Goal: Task Accomplishment & Management: Manage account settings

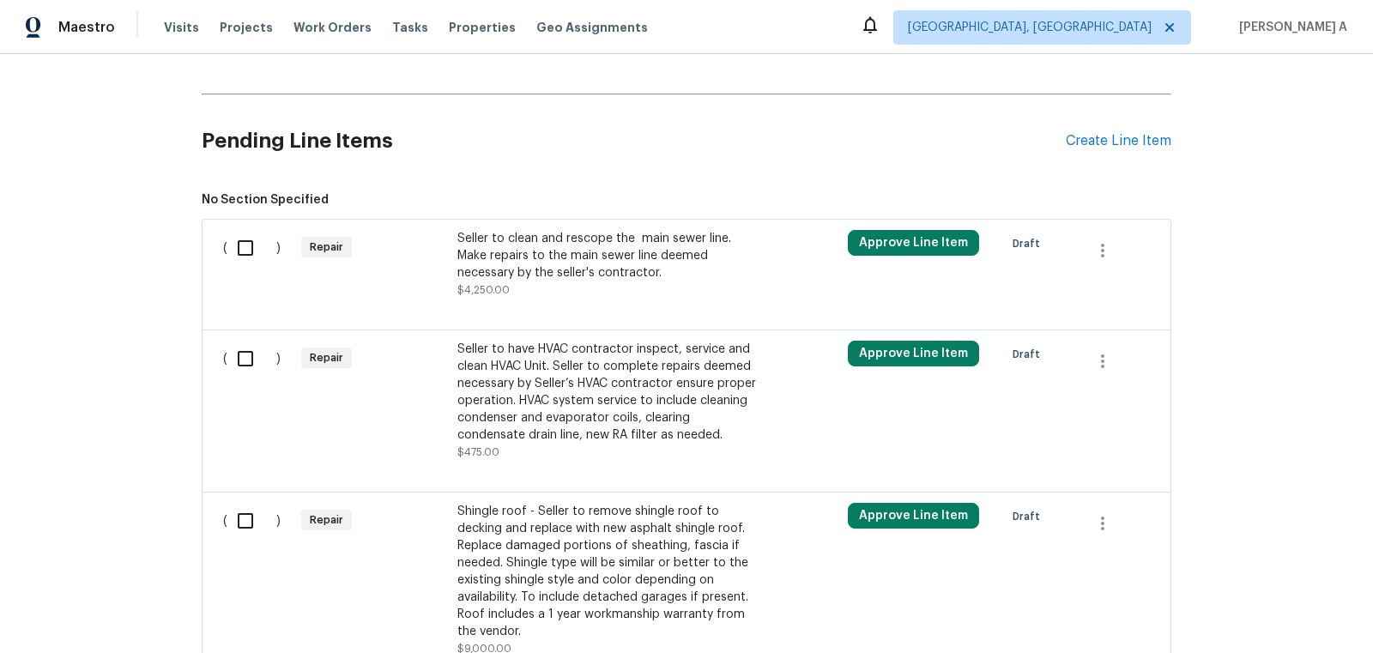
scroll to position [489, 0]
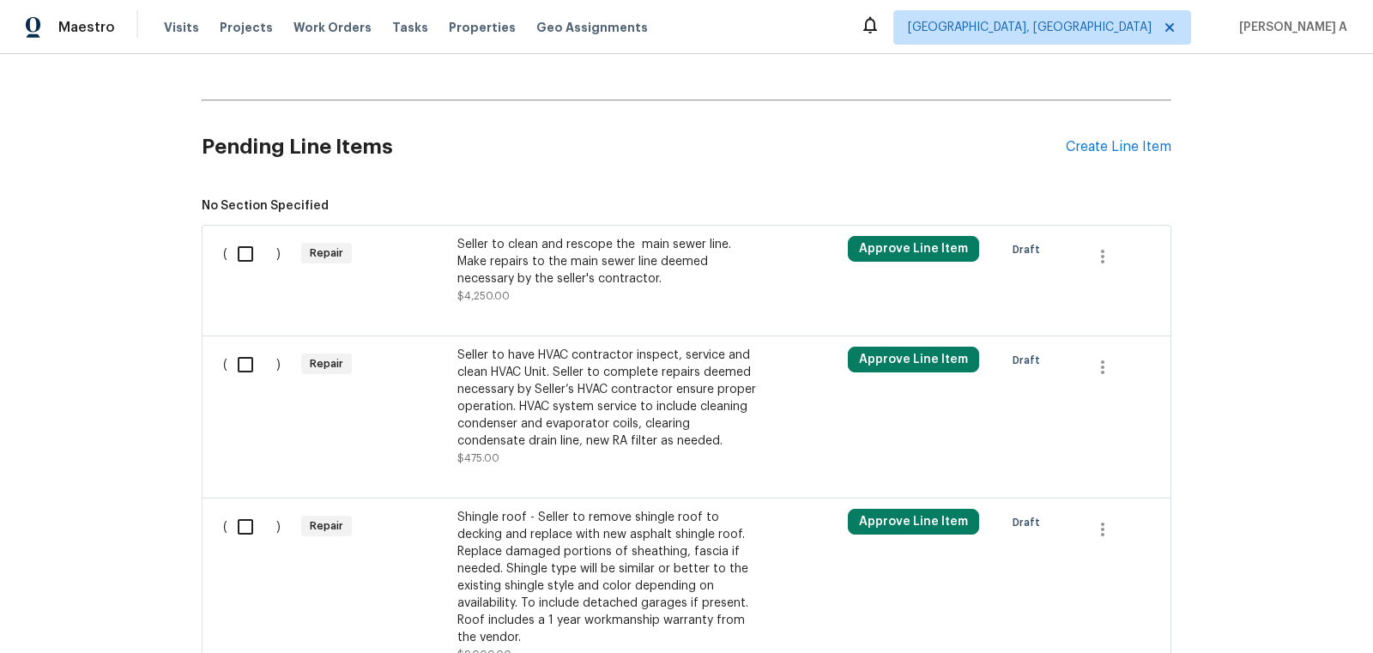
click at [237, 370] on input "checkbox" at bounding box center [251, 365] width 49 height 36
checkbox input "true"
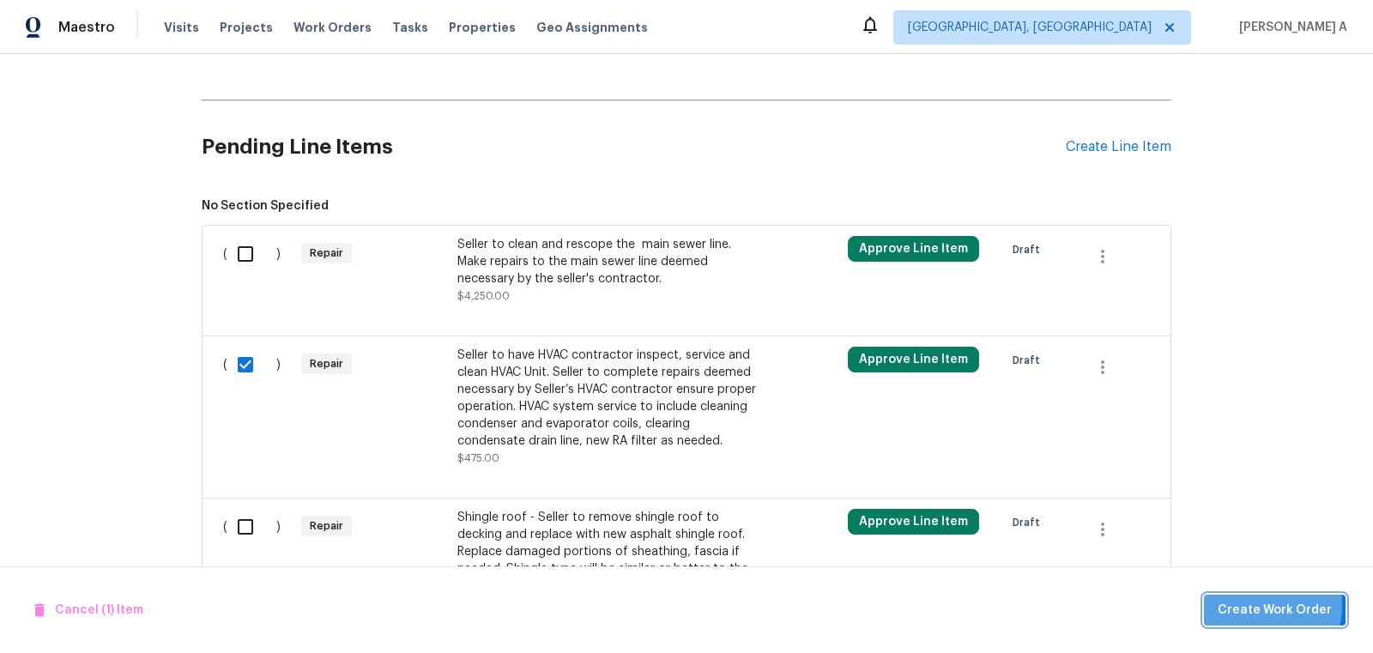
click at [1260, 606] on span "Create Work Order" at bounding box center [1275, 610] width 114 height 21
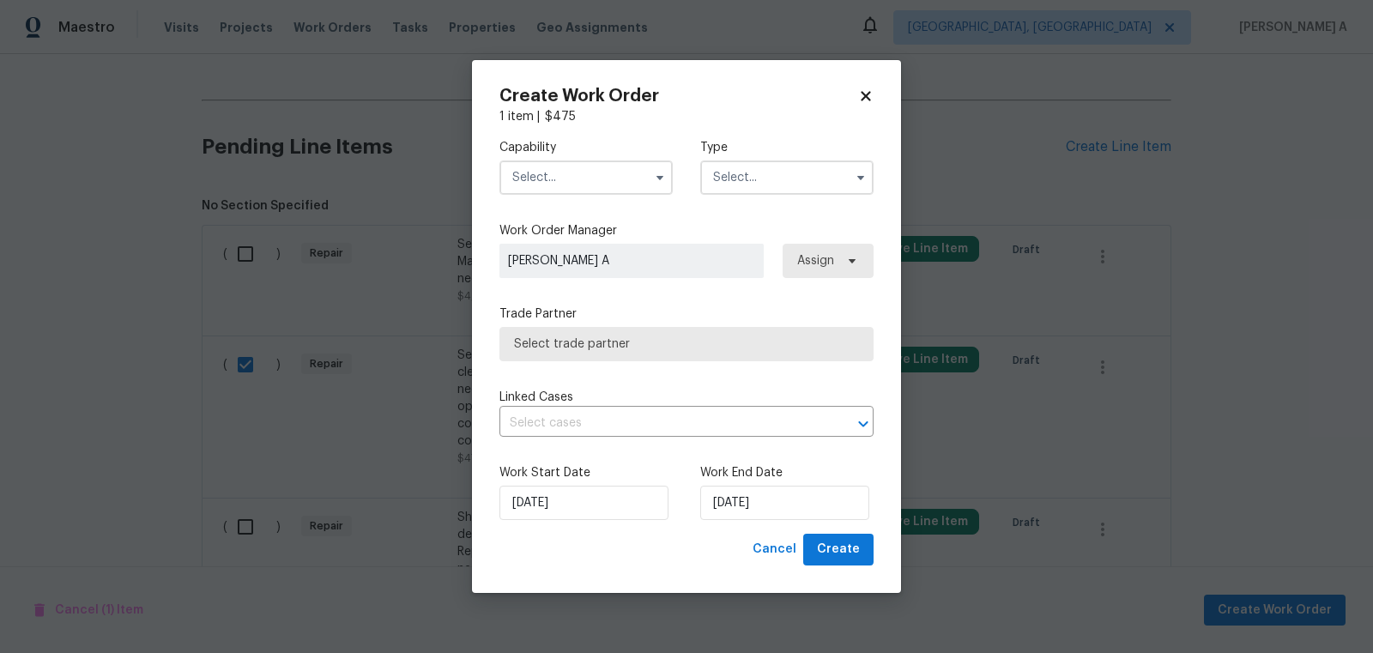
click at [593, 172] on input "text" at bounding box center [585, 177] width 173 height 34
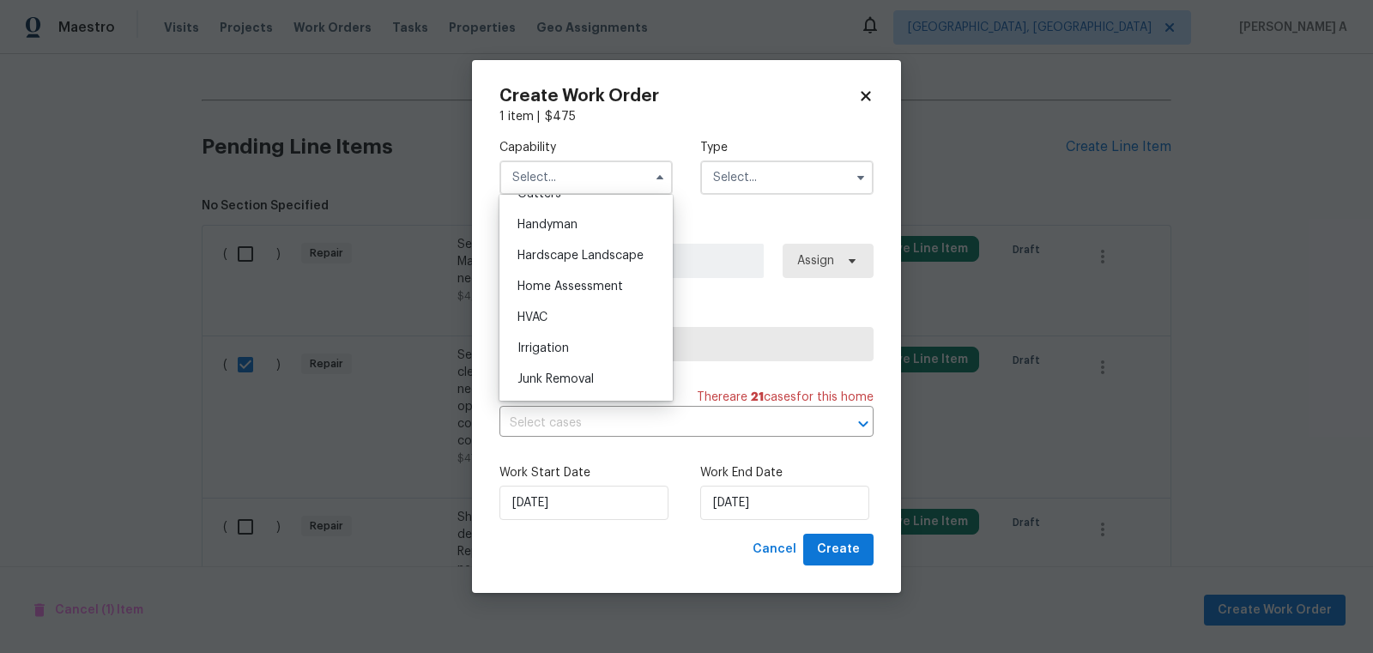
scroll to position [937, 0]
click at [571, 303] on div "HVAC" at bounding box center [586, 314] width 165 height 31
type input "HVAC"
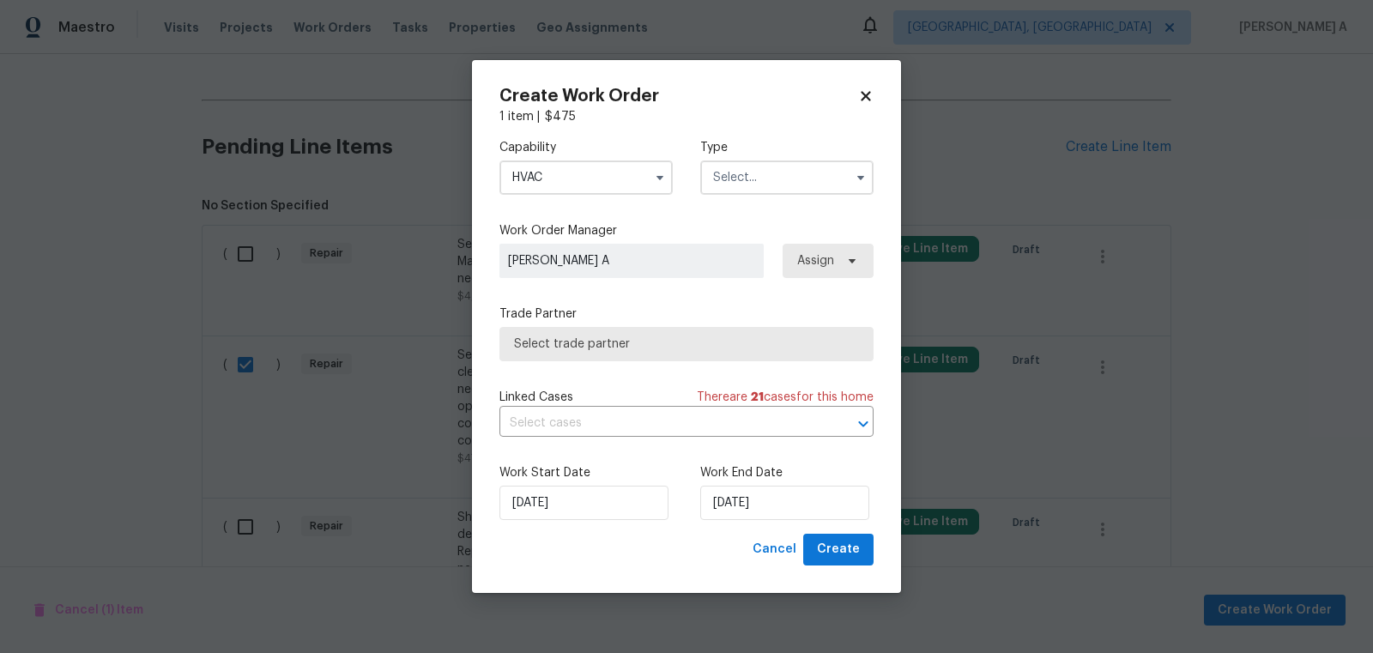
click at [757, 182] on input "text" at bounding box center [786, 177] width 173 height 34
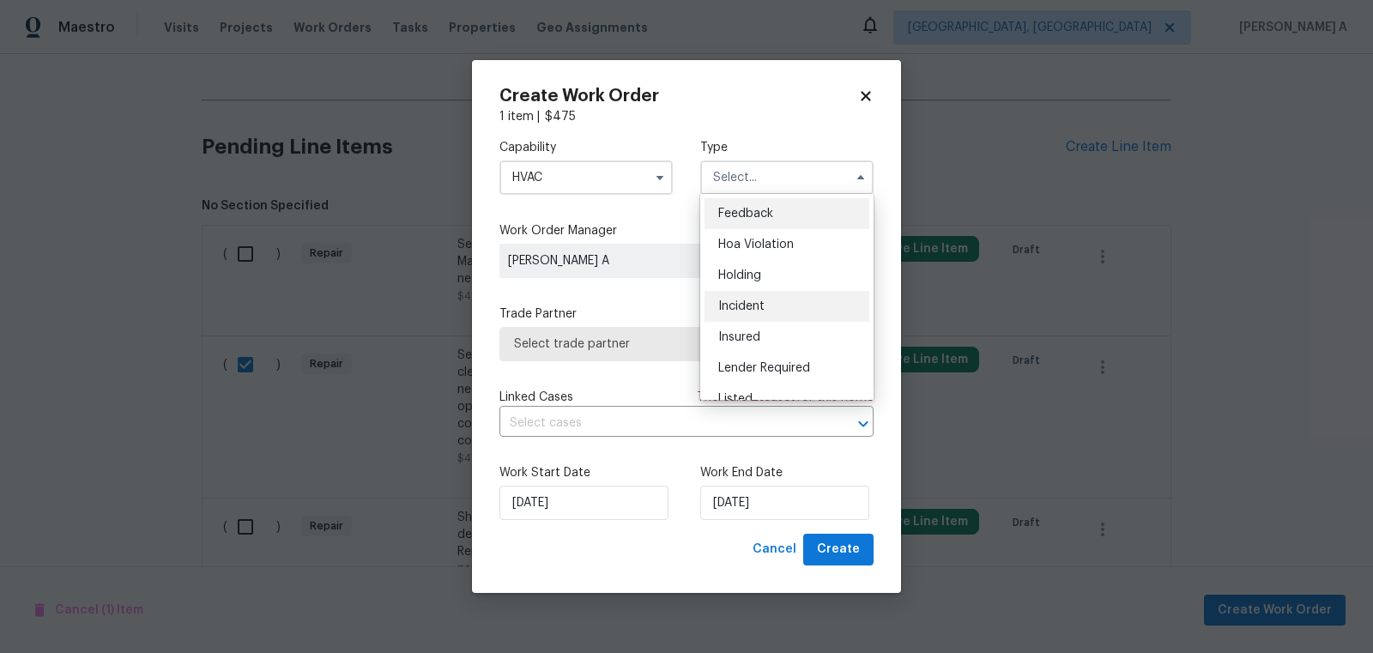
scroll to position [389, 0]
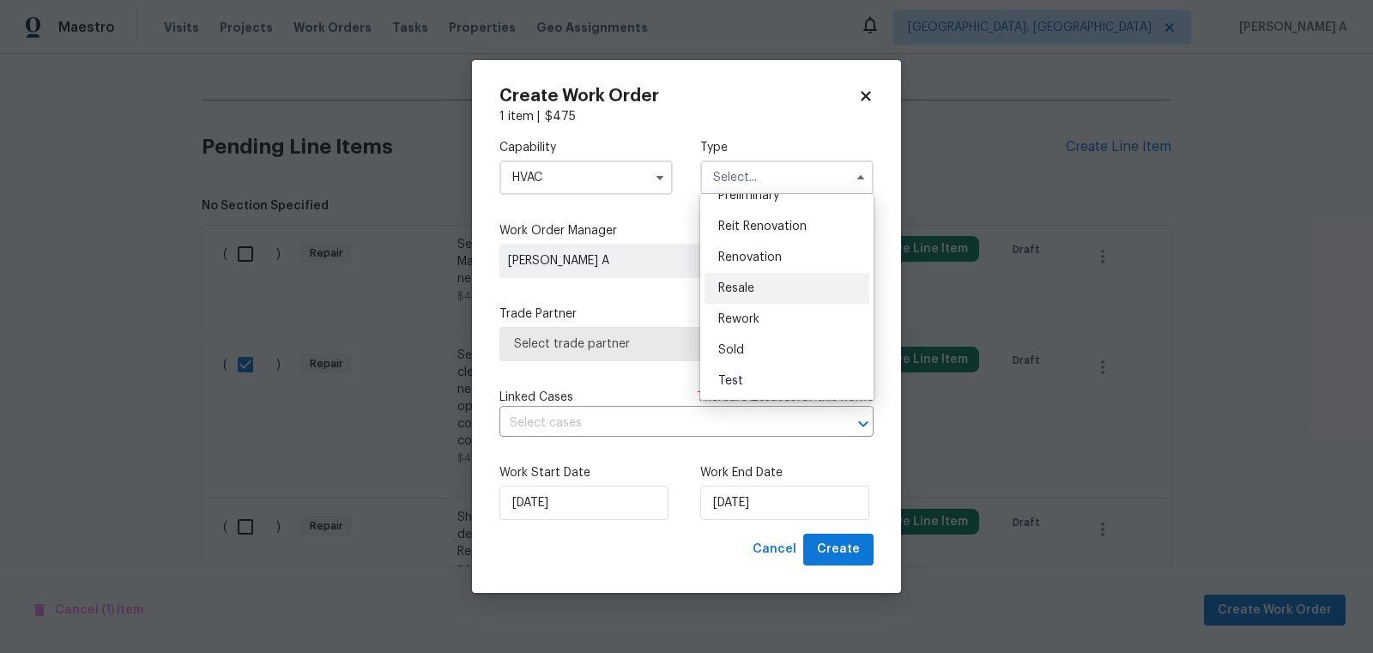
click at [754, 285] on span "Resale" at bounding box center [736, 288] width 36 height 12
type input "Resale"
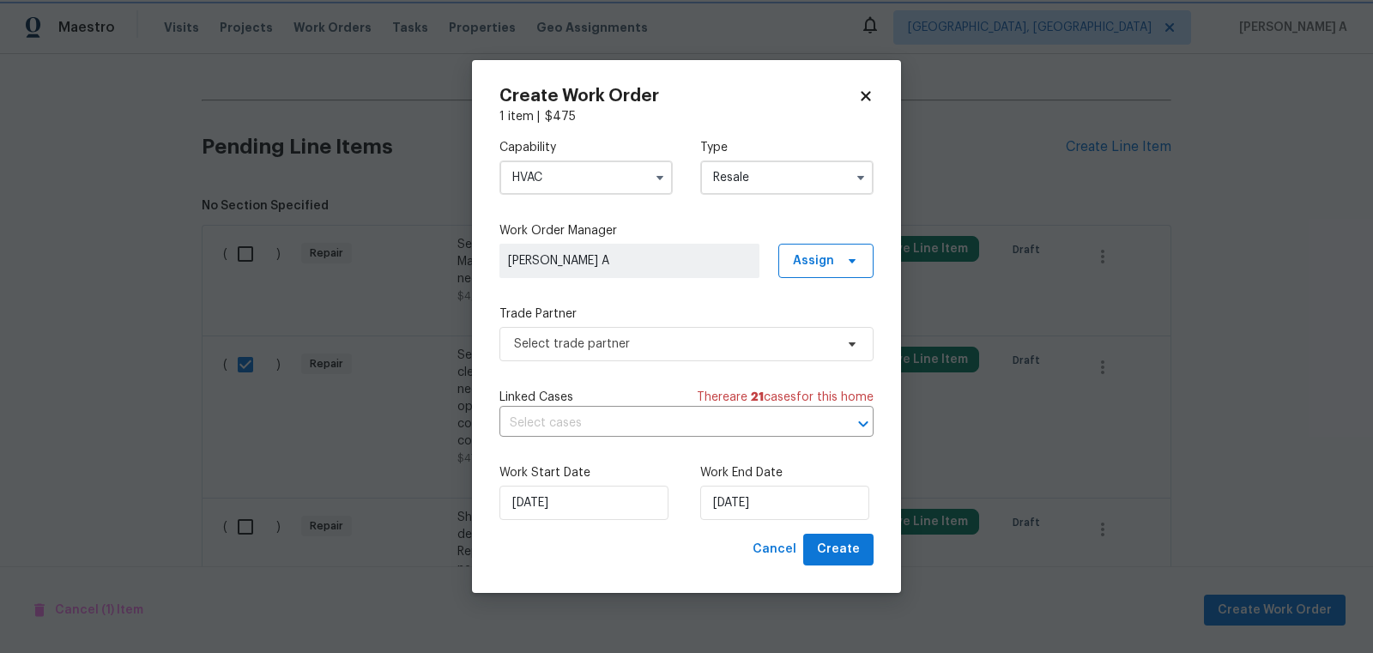
scroll to position [0, 0]
click at [717, 344] on span "Select trade partner" at bounding box center [674, 344] width 320 height 17
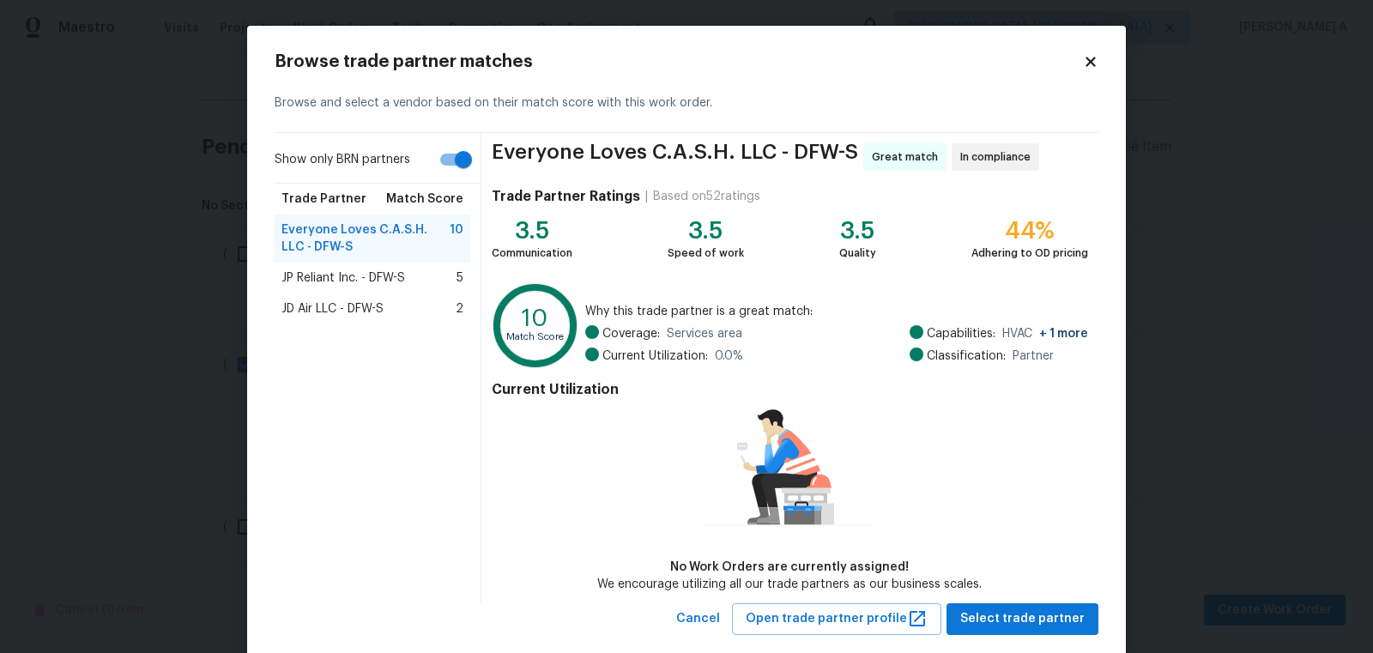
click at [319, 305] on span "JD Air LLC - DFW-S" at bounding box center [332, 308] width 102 height 17
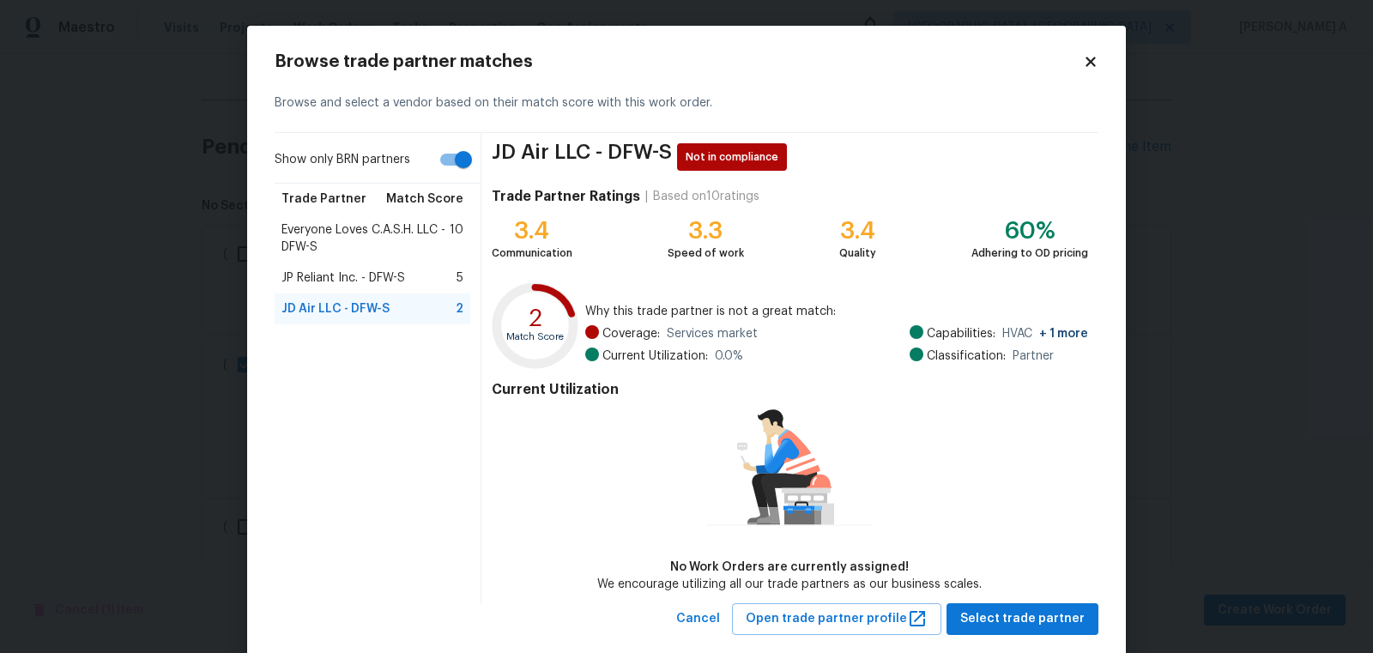
click at [401, 285] on span "JP Reliant Inc. - DFW-S" at bounding box center [343, 277] width 124 height 17
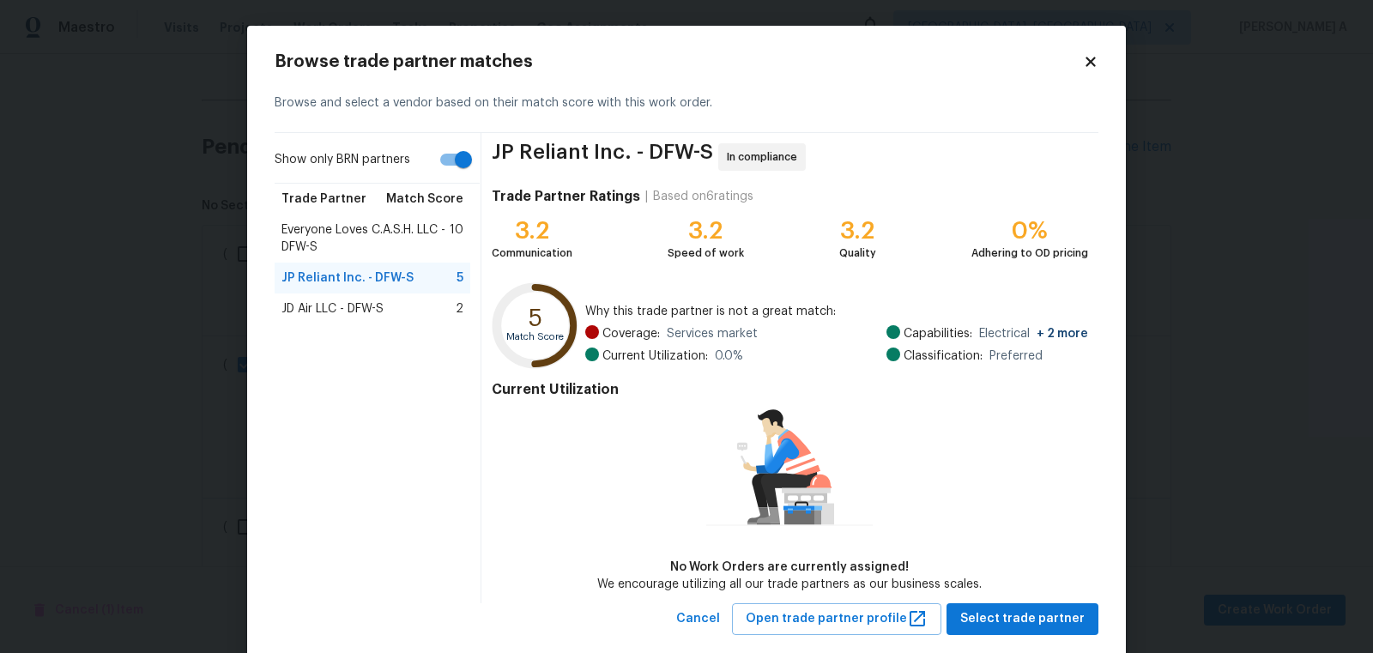
click at [386, 310] on div "JD Air LLC - DFW-S 2" at bounding box center [372, 308] width 182 height 17
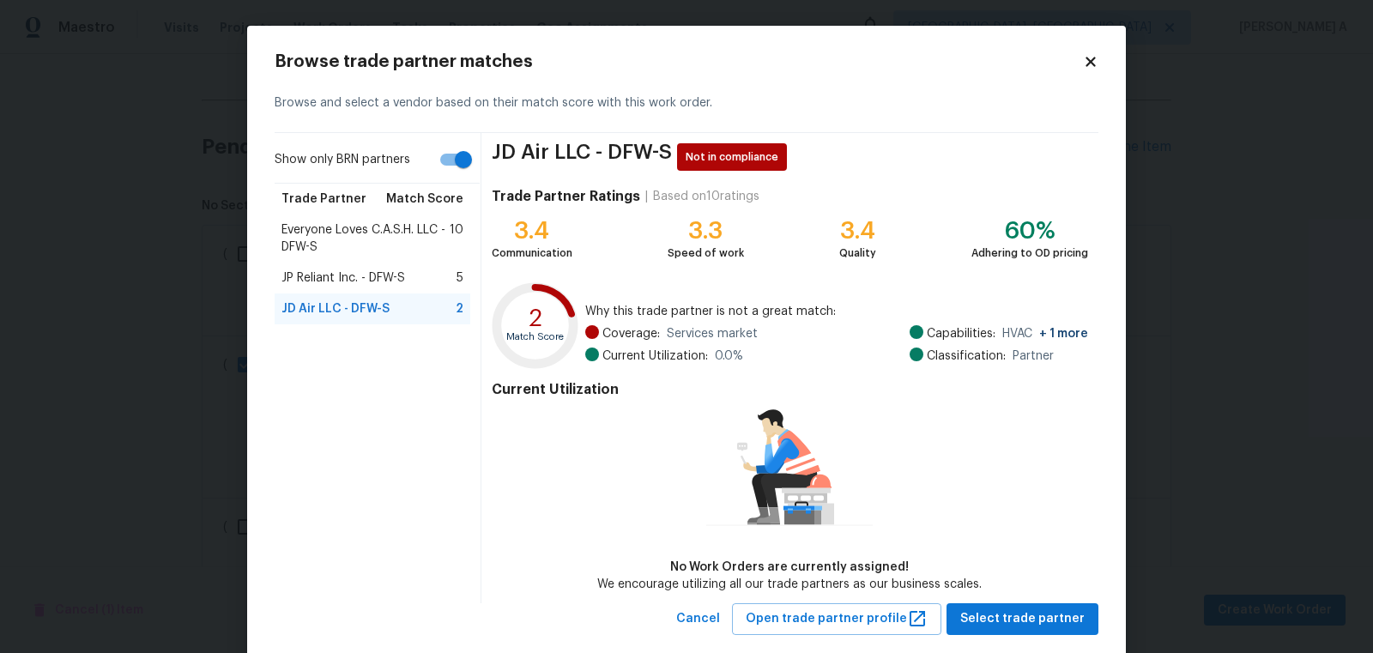
click at [402, 271] on span "JP Reliant Inc. - DFW-S" at bounding box center [343, 277] width 124 height 17
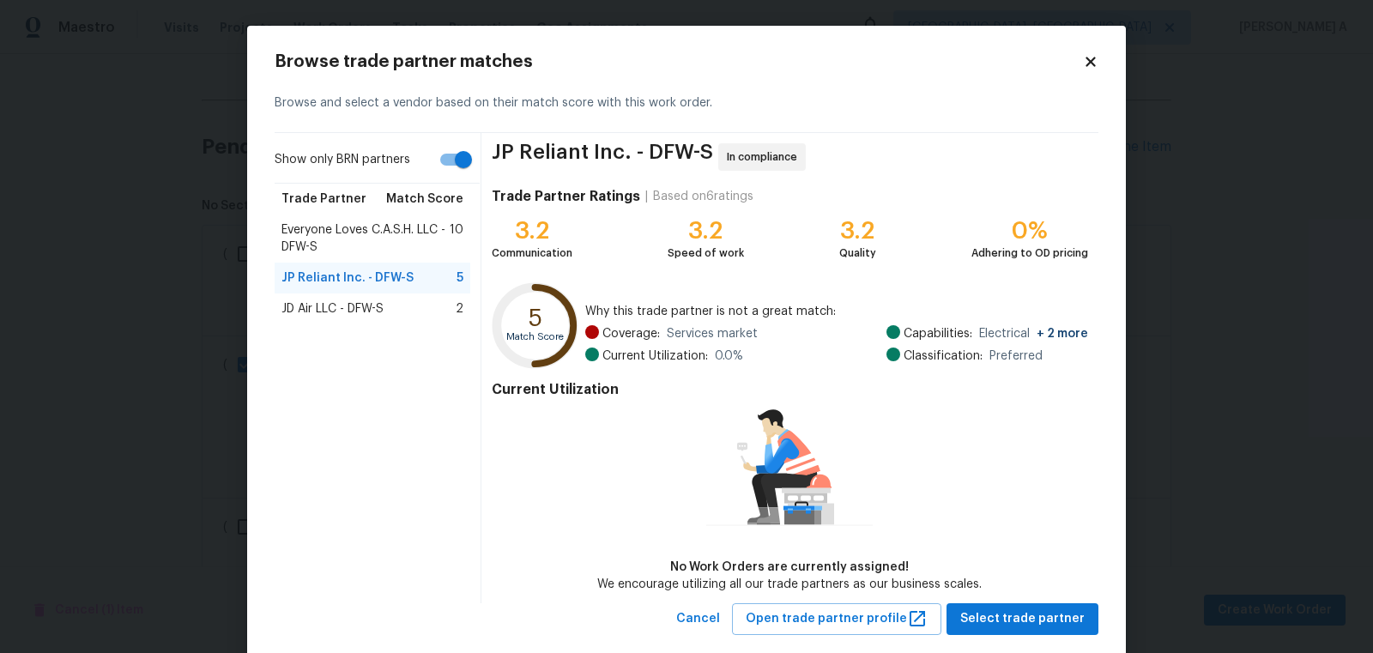
click at [404, 302] on div "JD Air LLC - DFW-S 2" at bounding box center [372, 308] width 182 height 17
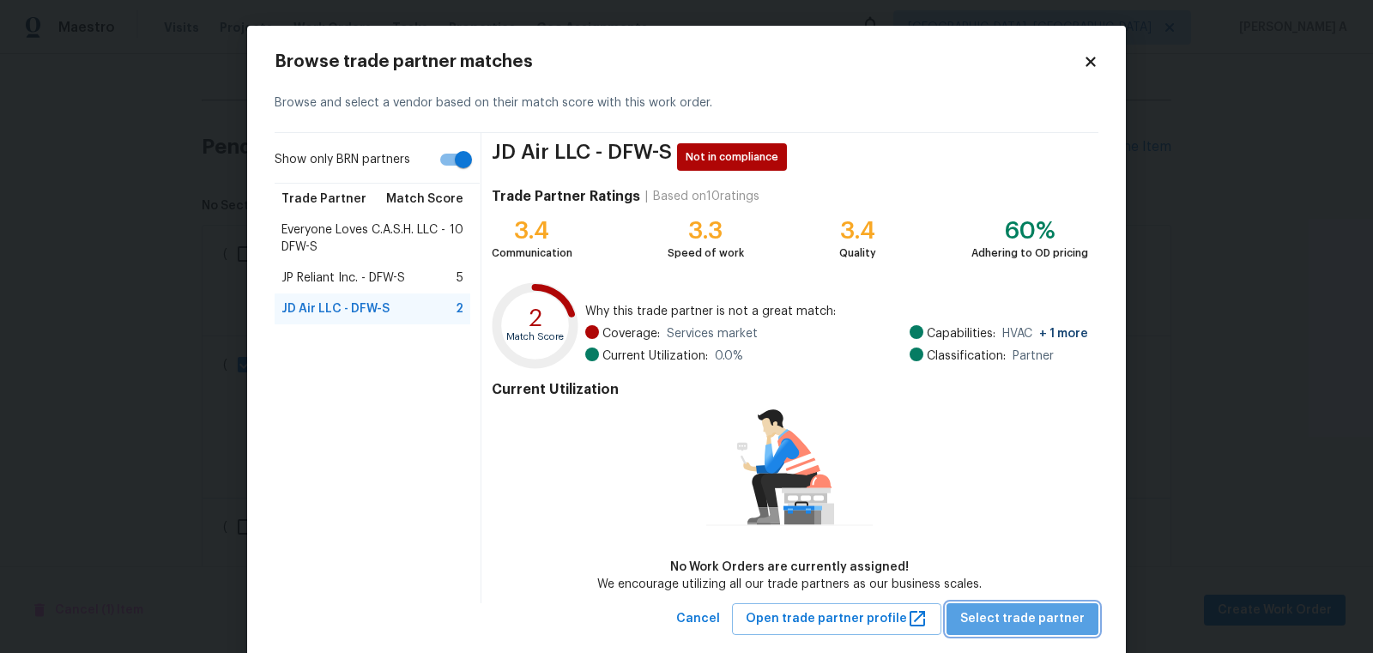
click at [1038, 626] on span "Select trade partner" at bounding box center [1022, 618] width 124 height 21
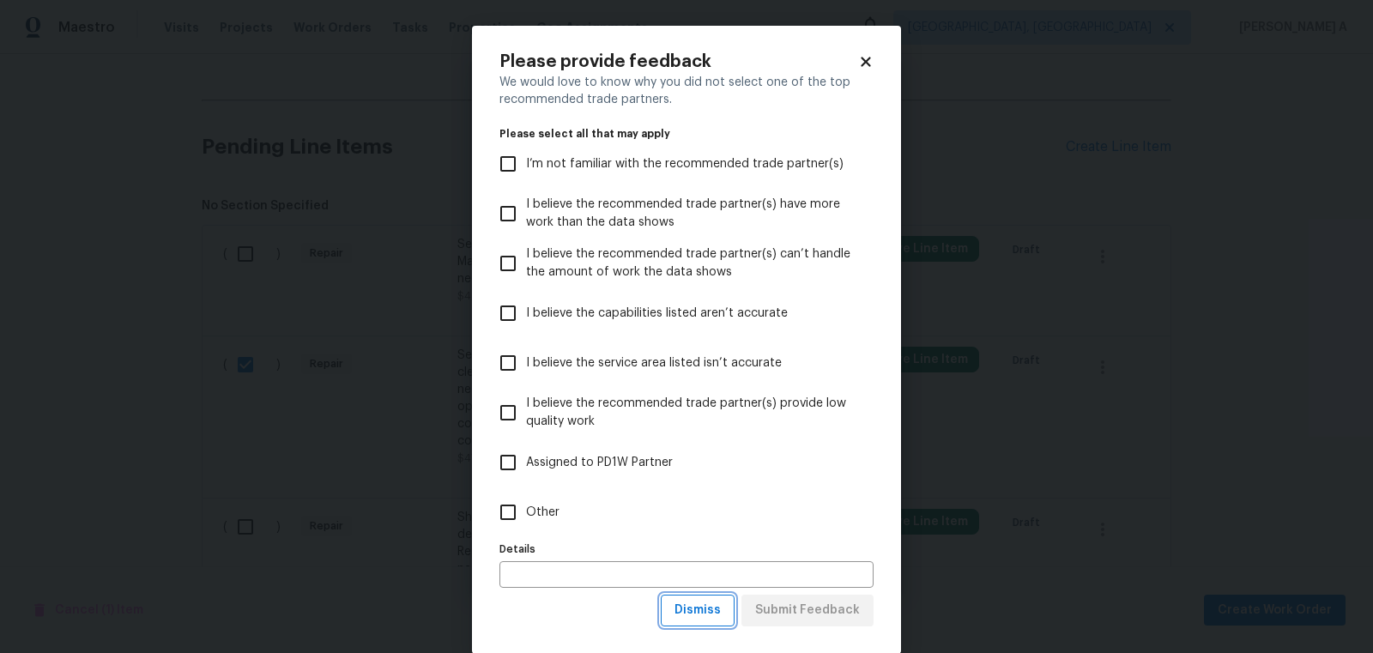
click at [729, 611] on button "Dismiss" at bounding box center [698, 611] width 74 height 32
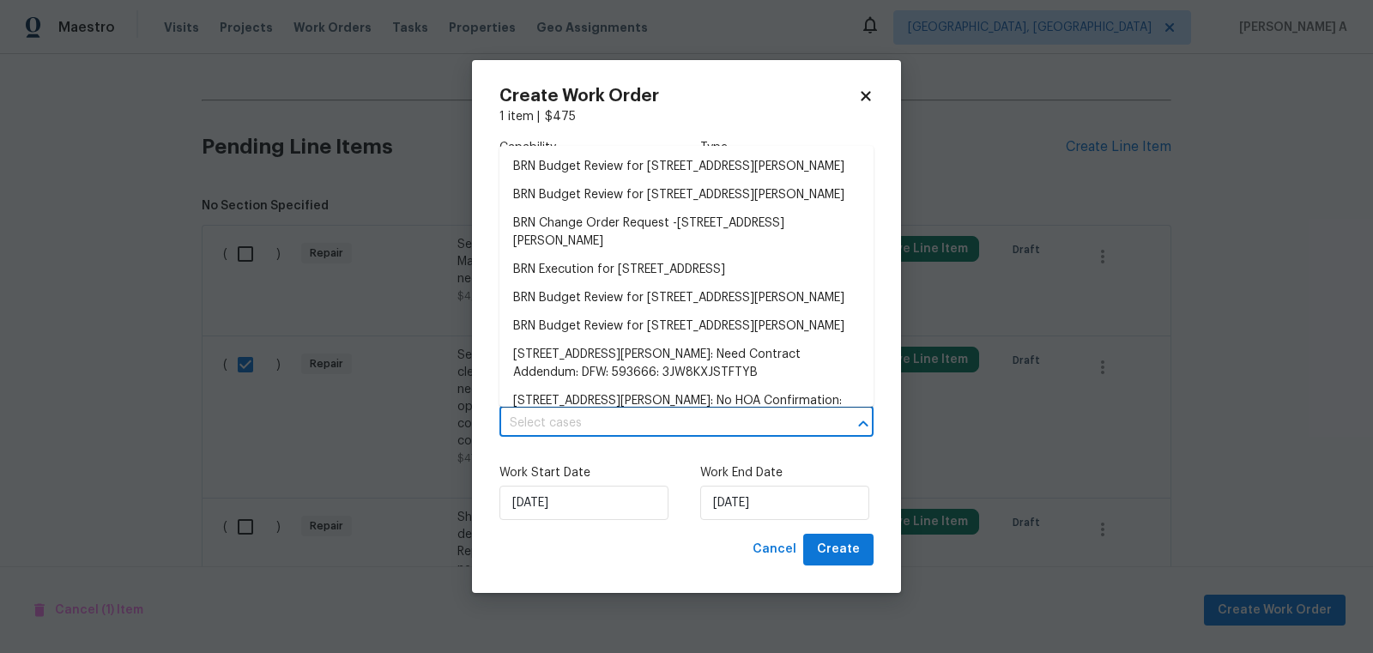
click at [608, 413] on input "text" at bounding box center [662, 423] width 326 height 27
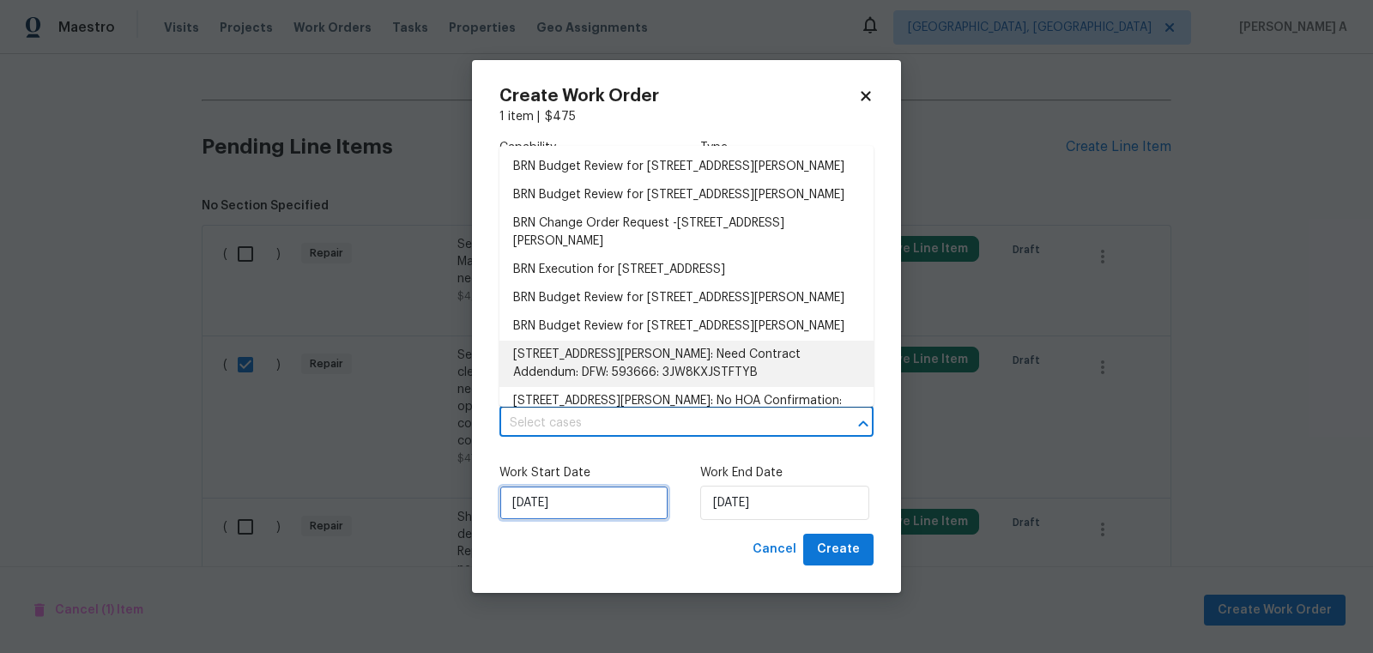
click at [557, 512] on input "[DATE]" at bounding box center [583, 503] width 169 height 34
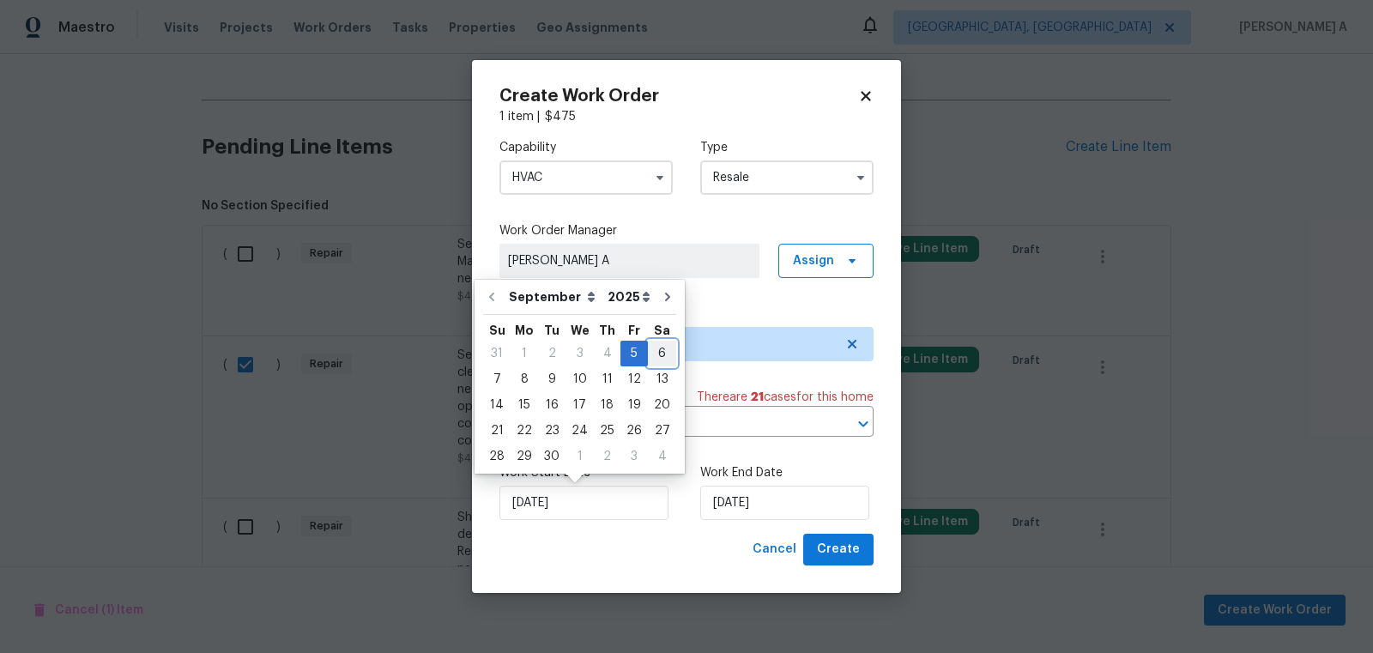
click at [653, 355] on div "6" at bounding box center [662, 354] width 28 height 24
type input "[DATE]"
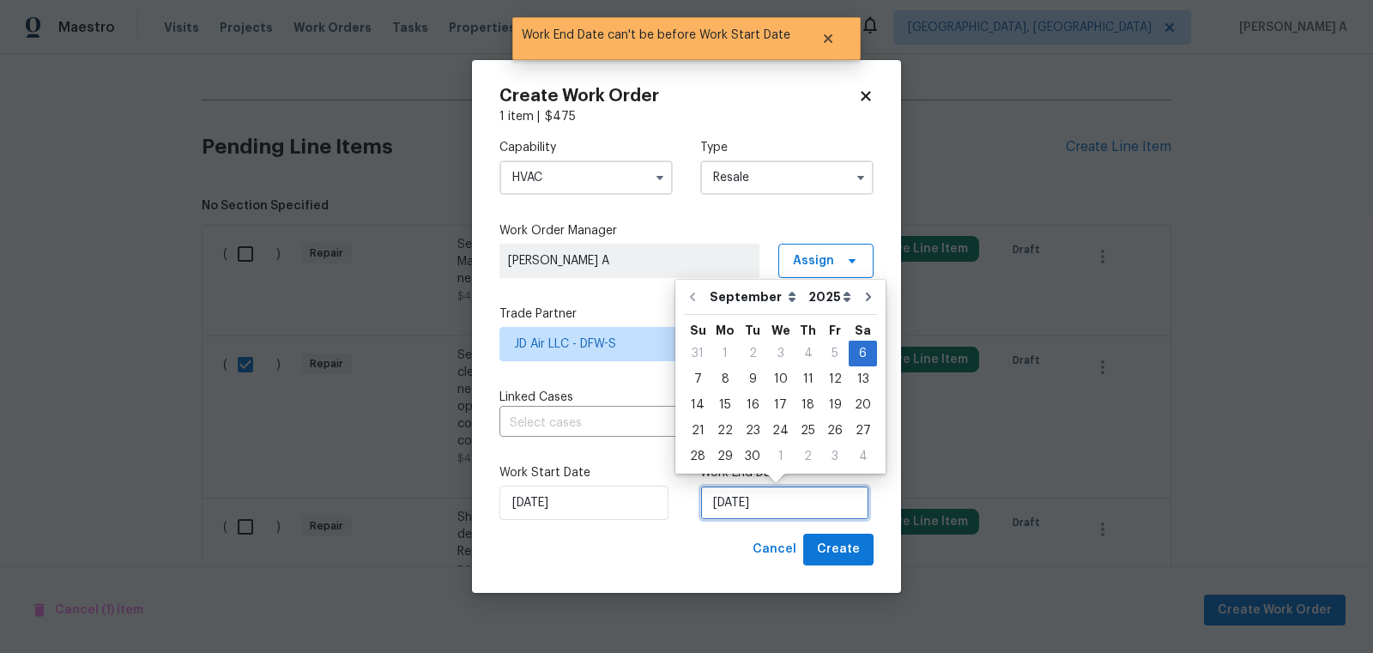
click at [755, 502] on input "[DATE]" at bounding box center [784, 503] width 169 height 34
click at [720, 381] on div "8" at bounding box center [724, 379] width 27 height 24
type input "9/8/2025"
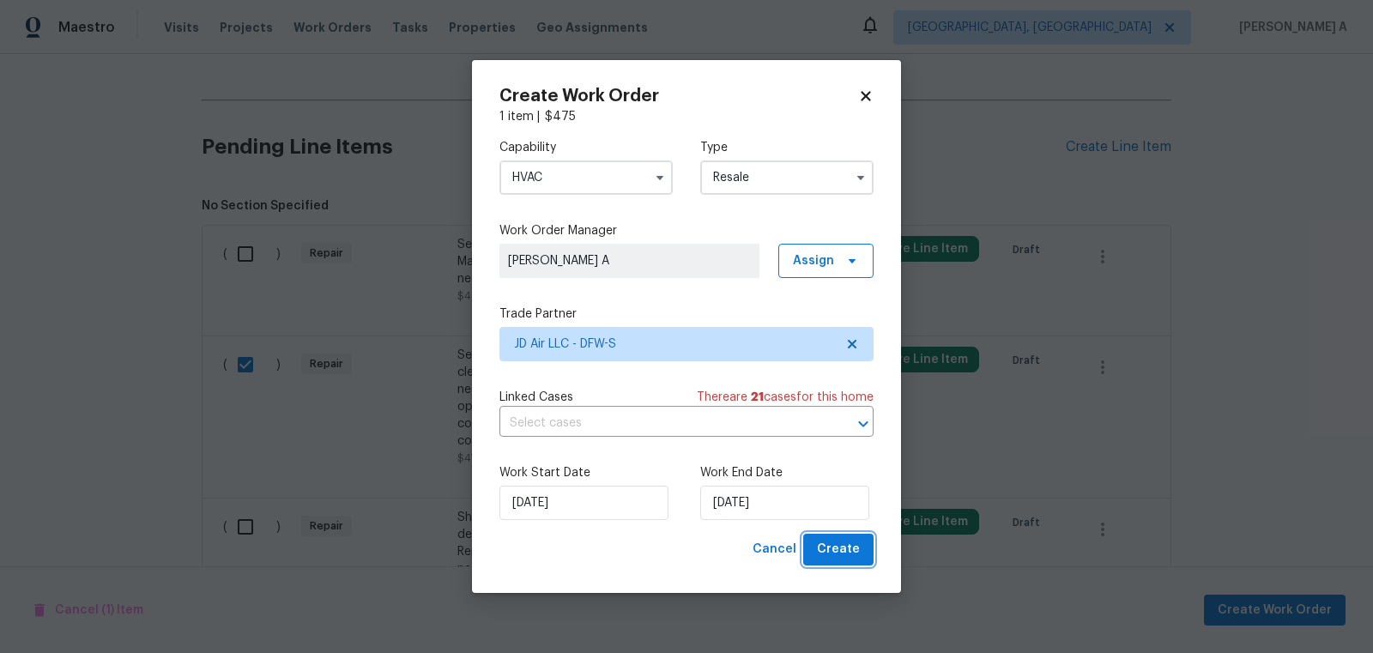
click at [831, 553] on span "Create" at bounding box center [838, 549] width 43 height 21
checkbox input "false"
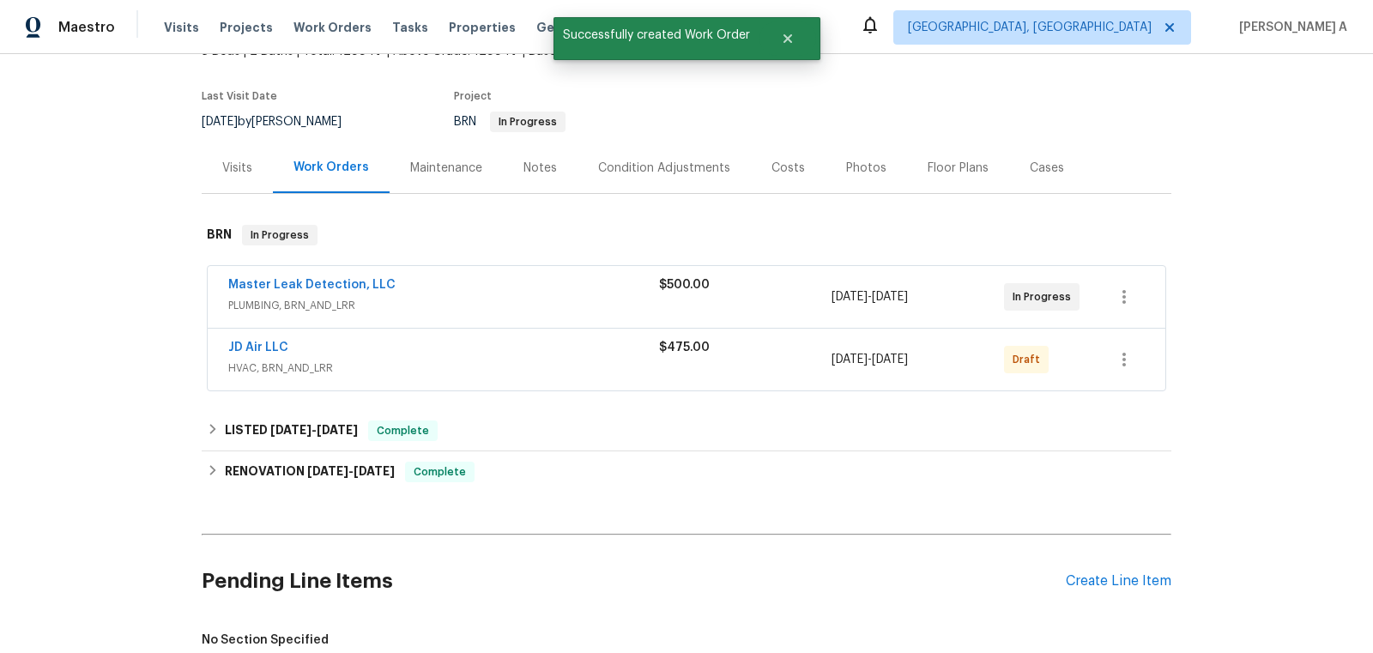
scroll to position [97, 0]
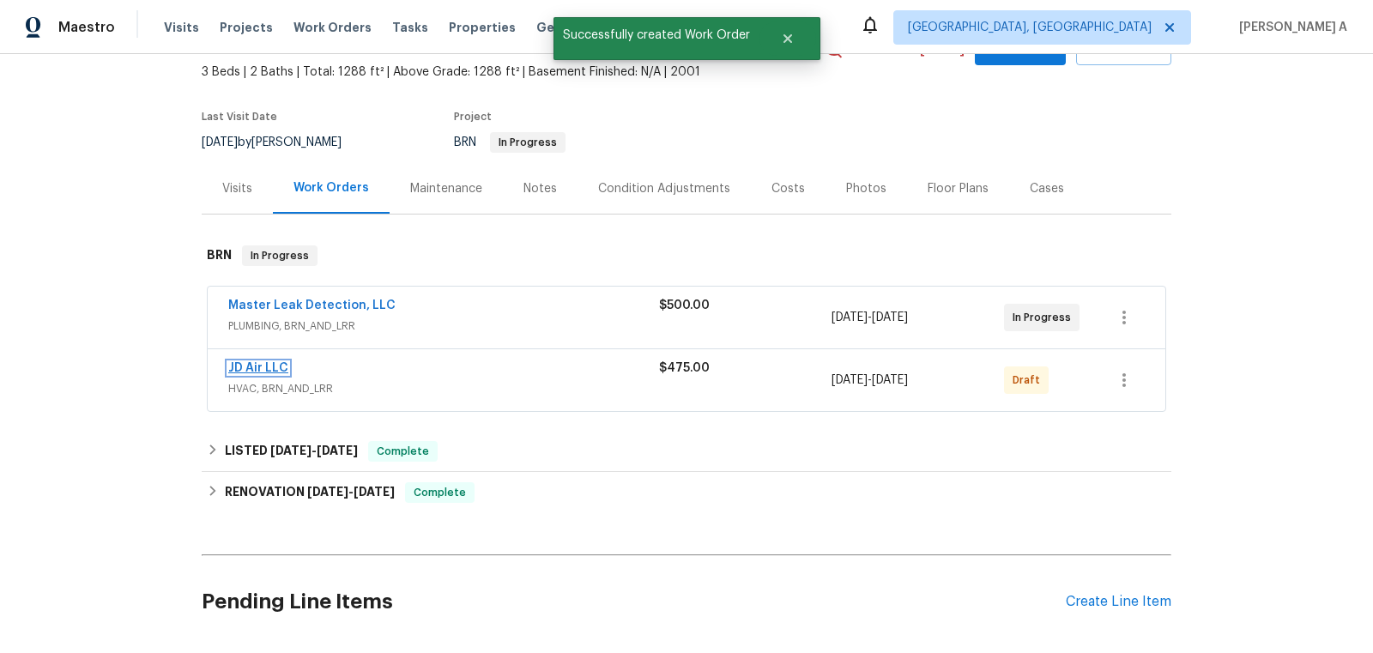
click at [260, 368] on link "JD Air LLC" at bounding box center [258, 368] width 60 height 12
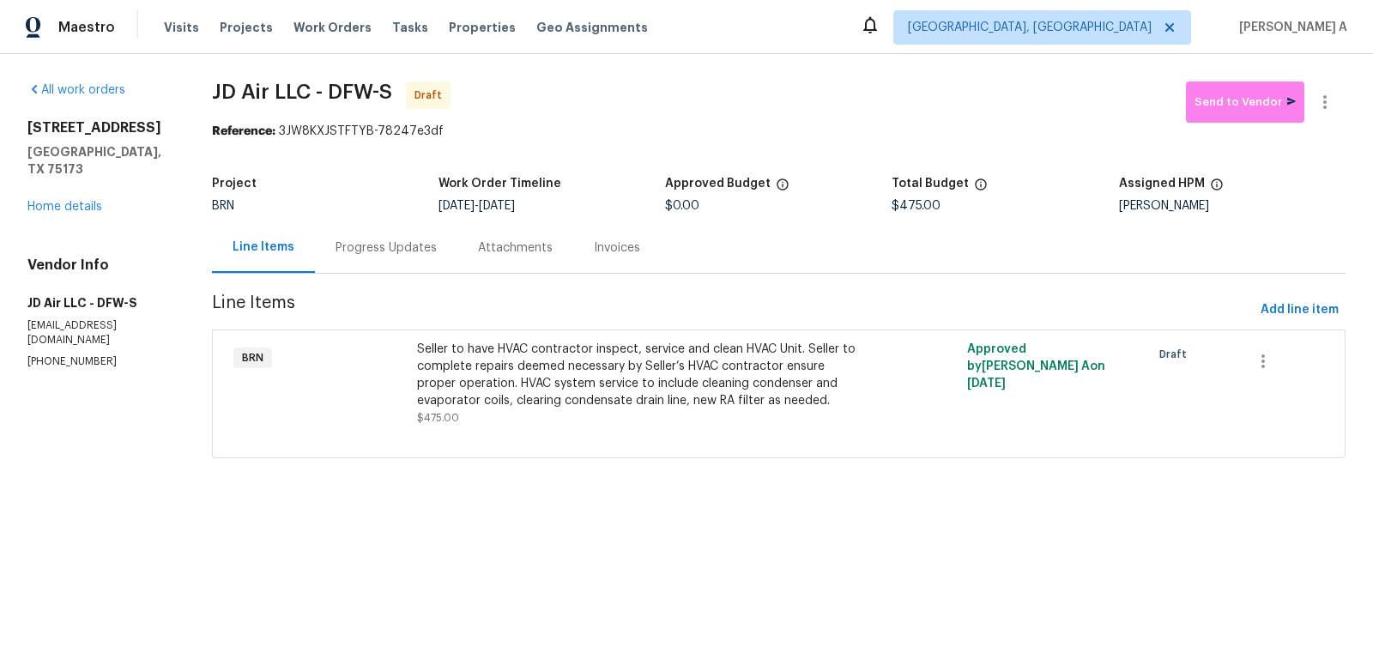
click at [584, 383] on div "Seller to have HVAC contractor inspect, service and clean HVAC Unit. Seller to …" at bounding box center [641, 375] width 449 height 69
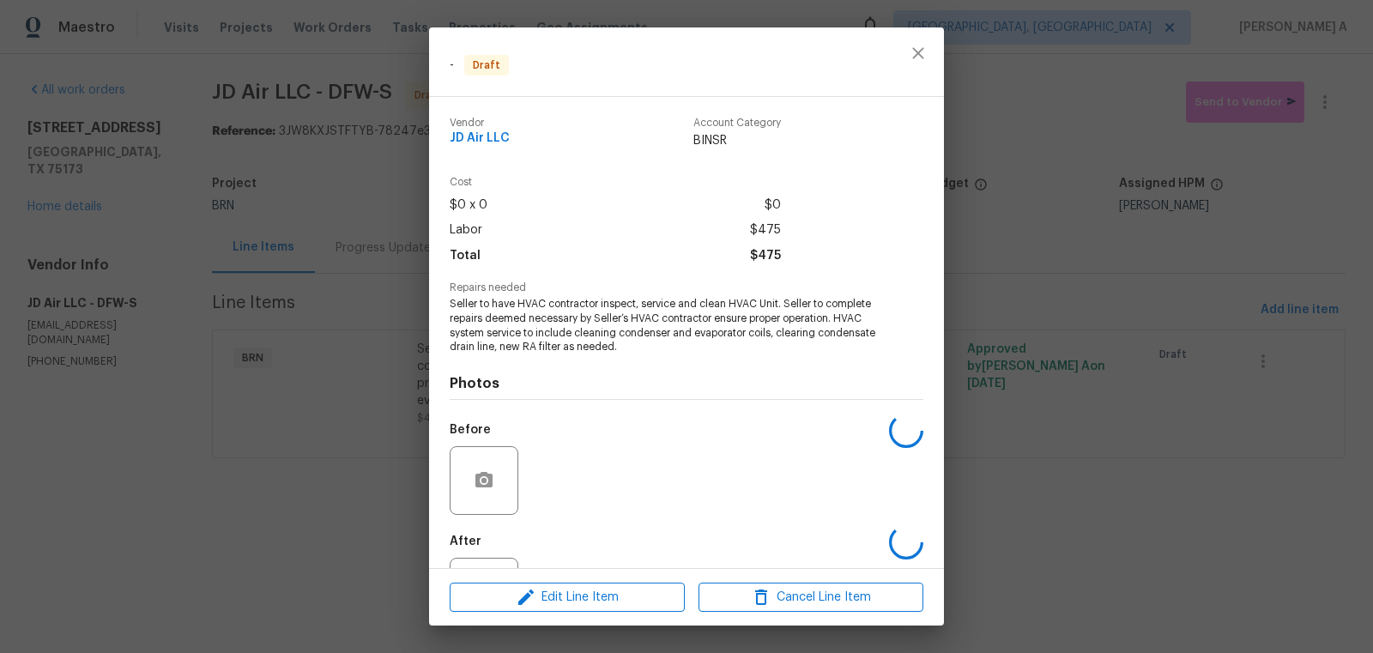
scroll to position [76, 0]
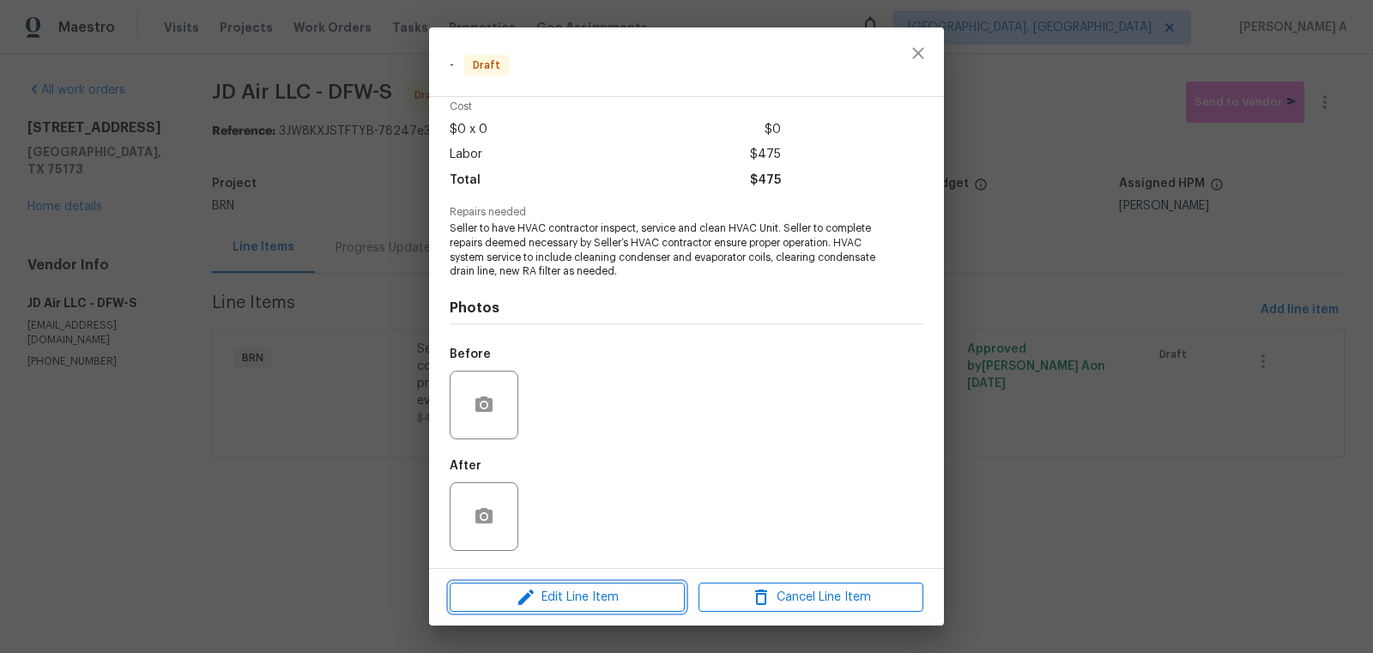
click at [622, 597] on span "Edit Line Item" at bounding box center [567, 597] width 225 height 21
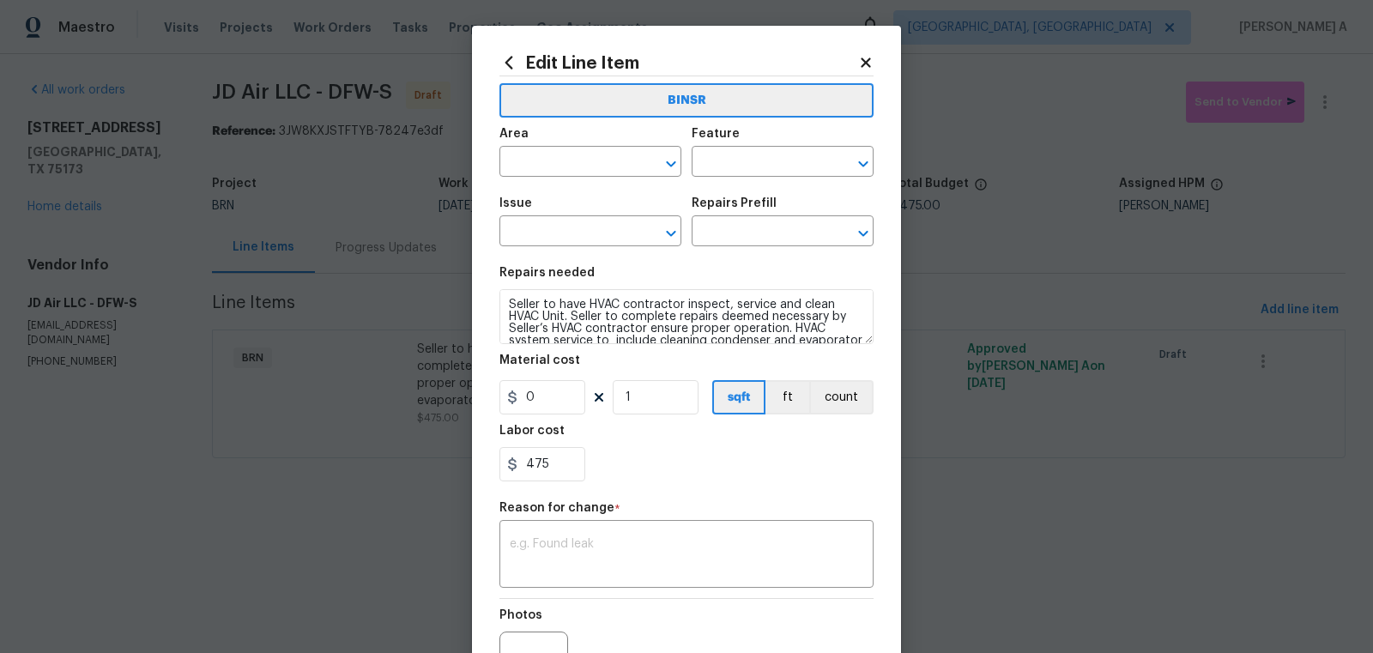
scroll to position [191, 0]
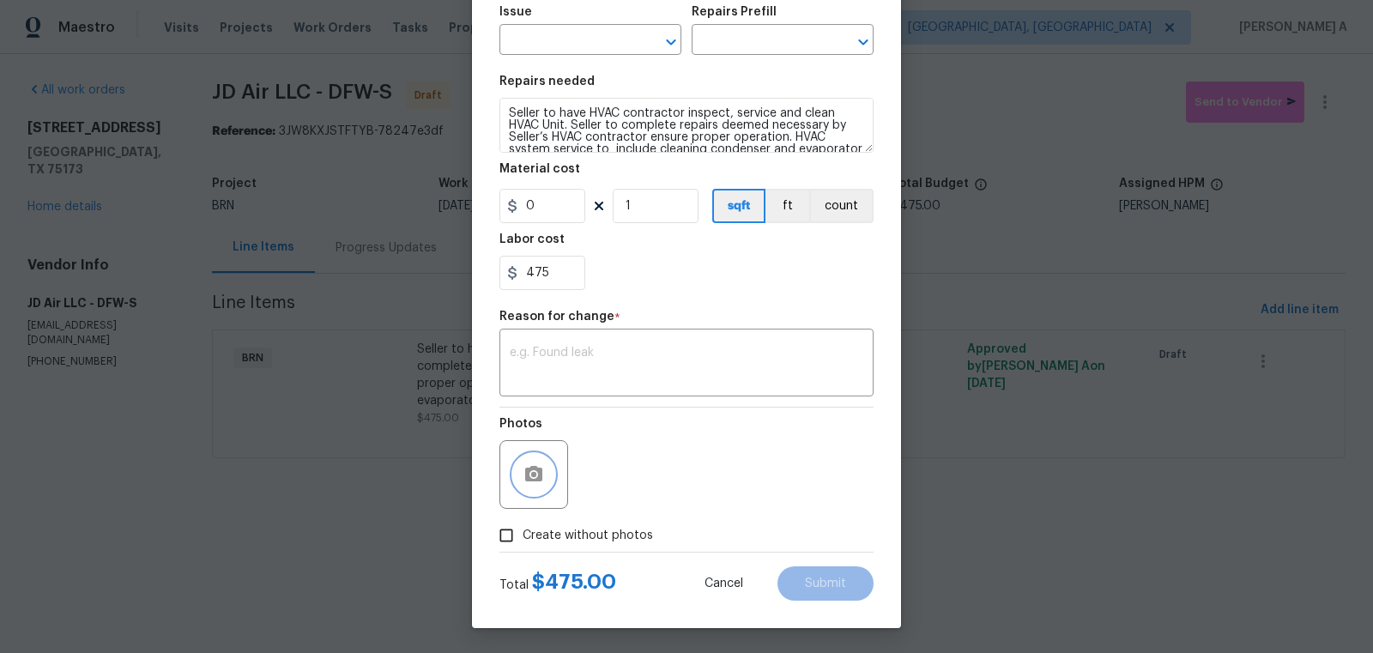
click at [541, 476] on icon "button" at bounding box center [533, 473] width 17 height 15
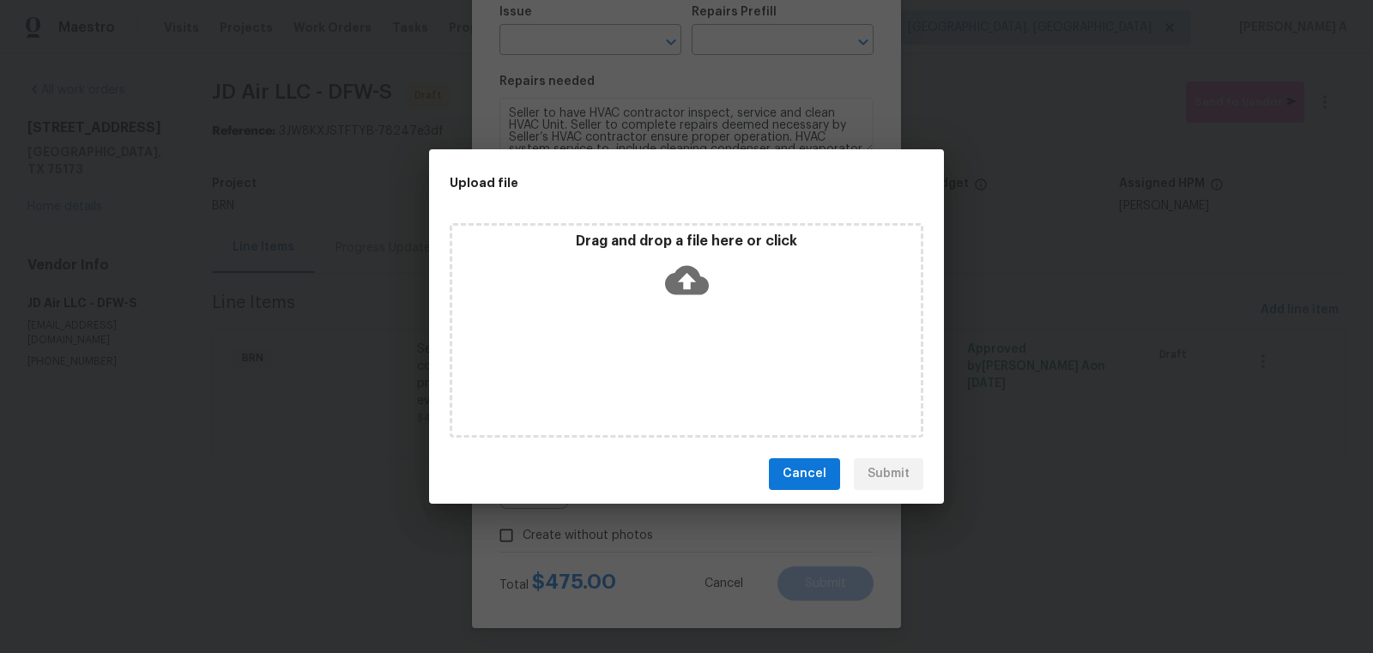
click at [693, 261] on icon at bounding box center [687, 280] width 44 height 44
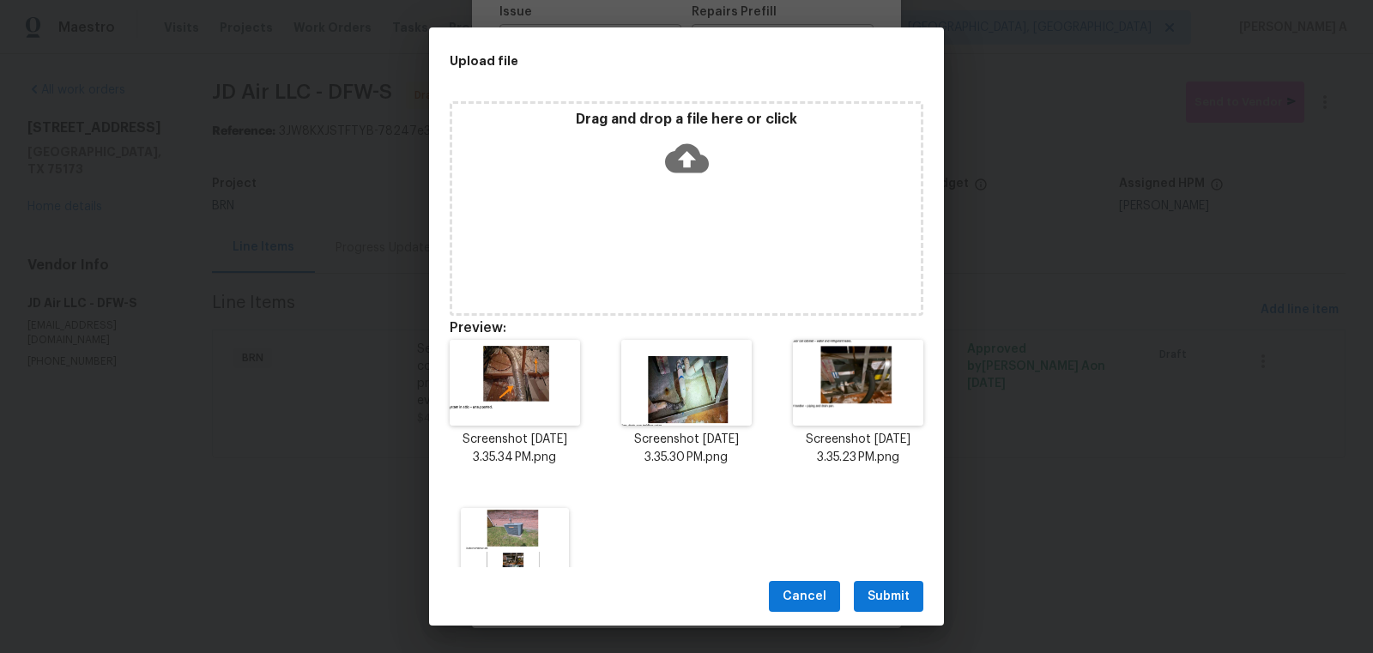
click at [897, 591] on span "Submit" at bounding box center [889, 596] width 42 height 21
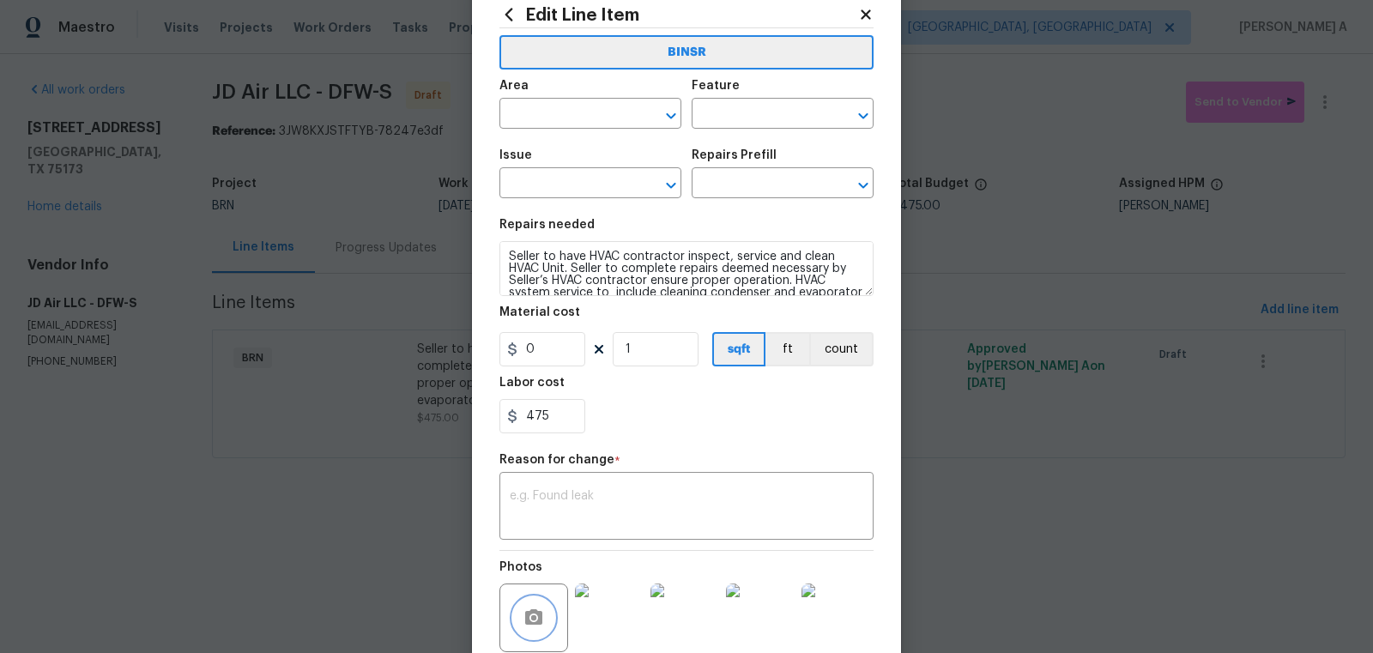
scroll to position [0, 0]
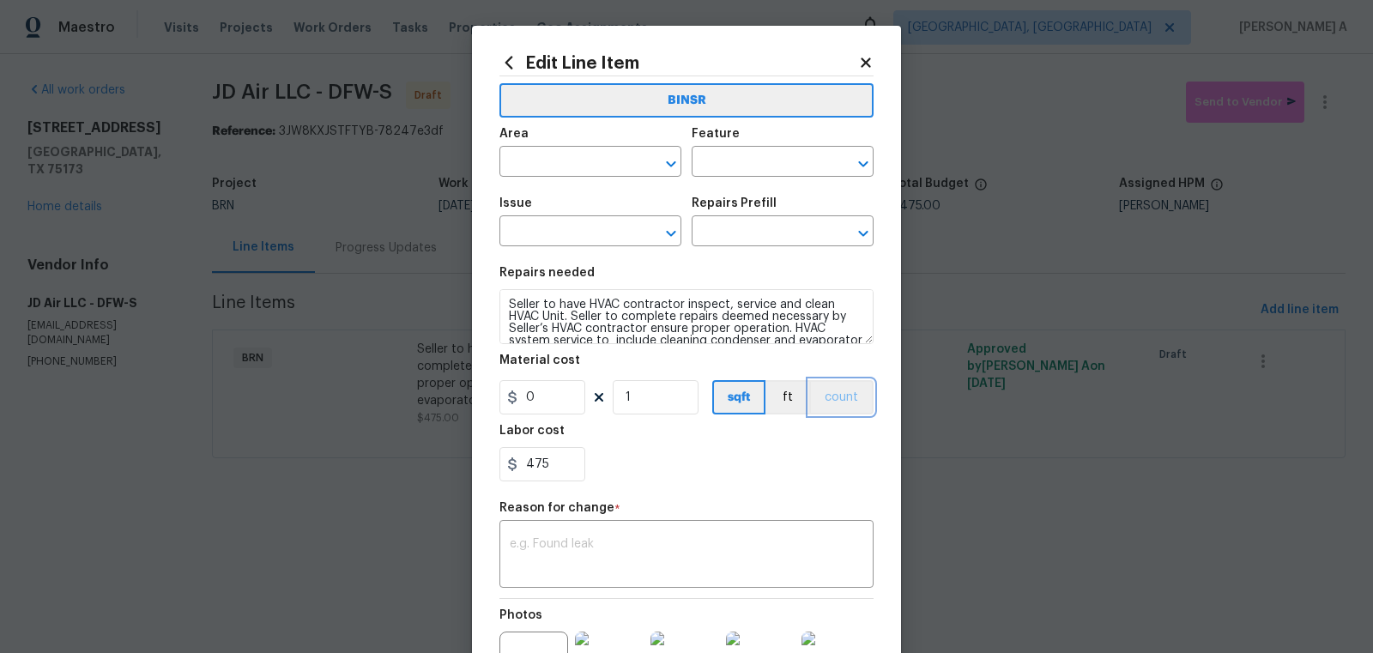
click at [819, 402] on button "count" at bounding box center [841, 397] width 64 height 34
click at [571, 166] on input "text" at bounding box center [566, 163] width 134 height 27
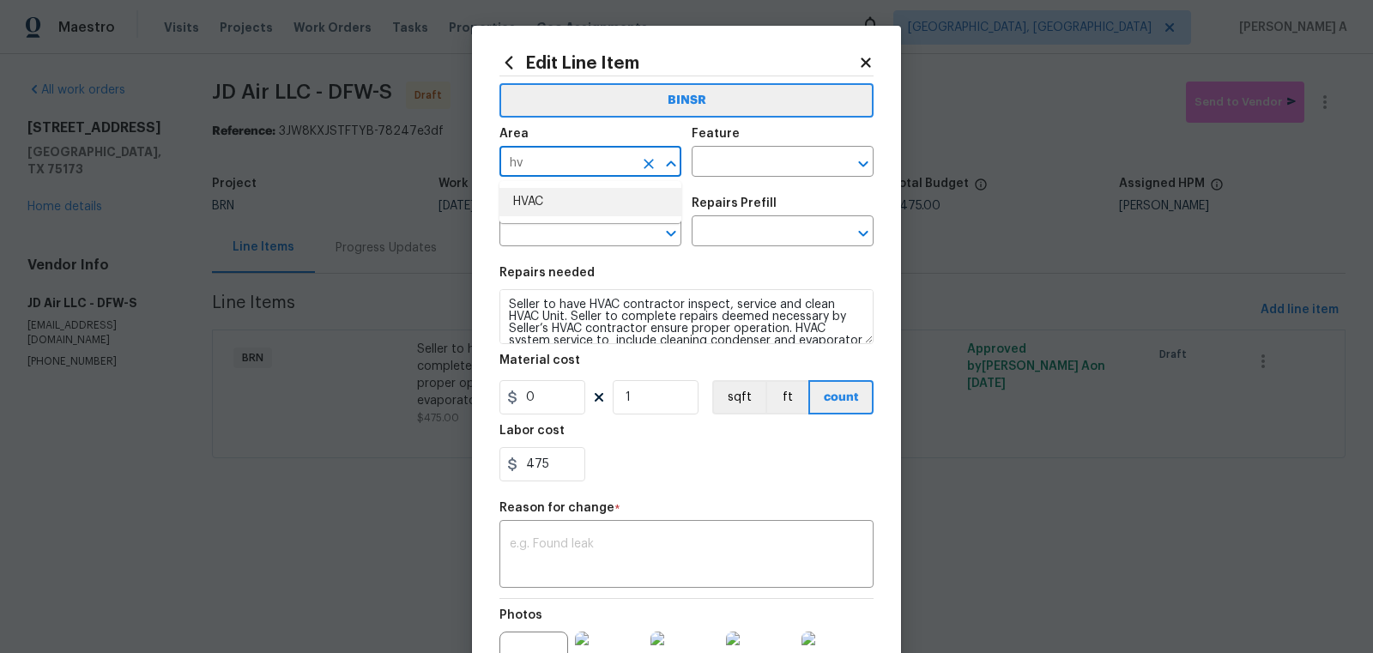
click at [584, 206] on li "HVAC" at bounding box center [590, 202] width 182 height 28
type input "HVAC"
click at [704, 179] on div "Area HVAC ​ Feature ​" at bounding box center [686, 153] width 374 height 70
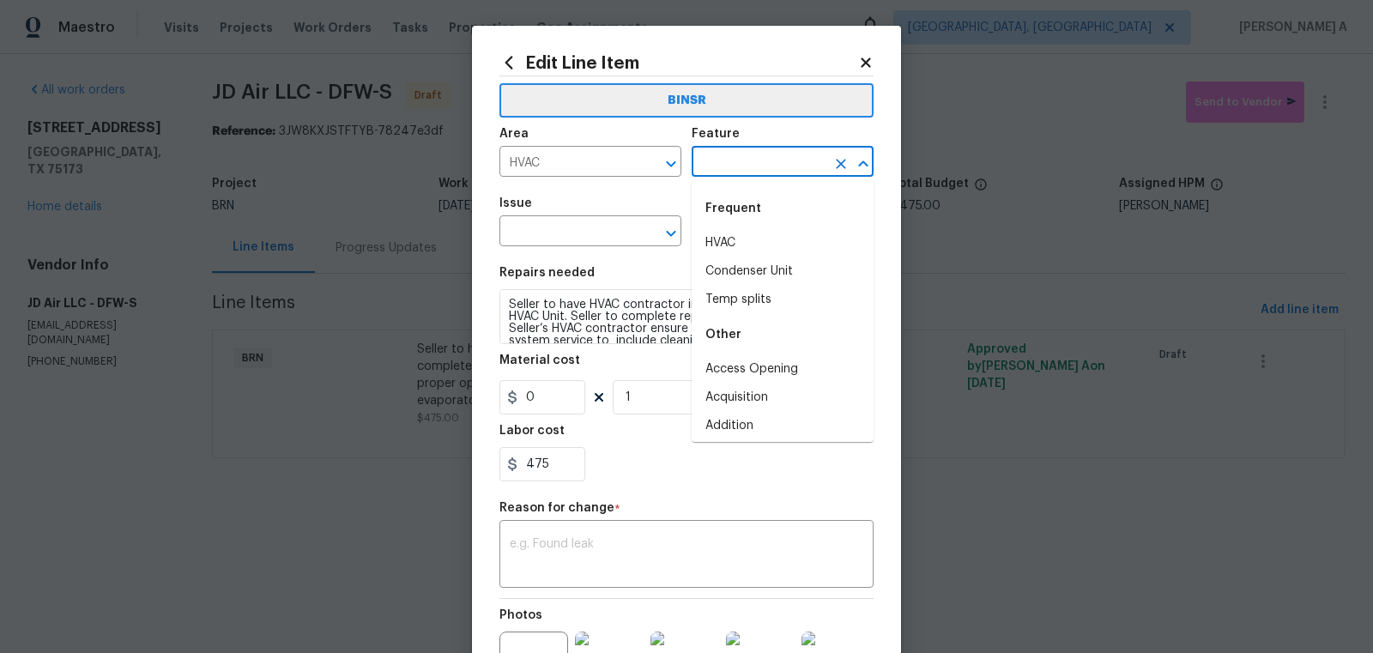
click at [732, 172] on input "text" at bounding box center [759, 163] width 134 height 27
click at [734, 236] on li "HVAC" at bounding box center [783, 243] width 182 height 28
type input "HVAC"
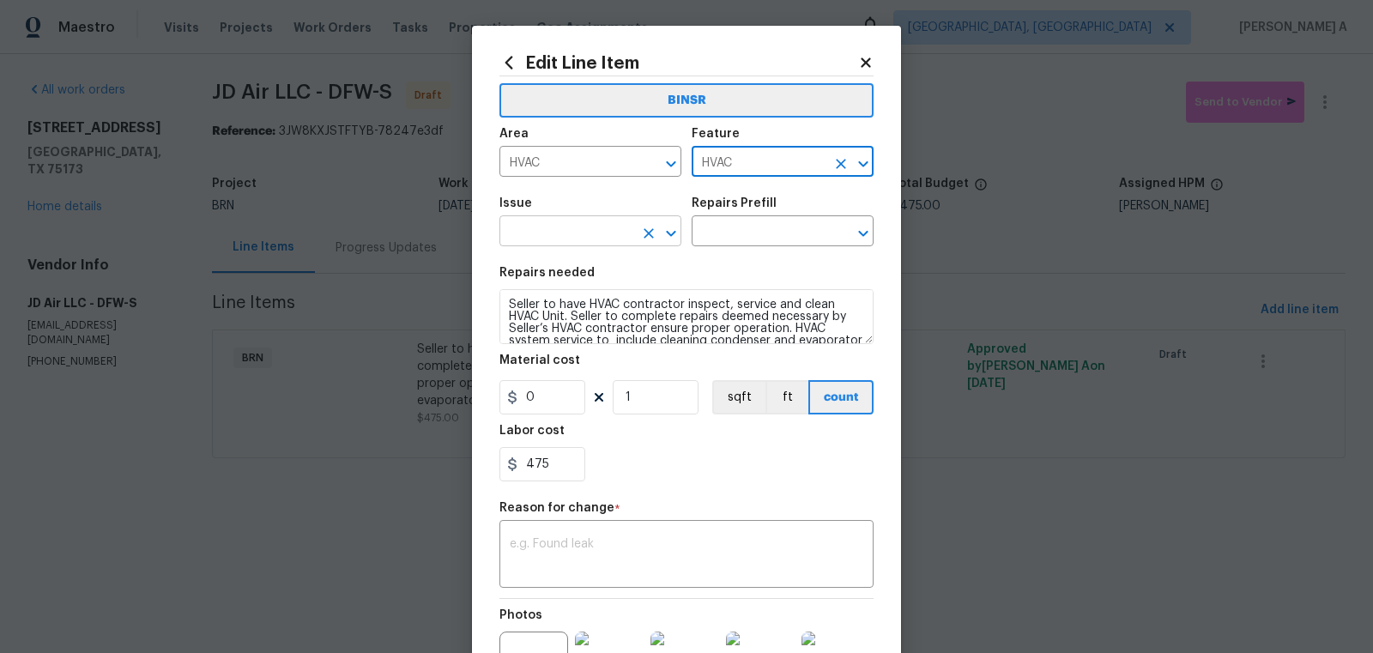
click at [537, 236] on input "text" at bounding box center [566, 233] width 134 height 27
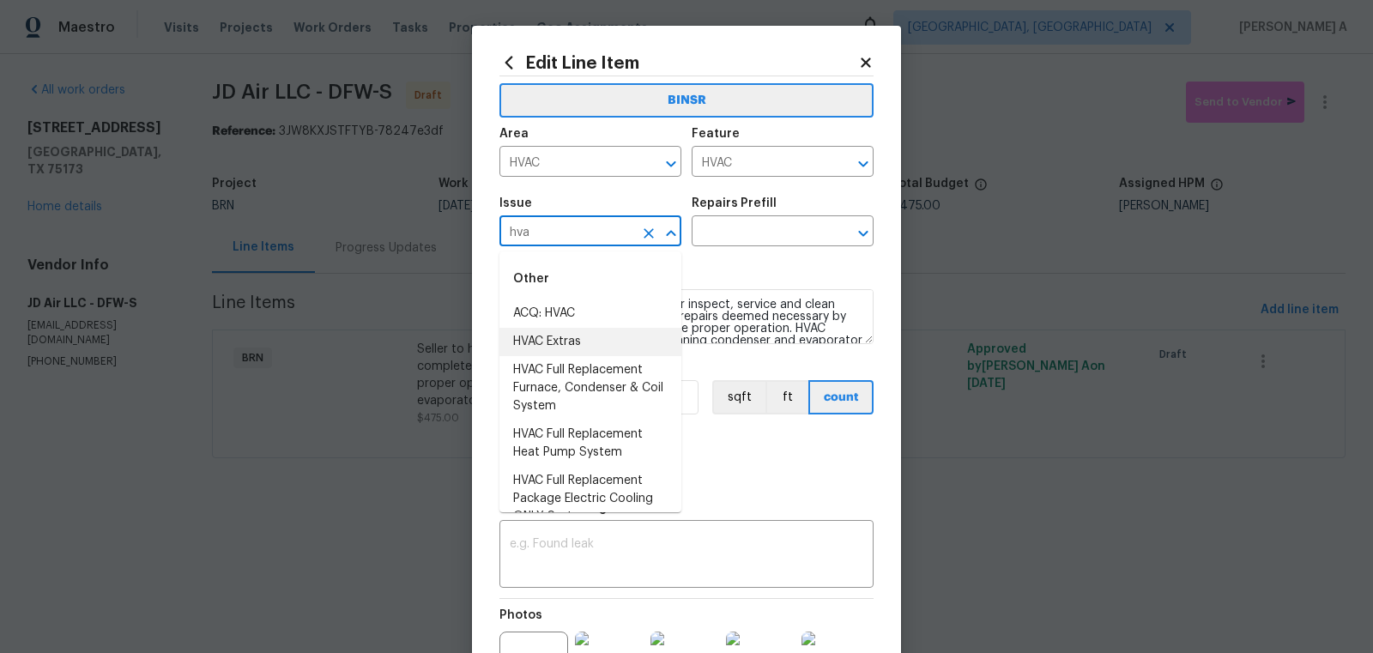
drag, startPoint x: 567, startPoint y: 323, endPoint x: 571, endPoint y: 339, distance: 15.8
click at [571, 340] on ul "ACQ: HVAC HVAC Extras HVAC Full Replacement Furnace, Condenser & Coil System HV…" at bounding box center [590, 664] width 182 height 731
click at [571, 339] on li "HVAC Extras" at bounding box center [590, 342] width 182 height 28
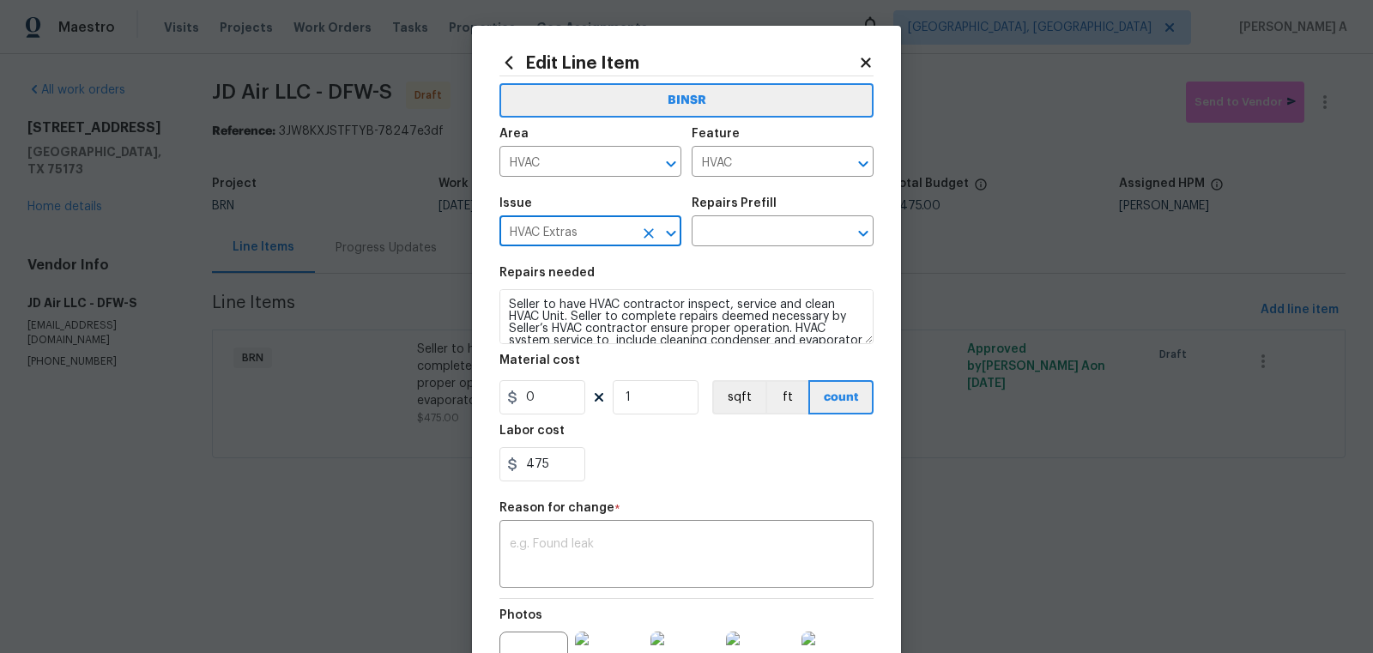
type input "HVAC Extras"
click at [584, 324] on textarea "Seller to have HVAC contractor inspect, service and clean HVAC Unit. Seller to …" at bounding box center [686, 316] width 374 height 55
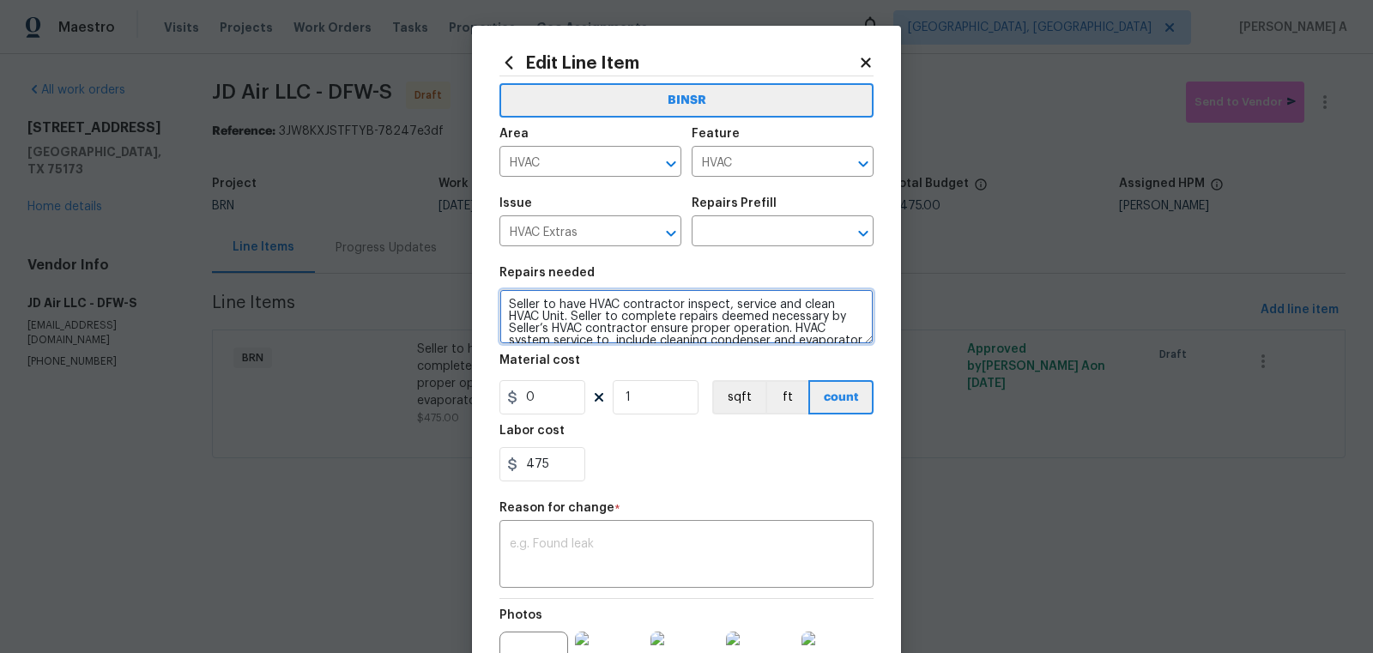
click at [584, 324] on textarea "Seller to have HVAC contractor inspect, service and clean HVAC Unit. Seller to …" at bounding box center [686, 316] width 374 height 55
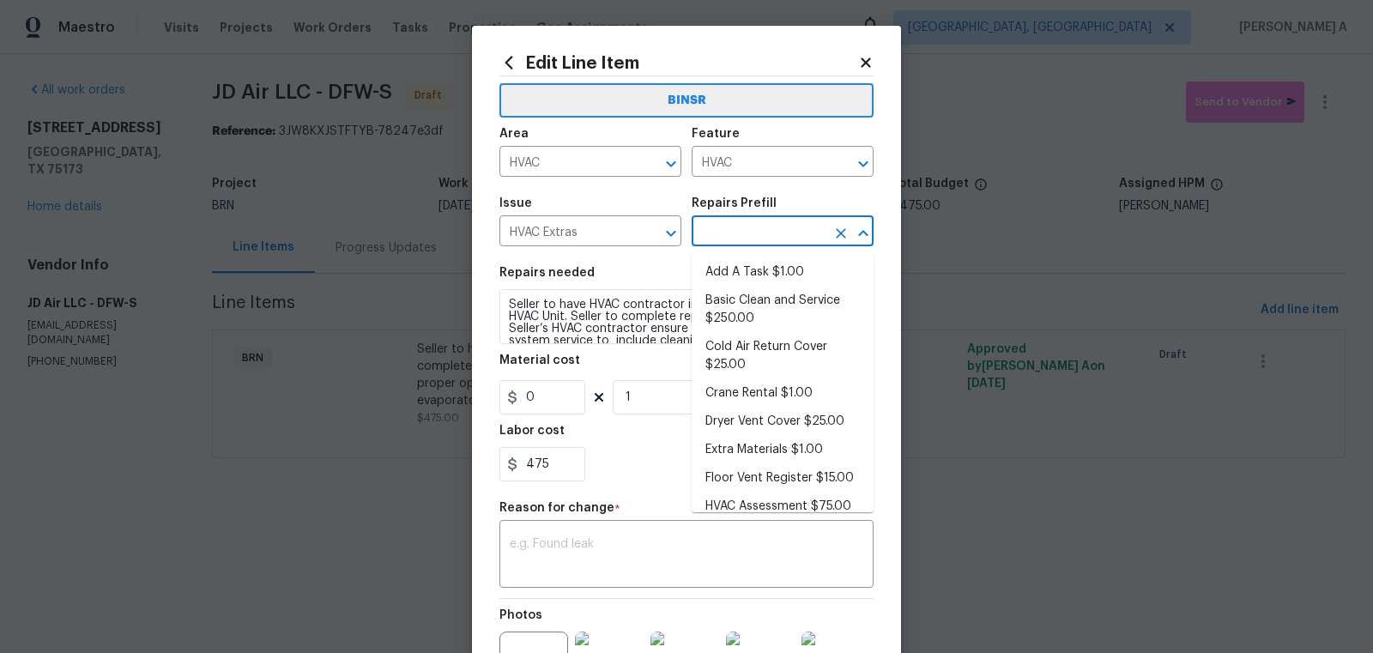
click at [746, 226] on input "text" at bounding box center [759, 233] width 134 height 27
click at [751, 263] on li "Add A Task $1.00" at bounding box center [783, 272] width 182 height 28
type textarea "HPM to detail"
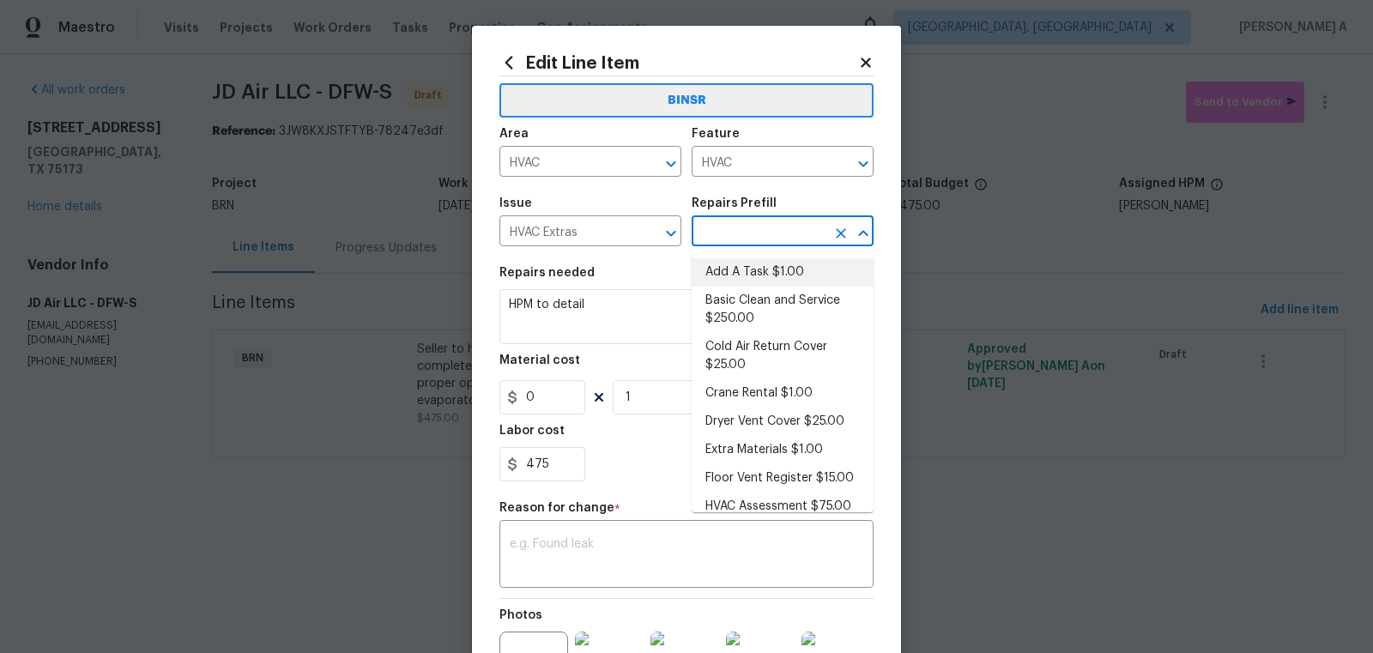
type input "Add A Task $1.00"
type input "1"
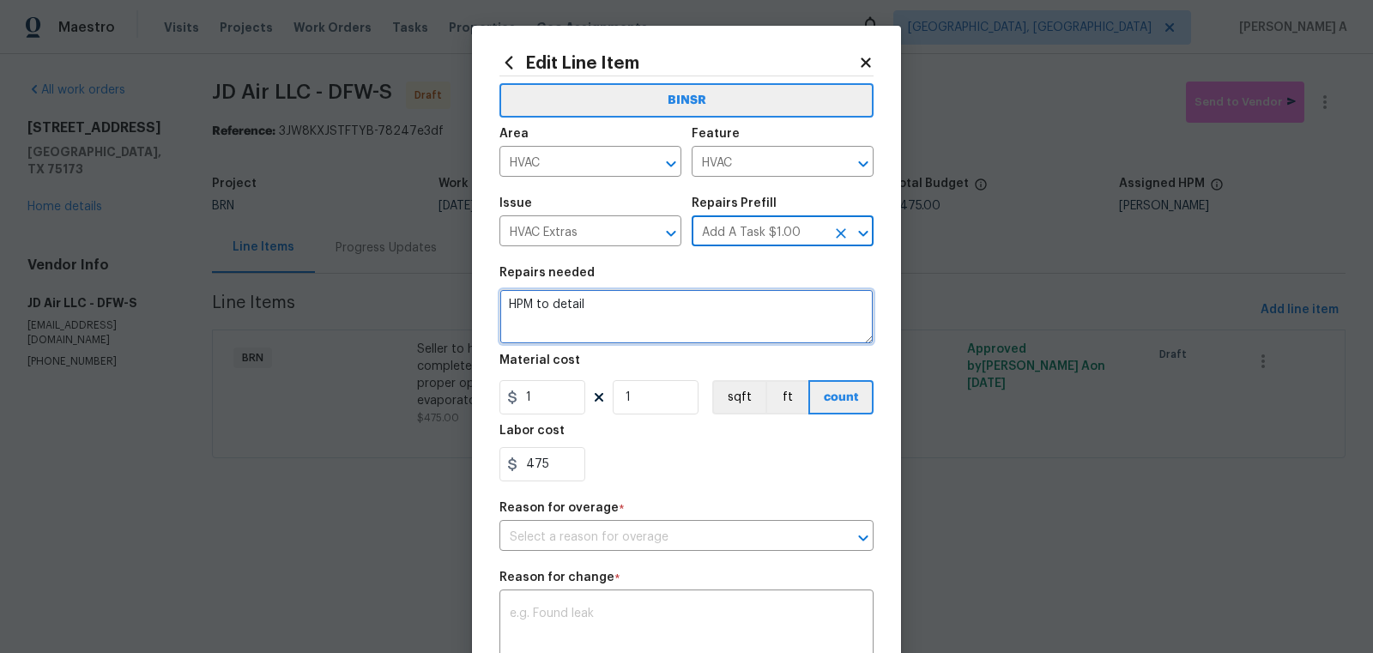
click at [662, 339] on textarea "HPM to detail" at bounding box center [686, 316] width 374 height 55
paste textarea "Seller to have HVAC contractor inspect, service and clean HVAC Unit. Seller to …"
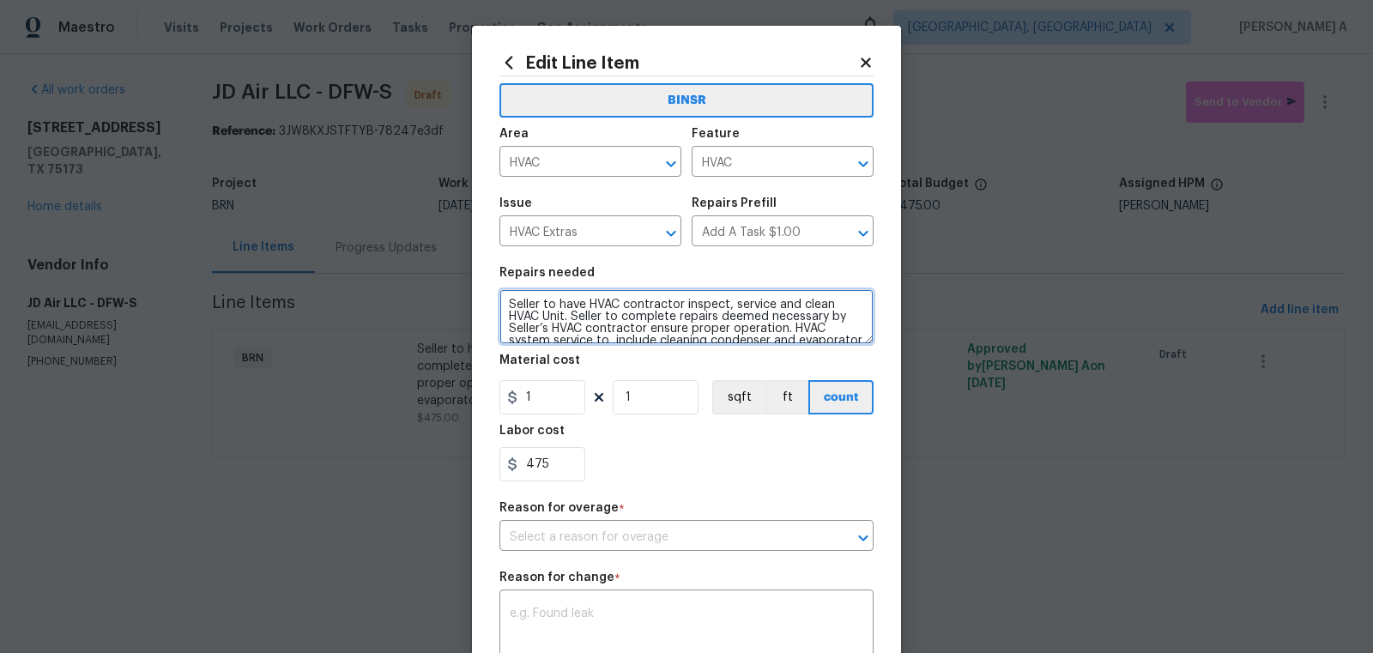
scroll to position [15, 0]
type textarea "Seller to have HVAC contractor inspect, service and clean HVAC Unit. Seller to …"
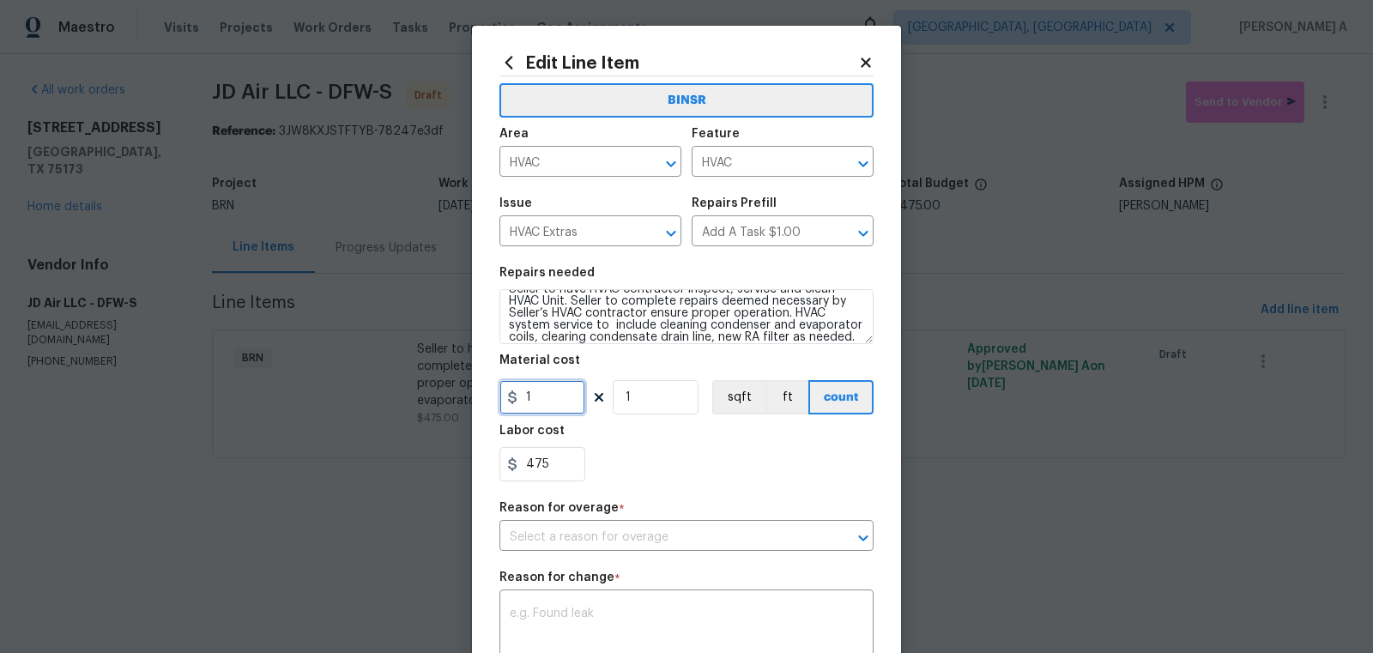
drag, startPoint x: 547, startPoint y: 397, endPoint x: 388, endPoint y: 396, distance: 158.8
click at [388, 396] on div "Edit Line Item BINSR Area HVAC ​ Feature HVAC ​ Issue HVAC Extras ​ Repairs Pre…" at bounding box center [686, 326] width 1373 height 653
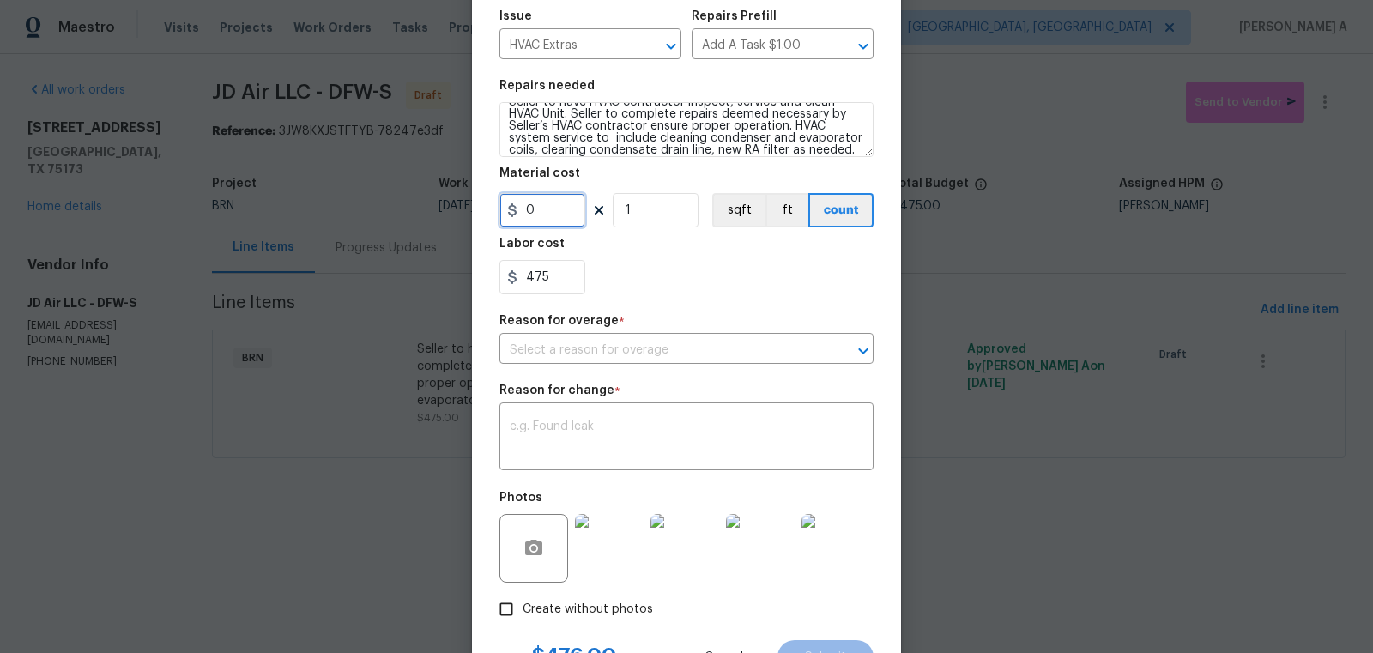
scroll to position [263, 0]
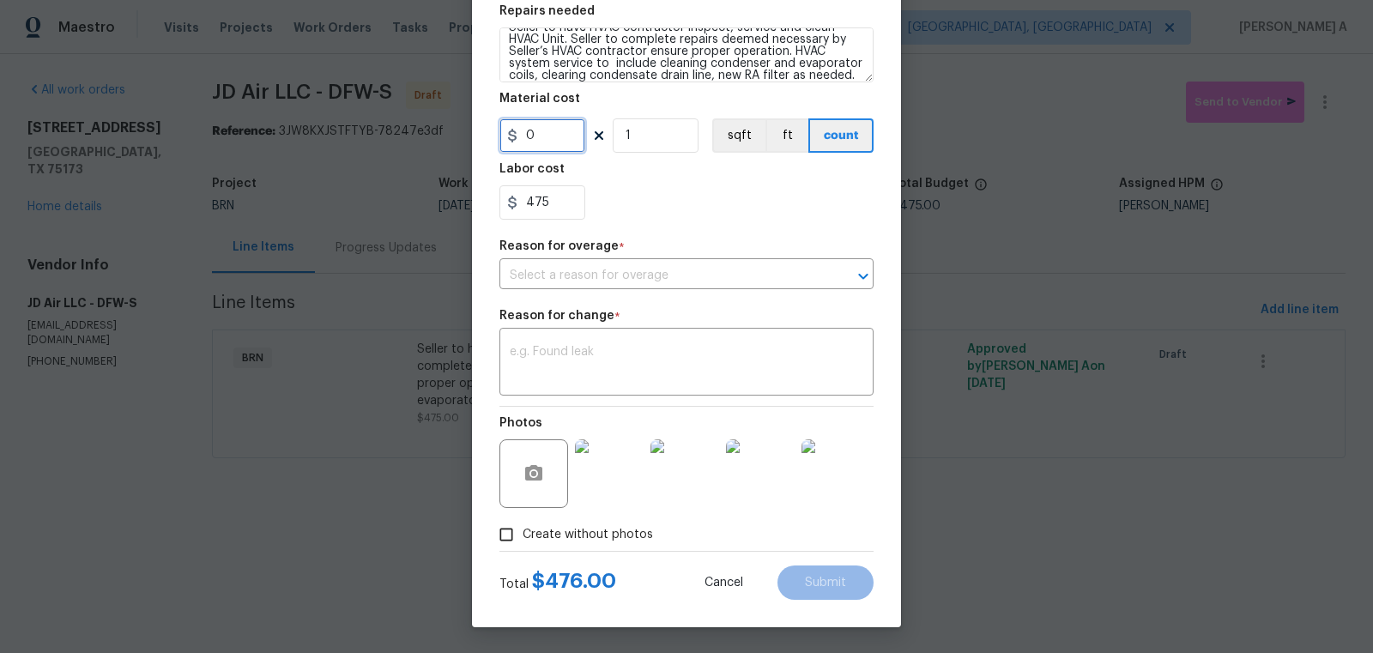
type input "0"
click at [508, 526] on input "Create without photos" at bounding box center [506, 534] width 33 height 33
checkbox input "false"
click at [614, 393] on div "x ​" at bounding box center [686, 363] width 374 height 63
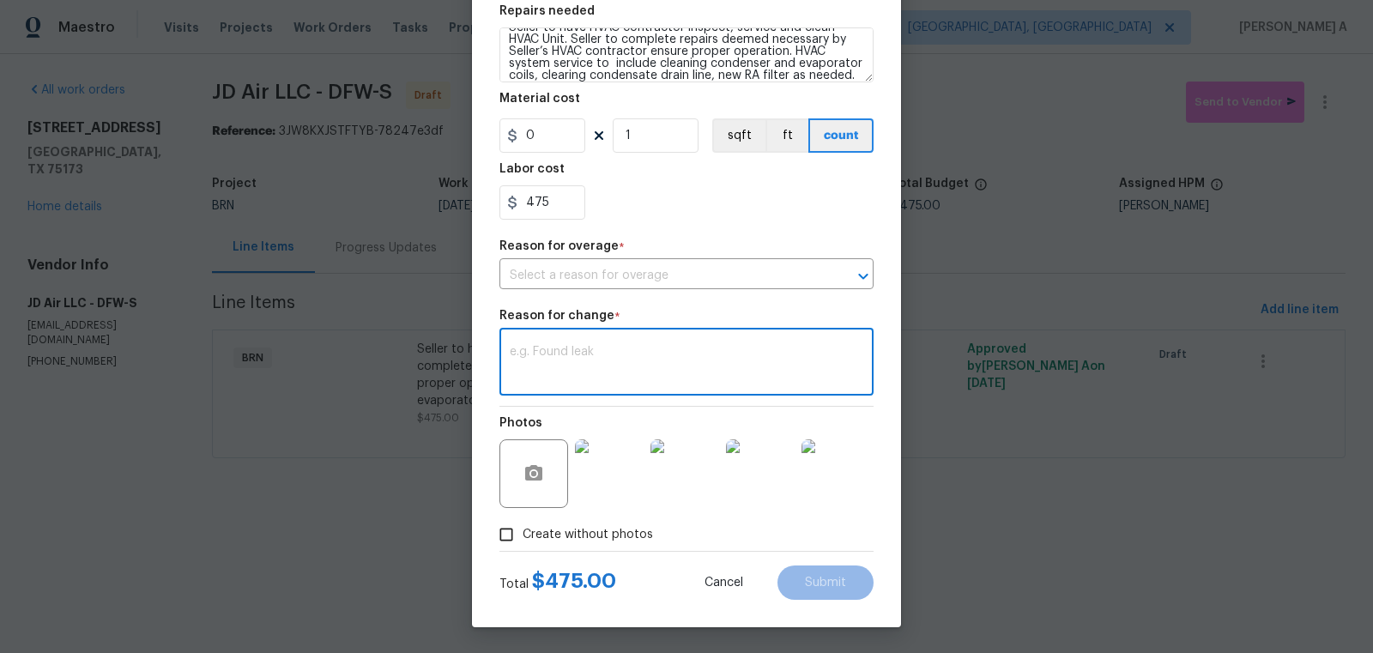
click at [614, 342] on div "x ​" at bounding box center [686, 363] width 374 height 63
click at [656, 265] on input "text" at bounding box center [662, 276] width 326 height 27
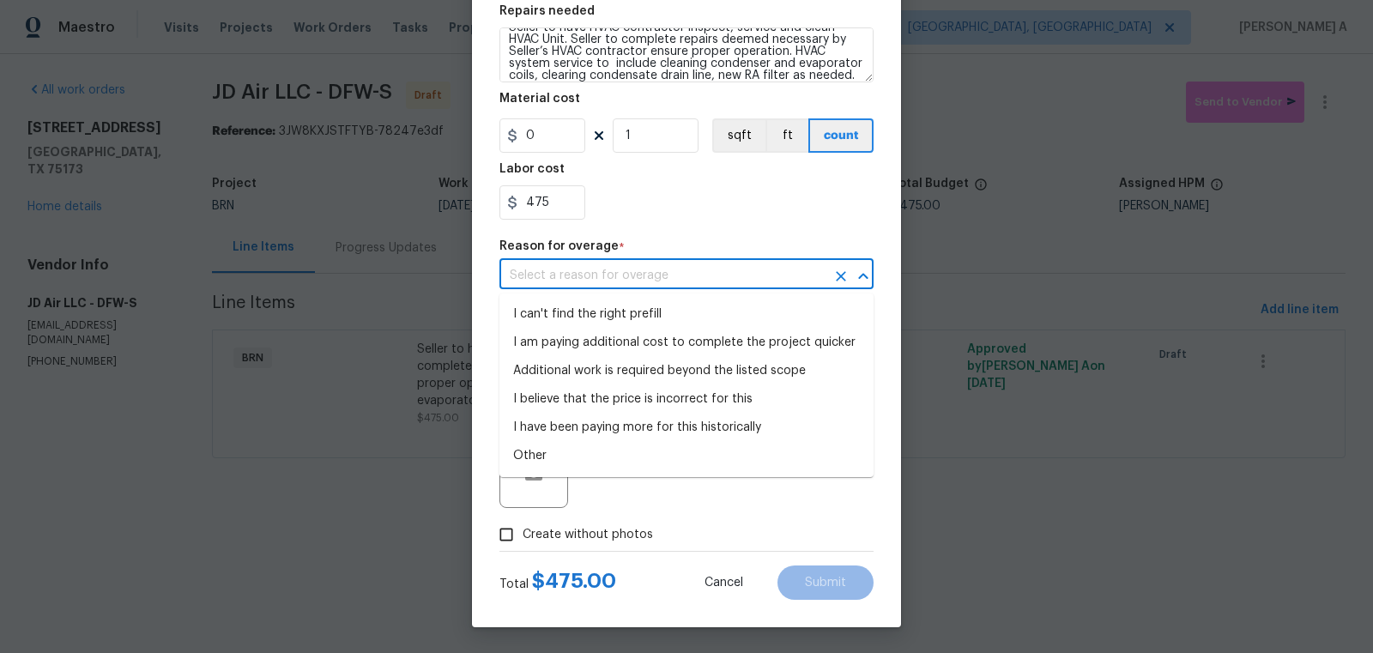
click at [656, 300] on li "I can't find the right prefill" at bounding box center [686, 314] width 374 height 28
type input "I can't find the right prefill"
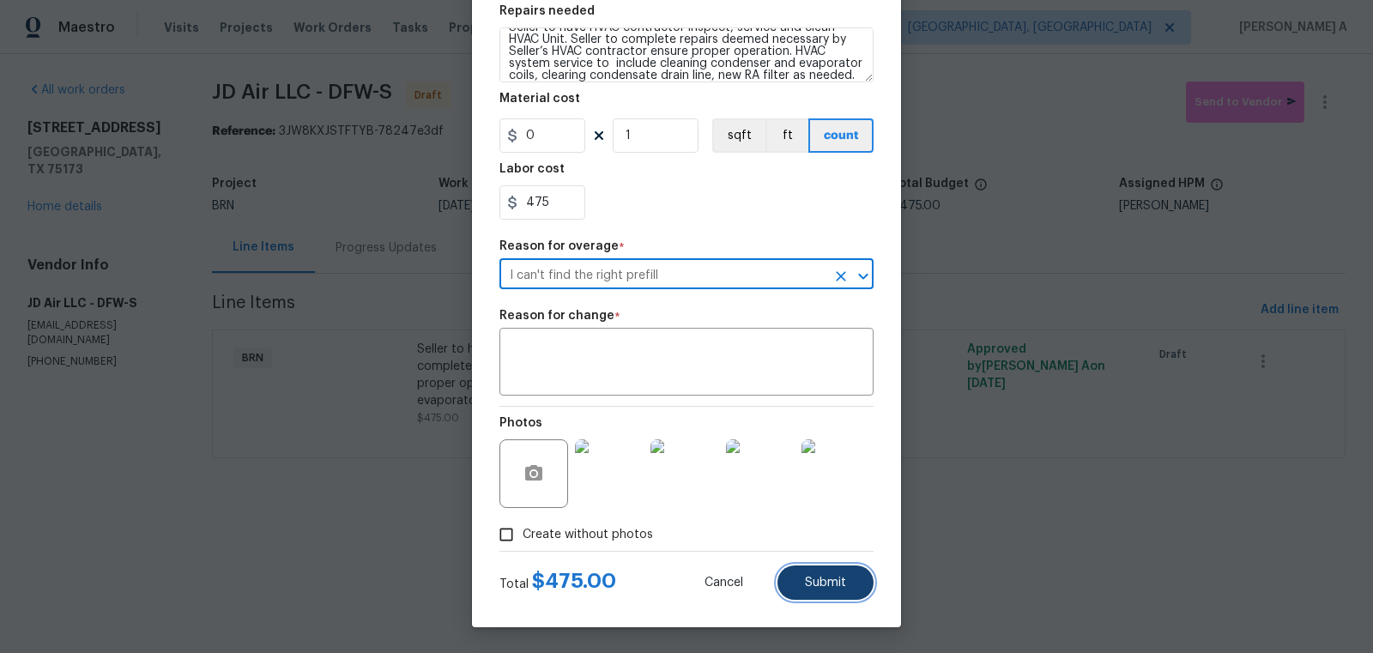
click at [825, 583] on span "Submit" at bounding box center [825, 583] width 41 height 13
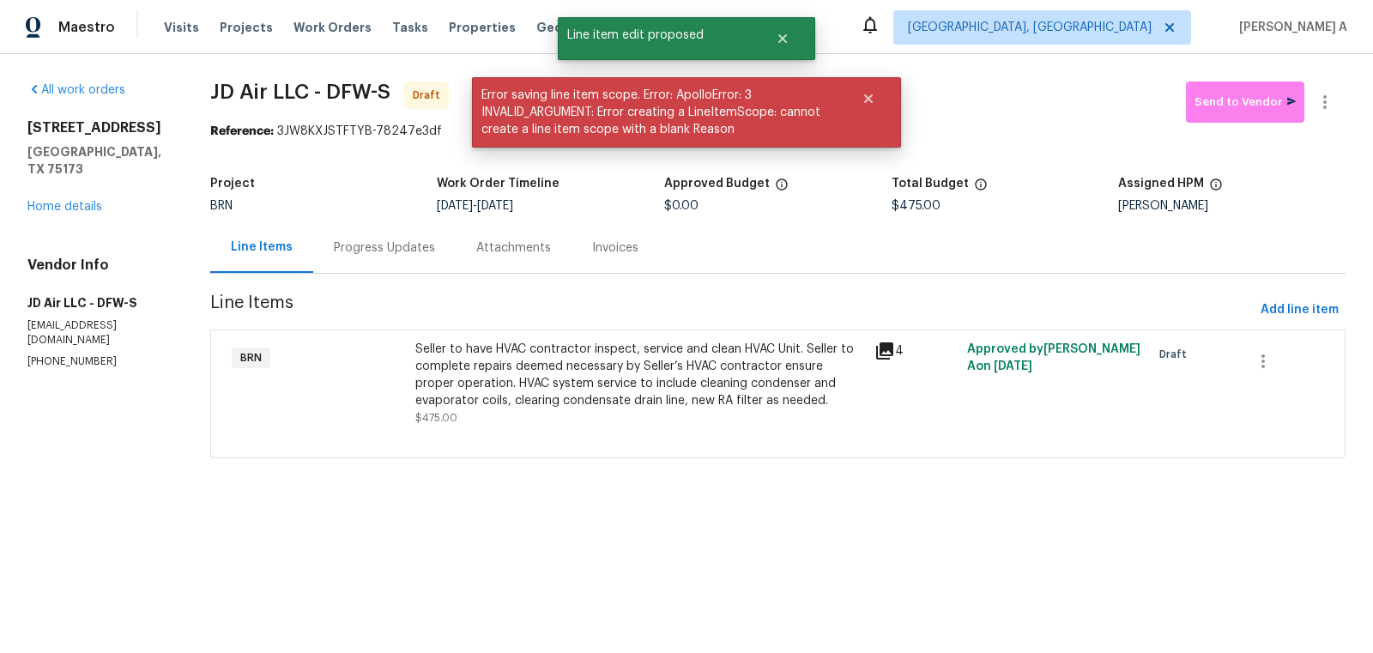
scroll to position [0, 0]
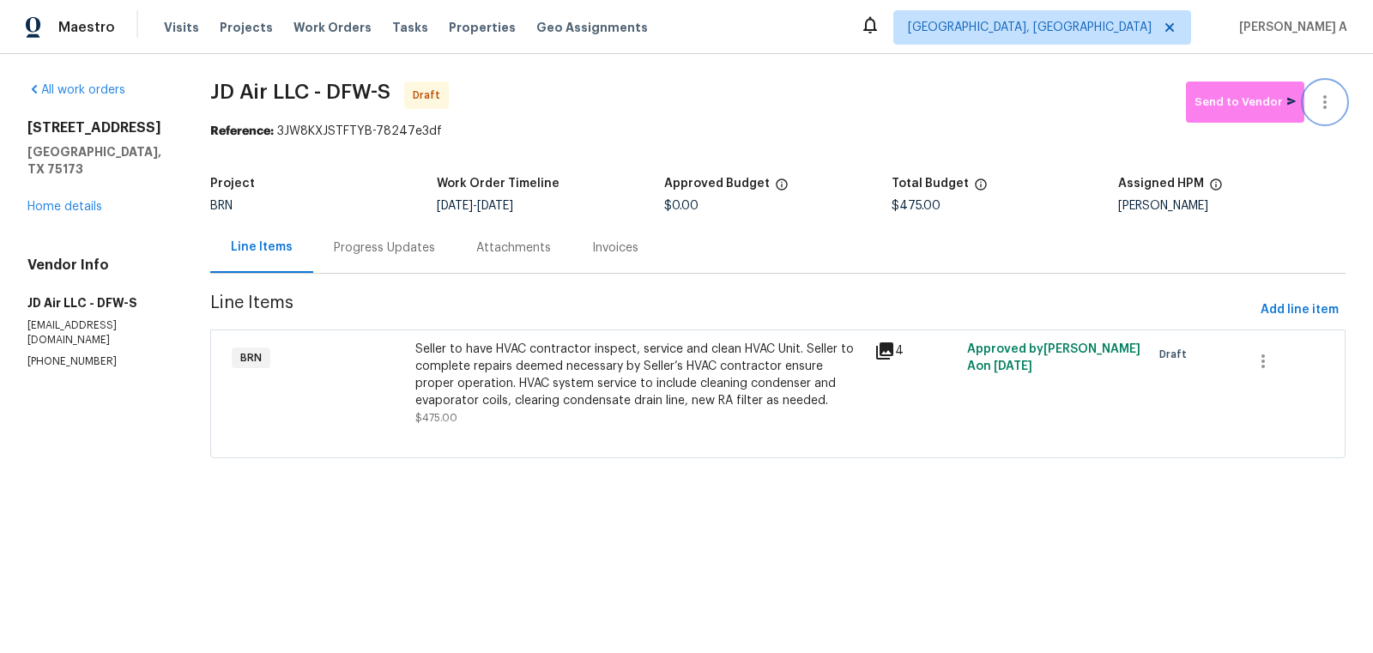
click at [1332, 107] on icon "button" at bounding box center [1325, 102] width 21 height 21
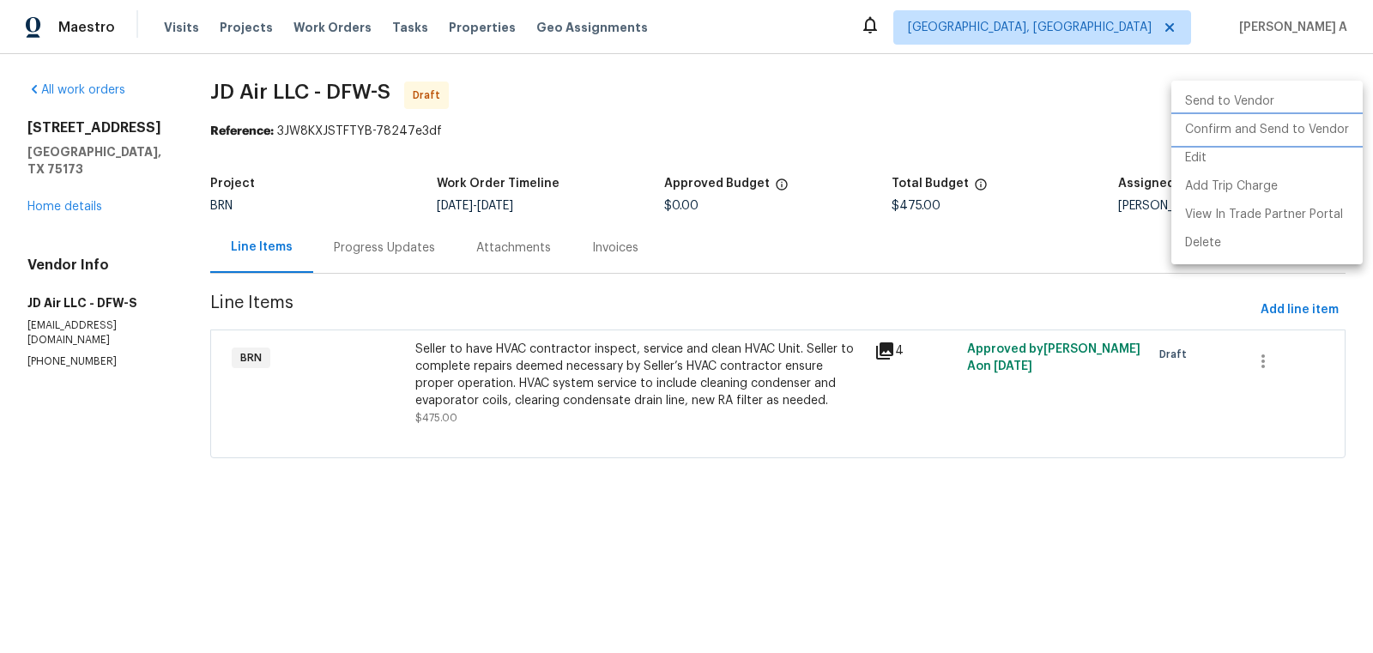
click at [1337, 130] on li "Confirm and Send to Vendor" at bounding box center [1266, 130] width 191 height 28
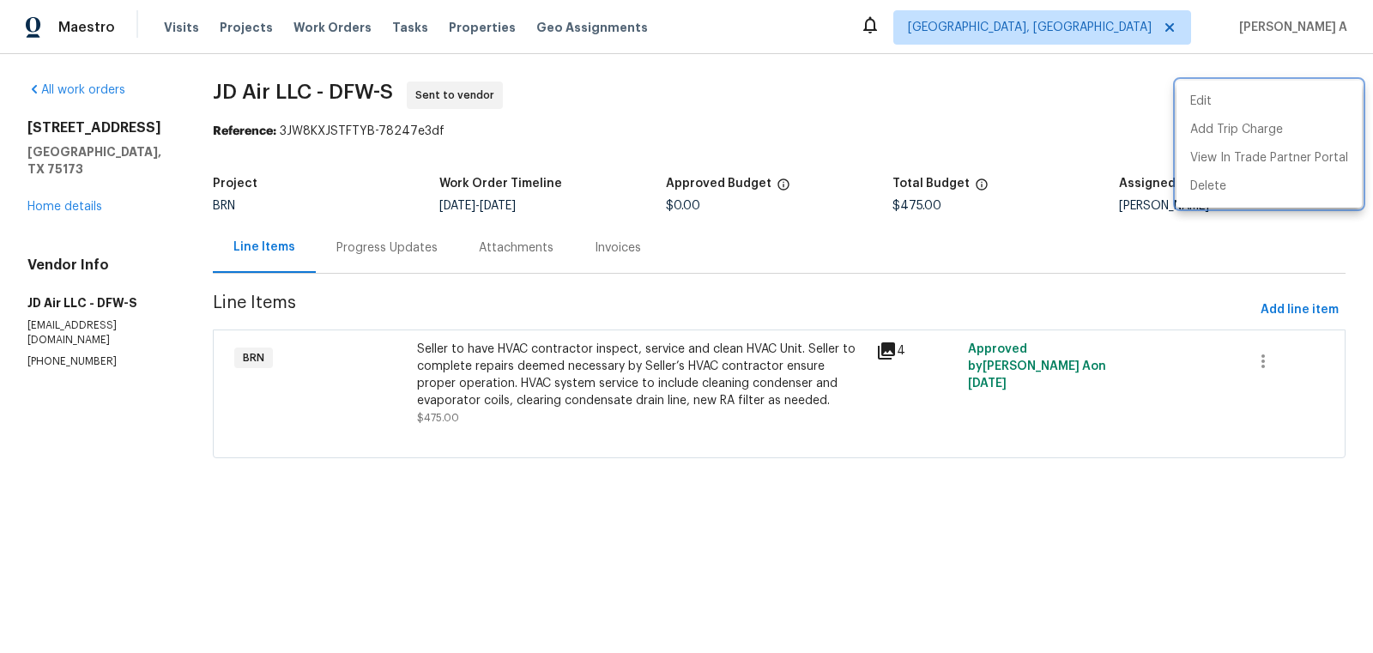
click at [382, 239] on div at bounding box center [686, 326] width 1373 height 653
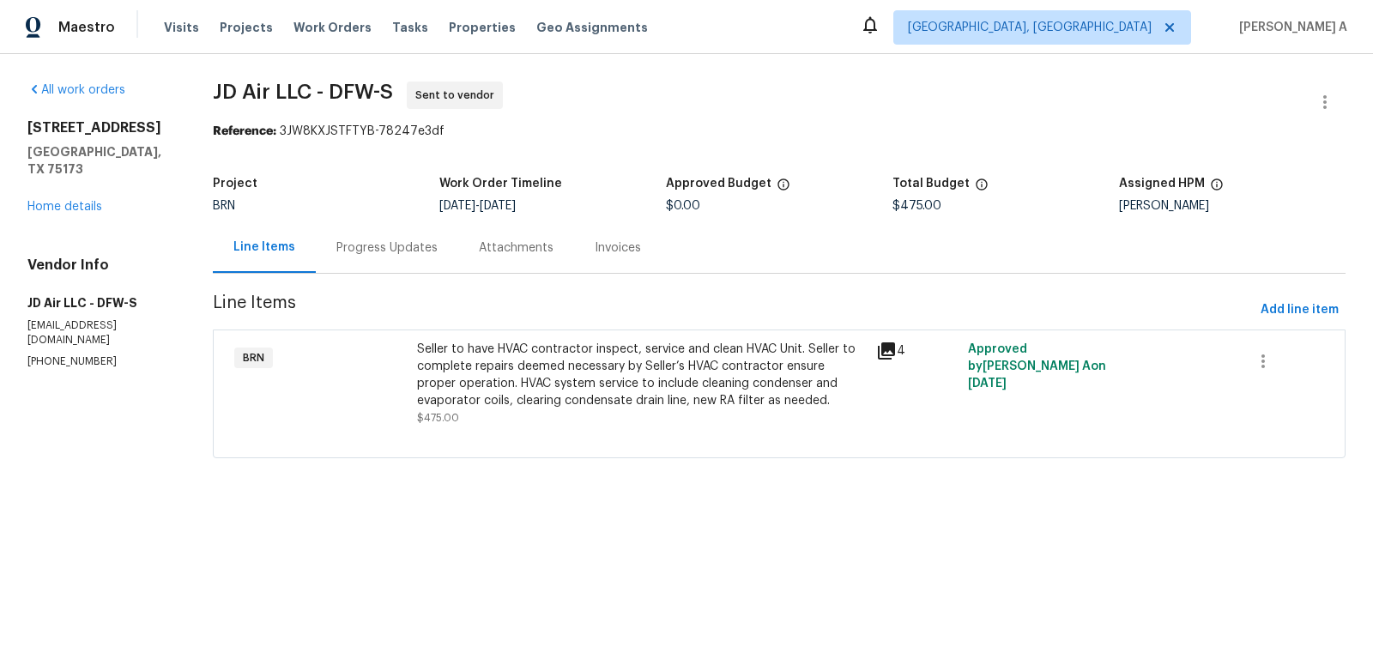
click at [379, 249] on div "Progress Updates" at bounding box center [386, 247] width 101 height 17
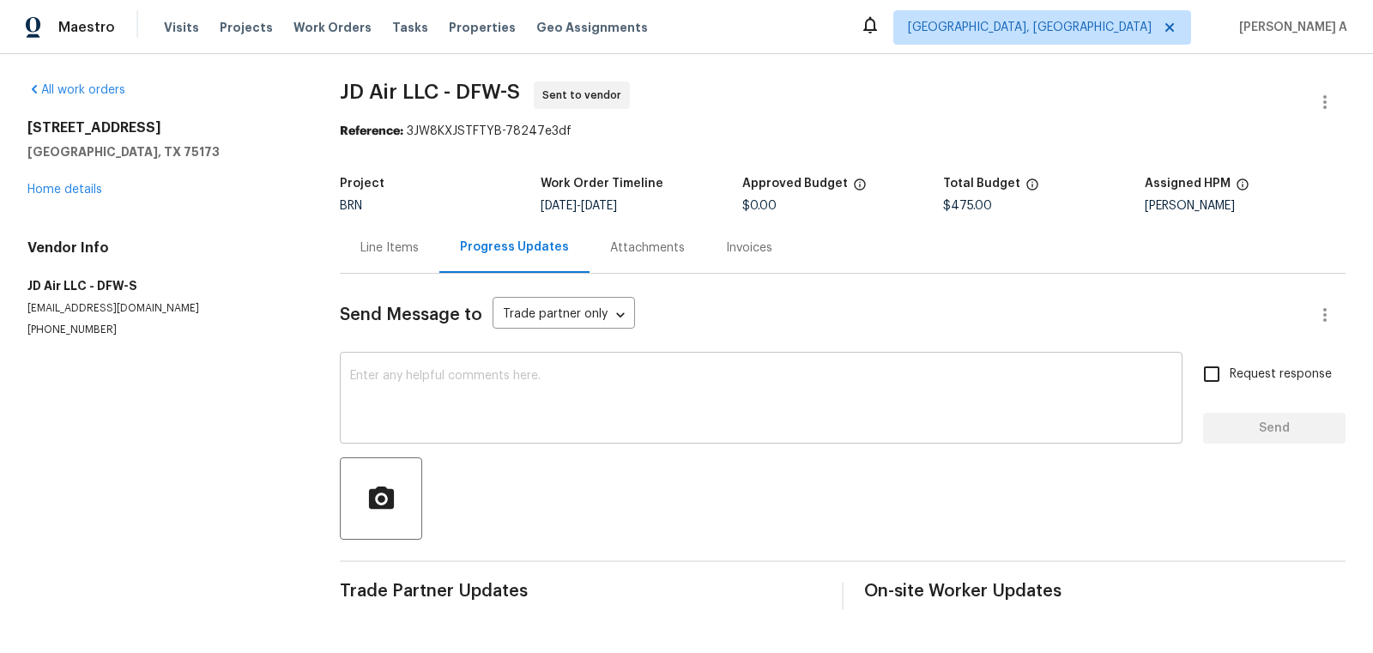
click at [402, 380] on textarea at bounding box center [761, 400] width 822 height 60
paste textarea "Hi, I'm Akshay from Opendoor. Just wanted to check if you received the workorde…"
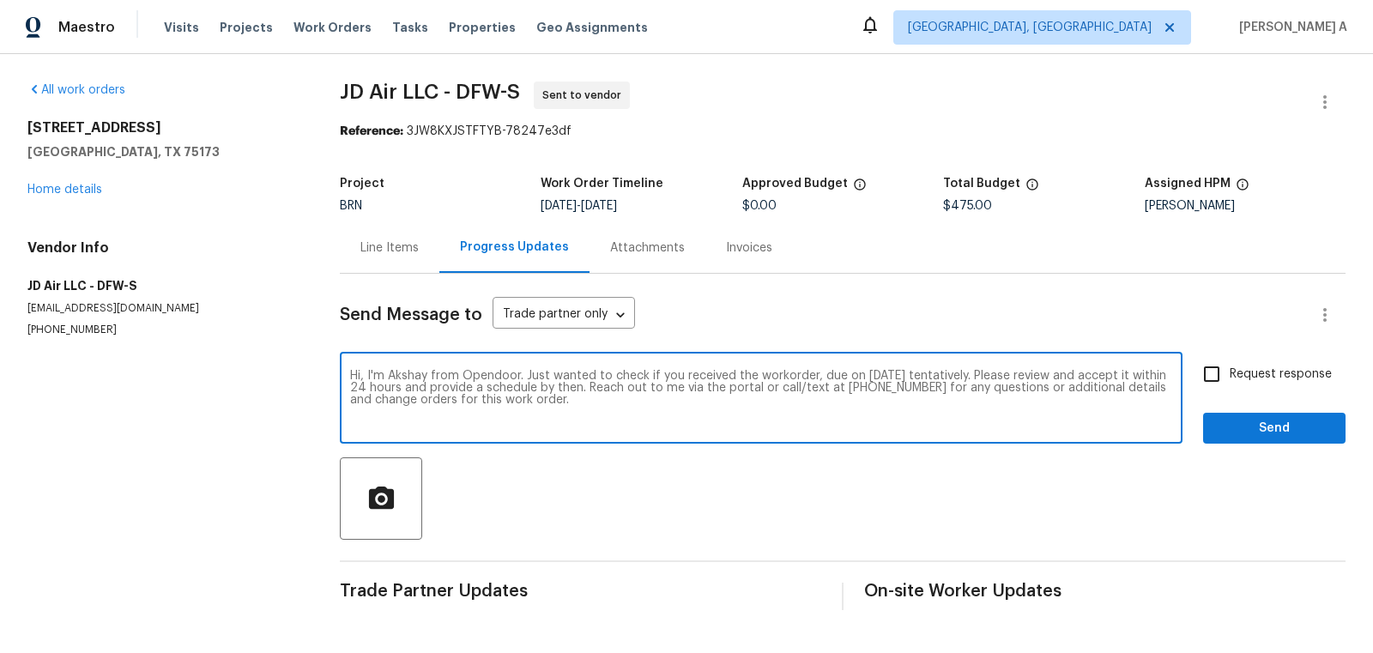
type textarea "Hi, I'm Akshay from Opendoor. Just wanted to check if you received the workorde…"
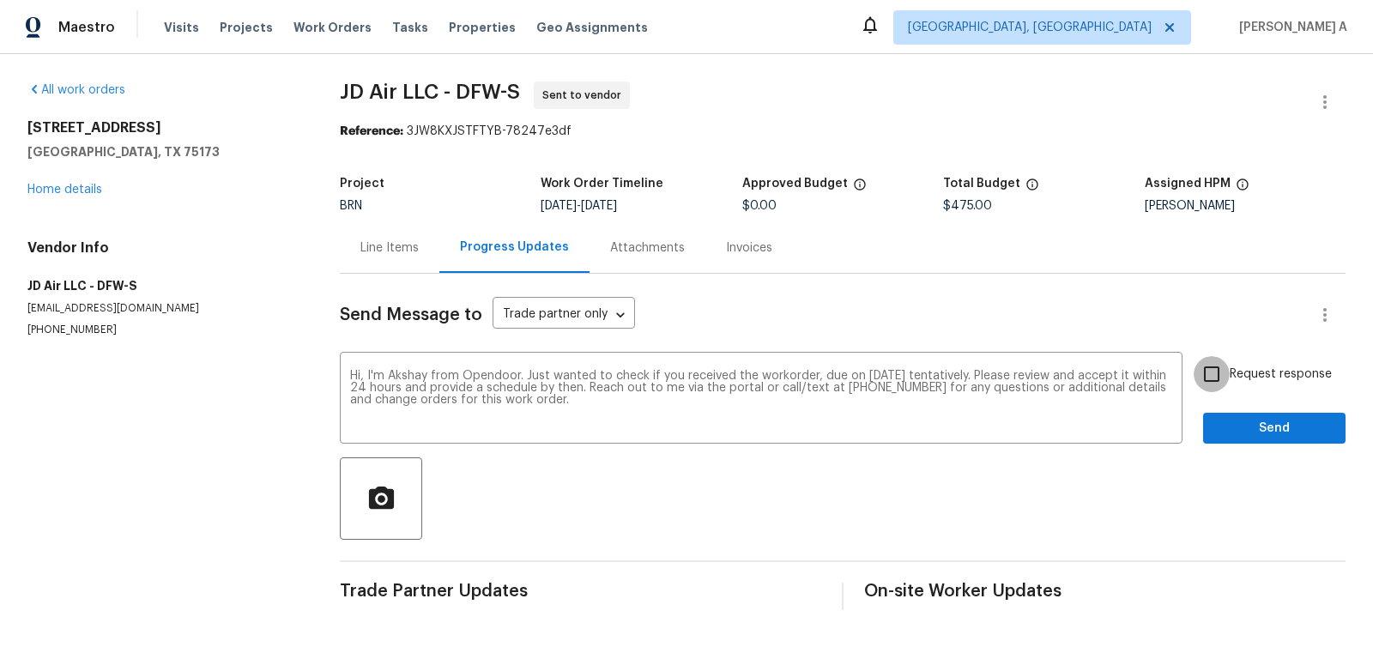
click at [1212, 382] on input "Request response" at bounding box center [1212, 374] width 36 height 36
checkbox input "true"
click at [1248, 418] on span "Send" at bounding box center [1274, 428] width 115 height 21
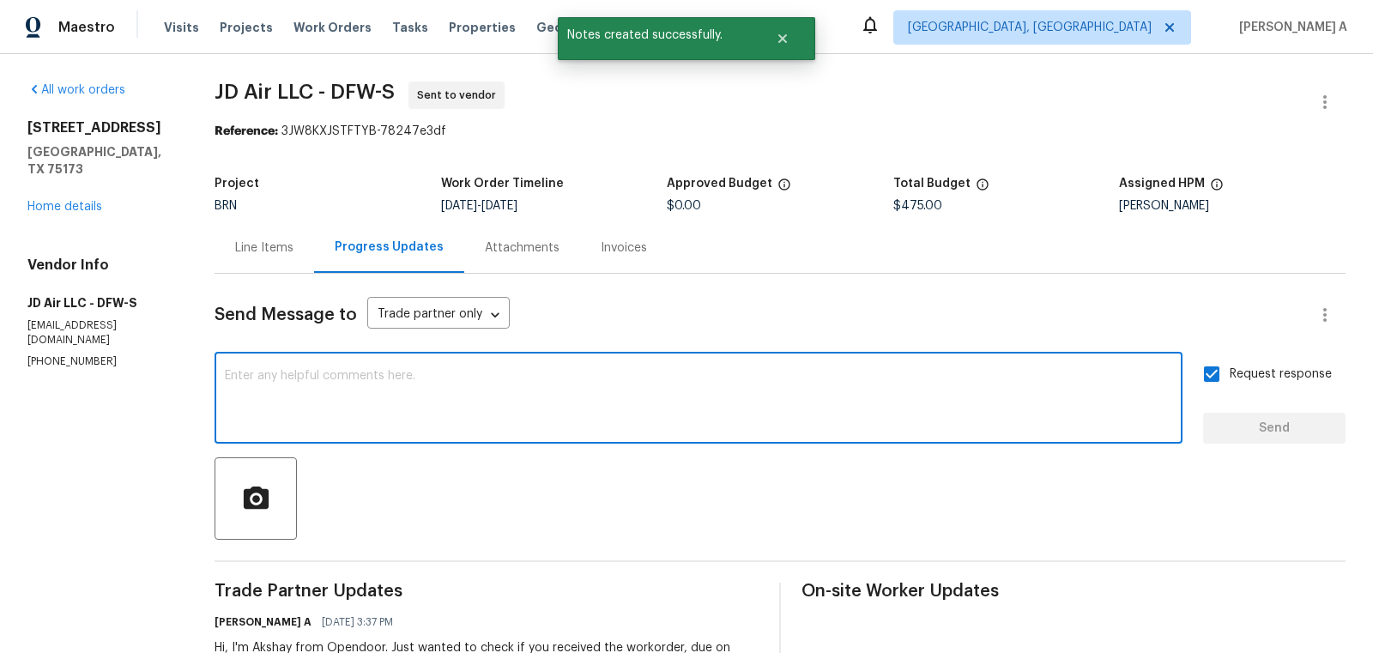
click at [555, 414] on textarea at bounding box center [698, 400] width 947 height 60
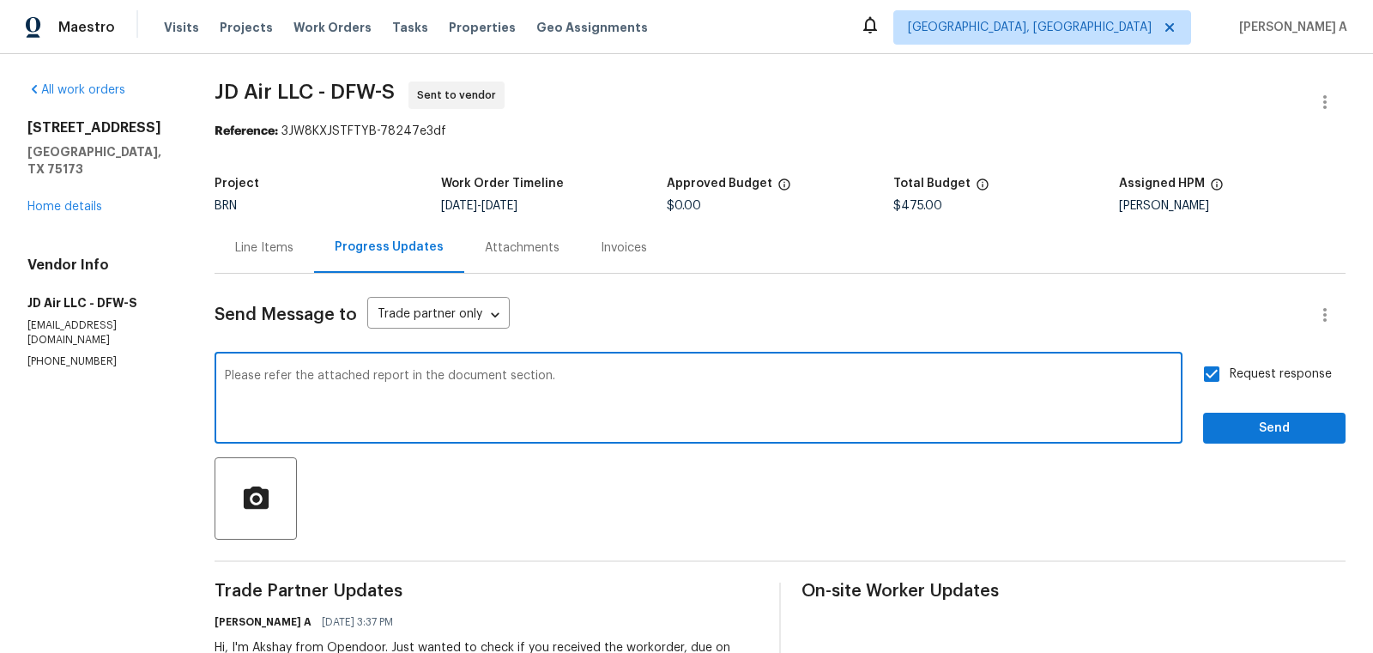
type textarea "Please refer the attached report in the document section."
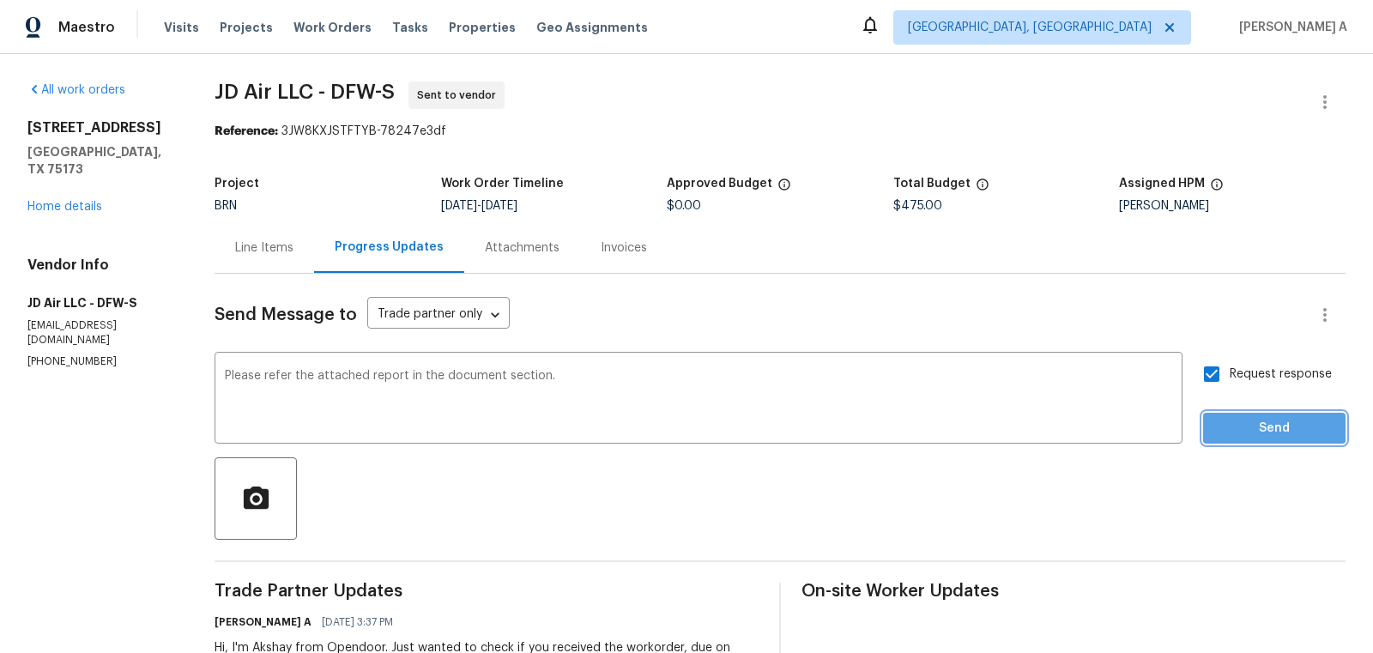
click at [1267, 423] on span "Send" at bounding box center [1274, 428] width 115 height 21
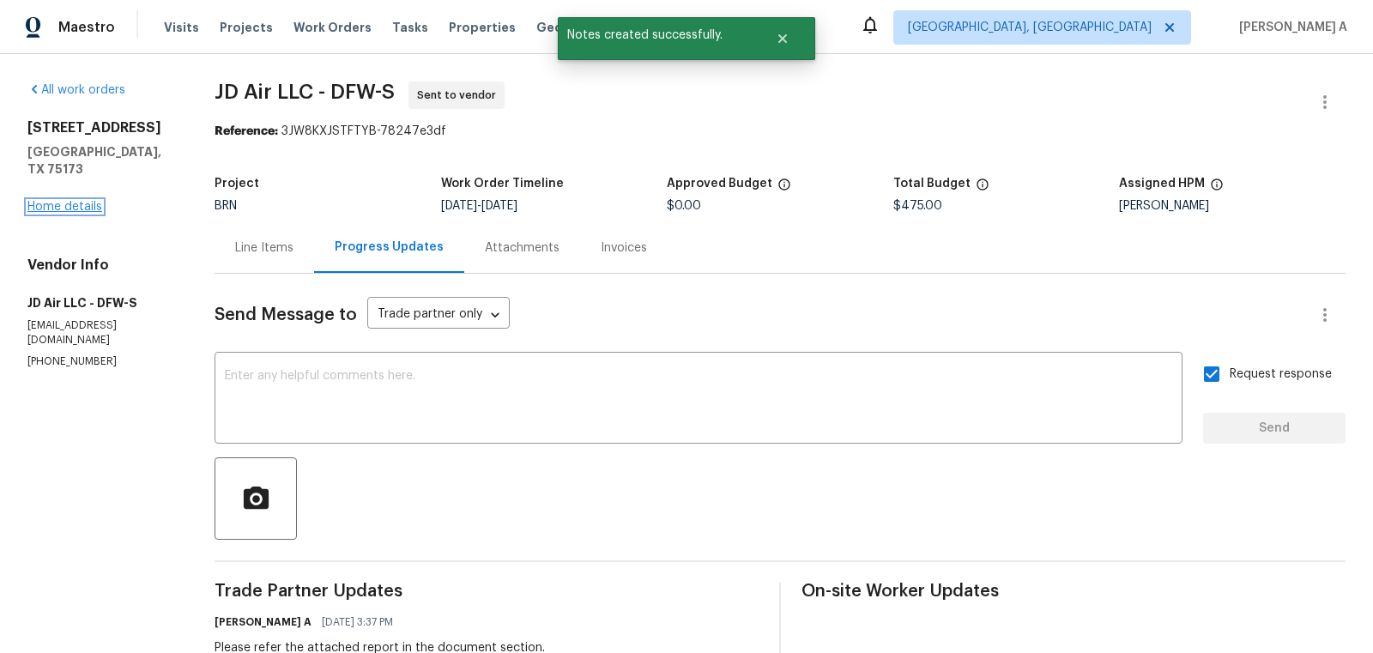
click at [90, 201] on link "Home details" at bounding box center [64, 207] width 75 height 12
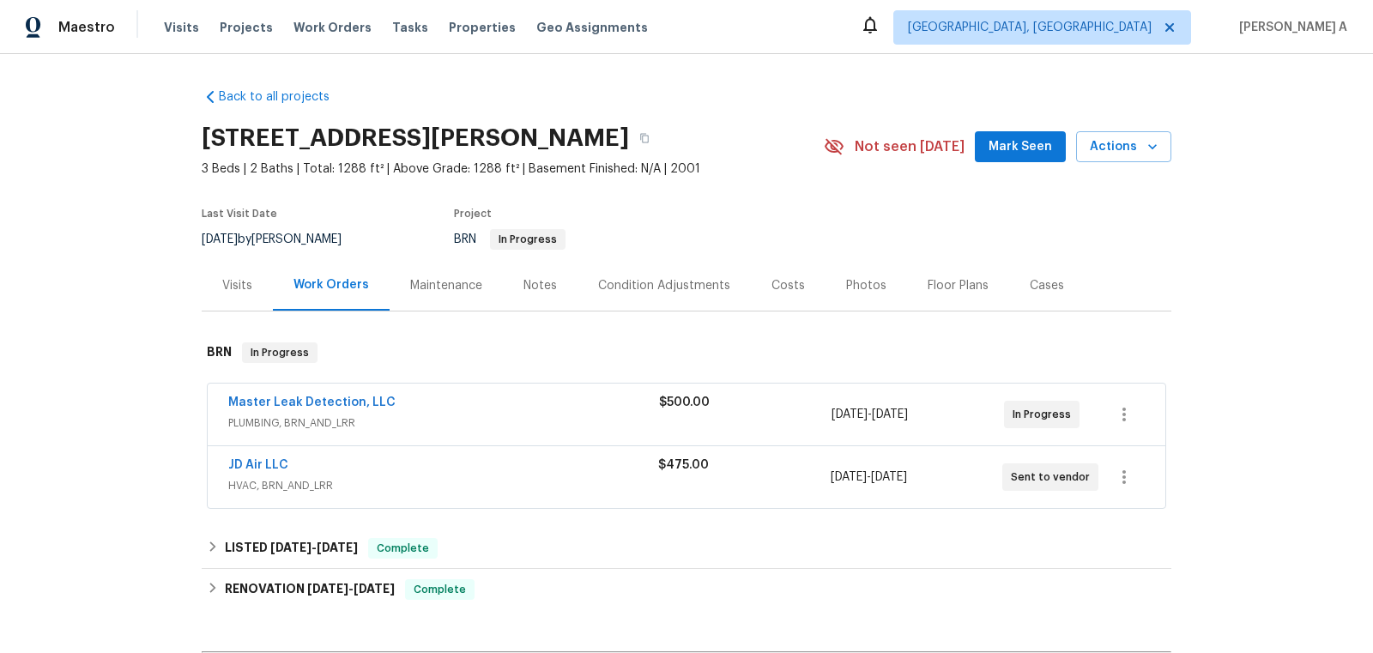
scroll to position [545, 0]
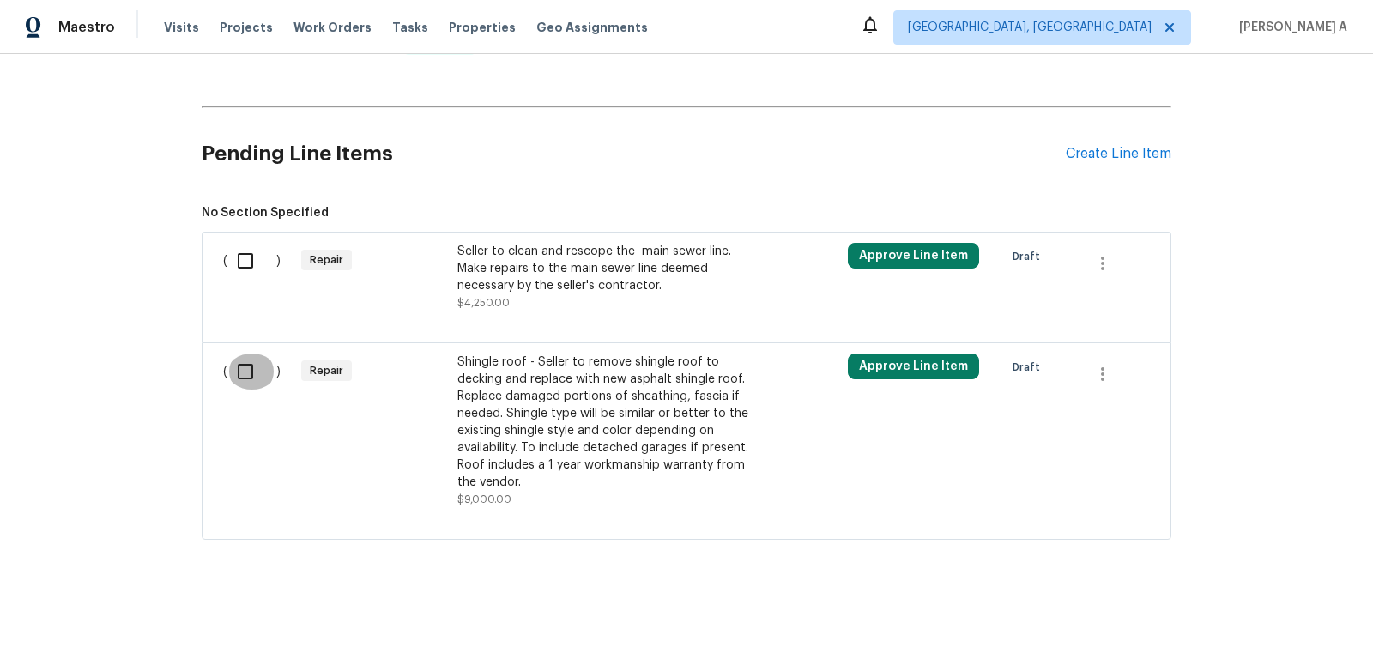
click at [245, 374] on input "checkbox" at bounding box center [251, 372] width 49 height 36
checkbox input "true"
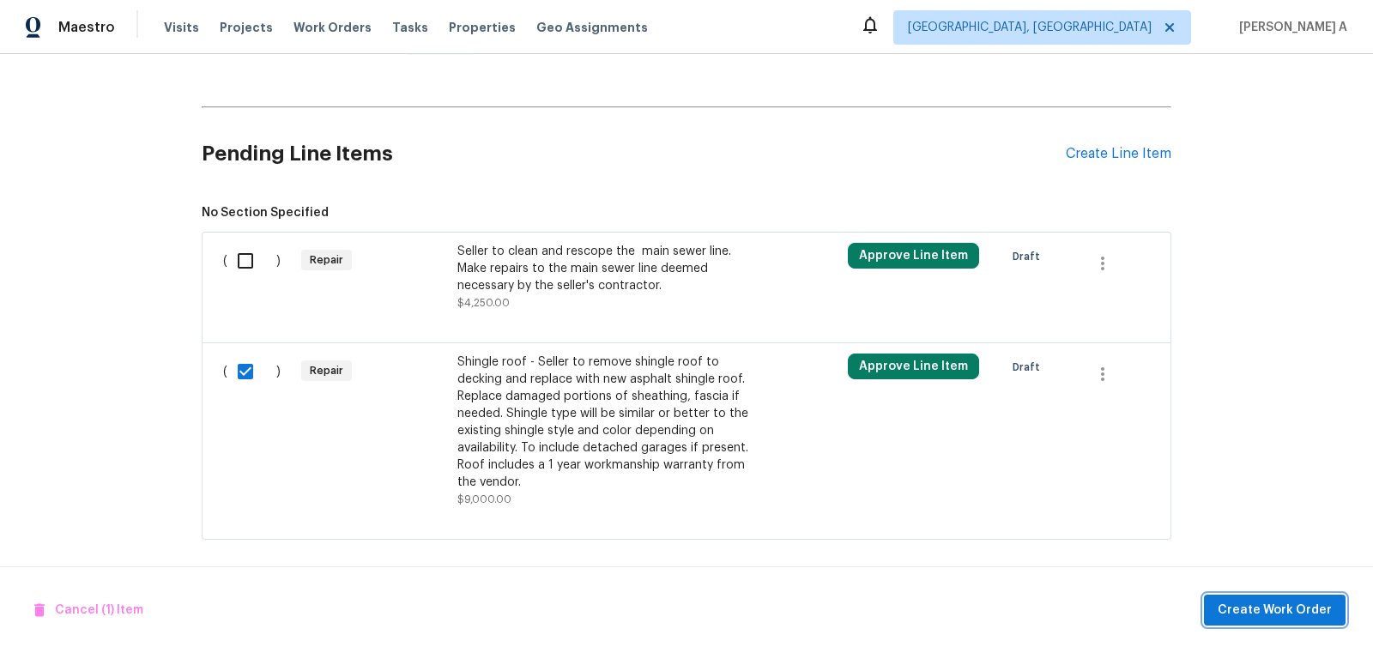
click at [1252, 613] on span "Create Work Order" at bounding box center [1275, 610] width 114 height 21
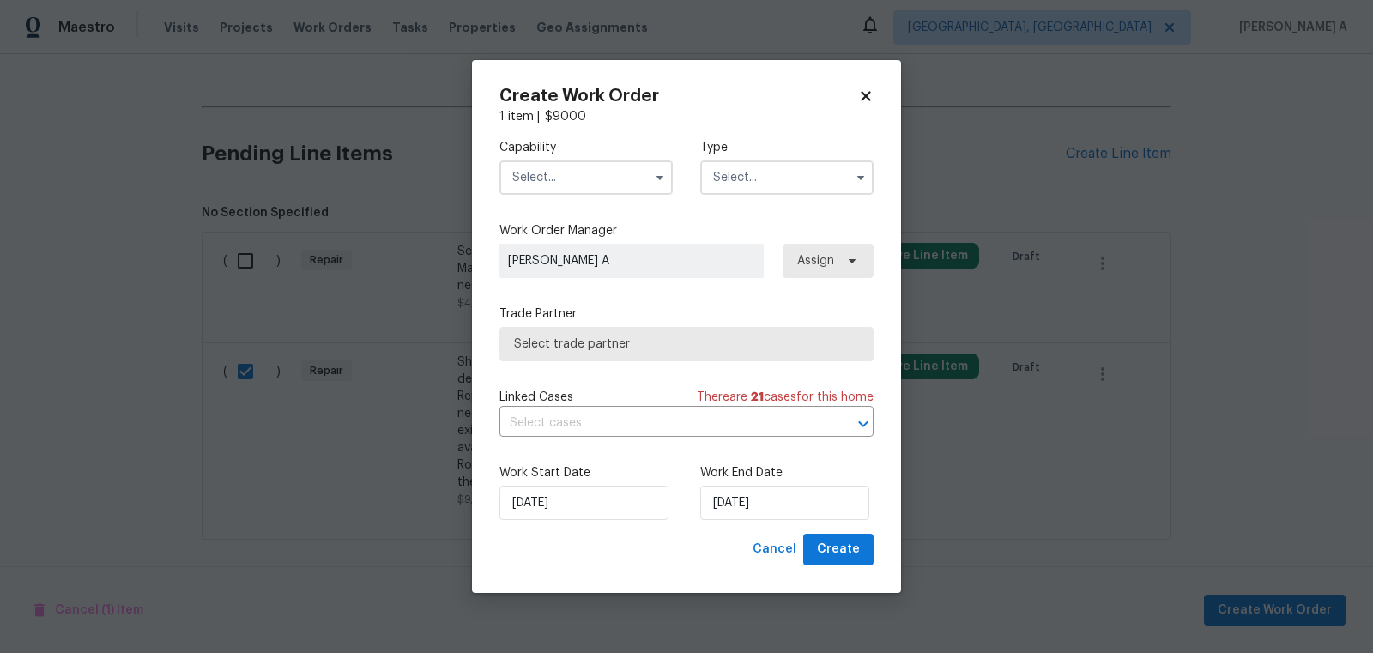
click at [585, 181] on input "text" at bounding box center [585, 177] width 173 height 34
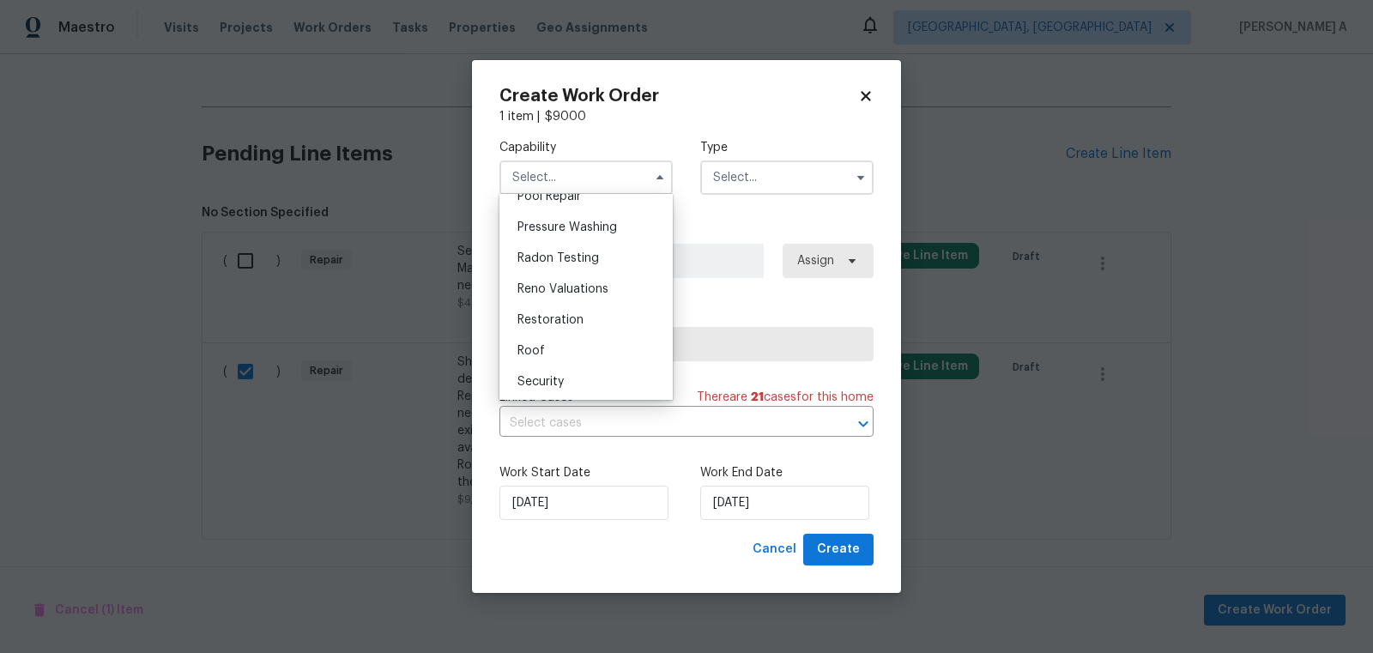
scroll to position [1646, 0]
click at [561, 323] on div "Roof" at bounding box center [586, 318] width 165 height 31
type input "Roof"
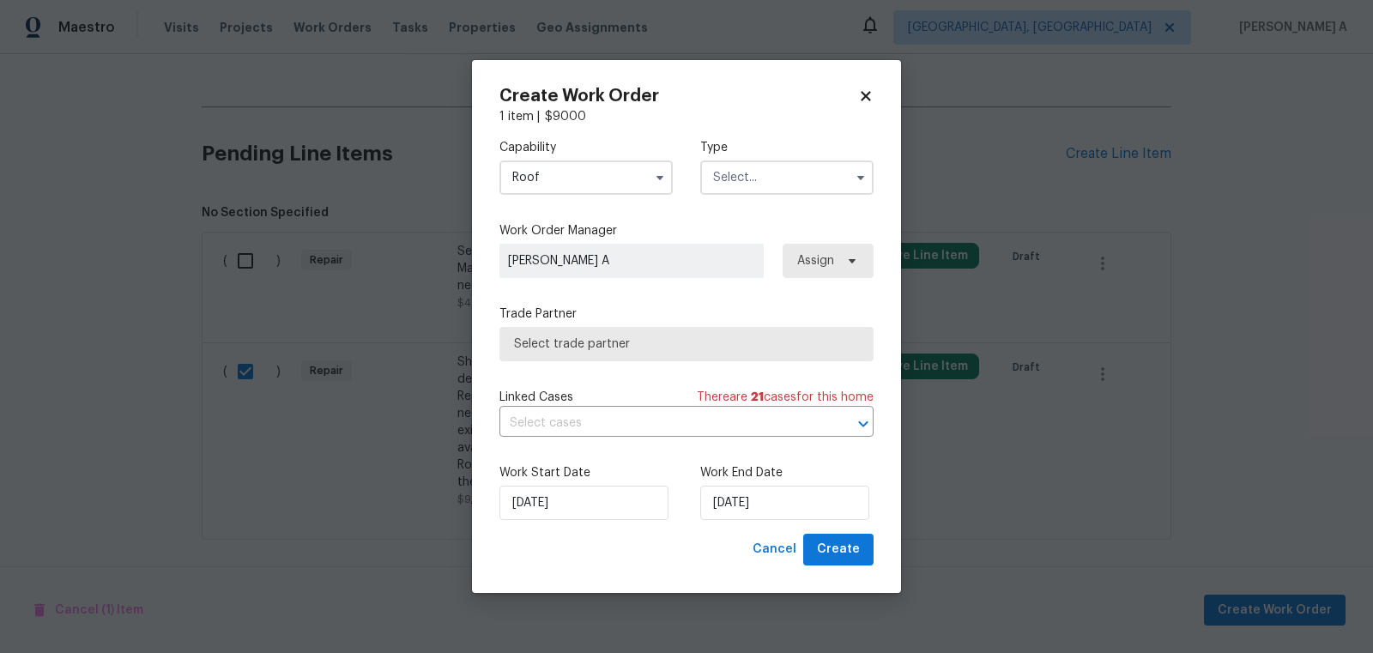
click at [761, 171] on input "text" at bounding box center [786, 177] width 173 height 34
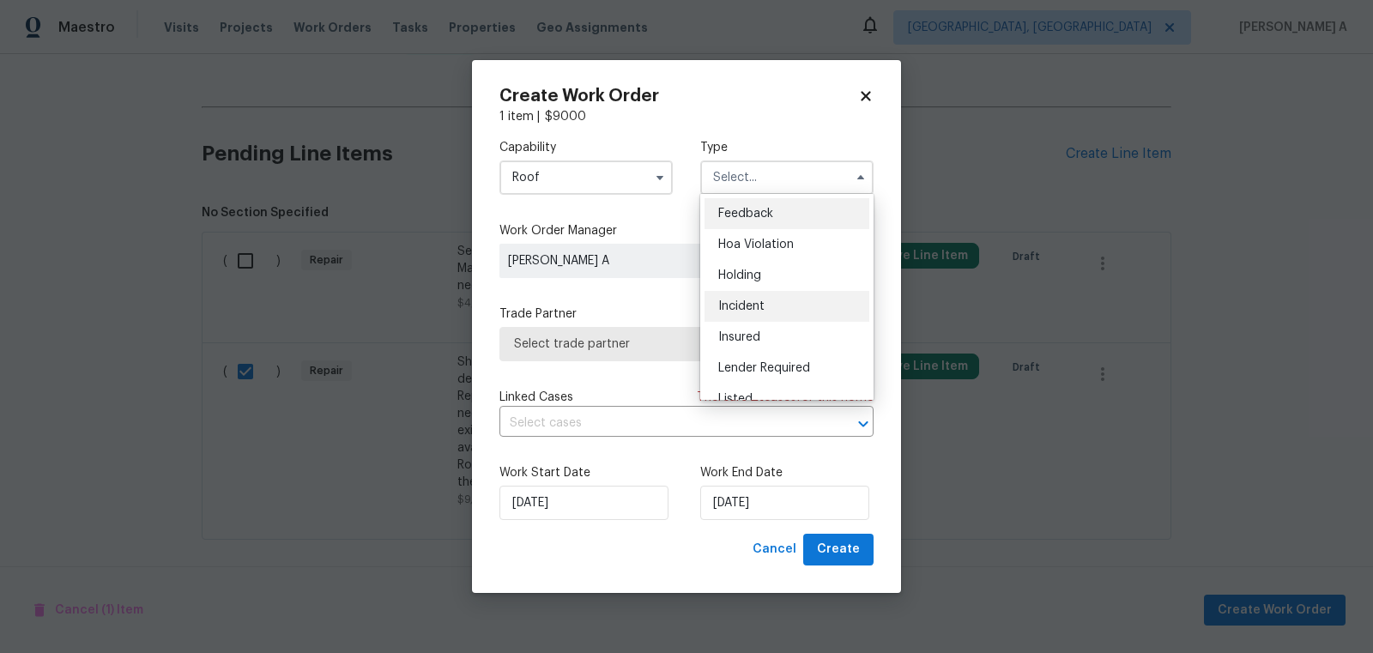
scroll to position [389, 0]
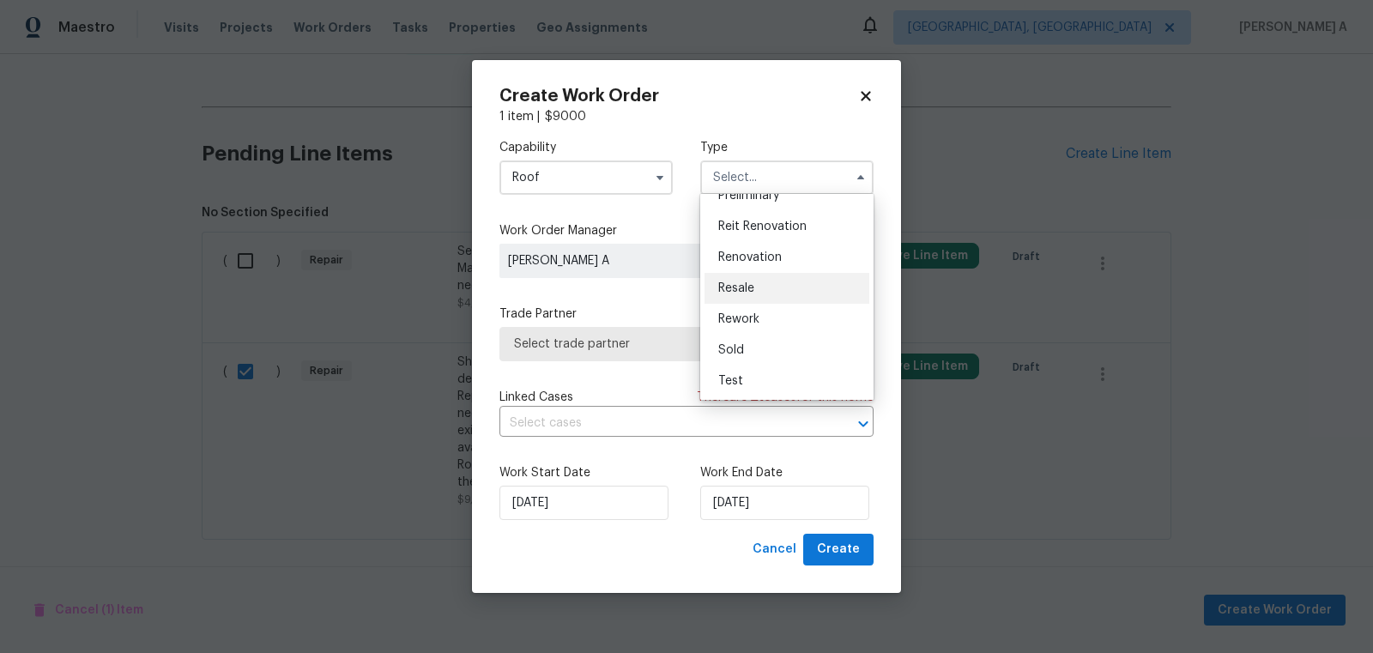
click at [747, 283] on span "Resale" at bounding box center [736, 288] width 36 height 12
type input "Resale"
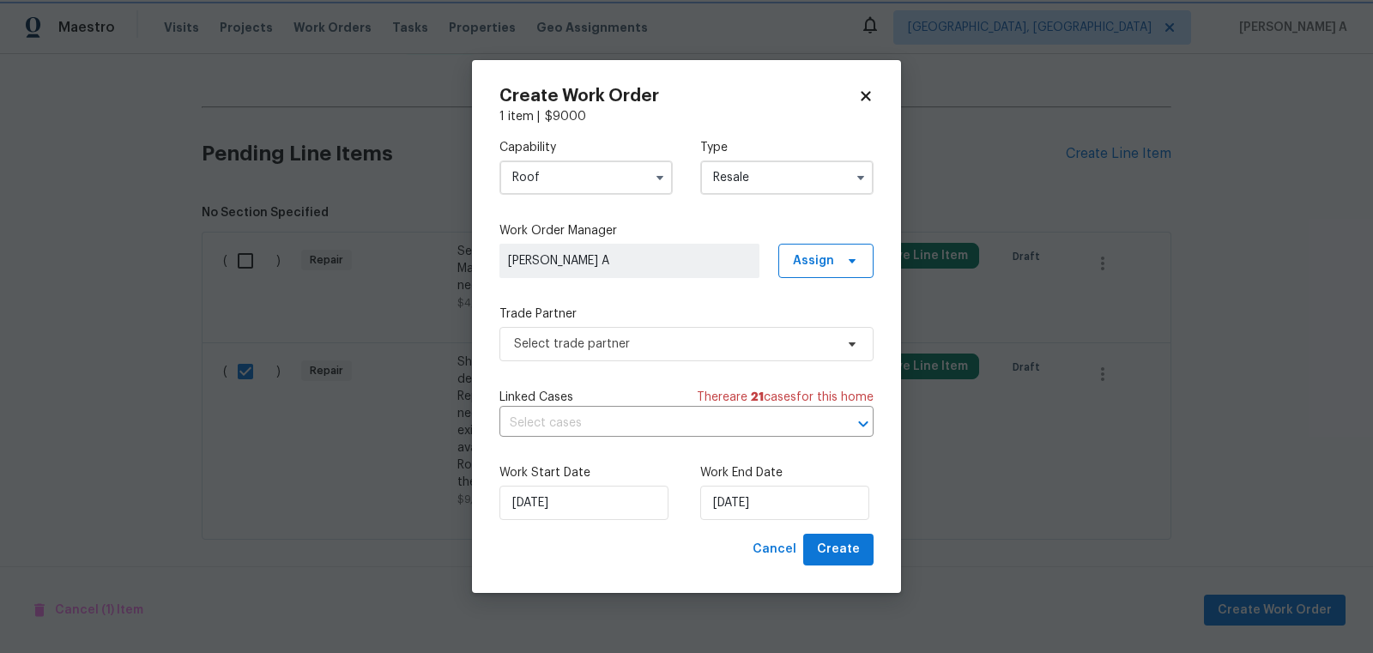
scroll to position [0, 0]
click at [664, 328] on span "Select trade partner" at bounding box center [686, 344] width 374 height 34
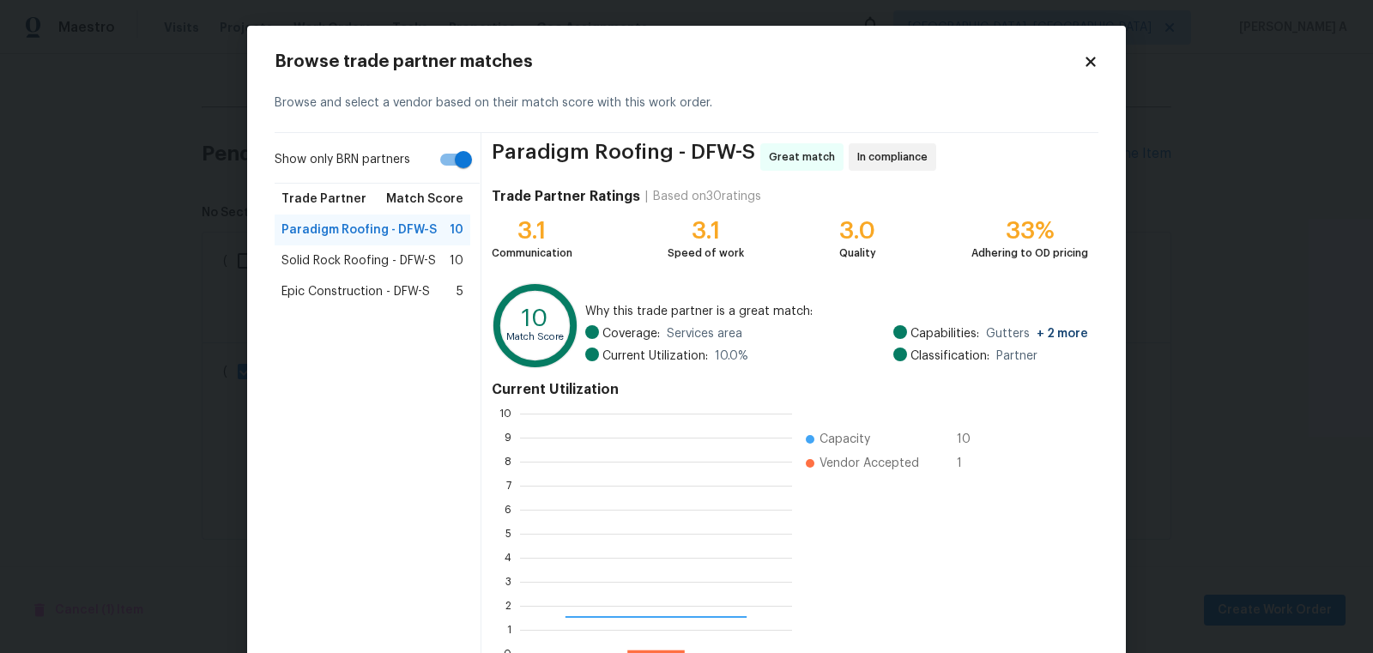
scroll to position [240, 271]
click at [320, 271] on div "Solid Rock Roofing - DFW-S 10" at bounding box center [373, 260] width 196 height 31
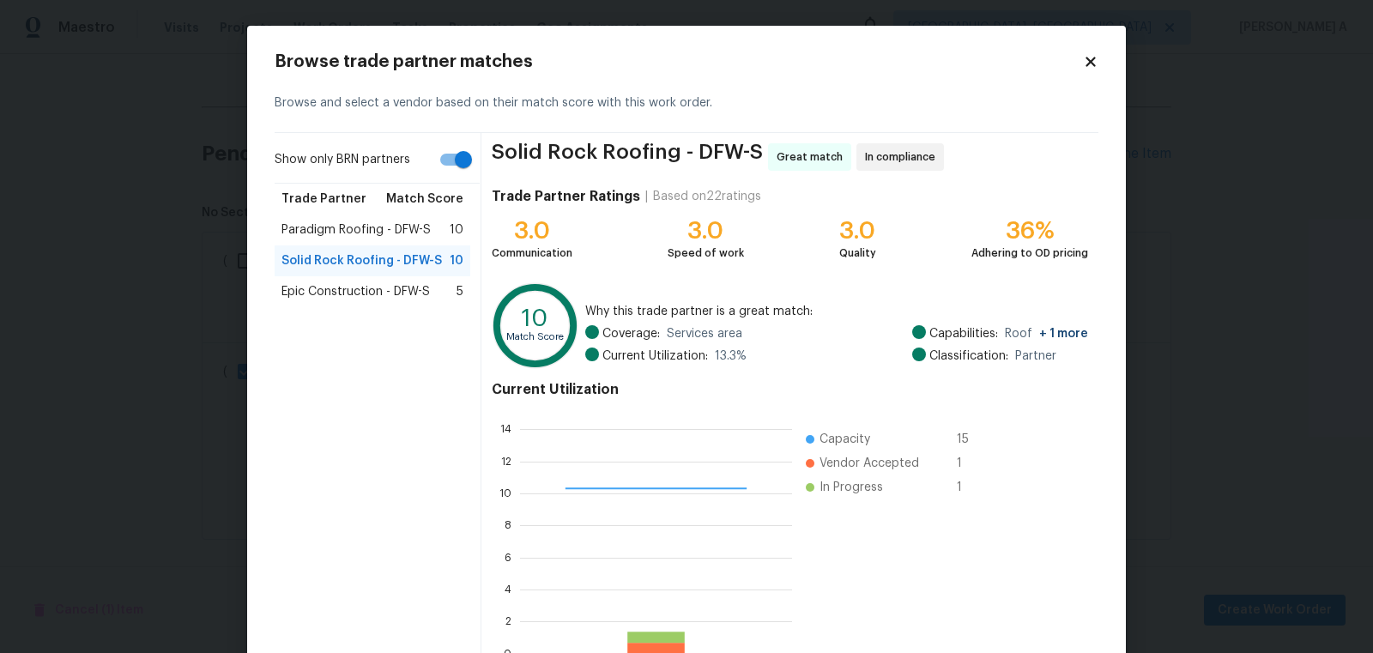
scroll to position [103, 0]
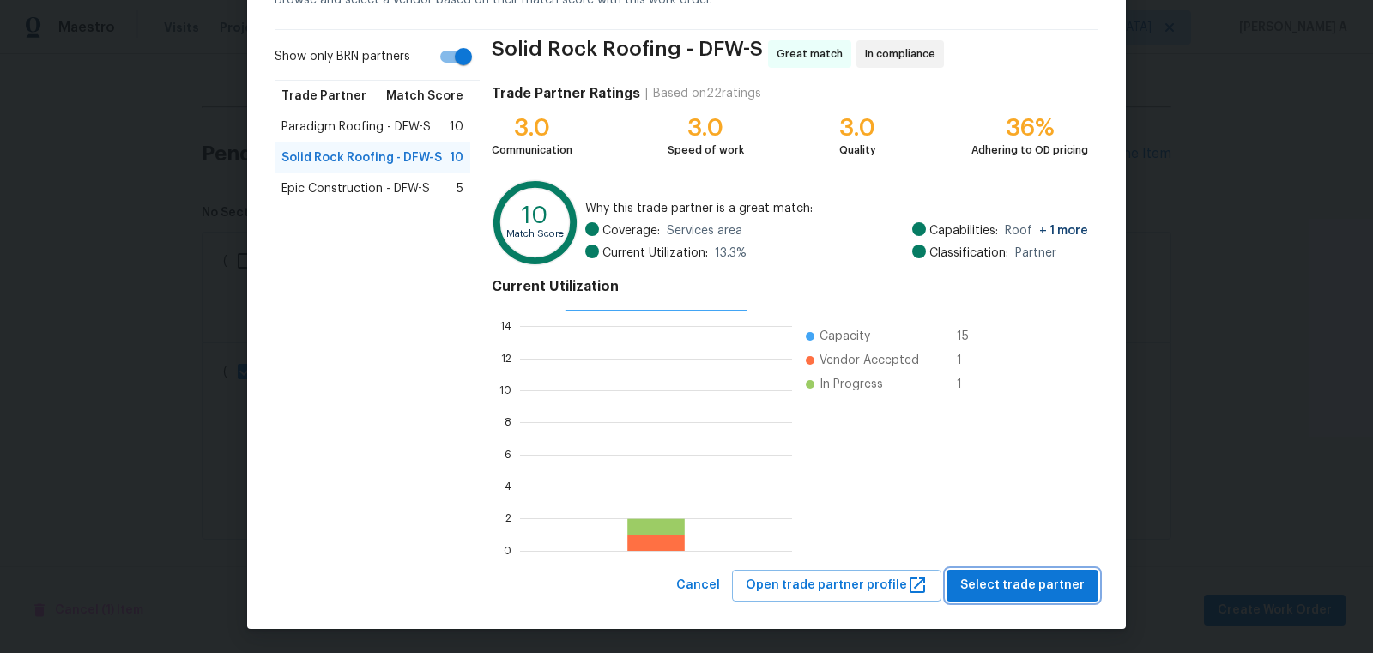
click at [1056, 592] on span "Select trade partner" at bounding box center [1022, 585] width 124 height 21
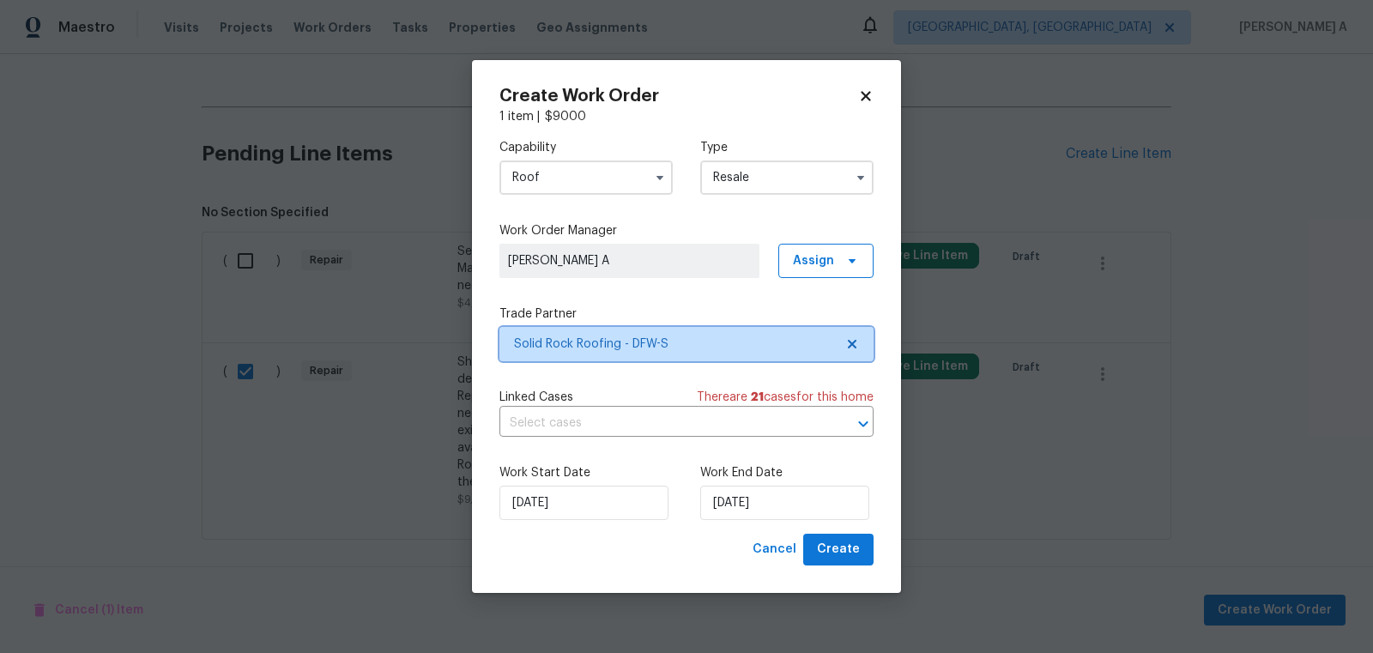
scroll to position [0, 0]
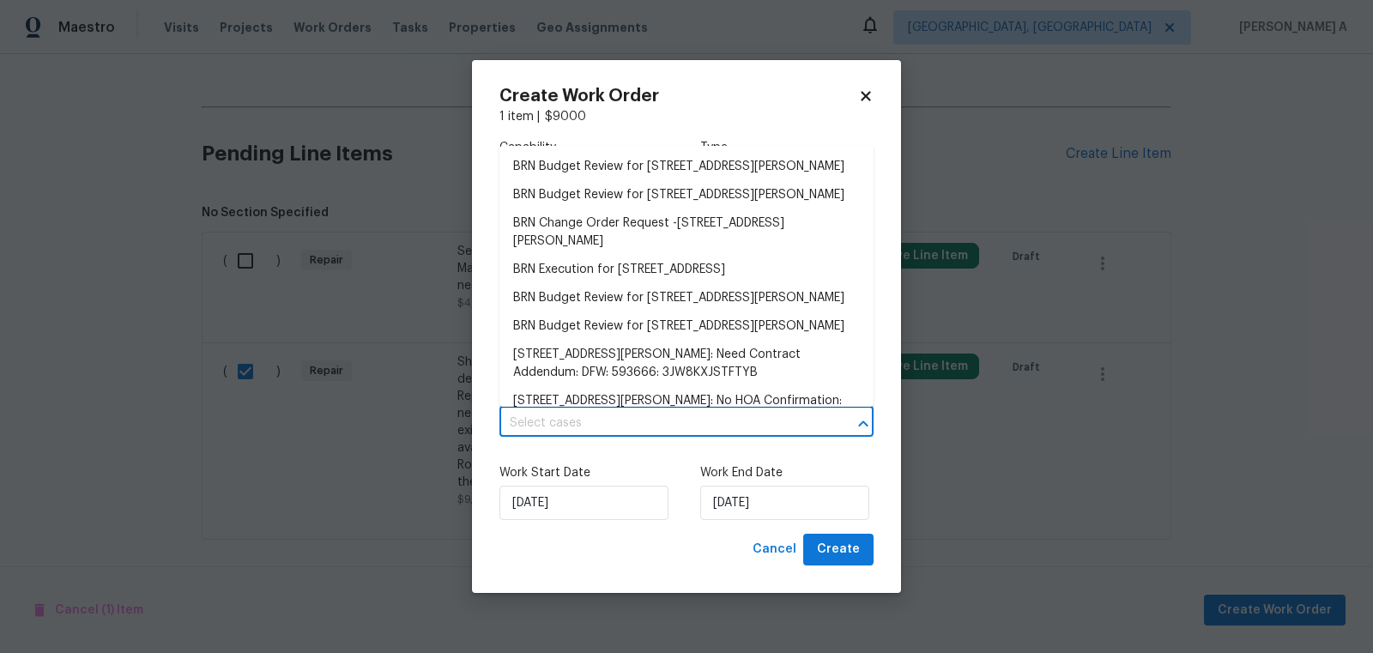
click at [576, 423] on input "text" at bounding box center [662, 423] width 326 height 27
click at [644, 275] on li "BRN Execution for 114 Cotton Cir, Josephine, TX 75173" at bounding box center [686, 270] width 374 height 28
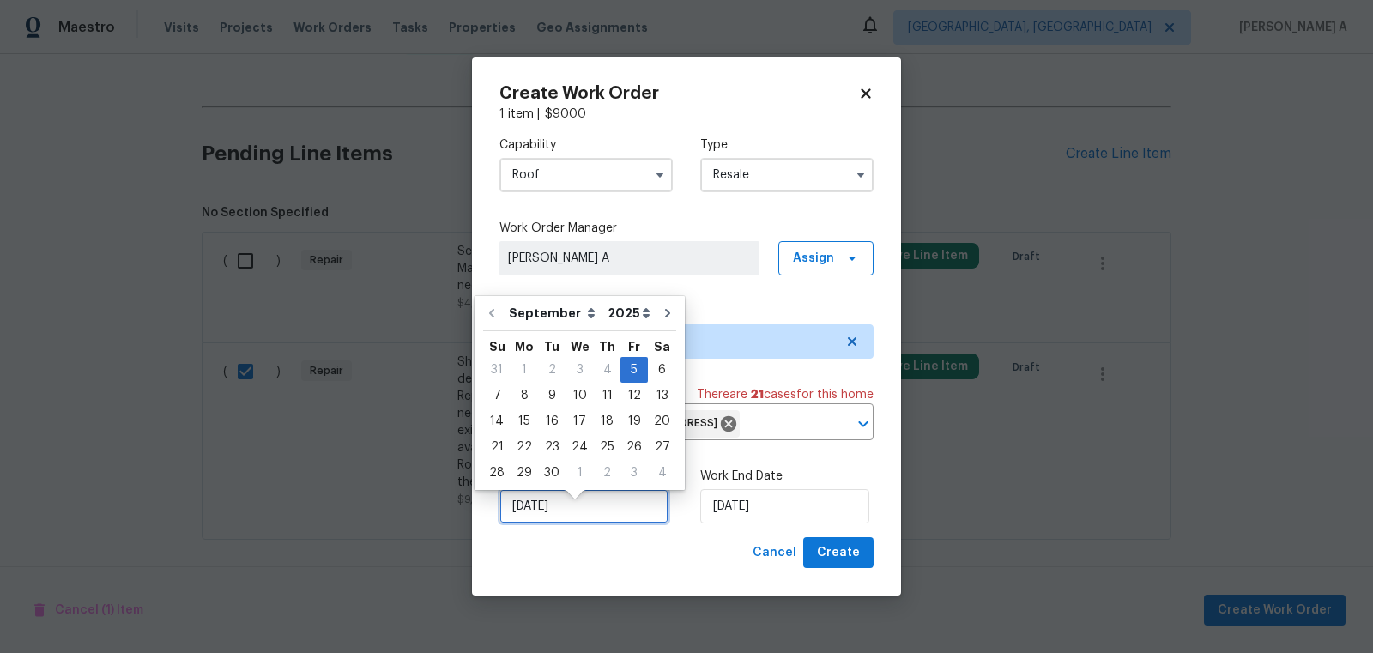
click at [559, 517] on input "[DATE]" at bounding box center [583, 506] width 169 height 34
click at [648, 371] on div "6" at bounding box center [662, 370] width 28 height 24
type input "9/6/2025"
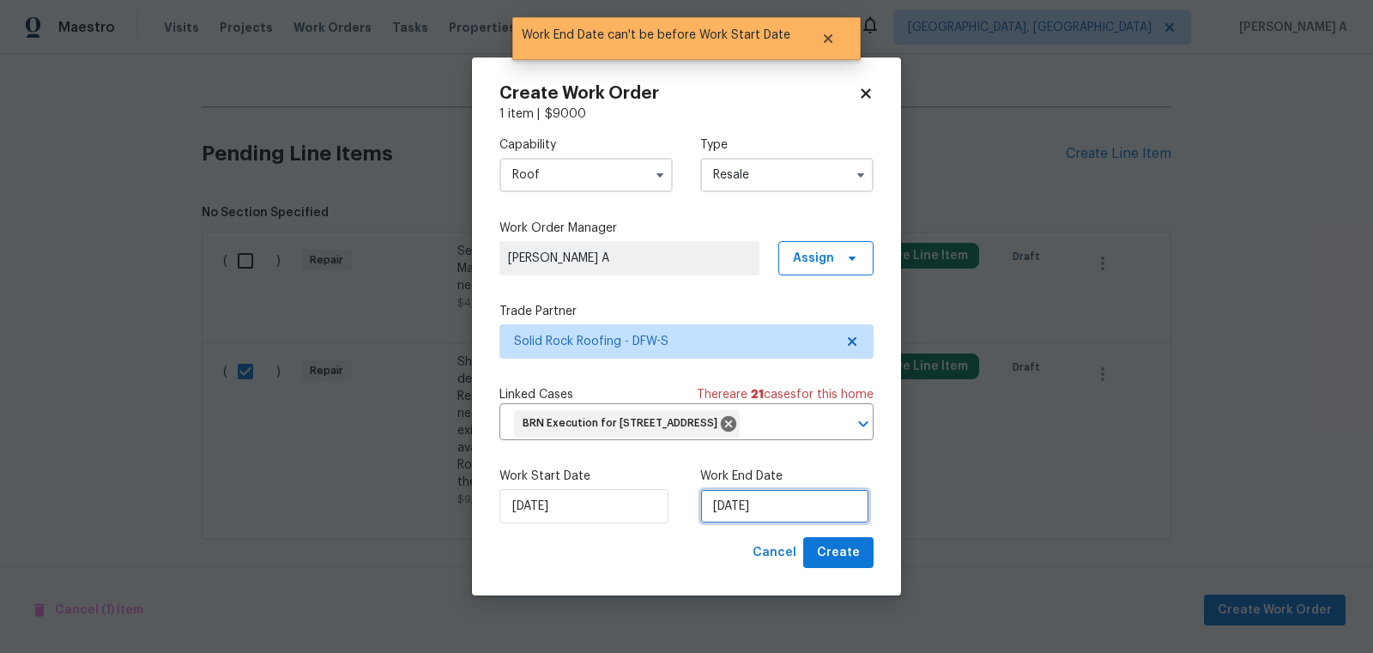
click at [776, 515] on input "9/6/2025" at bounding box center [784, 506] width 169 height 34
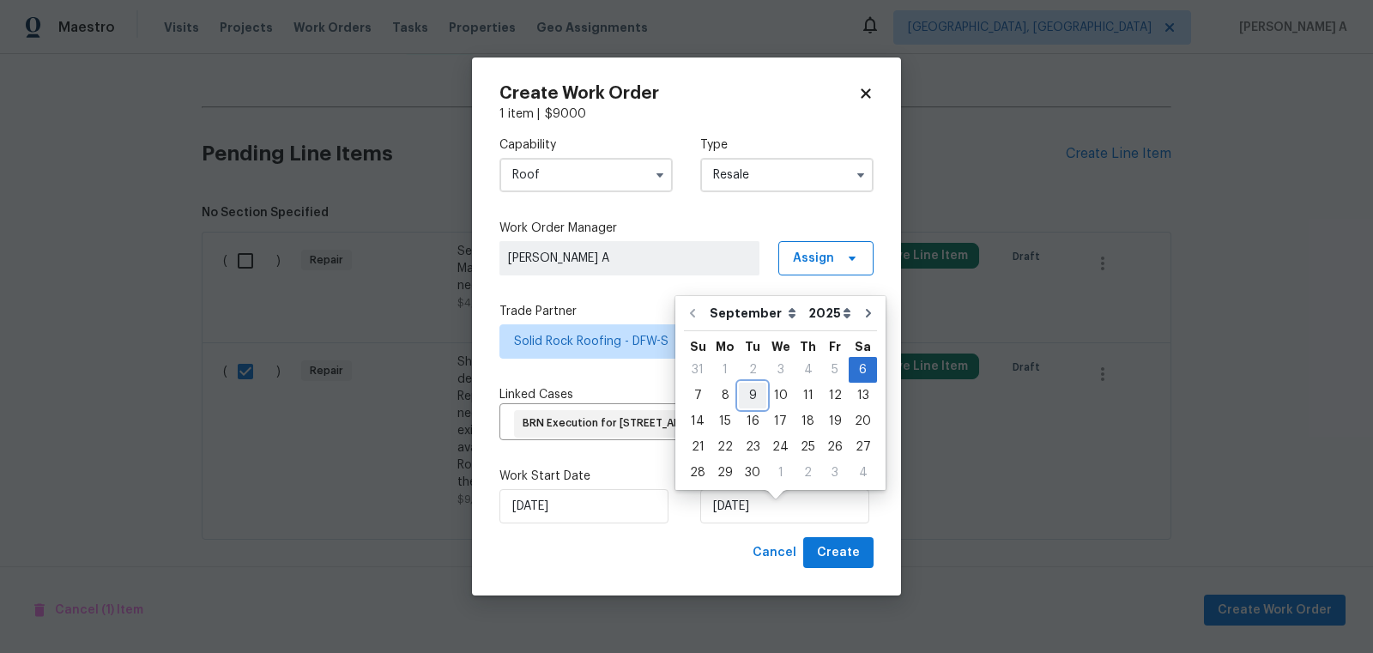
click at [747, 395] on div "9" at bounding box center [752, 396] width 27 height 24
type input "9/9/2025"
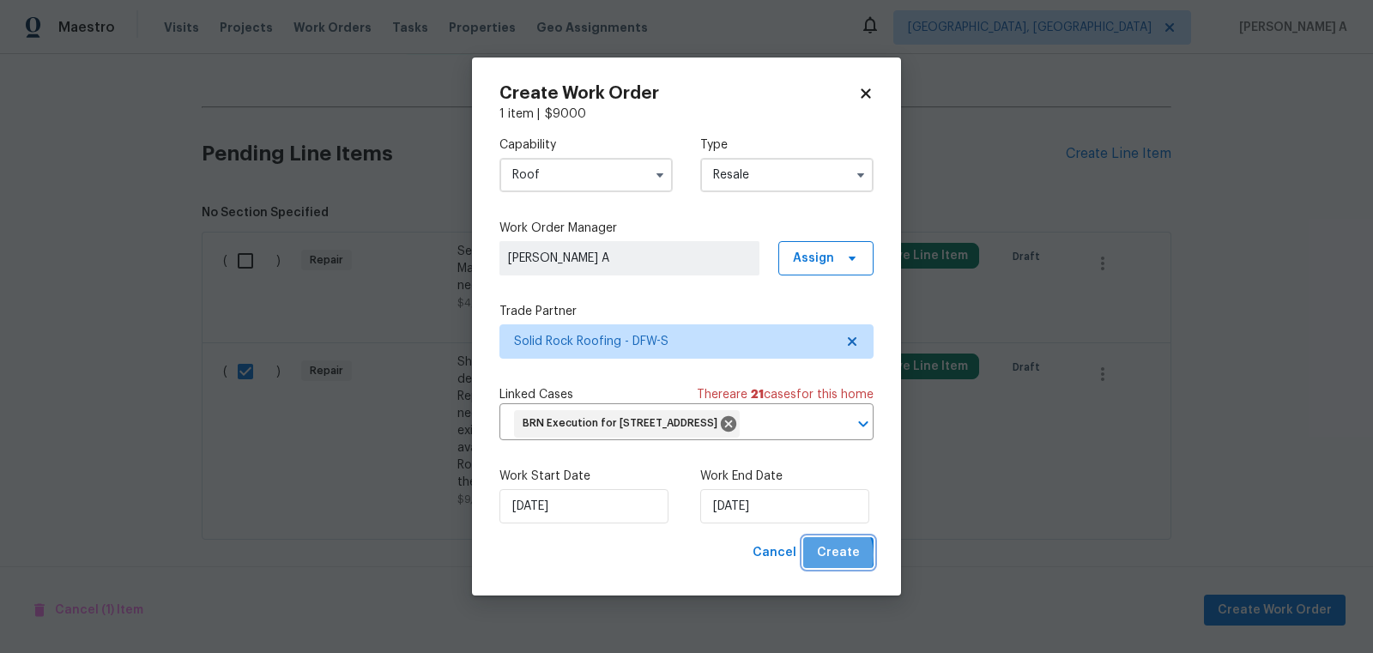
click at [825, 564] on span "Create" at bounding box center [838, 552] width 43 height 21
checkbox input "false"
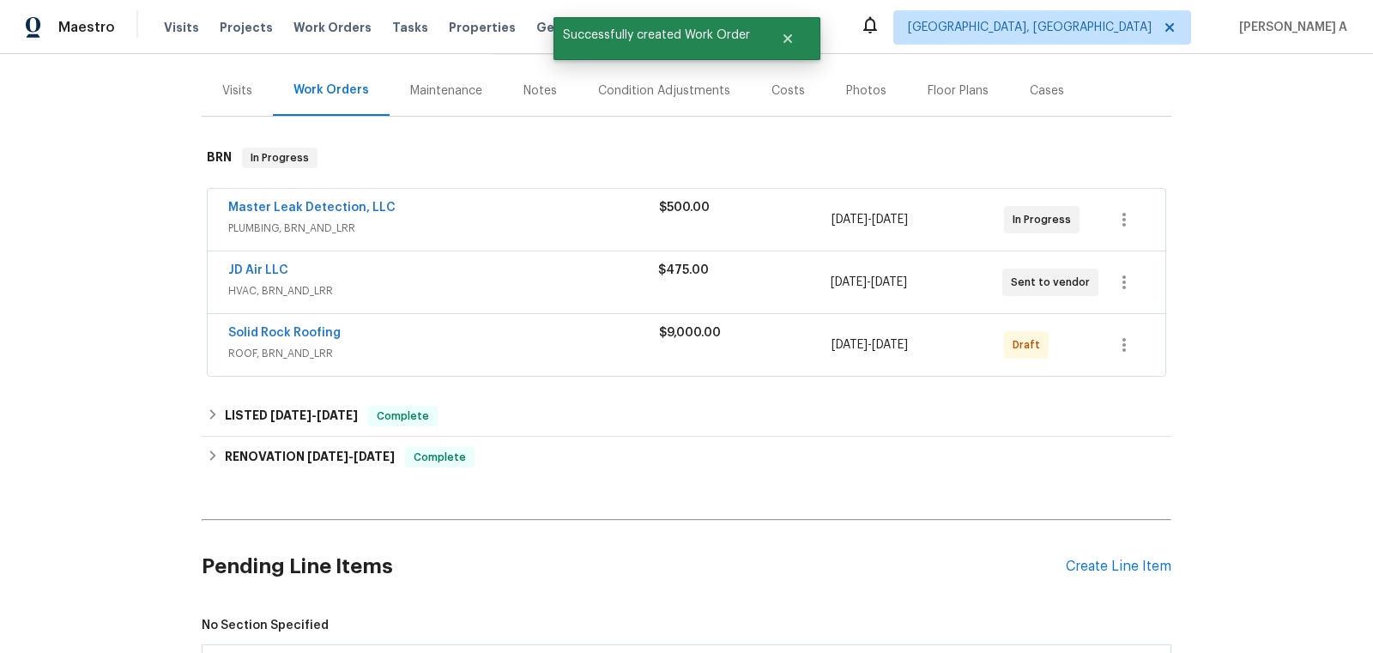
scroll to position [126, 0]
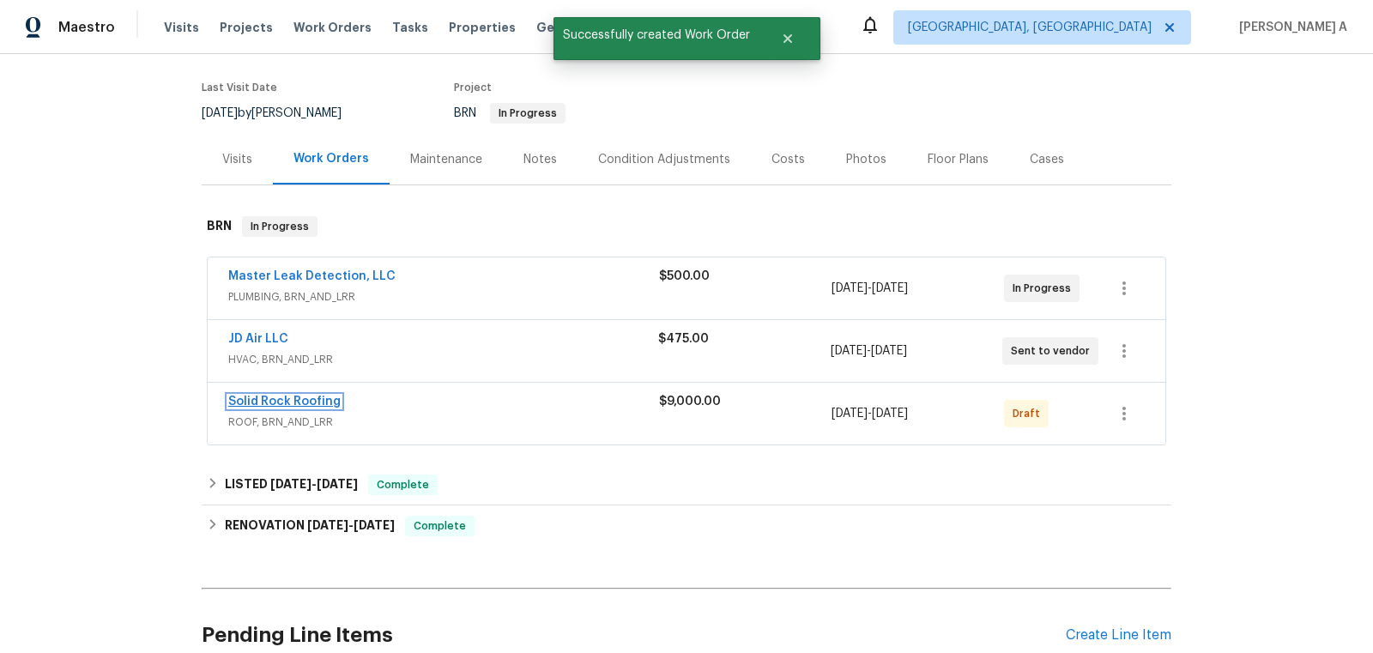
click at [293, 398] on link "Solid Rock Roofing" at bounding box center [284, 402] width 112 height 12
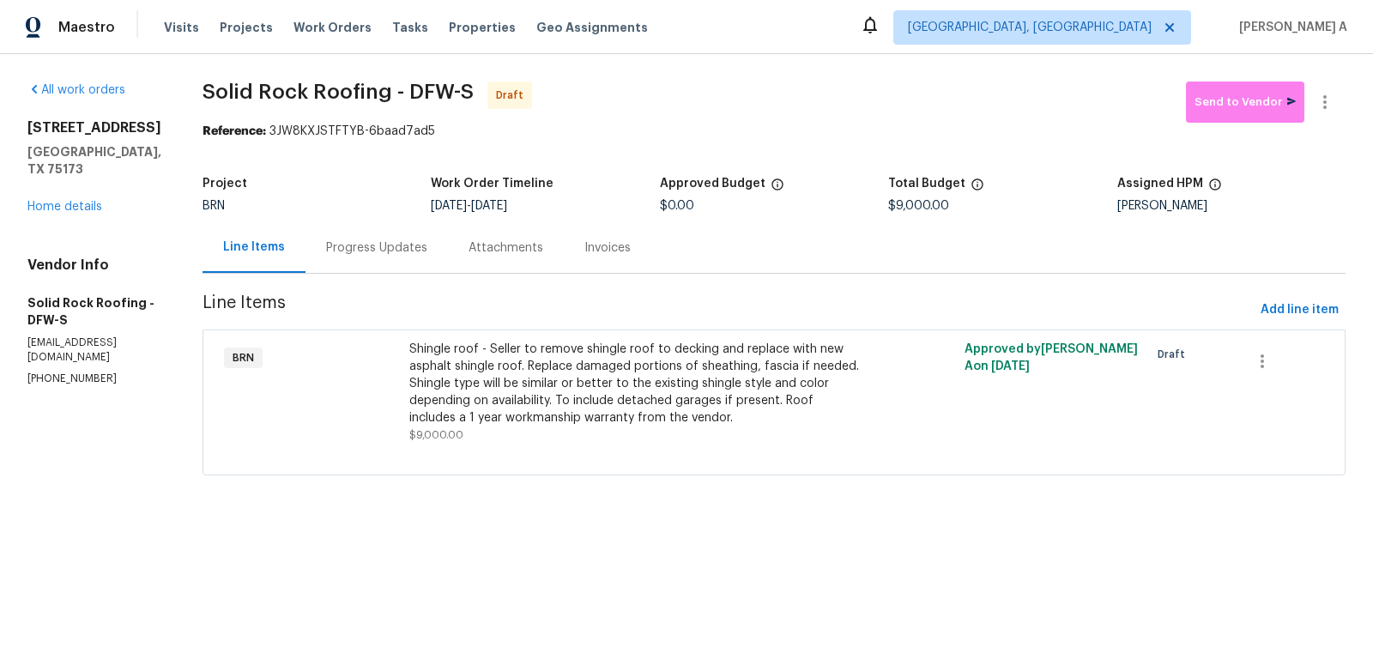
click at [557, 378] on div "Shingle roof - Seller to remove shingle roof to decking and replace with new as…" at bounding box center [635, 384] width 452 height 86
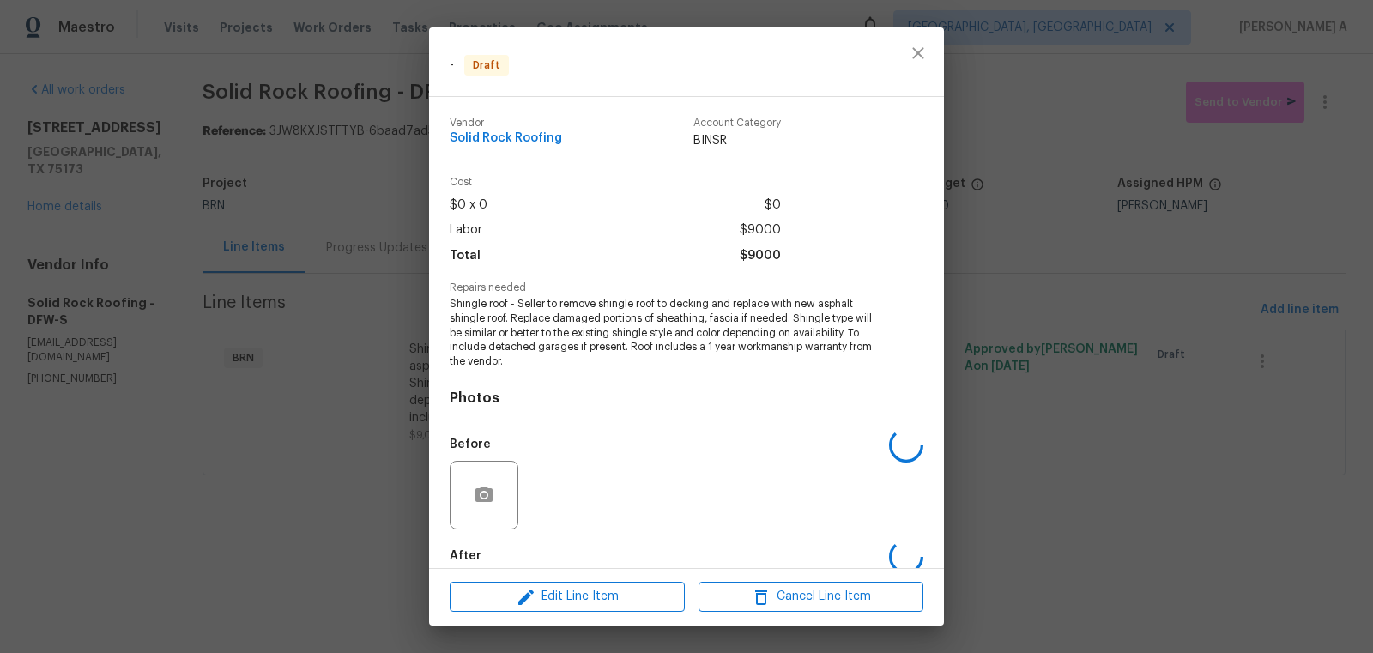
scroll to position [90, 0]
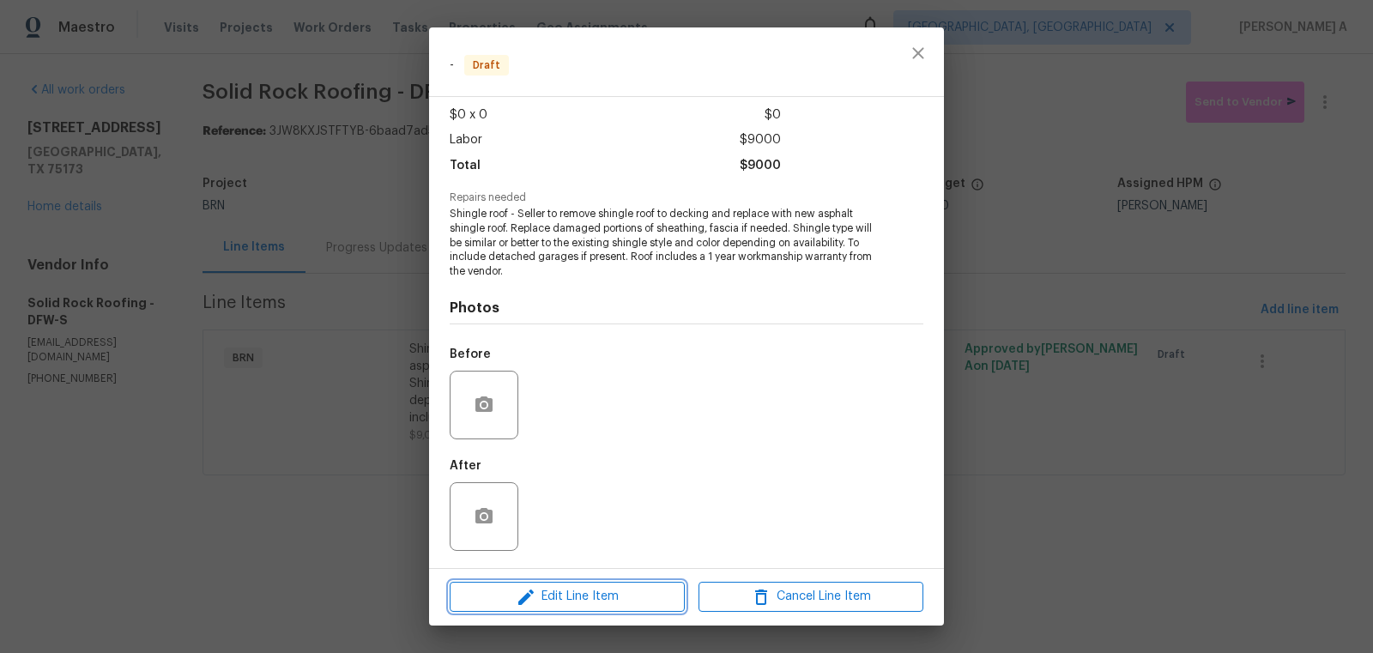
click at [626, 589] on span "Edit Line Item" at bounding box center [567, 596] width 225 height 21
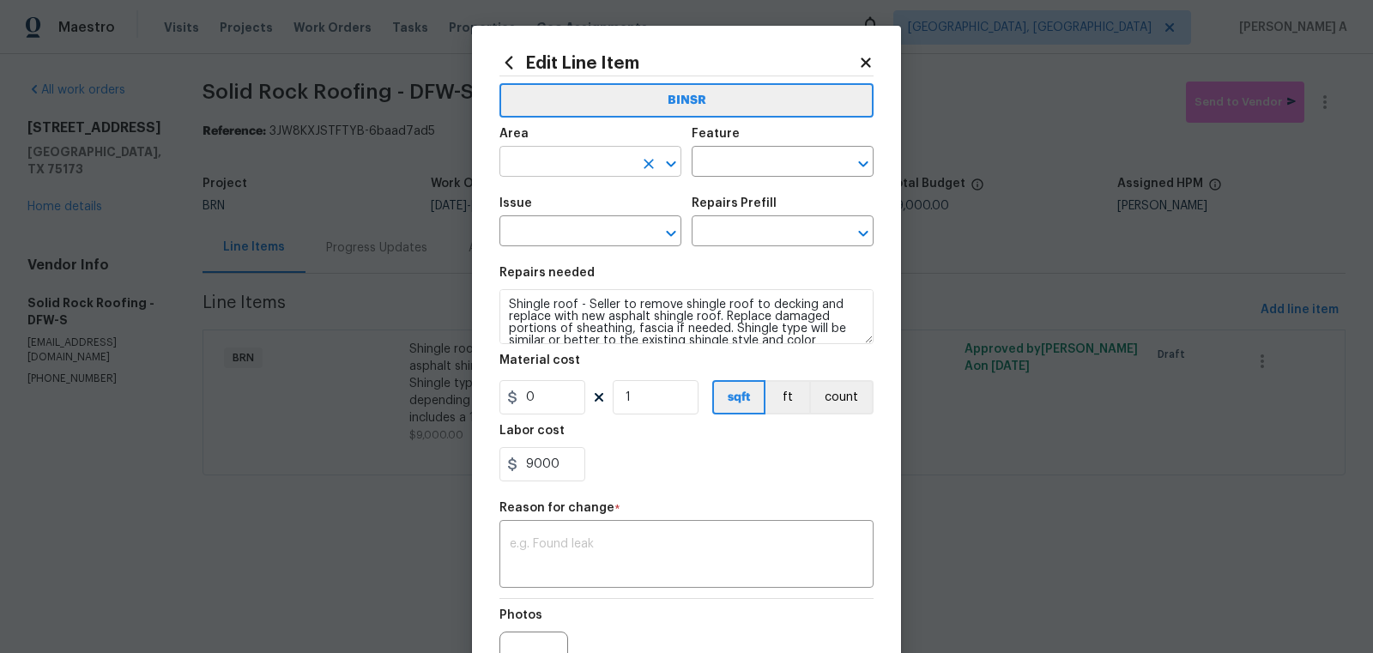
click at [601, 172] on input "text" at bounding box center [566, 163] width 134 height 27
click at [606, 194] on li "Roof" at bounding box center [590, 202] width 182 height 28
type input "Roof"
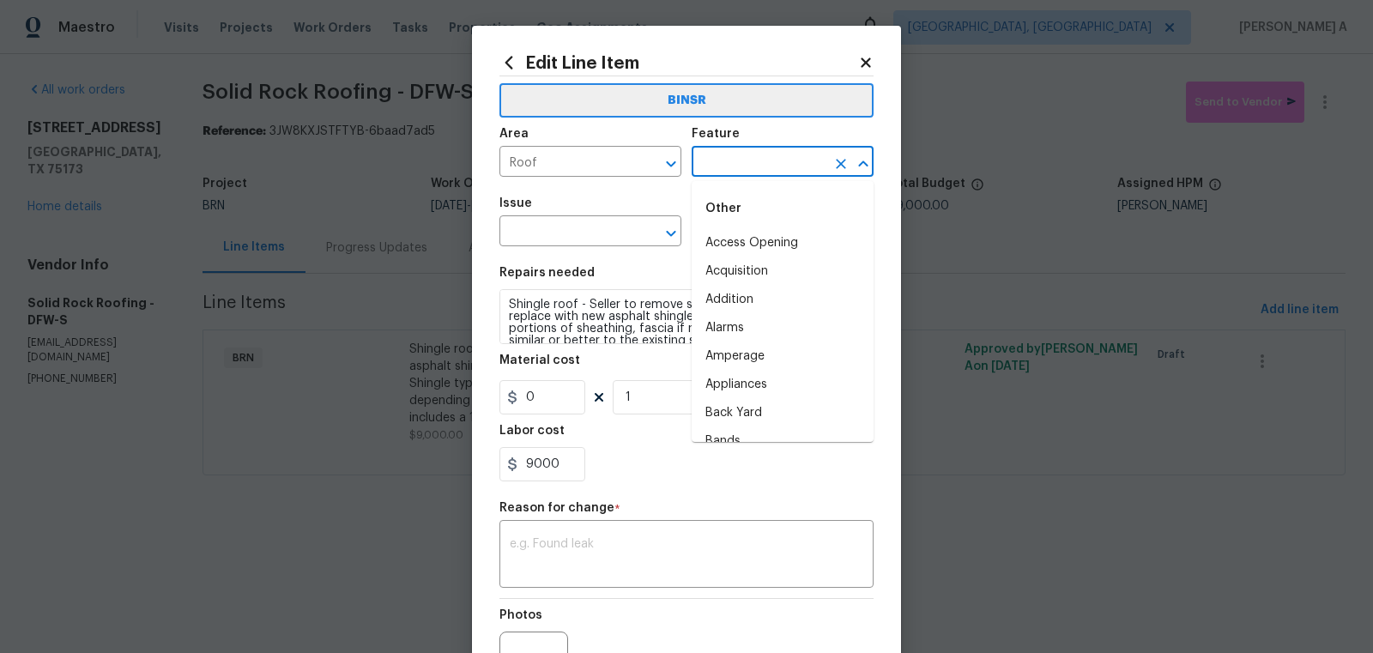
click at [723, 152] on input "text" at bounding box center [759, 163] width 134 height 27
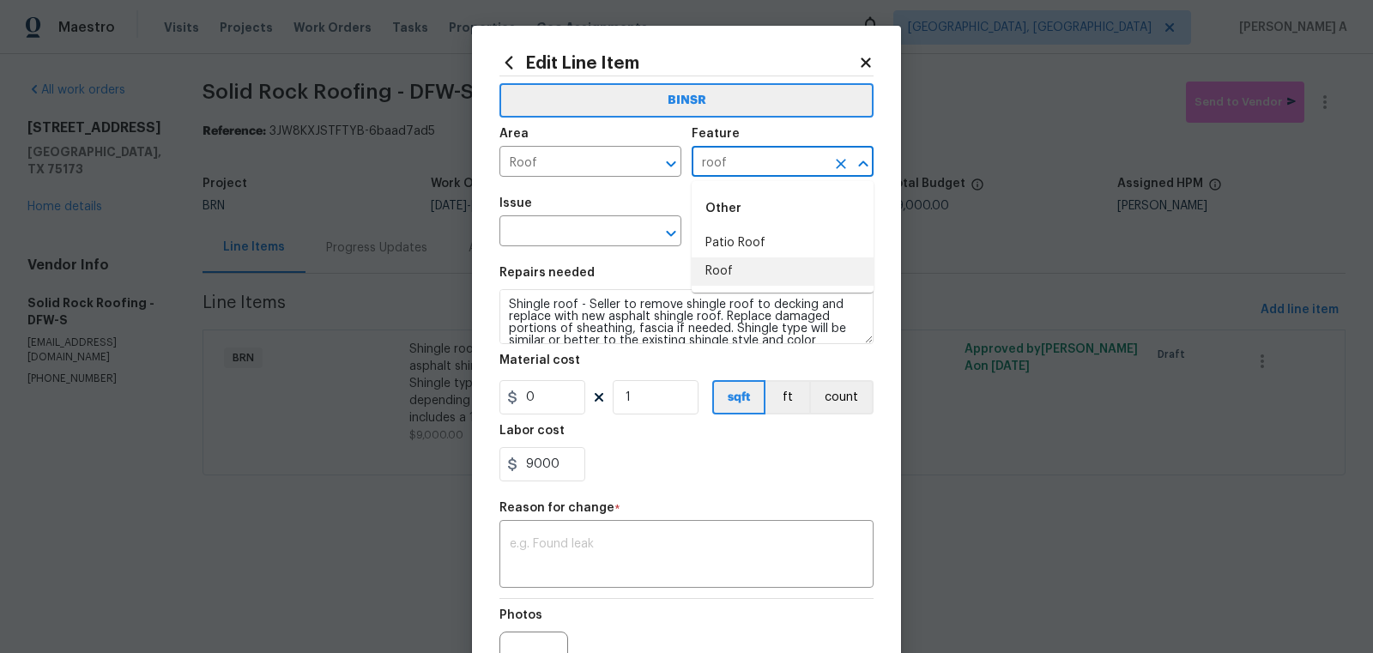
click at [747, 266] on li "Roof" at bounding box center [783, 271] width 182 height 28
type input "Roof"
click at [542, 233] on input "text" at bounding box center [566, 233] width 134 height 27
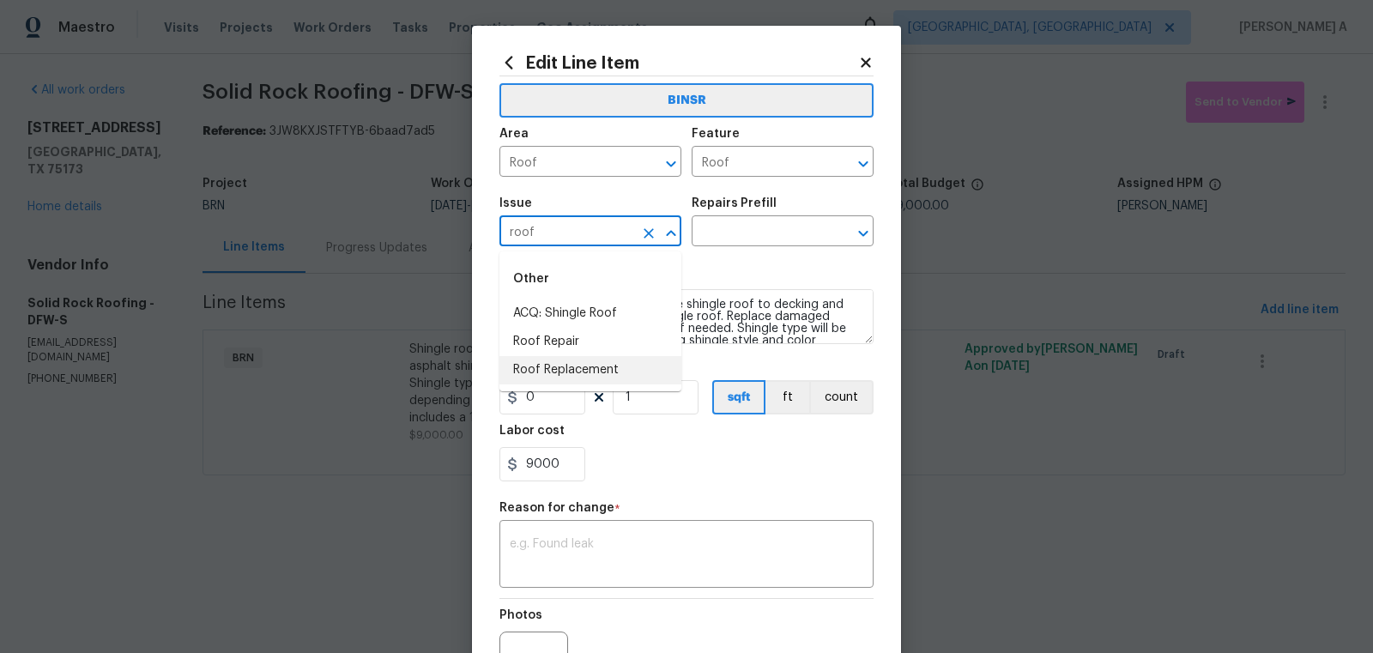
click at [581, 370] on li "Roof Replacement" at bounding box center [590, 370] width 182 height 28
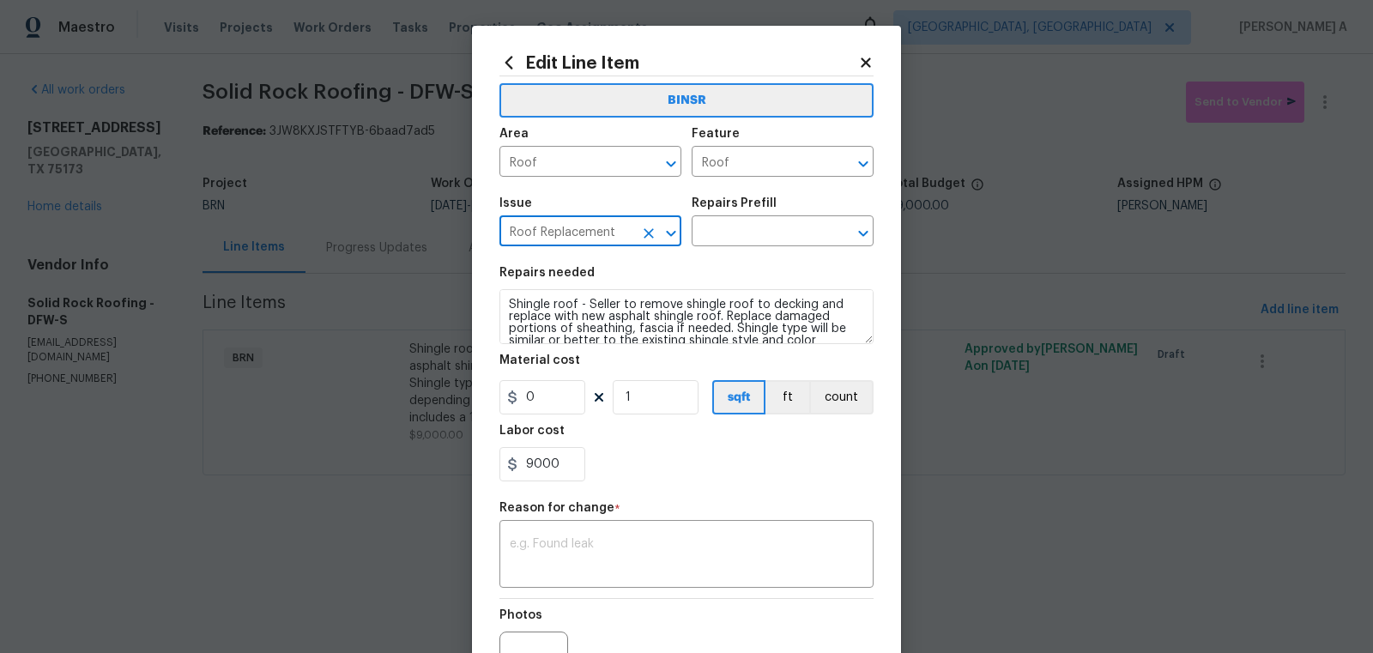
type input "Roof Replacement"
click at [612, 326] on textarea "Shingle roof - Seller to remove shingle roof to decking and replace with new as…" at bounding box center [686, 316] width 374 height 55
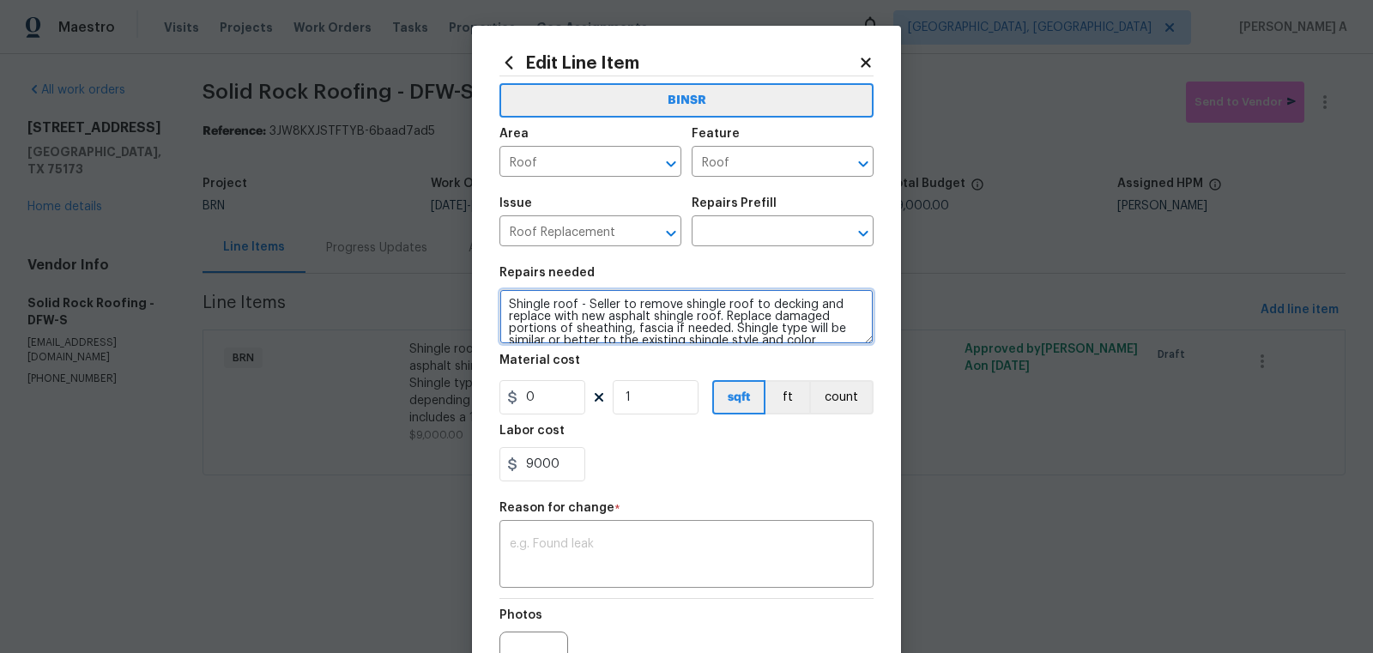
click at [612, 326] on textarea "Shingle roof - Seller to remove shingle roof to decking and replace with new as…" at bounding box center [686, 316] width 374 height 55
click at [758, 239] on input "text" at bounding box center [759, 233] width 134 height 27
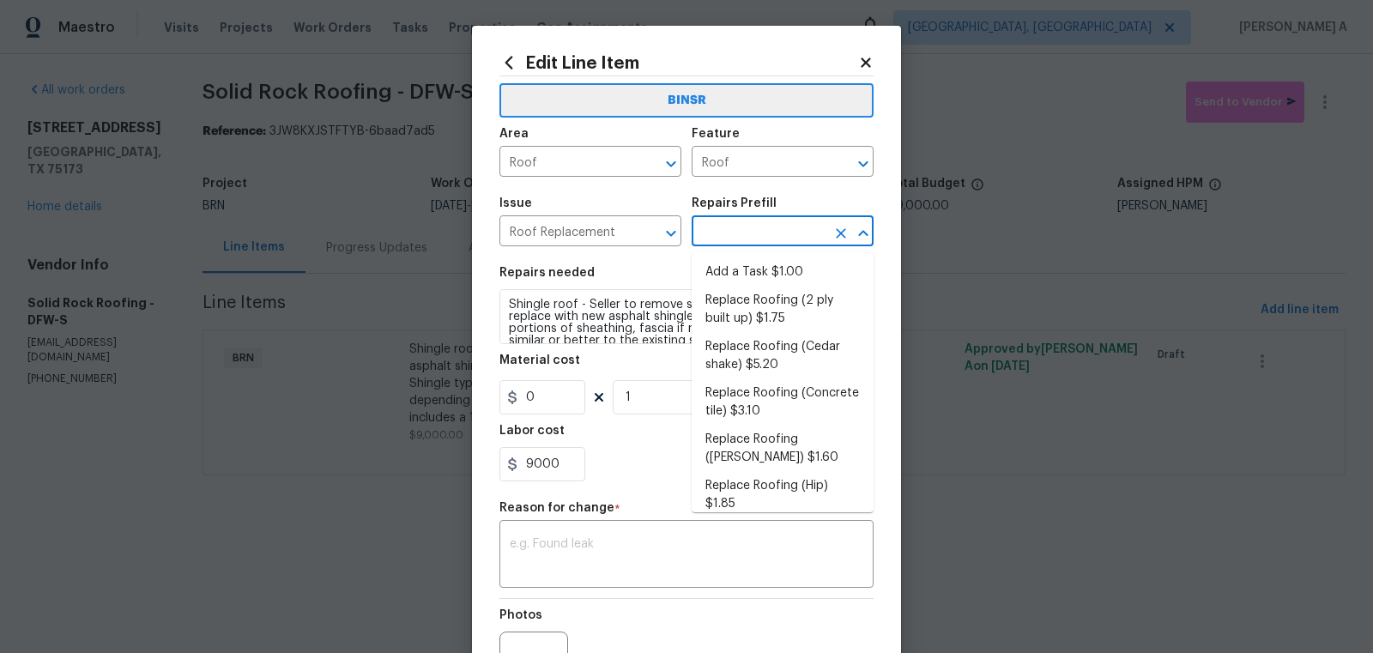
click at [763, 270] on li "Add a Task $1.00" at bounding box center [783, 272] width 182 height 28
type input "Eaves and Trim"
type textarea "HPM to detail"
type input "Add a Task $1.00"
type input "1"
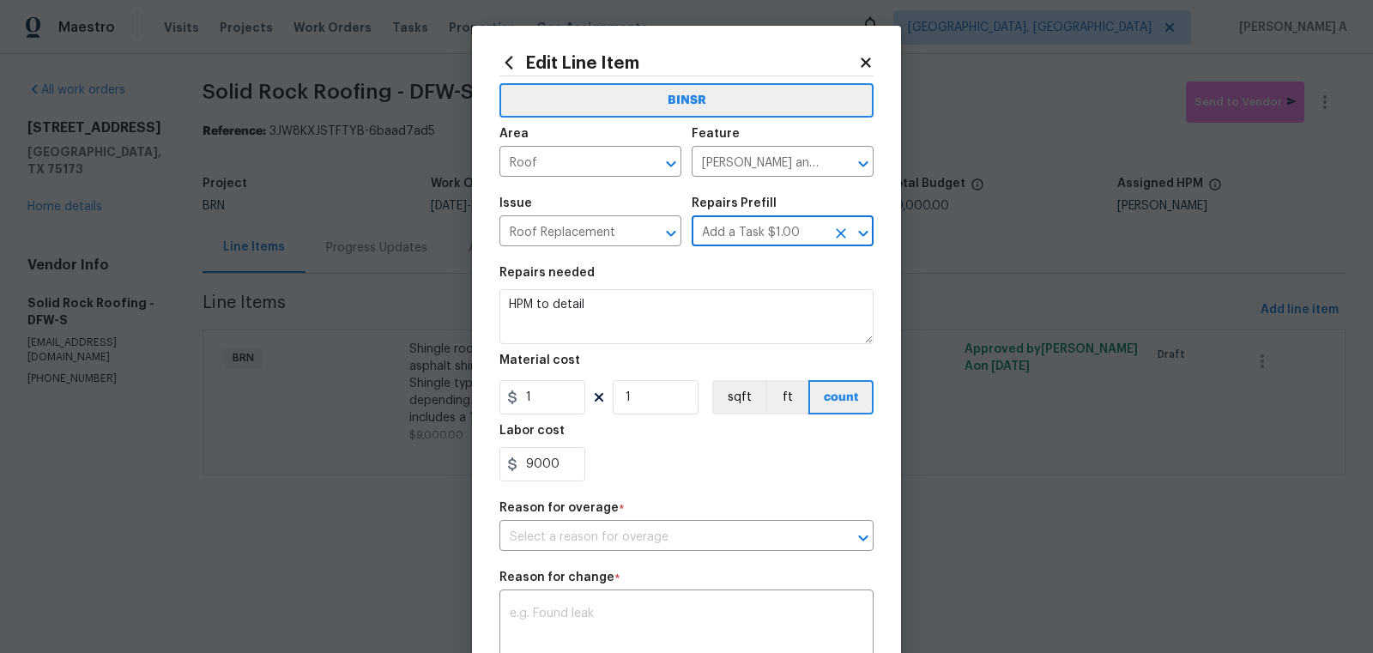
click at [670, 347] on section "Repairs needed HPM to detail Material cost 1 1 sqft ft count Labor cost 9000" at bounding box center [686, 374] width 374 height 235
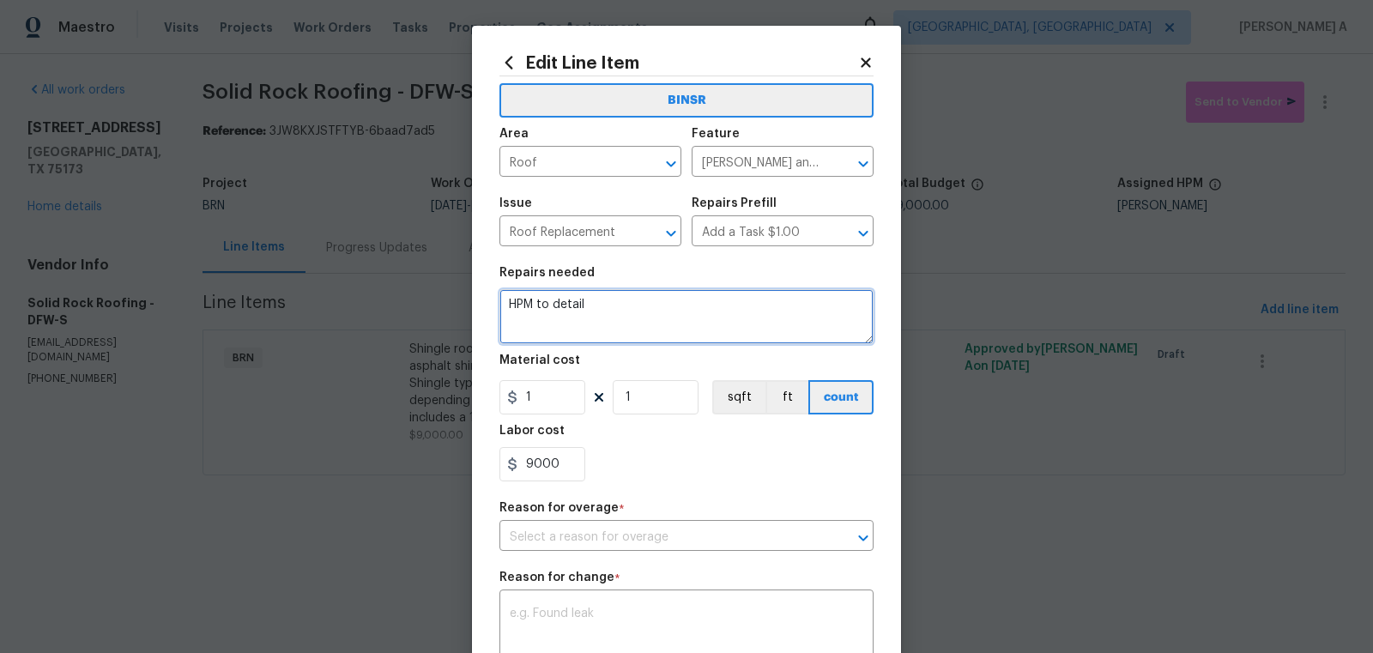
click at [670, 316] on textarea "HPM to detail" at bounding box center [686, 316] width 374 height 55
paste textarea "Shingle roof - Seller to remove shingle roof to decking and replace with new as…"
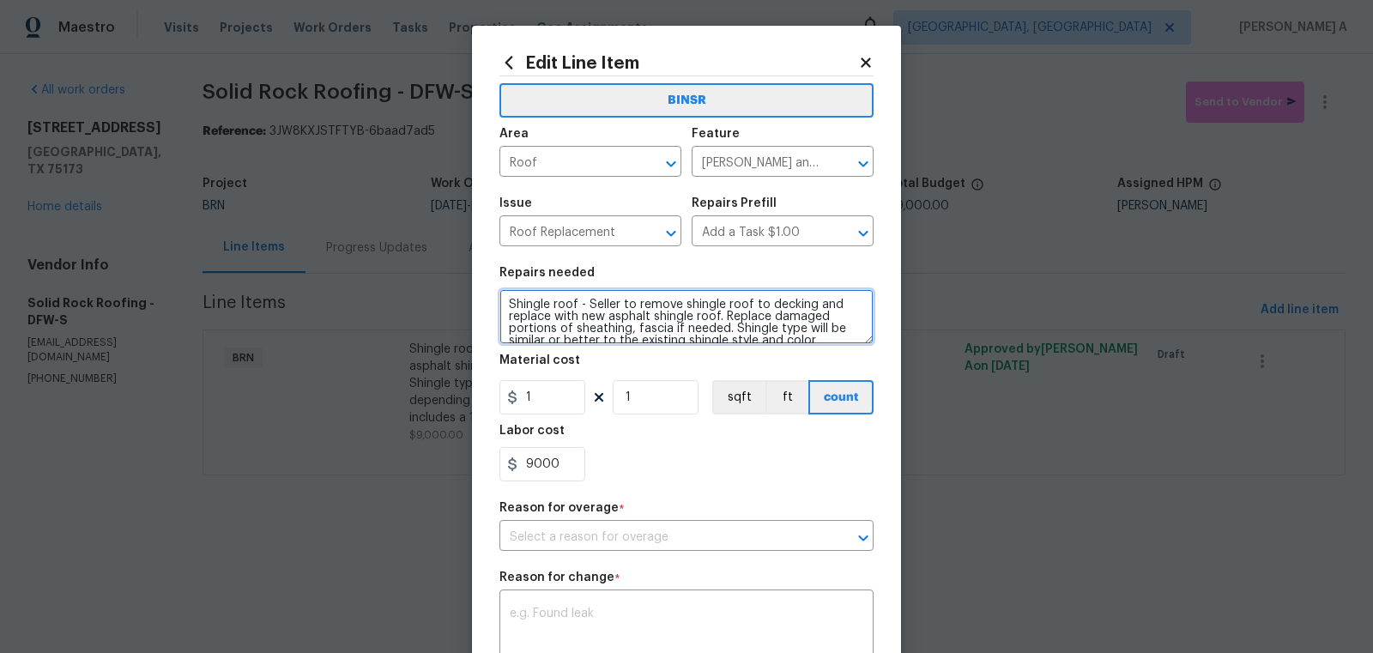
scroll to position [39, 0]
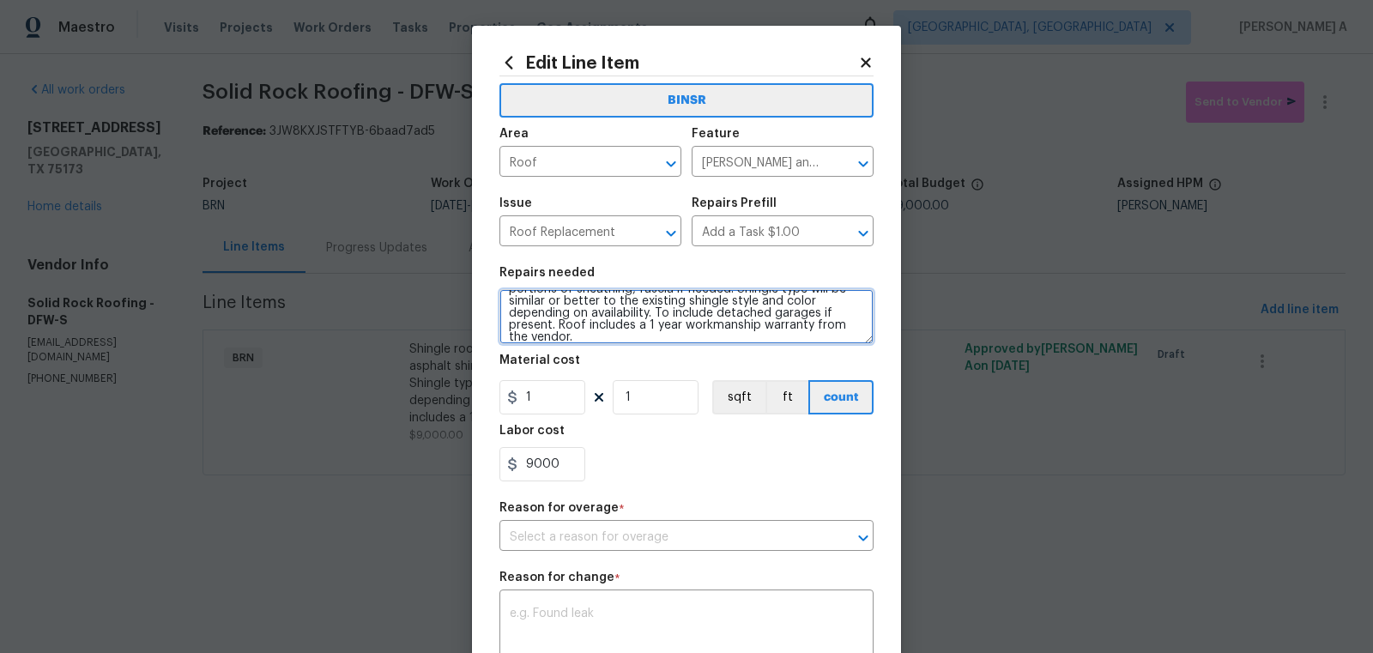
type textarea "Shingle roof - Seller to remove shingle roof to decking and replace with new as…"
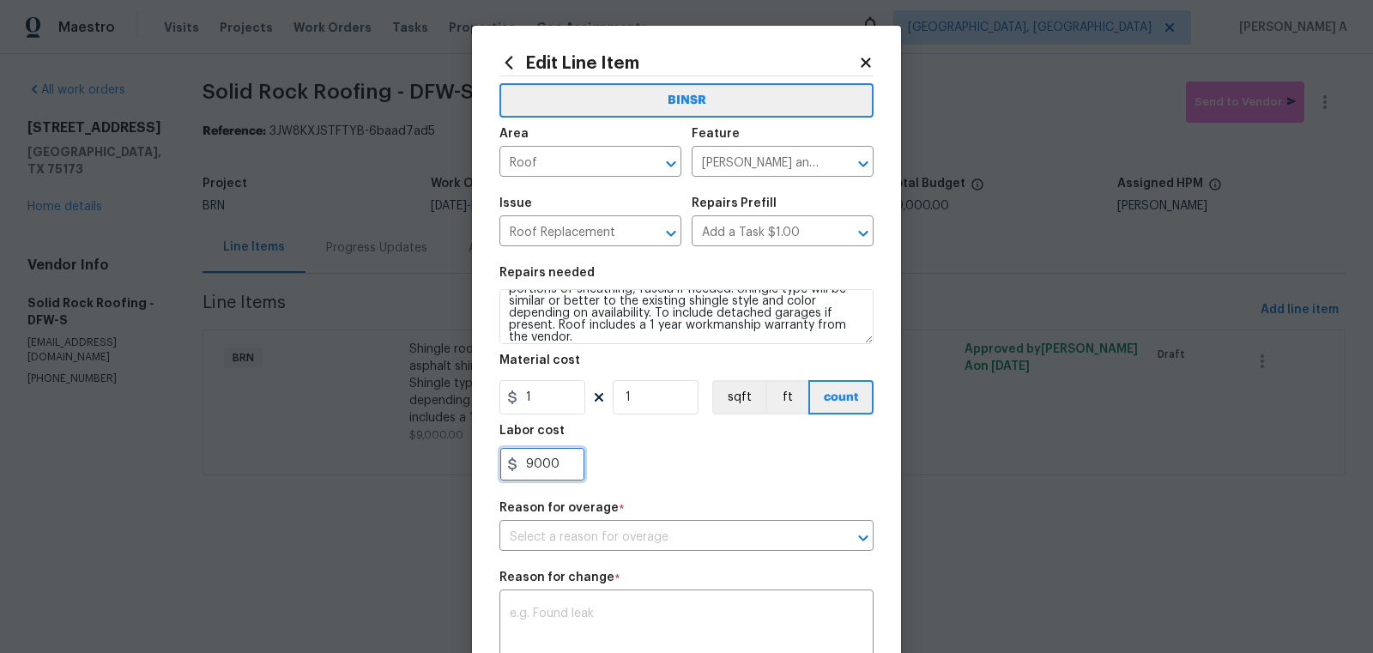
drag, startPoint x: 567, startPoint y: 461, endPoint x: 311, endPoint y: 458, distance: 256.6
click at [311, 459] on div "Edit Line Item BINSR Area Roof ​ Feature Eaves and Trim ​ Issue Roof Replacemen…" at bounding box center [686, 326] width 1373 height 653
type input "0"
click at [712, 486] on section "Repairs needed Shingle roof - Seller to remove shingle roof to decking and repl…" at bounding box center [686, 374] width 374 height 235
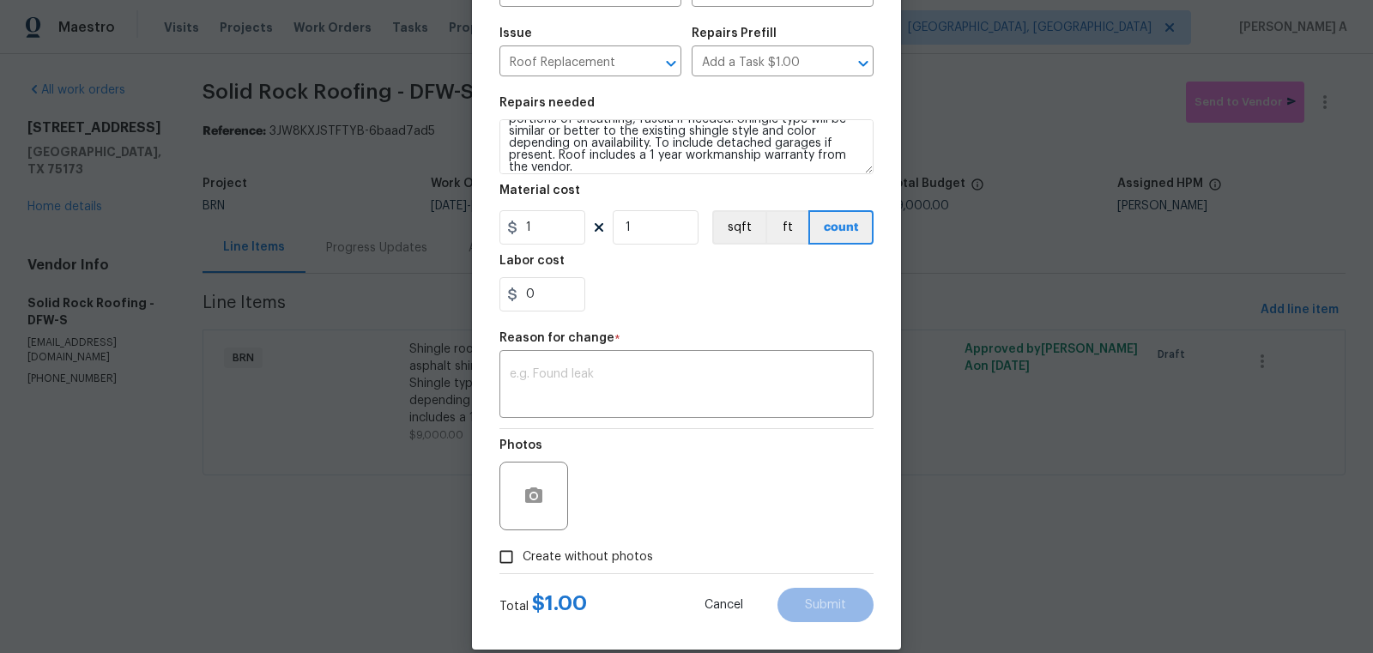
scroll to position [191, 0]
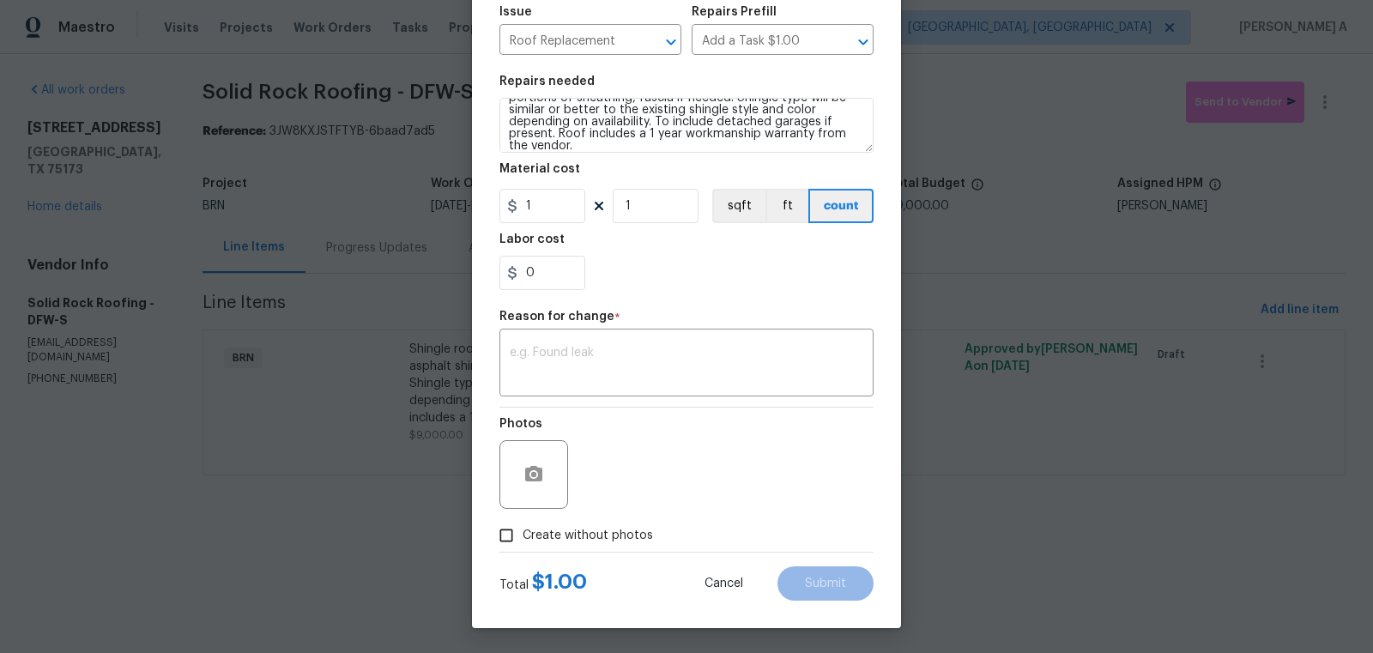
click at [501, 526] on input "Create without photos" at bounding box center [506, 535] width 33 height 33
checkbox input "true"
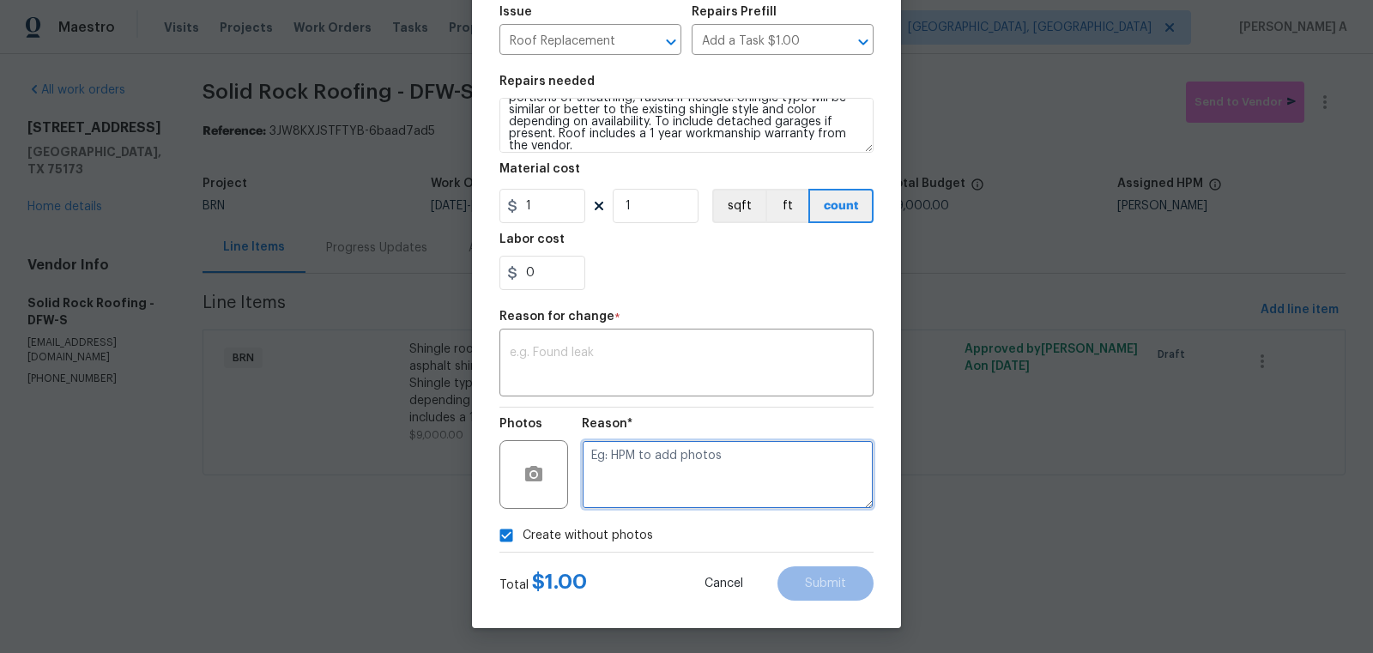
click at [628, 489] on textarea at bounding box center [728, 474] width 292 height 69
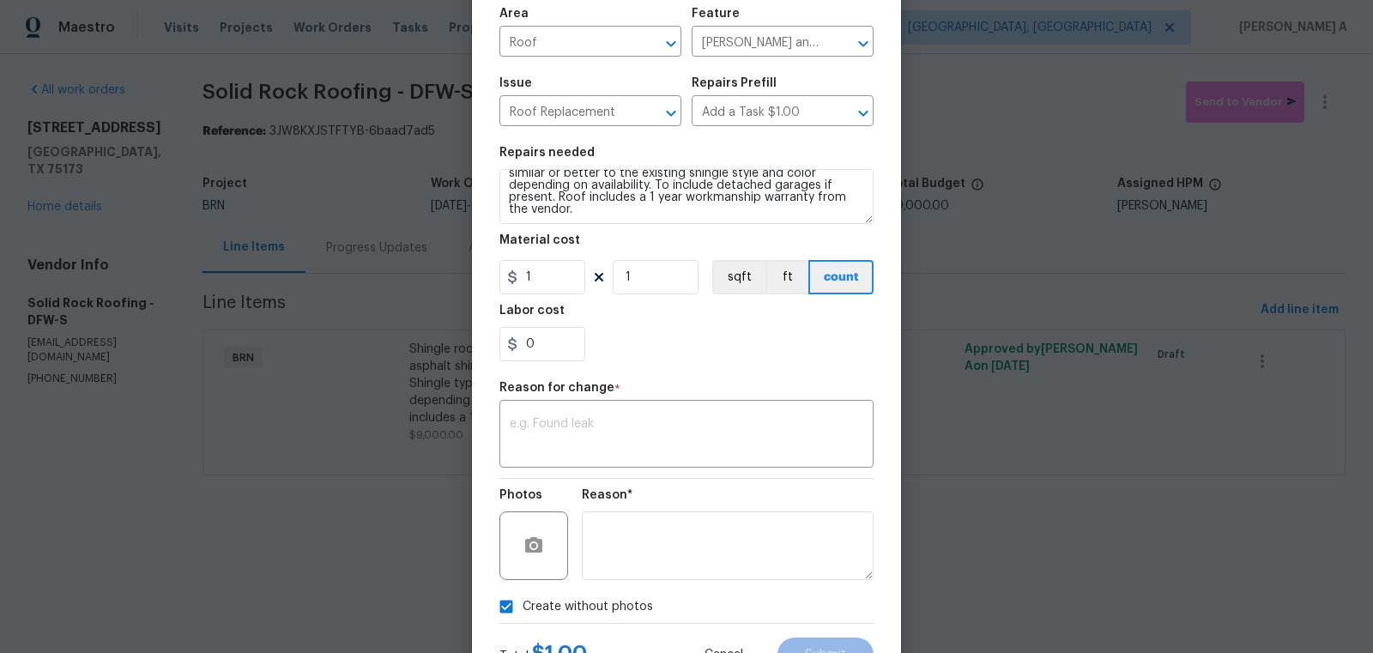
scroll to position [164, 0]
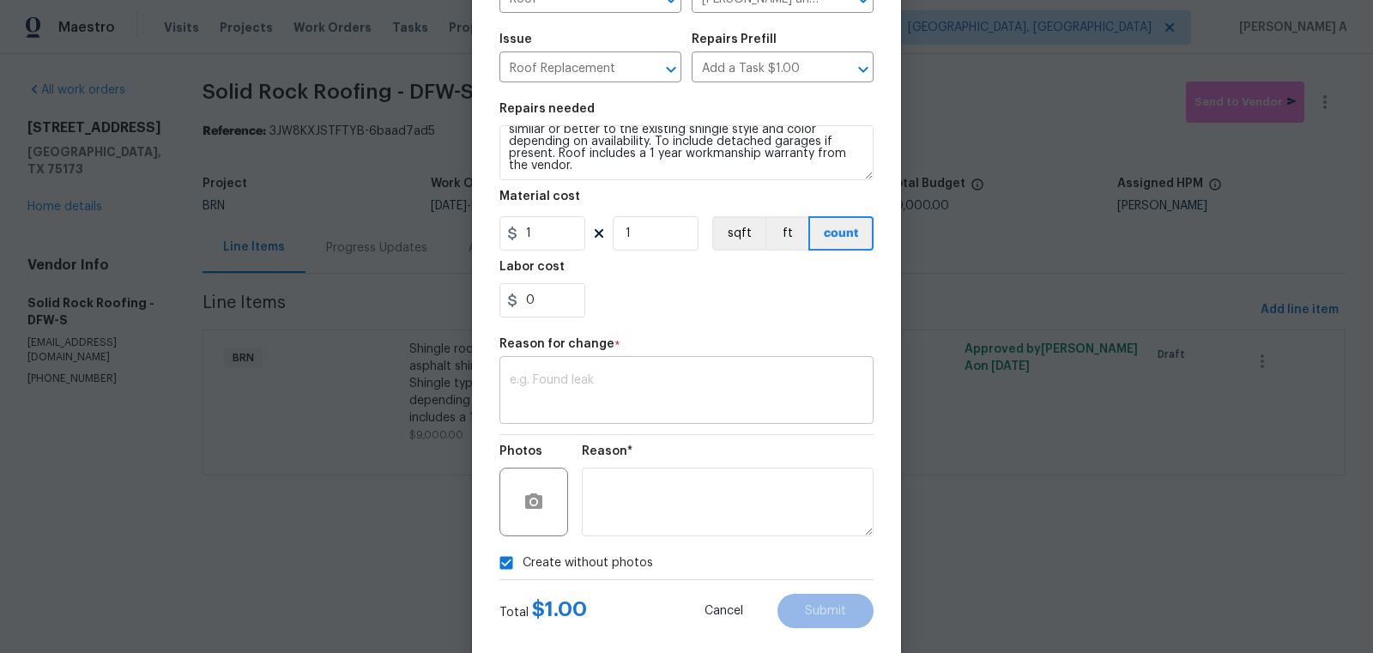
click at [649, 420] on div "x ​" at bounding box center [686, 391] width 374 height 63
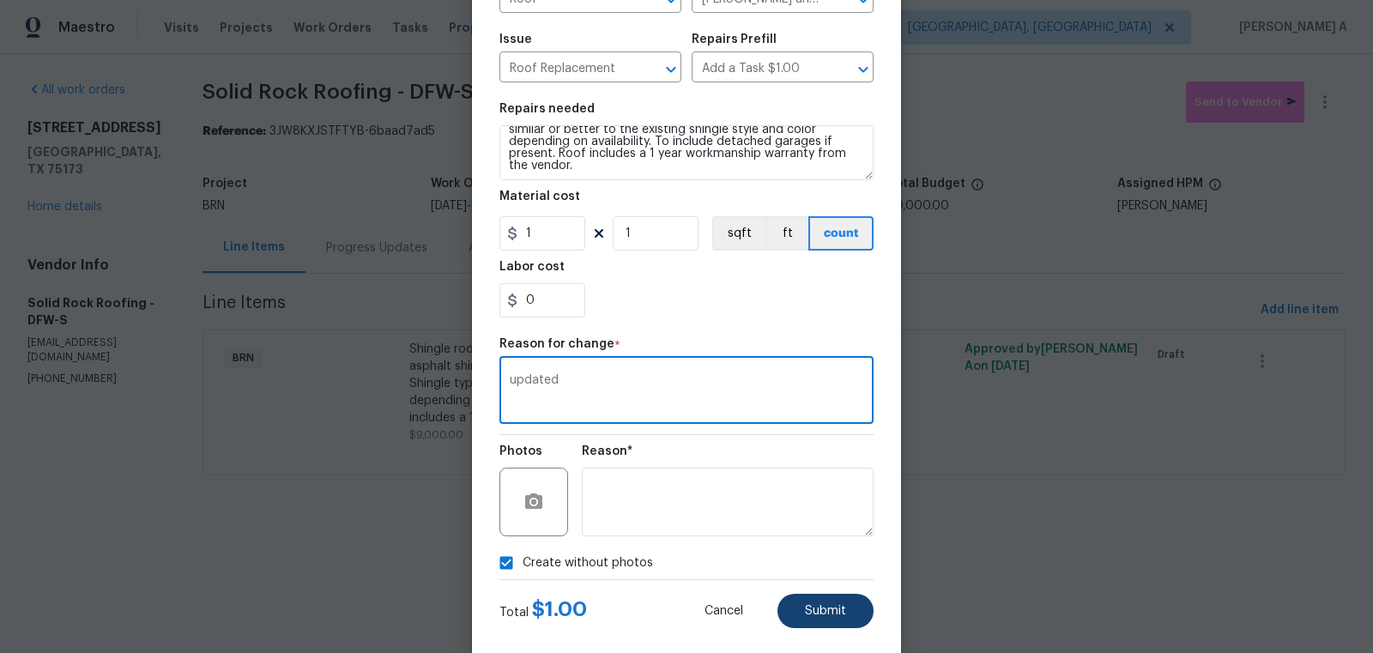
type textarea "updated"
click at [821, 624] on button "Submit" at bounding box center [825, 611] width 96 height 34
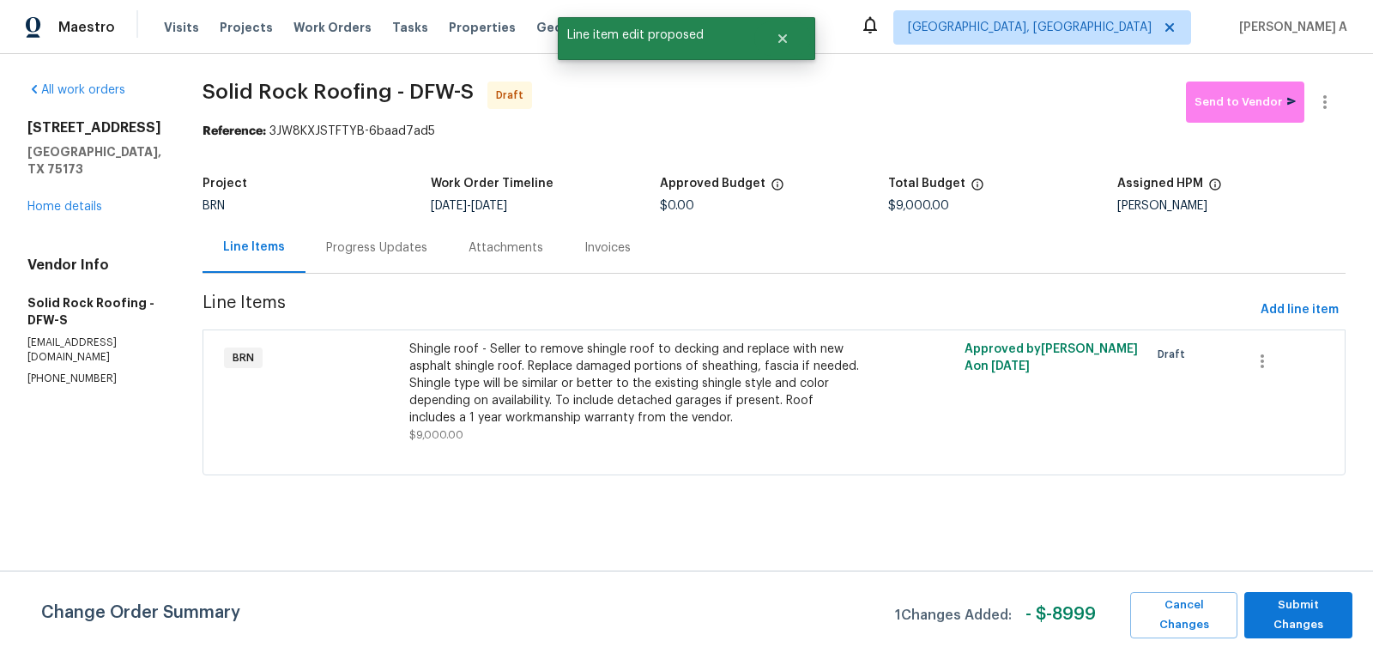
scroll to position [0, 0]
click at [1334, 601] on button "Submit Changes" at bounding box center [1298, 615] width 108 height 46
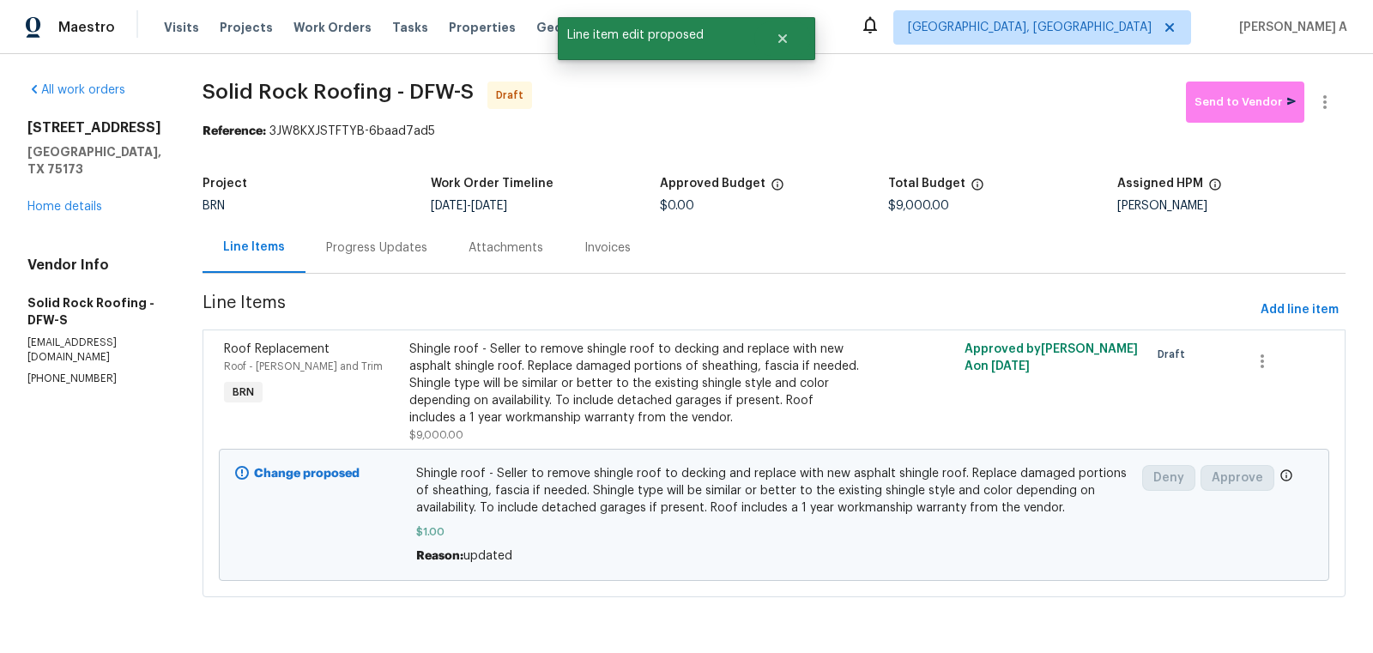
click at [382, 246] on div "Progress Updates" at bounding box center [376, 247] width 101 height 17
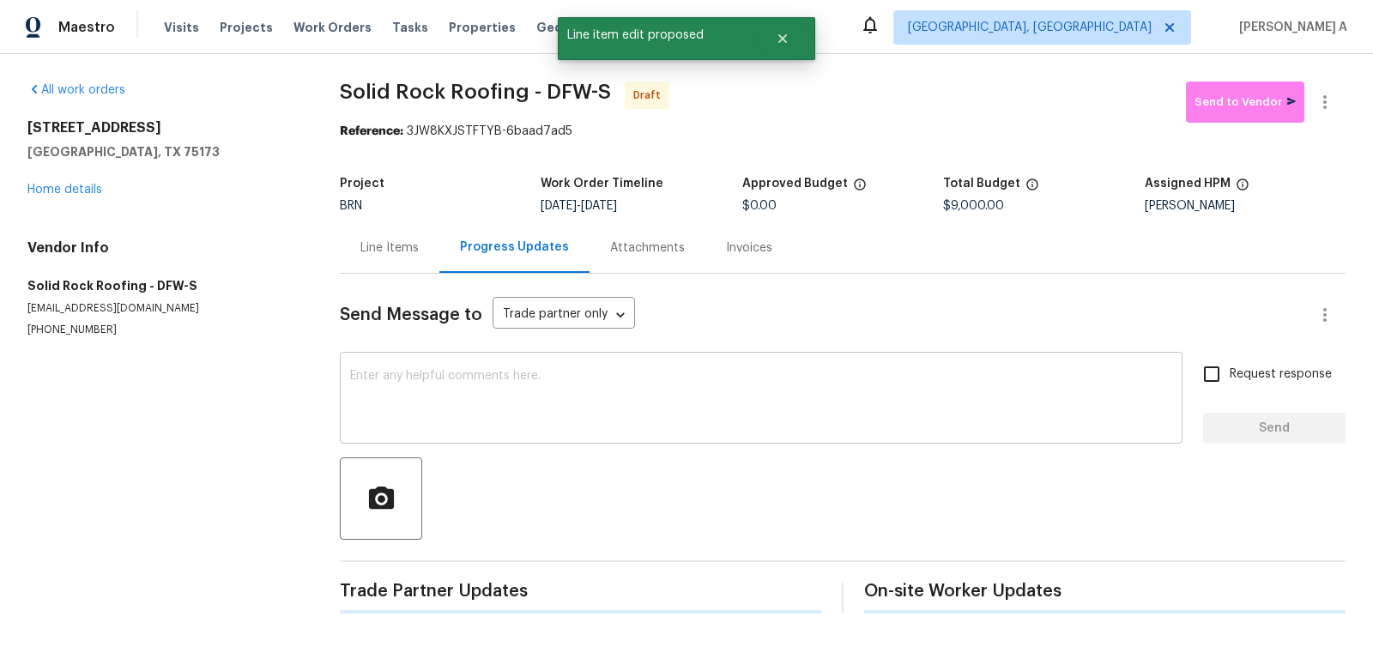
click at [458, 381] on textarea at bounding box center [761, 400] width 822 height 60
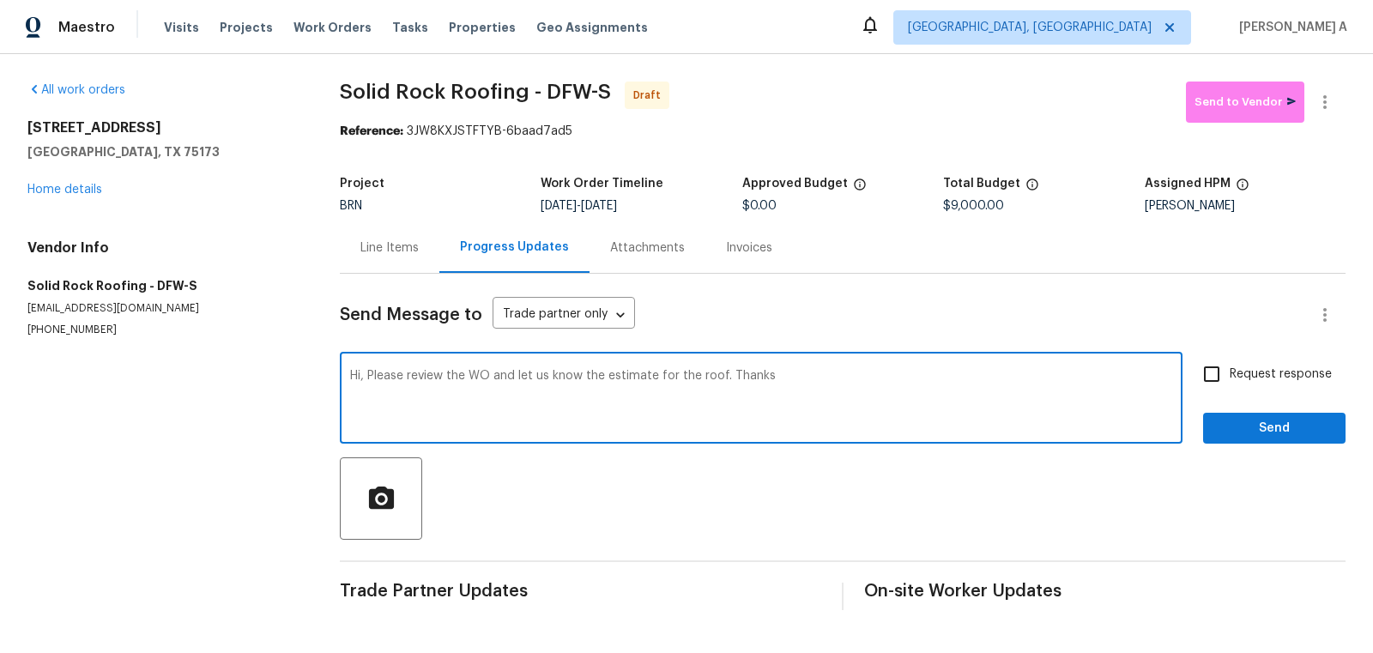
type textarea "Hi, Please review the WO and let us know the estimate for the roof. Thanks"
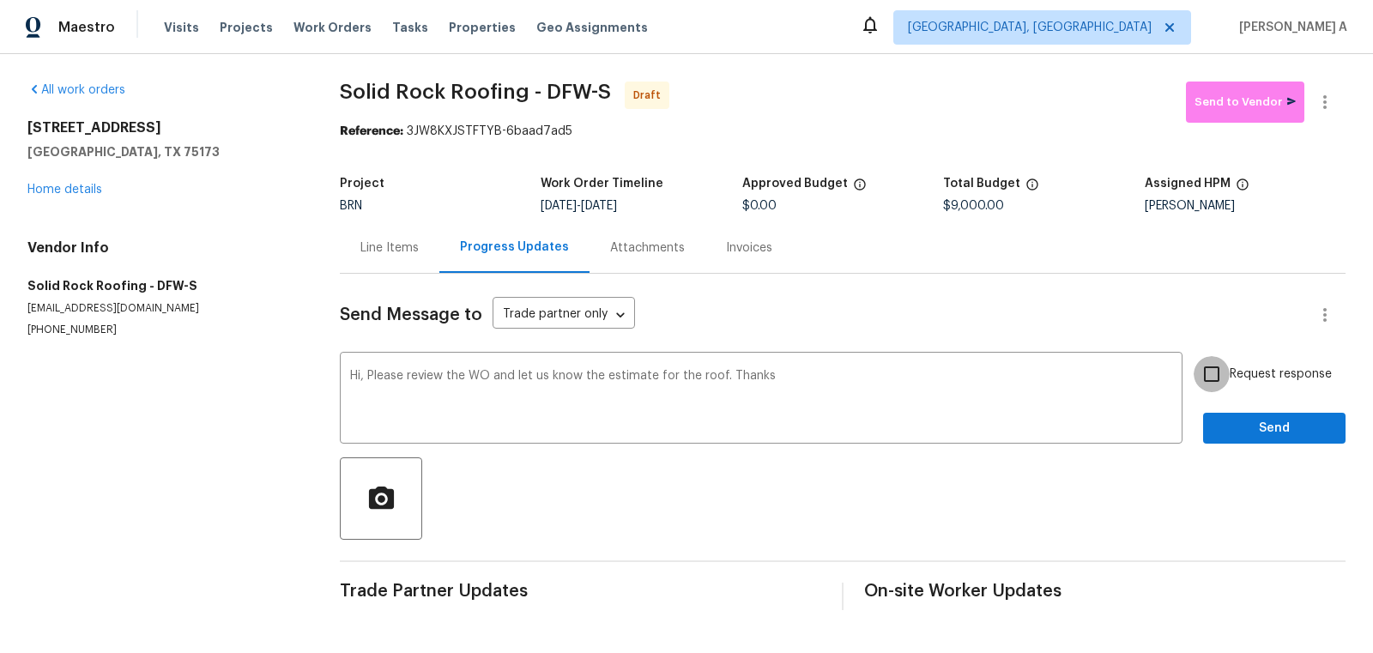
click at [1208, 368] on input "Request response" at bounding box center [1212, 374] width 36 height 36
checkbox input "true"
click at [1297, 428] on span "Send" at bounding box center [1274, 428] width 115 height 21
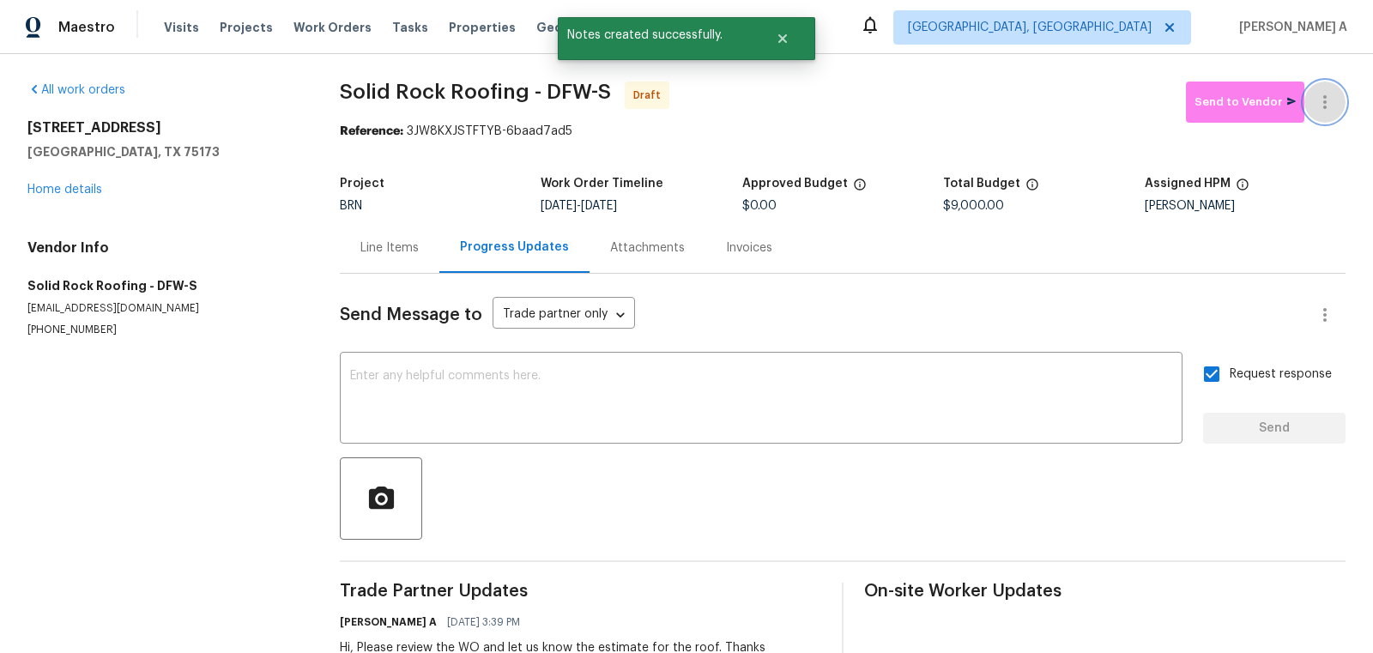
click at [1331, 103] on icon "button" at bounding box center [1325, 102] width 21 height 21
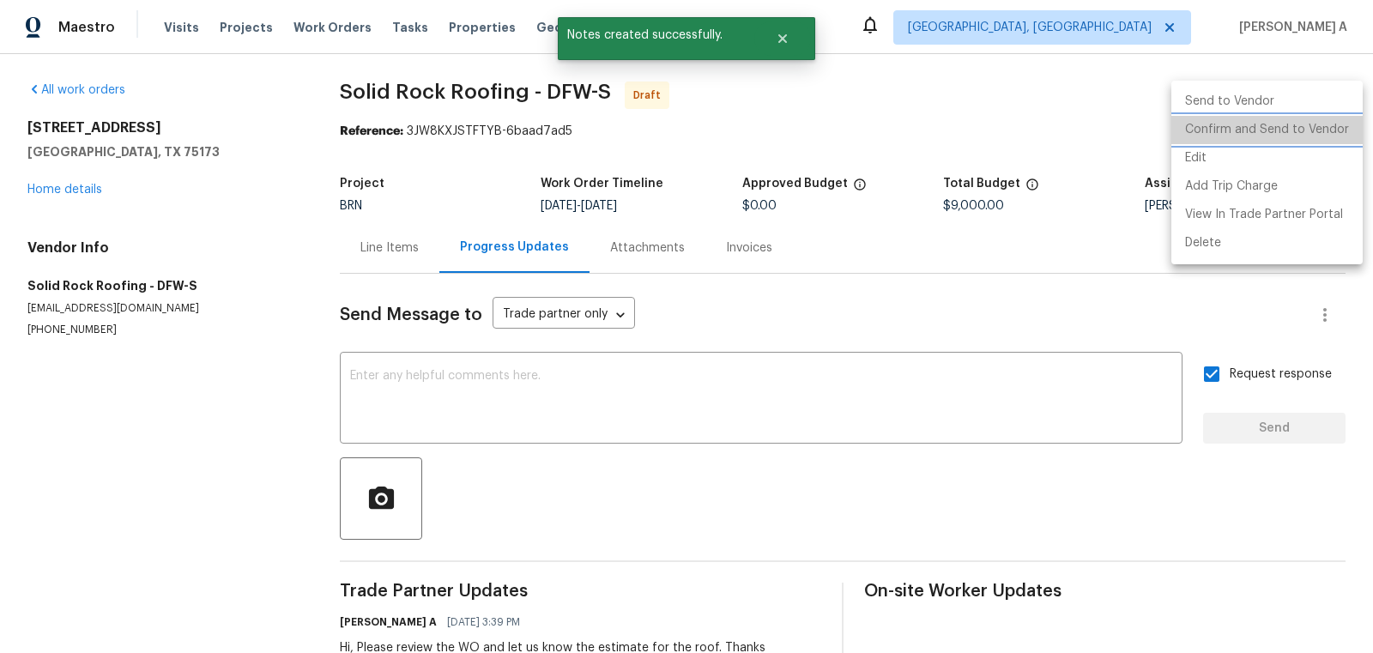
click at [1340, 124] on li "Confirm and Send to Vendor" at bounding box center [1266, 130] width 191 height 28
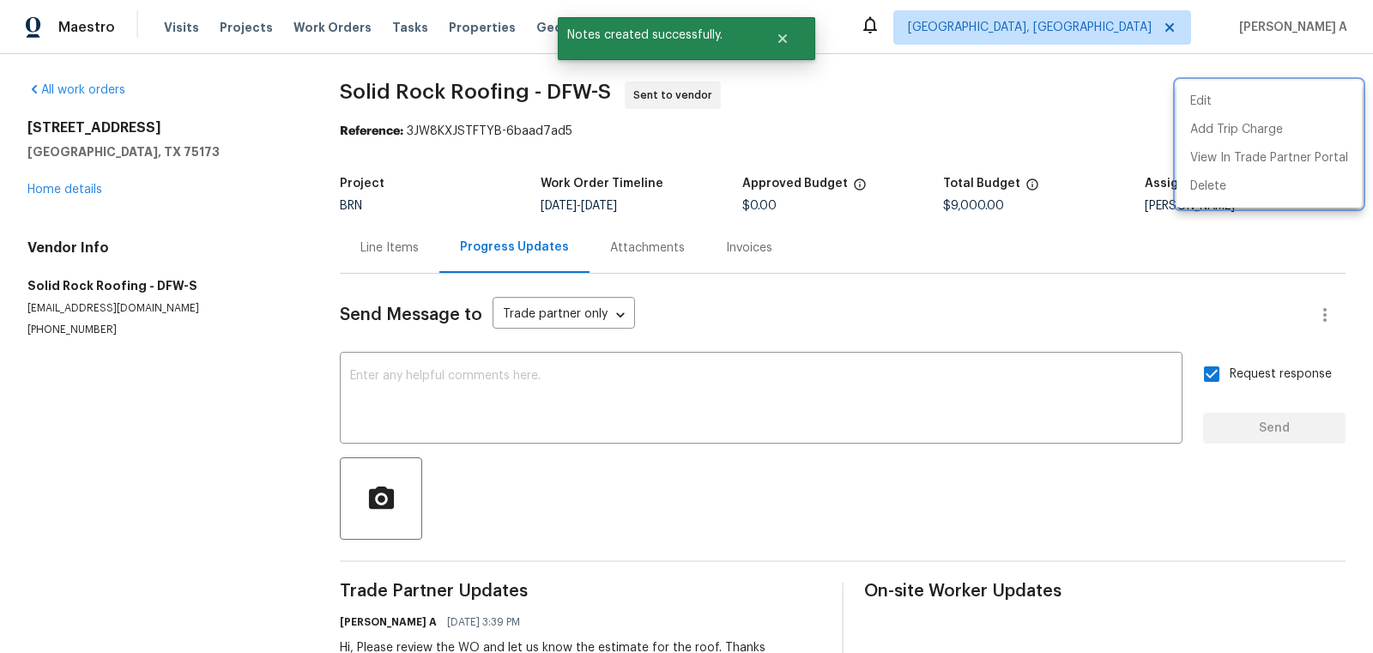
click at [376, 264] on div at bounding box center [686, 326] width 1373 height 653
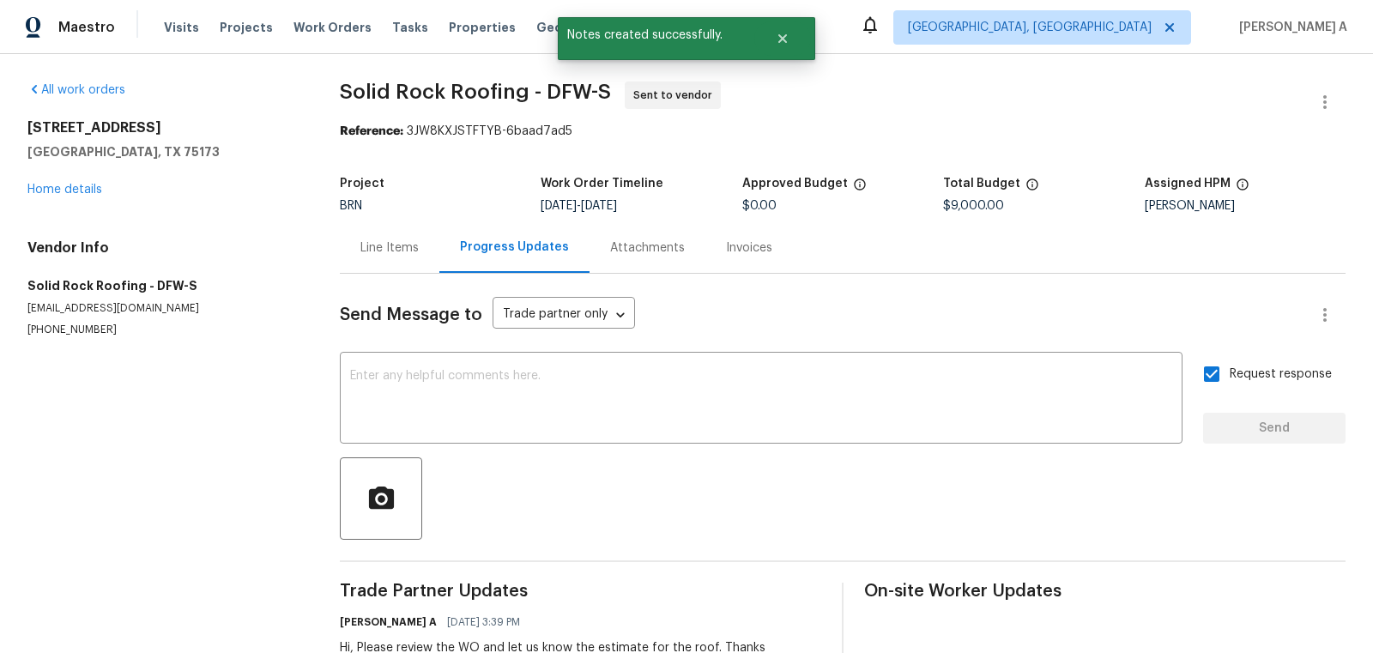
click at [408, 243] on div "Line Items" at bounding box center [389, 247] width 58 height 17
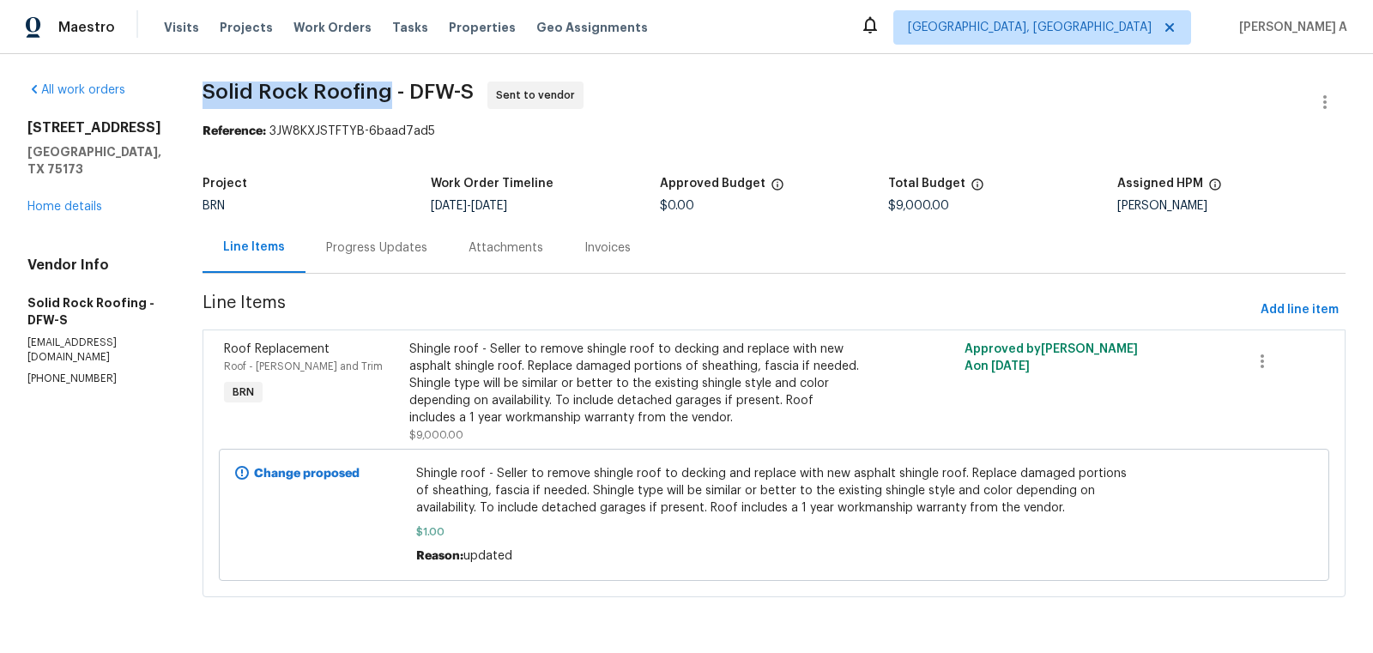
copy span "Solid Rock Roofing"
drag, startPoint x: 201, startPoint y: 91, endPoint x: 387, endPoint y: 88, distance: 186.2
click at [387, 88] on div "All work orders 114 Cotton Cir Josephine, TX 75173 Home details Vendor Info Sol…" at bounding box center [686, 349] width 1373 height 591
click at [70, 180] on div "114 Cotton Cir Josephine, TX 75173 Home details" at bounding box center [94, 167] width 134 height 96
click at [70, 201] on link "Home details" at bounding box center [64, 207] width 75 height 12
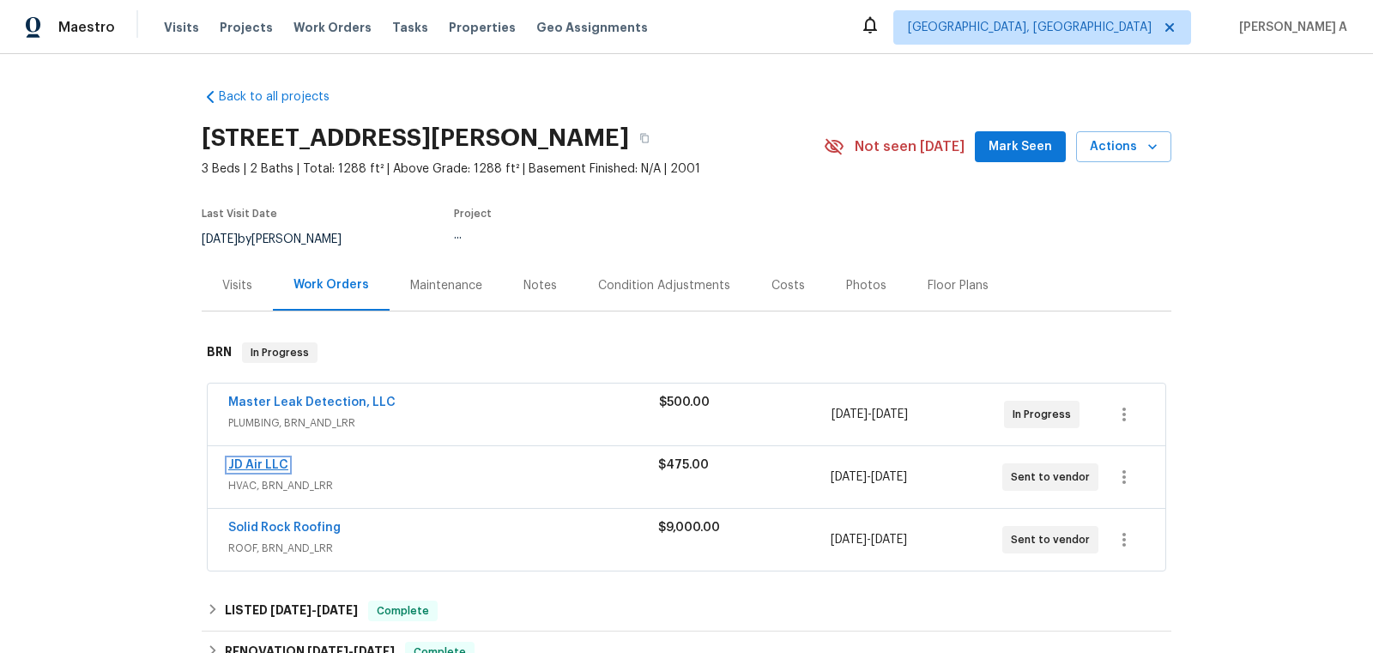
click at [259, 463] on link "JD Air LLC" at bounding box center [258, 465] width 60 height 12
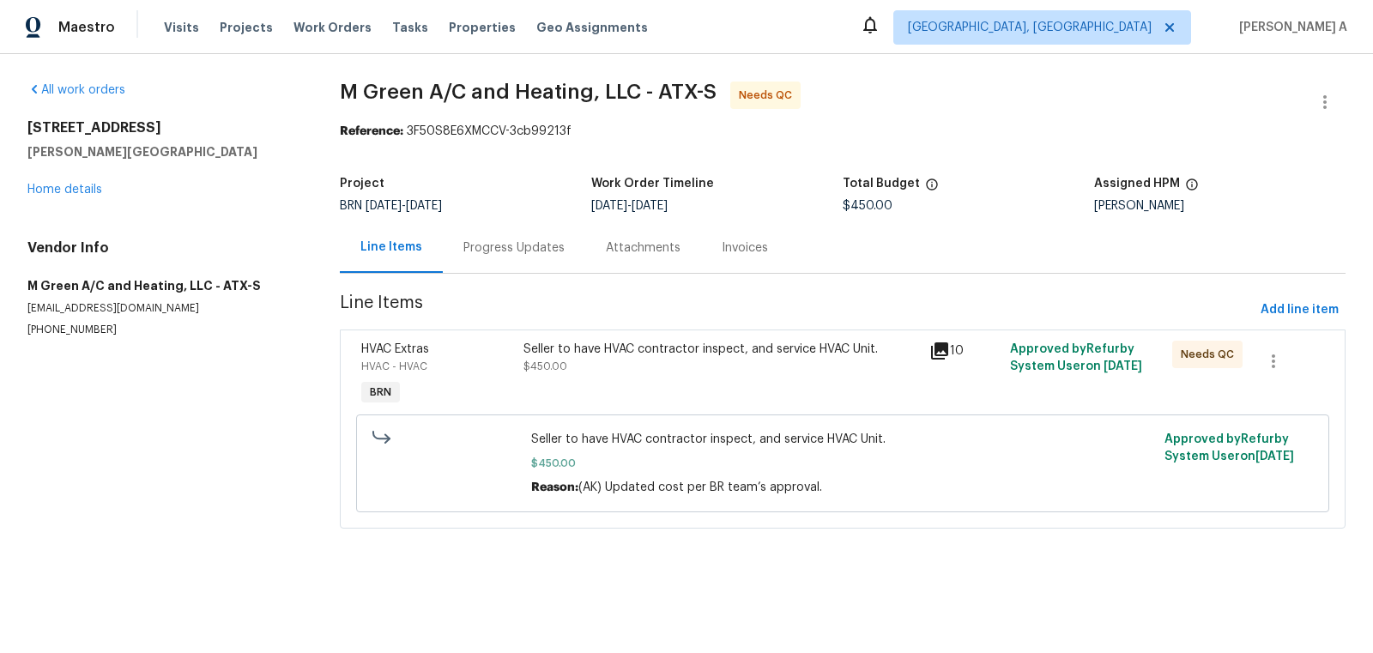
click at [477, 251] on div "Progress Updates" at bounding box center [513, 247] width 101 height 17
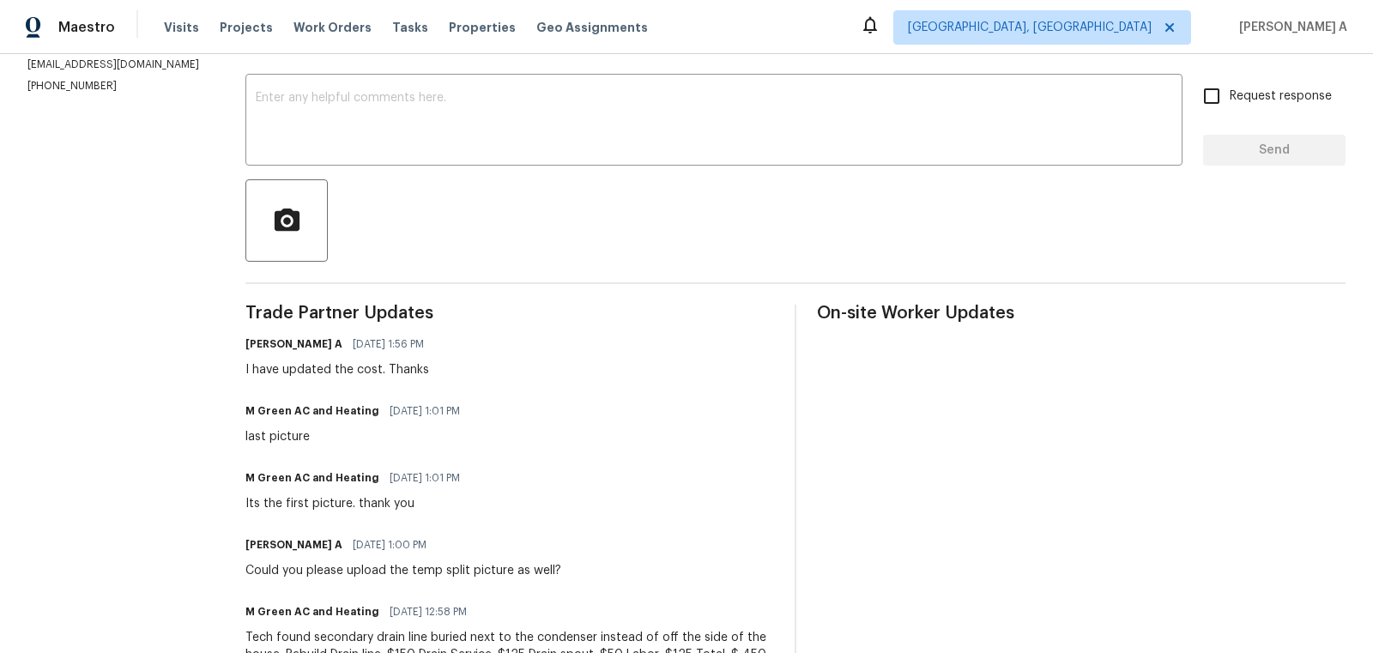
scroll to position [337, 0]
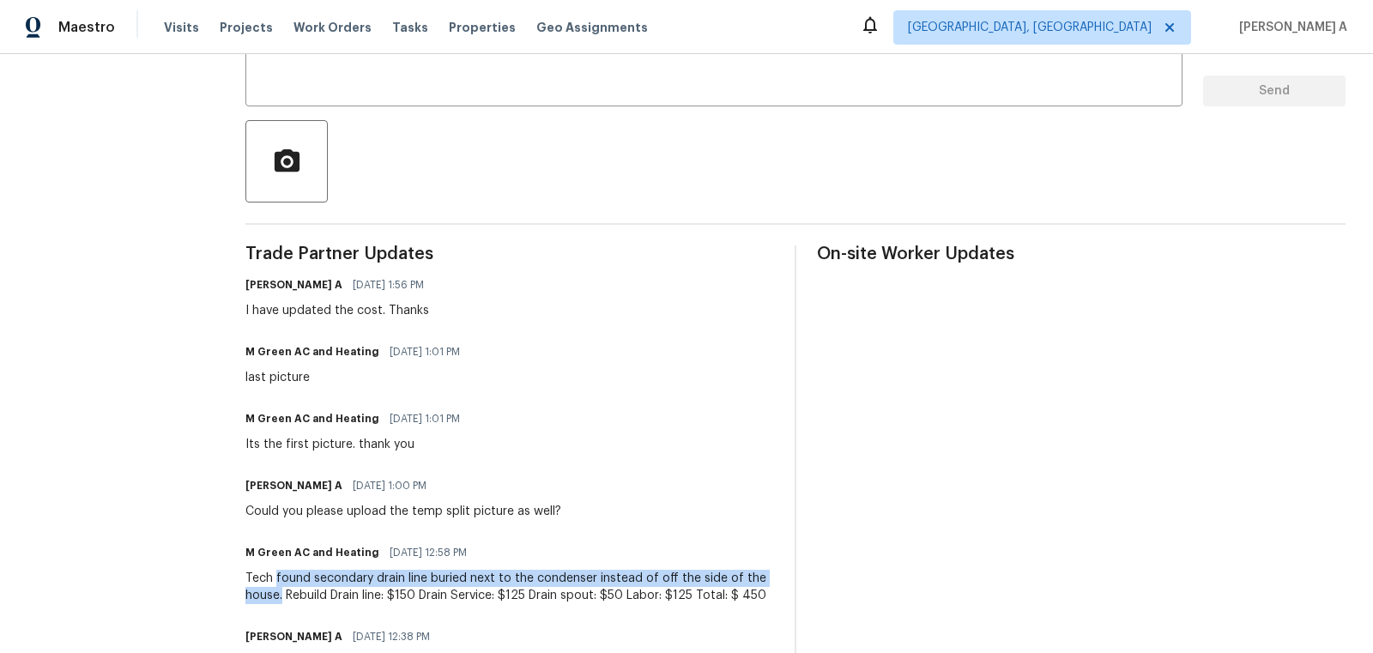
drag, startPoint x: 275, startPoint y: 578, endPoint x: 280, endPoint y: 596, distance: 17.9
click at [281, 596] on div "Tech found secondary drain line buried next to the condenser instead of off the…" at bounding box center [509, 587] width 529 height 34
copy div "found secondary drain line buried next to the condenser instead of off the side…"
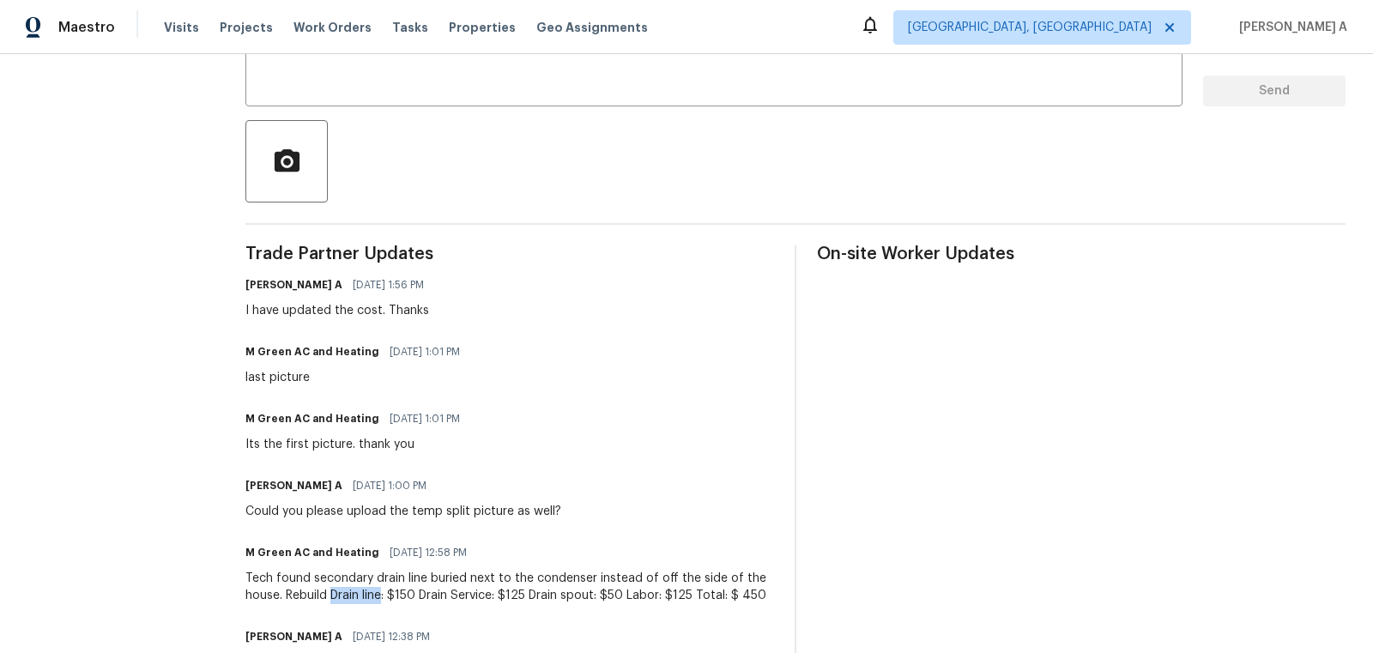
copy div "Drain line"
drag, startPoint x: 331, startPoint y: 592, endPoint x: 383, endPoint y: 590, distance: 51.5
click at [383, 590] on div "Tech found secondary drain line buried next to the condenser instead of off the…" at bounding box center [509, 587] width 529 height 34
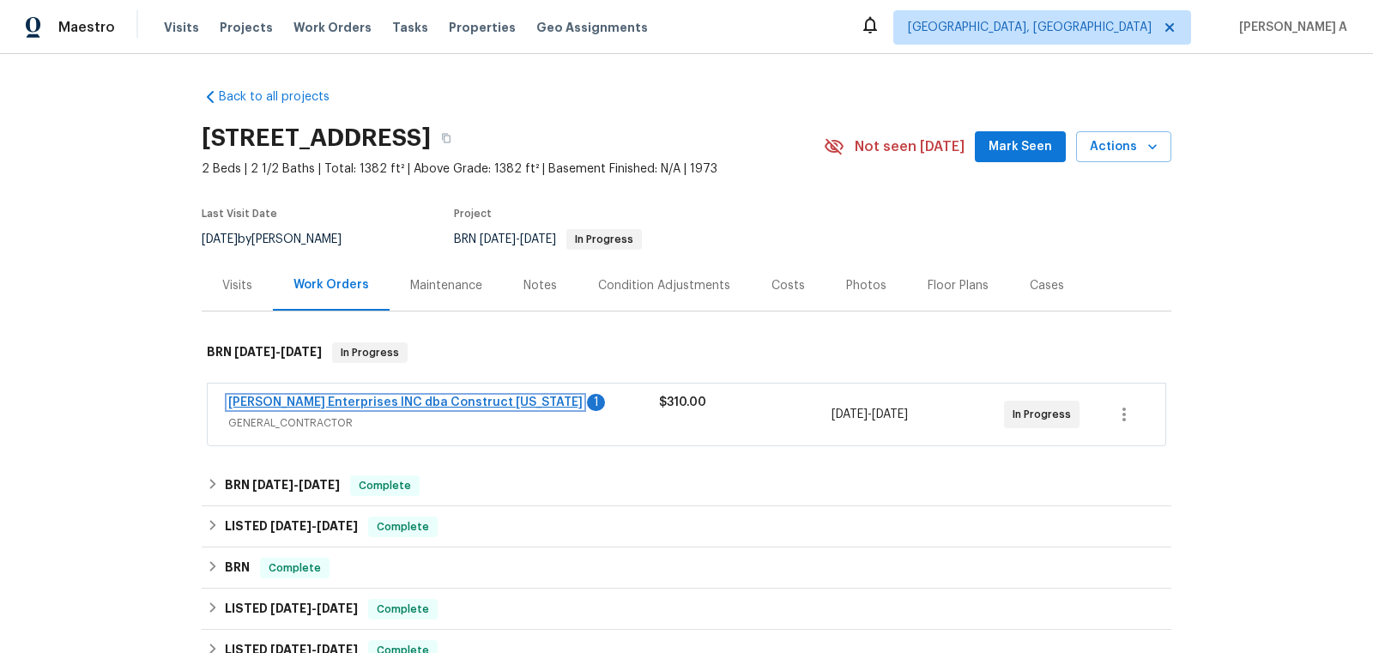
click at [424, 397] on link "Strick Enterprises INC dba Construct Ohio" at bounding box center [405, 402] width 354 height 12
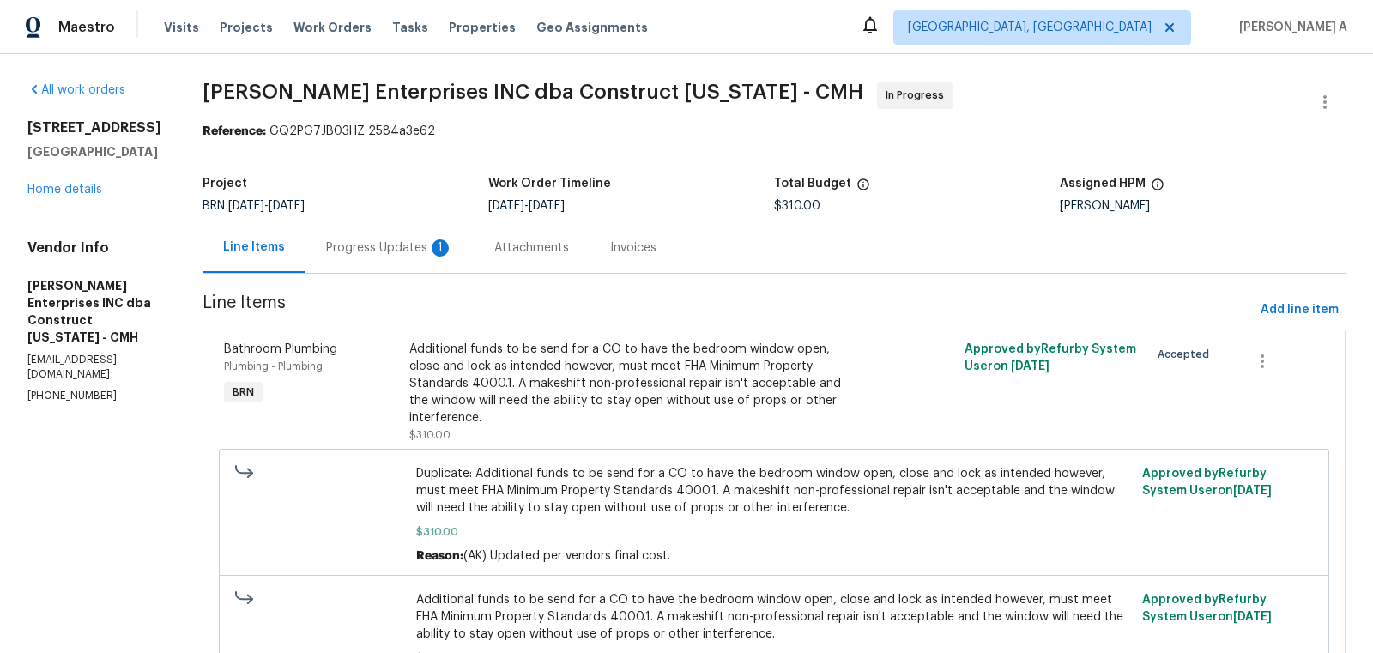
click at [466, 244] on div "Progress Updates 1" at bounding box center [389, 247] width 168 height 51
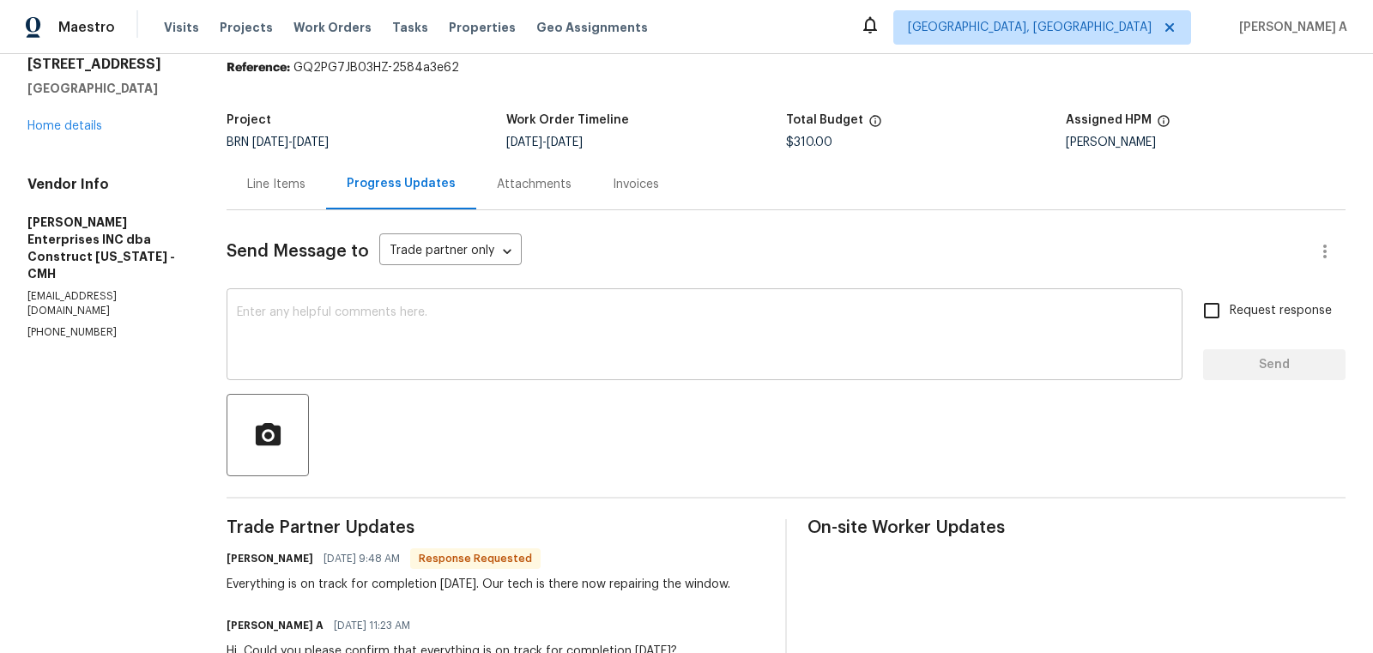
scroll to position [66, 0]
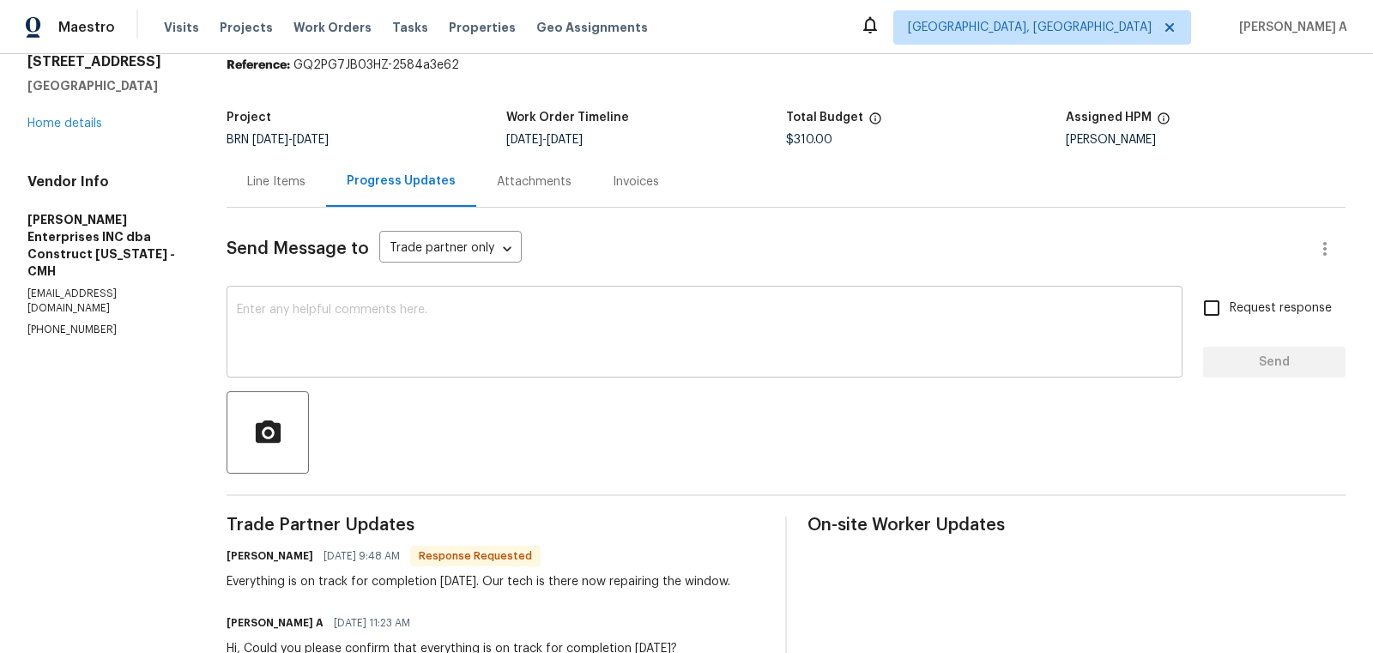
click at [496, 305] on textarea at bounding box center [704, 334] width 935 height 60
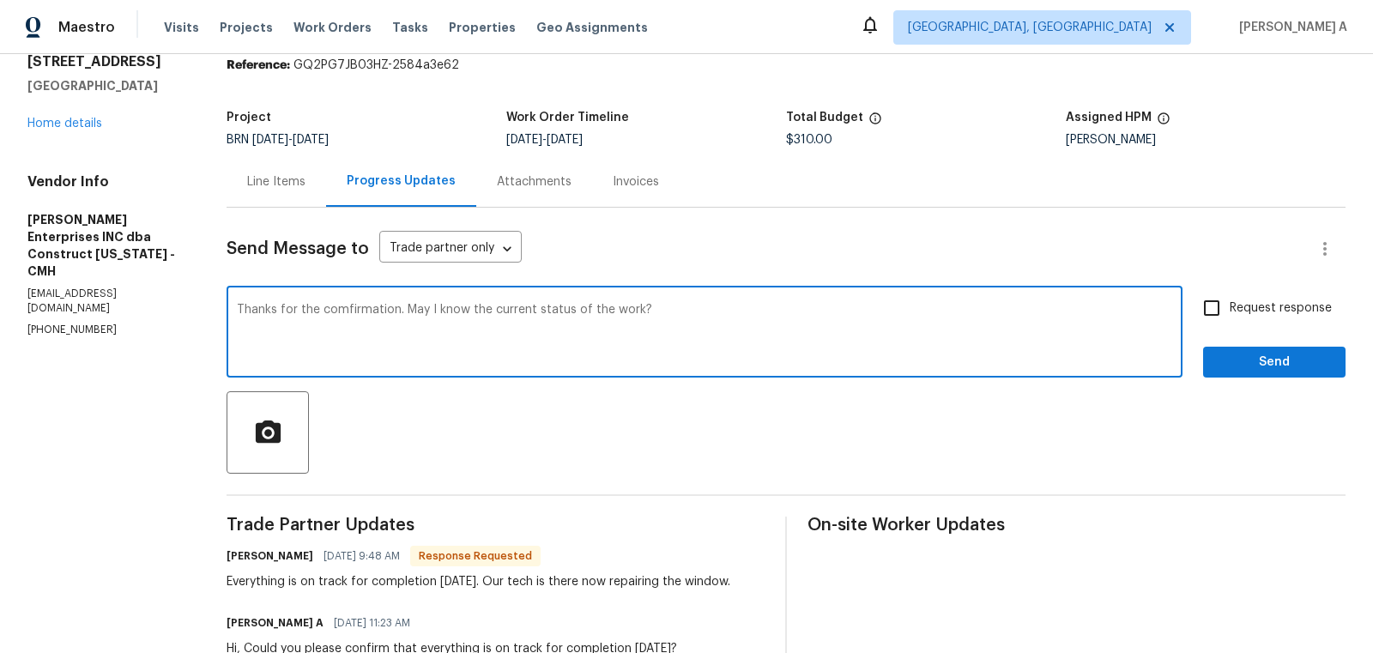
click at [0, 0] on span "Replace with" at bounding box center [0, 0] width 0 height 0
type textarea "Thanks for the confirmation. May I know the current status of the work?"
click at [1226, 311] on input "Request response" at bounding box center [1212, 308] width 36 height 36
checkbox input "true"
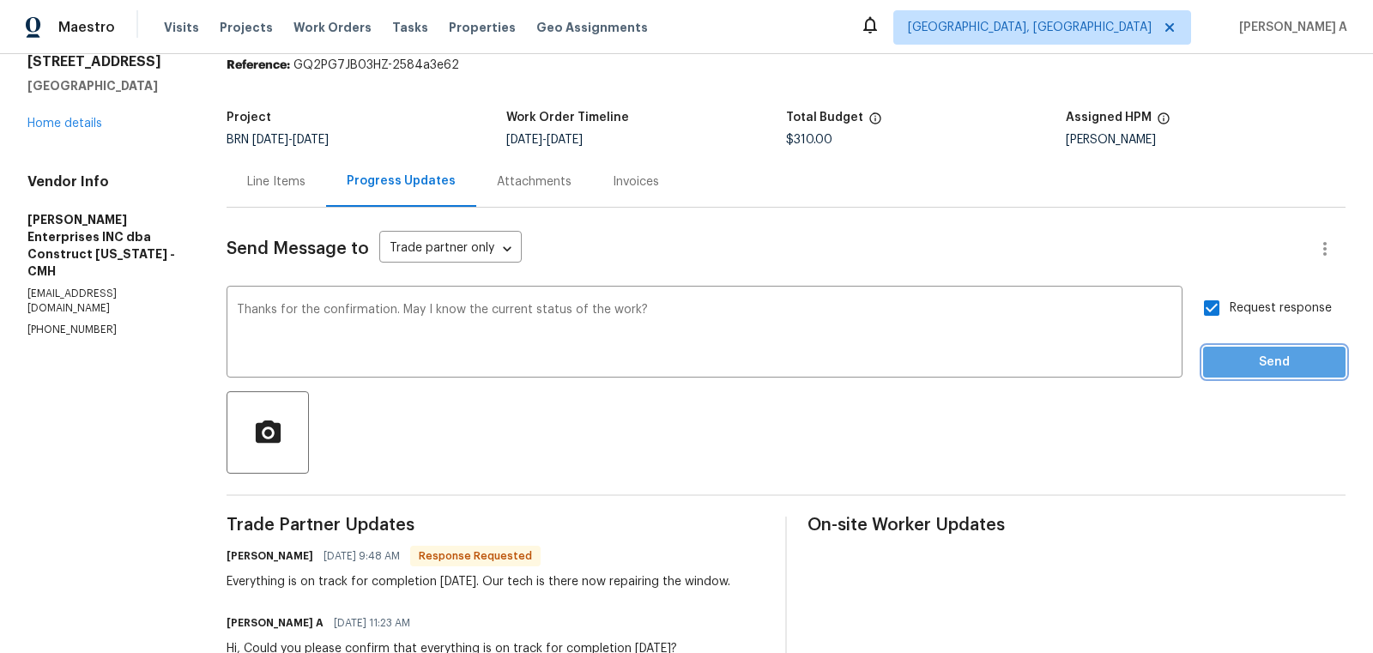
click at [1296, 366] on span "Send" at bounding box center [1274, 362] width 115 height 21
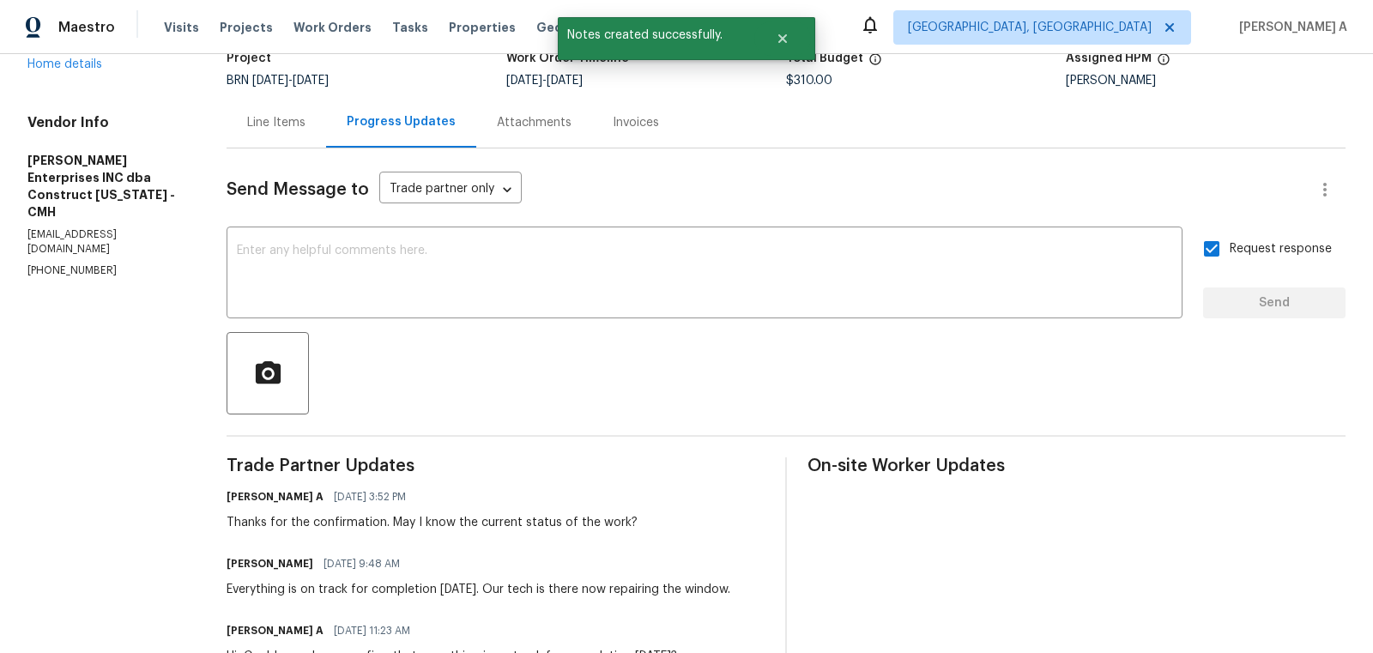
scroll to position [0, 0]
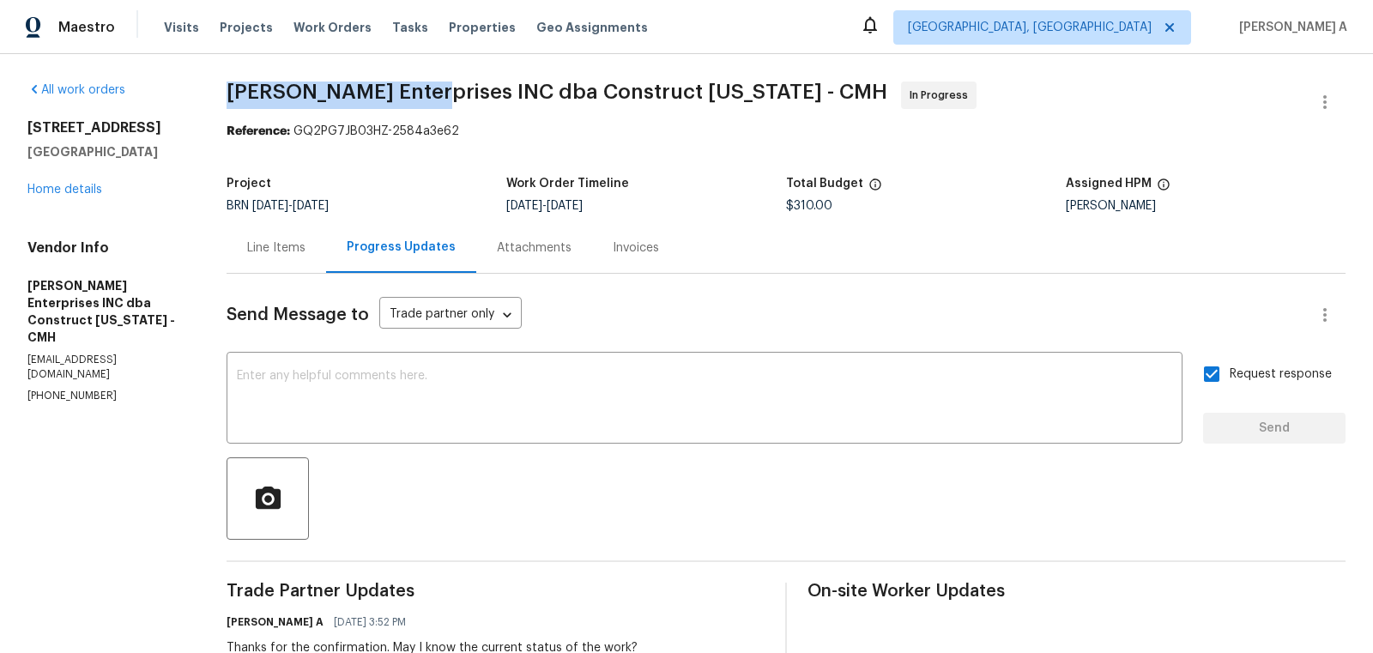
drag, startPoint x: 225, startPoint y: 99, endPoint x: 408, endPoint y: 93, distance: 182.9
copy span "Strick Enterprises"
click at [76, 389] on p "[PHONE_NUMBER]" at bounding box center [106, 396] width 158 height 15
click at [76, 389] on p "(614) 591-4777" at bounding box center [106, 396] width 158 height 15
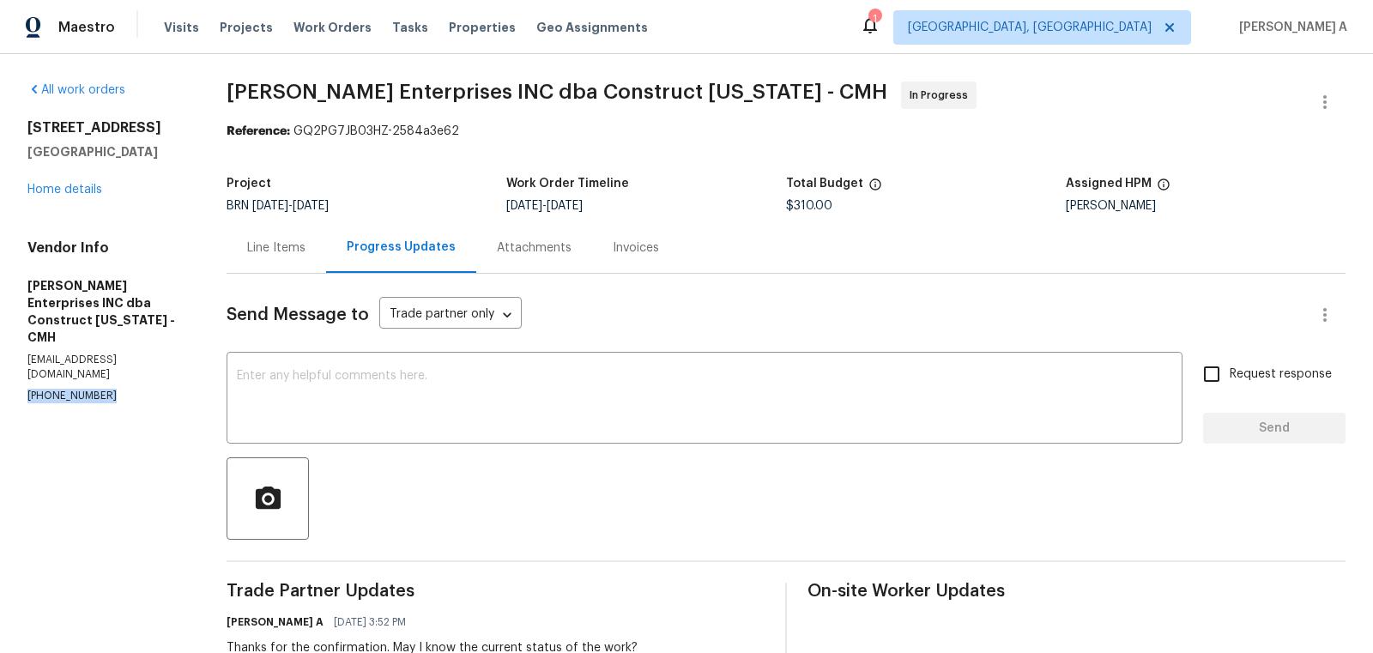
click at [76, 389] on p "(614) 591-4777" at bounding box center [106, 396] width 158 height 15
copy p "(614) 591-4777"
click at [267, 247] on div "Line Items" at bounding box center [276, 247] width 58 height 17
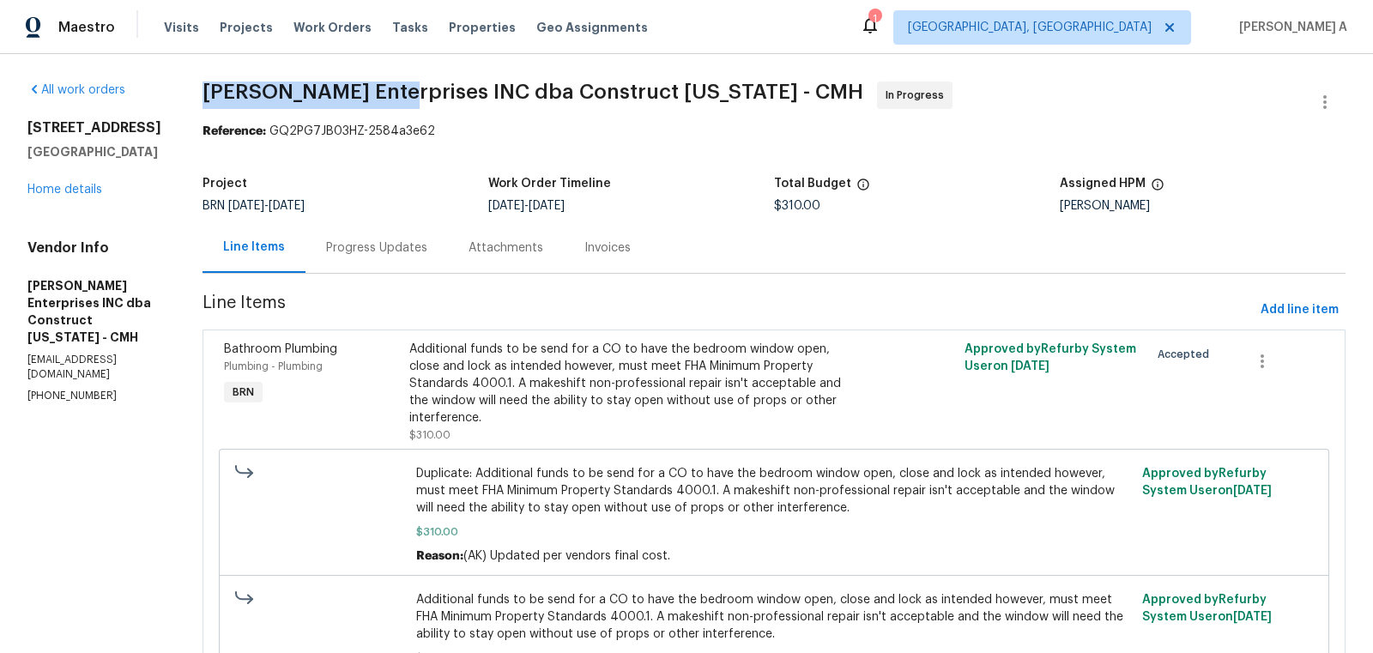
copy span "Strick Enterprises"
drag, startPoint x: 211, startPoint y: 93, endPoint x: 384, endPoint y: 92, distance: 173.3
click at [384, 92] on span "Strick Enterprises INC dba Construct Ohio - CMH" at bounding box center [533, 92] width 661 height 21
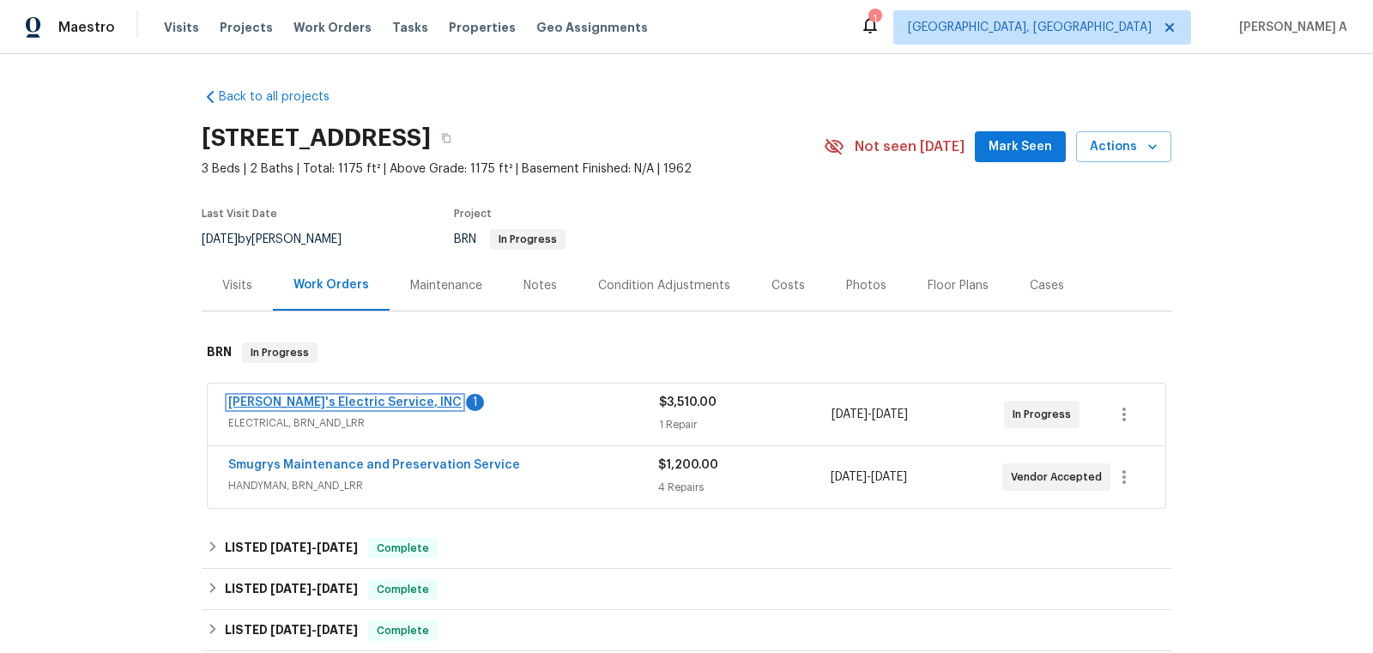
click at [344, 402] on link "[PERSON_NAME]'s Electric Service, INC" at bounding box center [344, 402] width 233 height 12
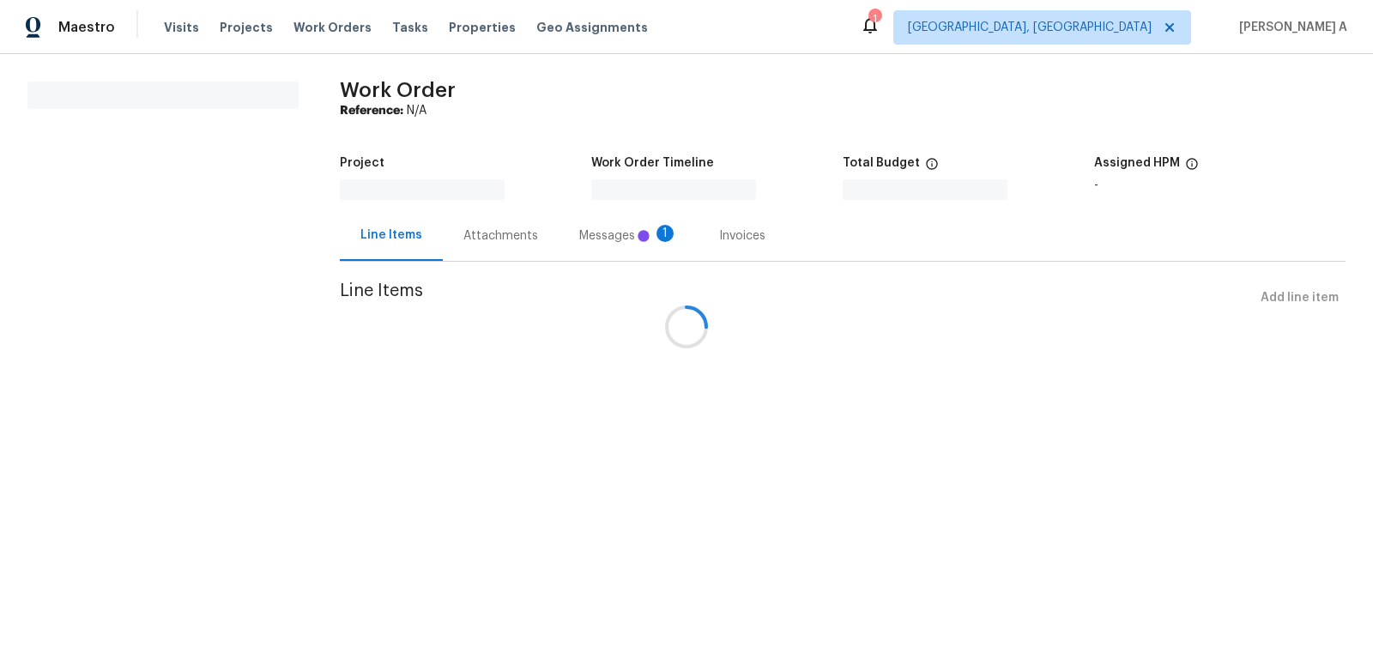
click at [567, 257] on div at bounding box center [686, 326] width 1373 height 653
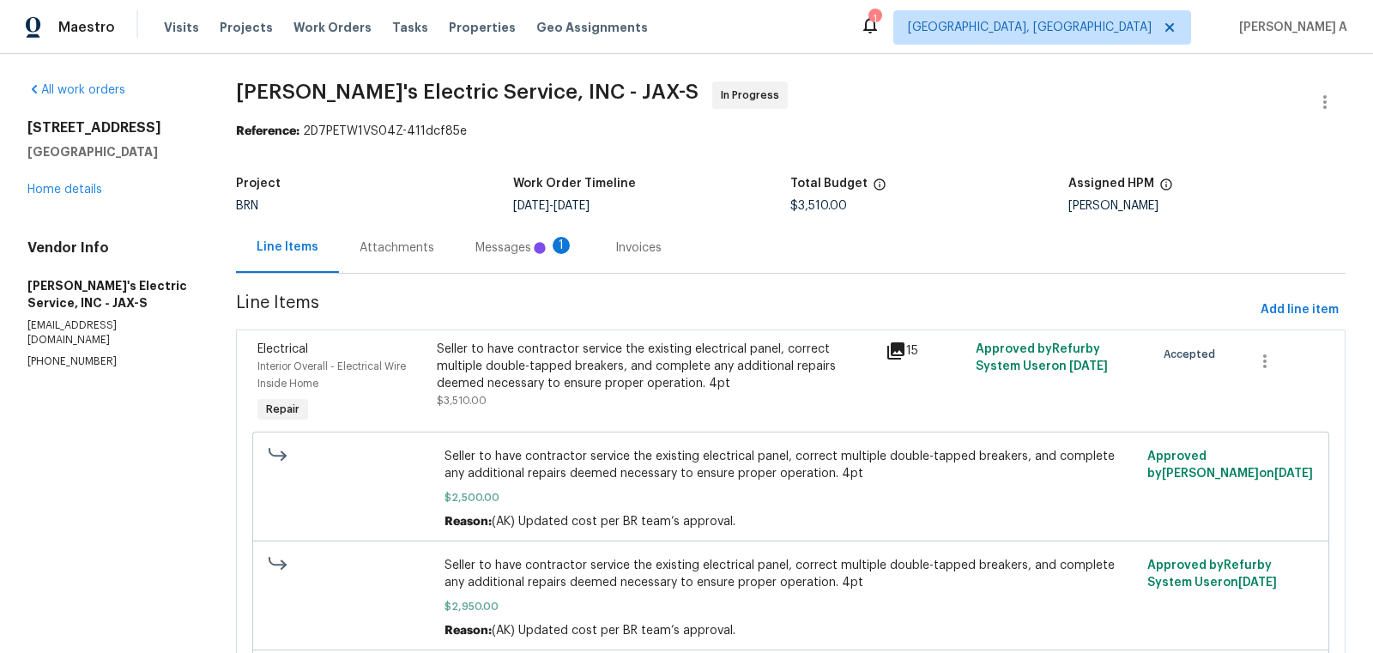
click at [418, 238] on div "Attachments" at bounding box center [397, 247] width 116 height 51
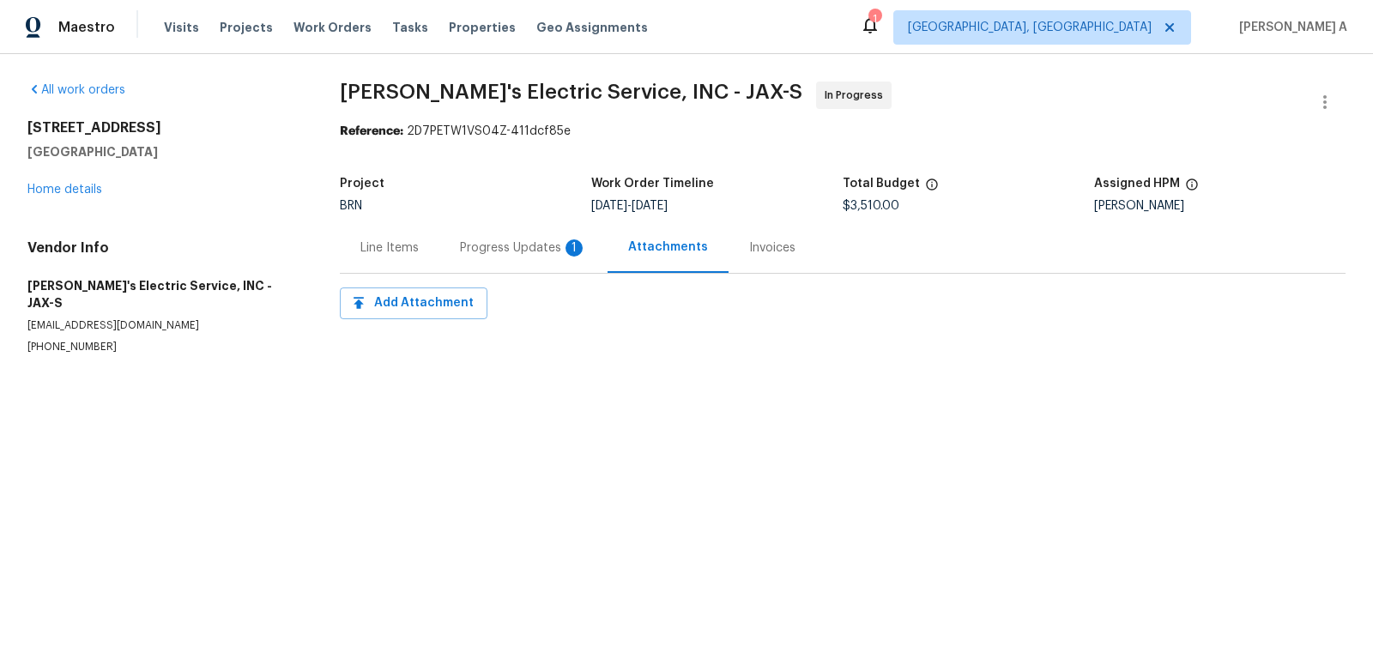
click at [485, 257] on div "Progress Updates 1" at bounding box center [523, 247] width 168 height 51
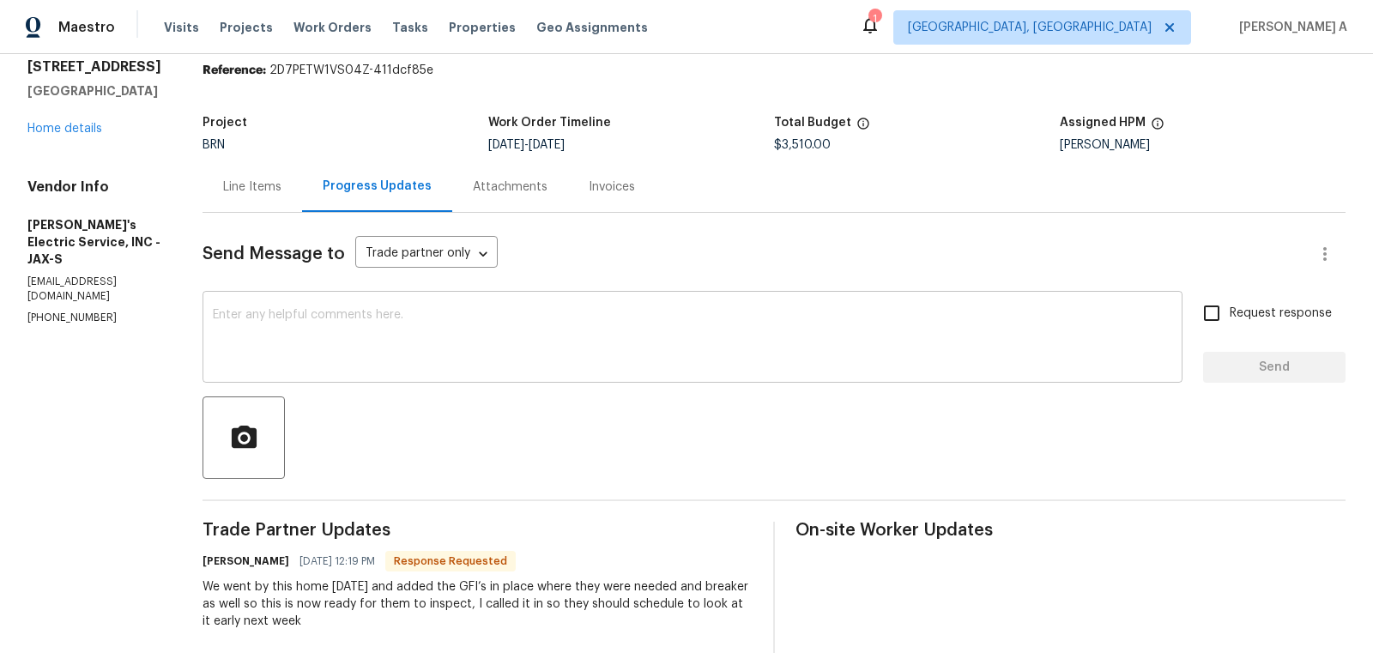
scroll to position [54, 0]
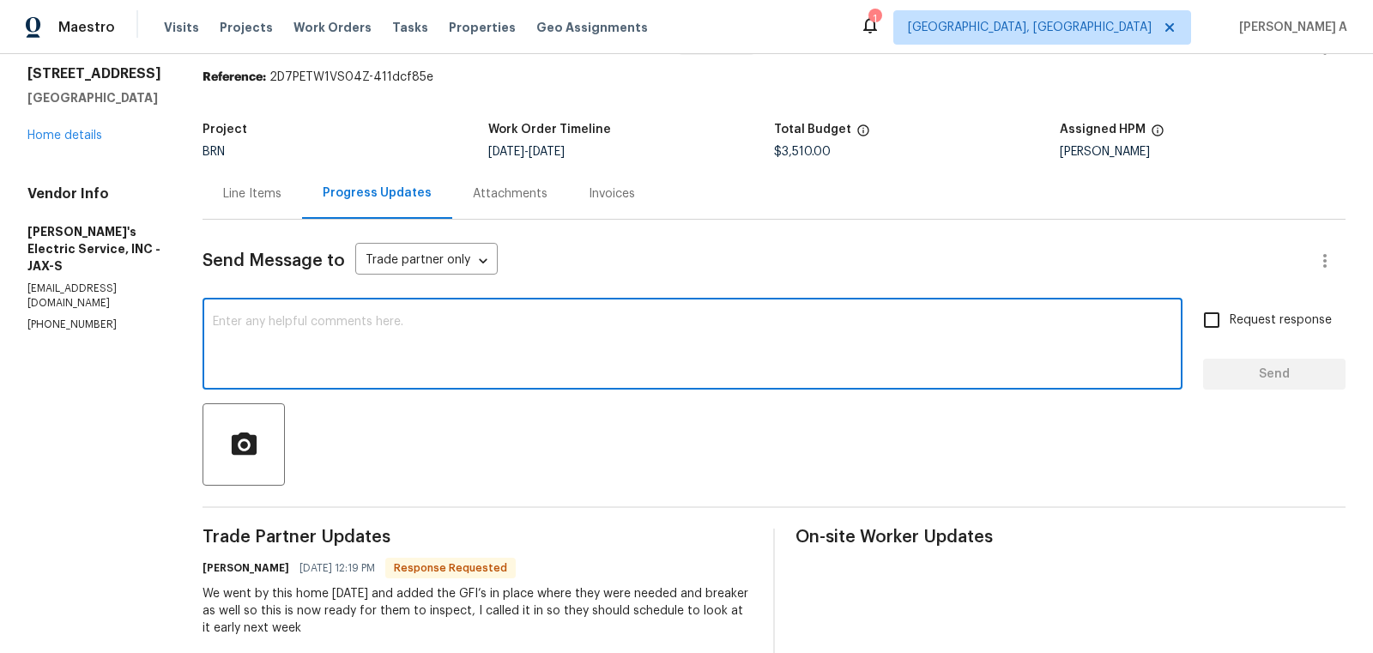
click at [442, 367] on textarea at bounding box center [692, 346] width 959 height 60
type textarea "T"
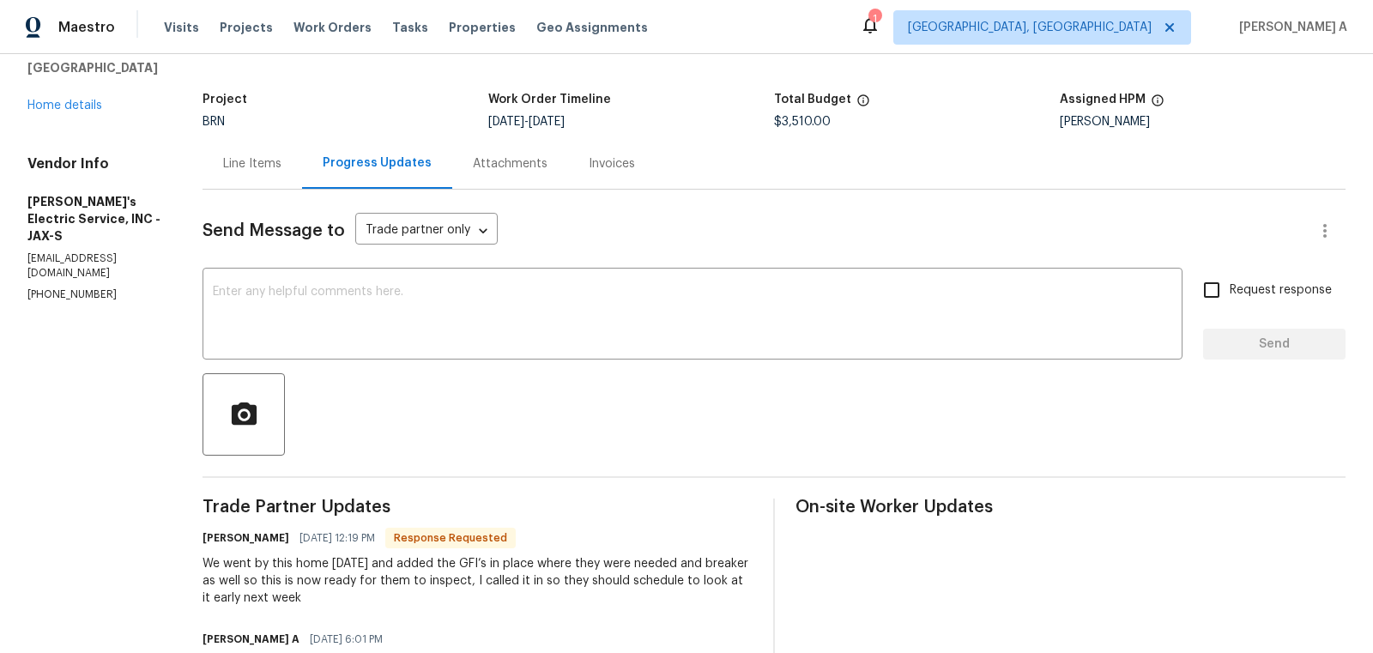
click at [349, 590] on div "We went by this home [DATE] and added the GFI’s in place where they were needed…" at bounding box center [478, 580] width 550 height 51
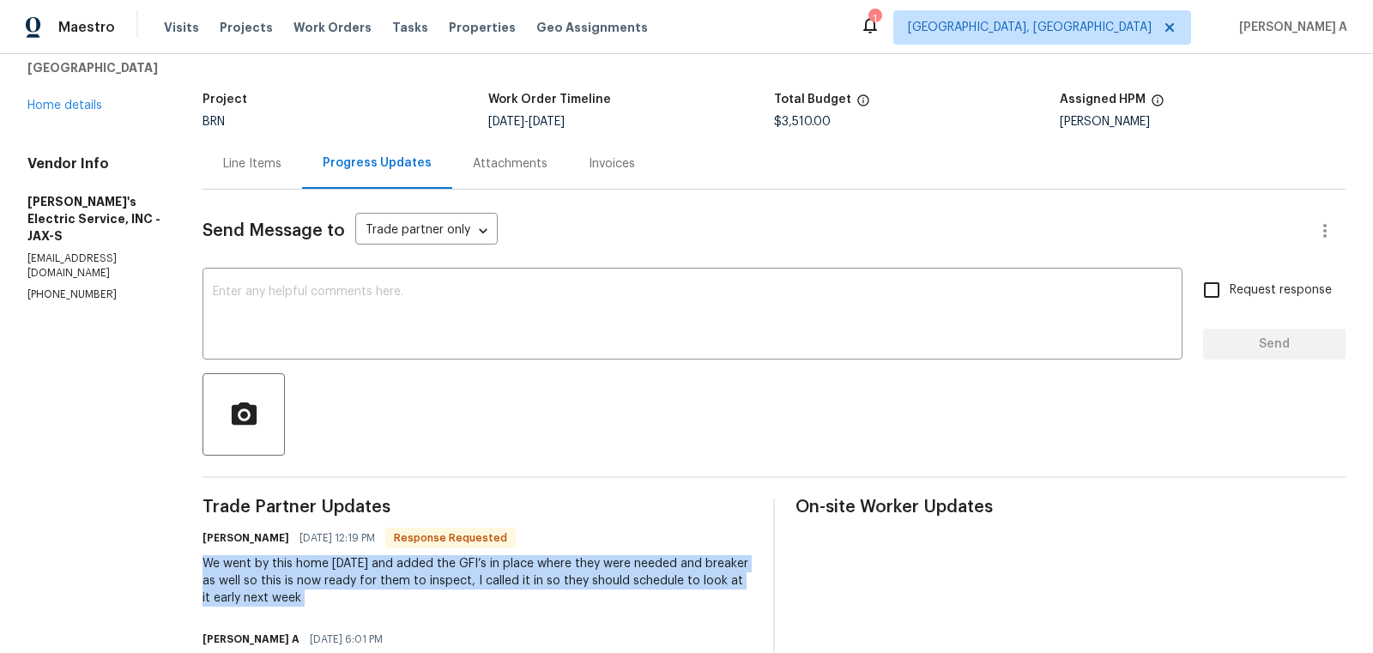
click at [349, 590] on div "We went by this home [DATE] and added the GFI’s in place where they were needed…" at bounding box center [478, 580] width 550 height 51
copy div "We went by this home [DATE] and added the GFI’s in place where they were needed…"
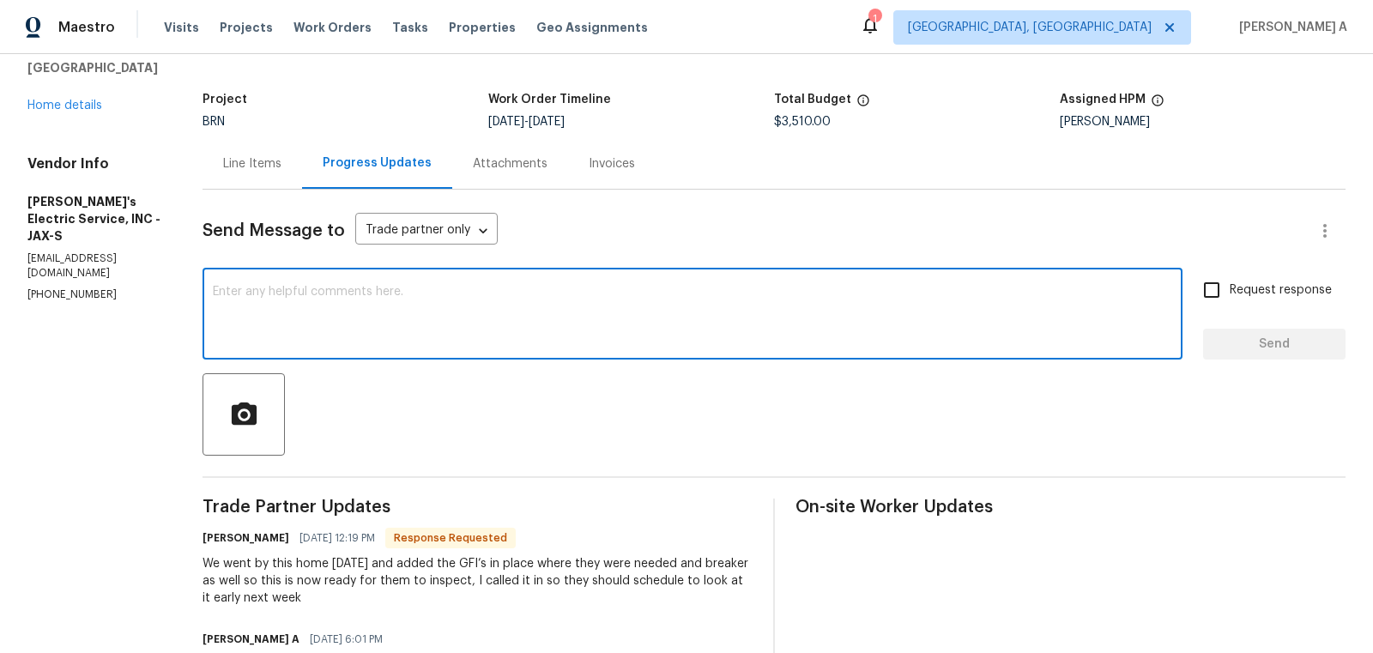
paste textarea "Perfect, thank you for taking care of this. Please let us know once the inspect…"
click at [630, 306] on textarea at bounding box center [692, 316] width 959 height 60
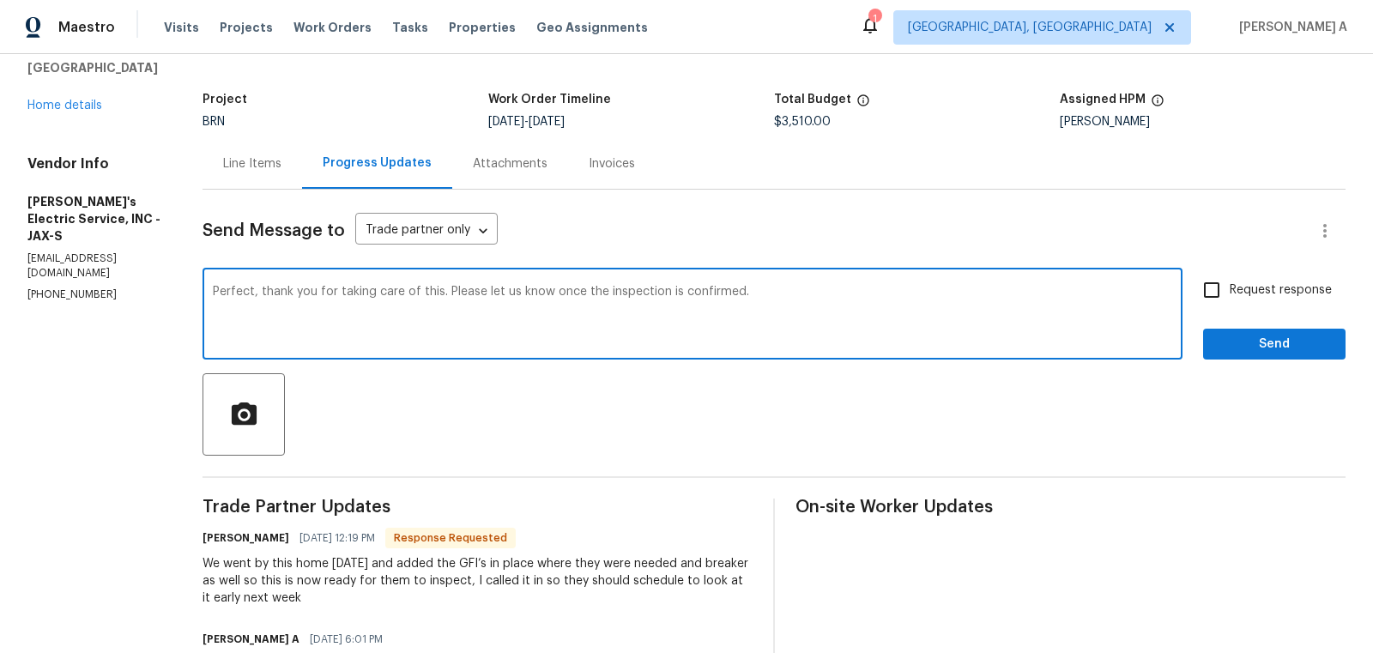
type textarea "Perfect, thank you for taking care of this. Please let us know once the inspect…"
click at [1214, 286] on input "Request response" at bounding box center [1212, 290] width 36 height 36
checkbox input "true"
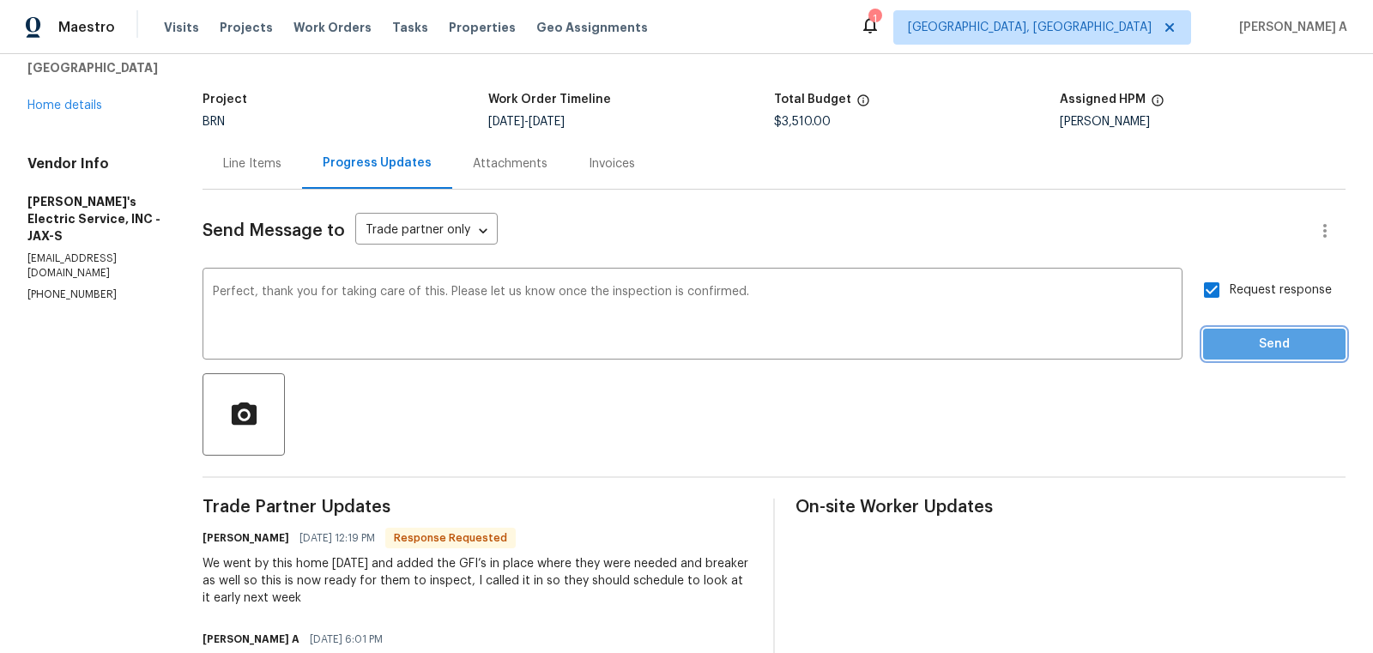
click at [1257, 342] on span "Send" at bounding box center [1274, 344] width 115 height 21
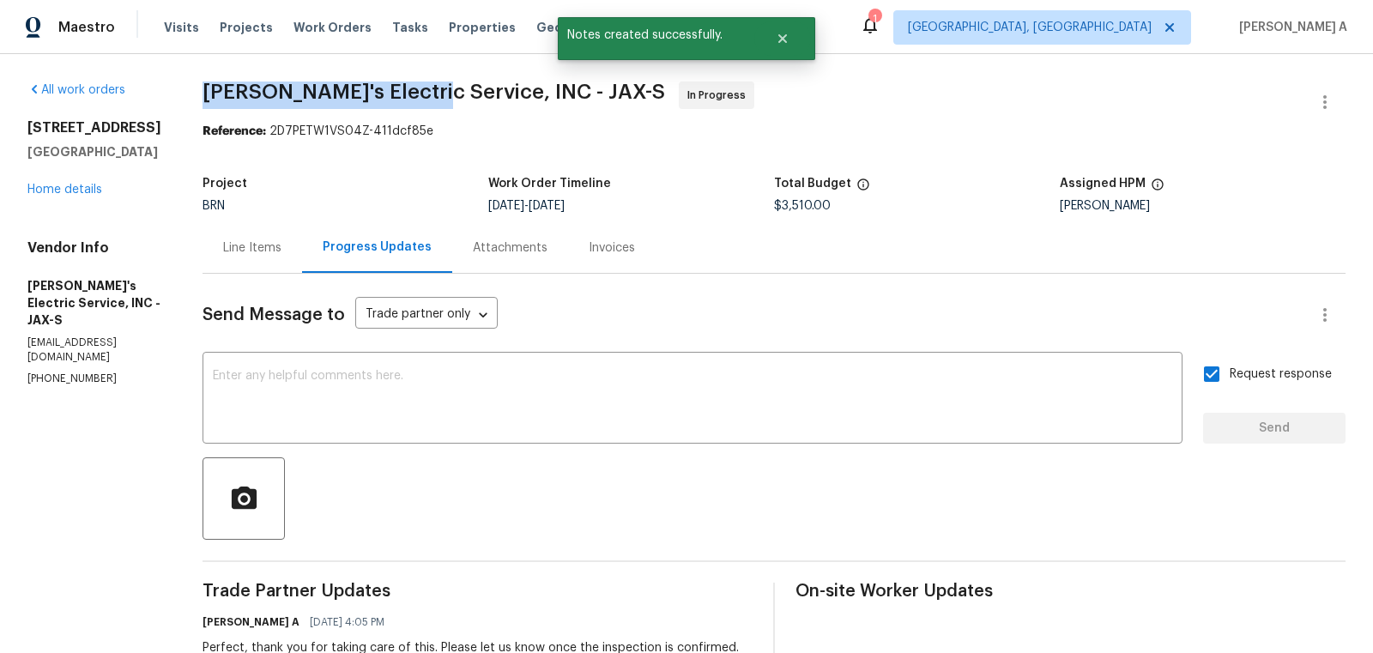
copy span "Jack's Electric Service"
drag, startPoint x: 177, startPoint y: 97, endPoint x: 393, endPoint y: 94, distance: 216.3
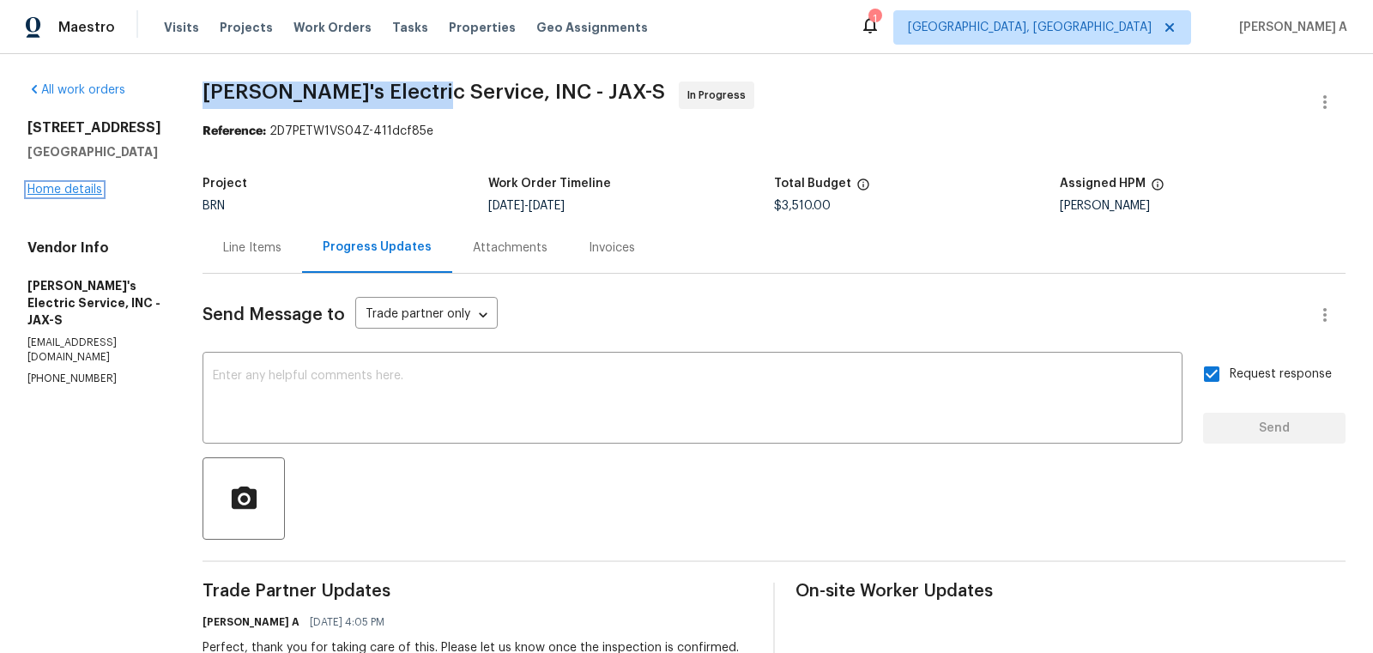
click at [79, 196] on link "Home details" at bounding box center [64, 190] width 75 height 12
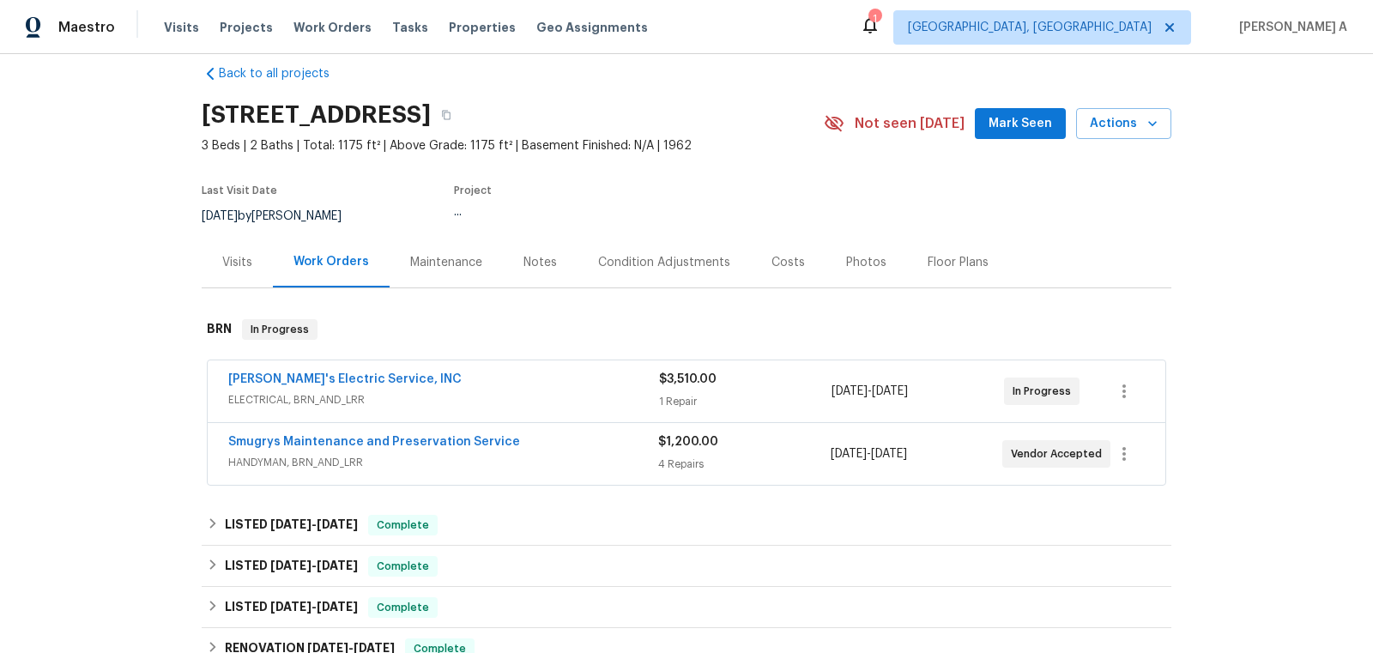
scroll to position [48, 0]
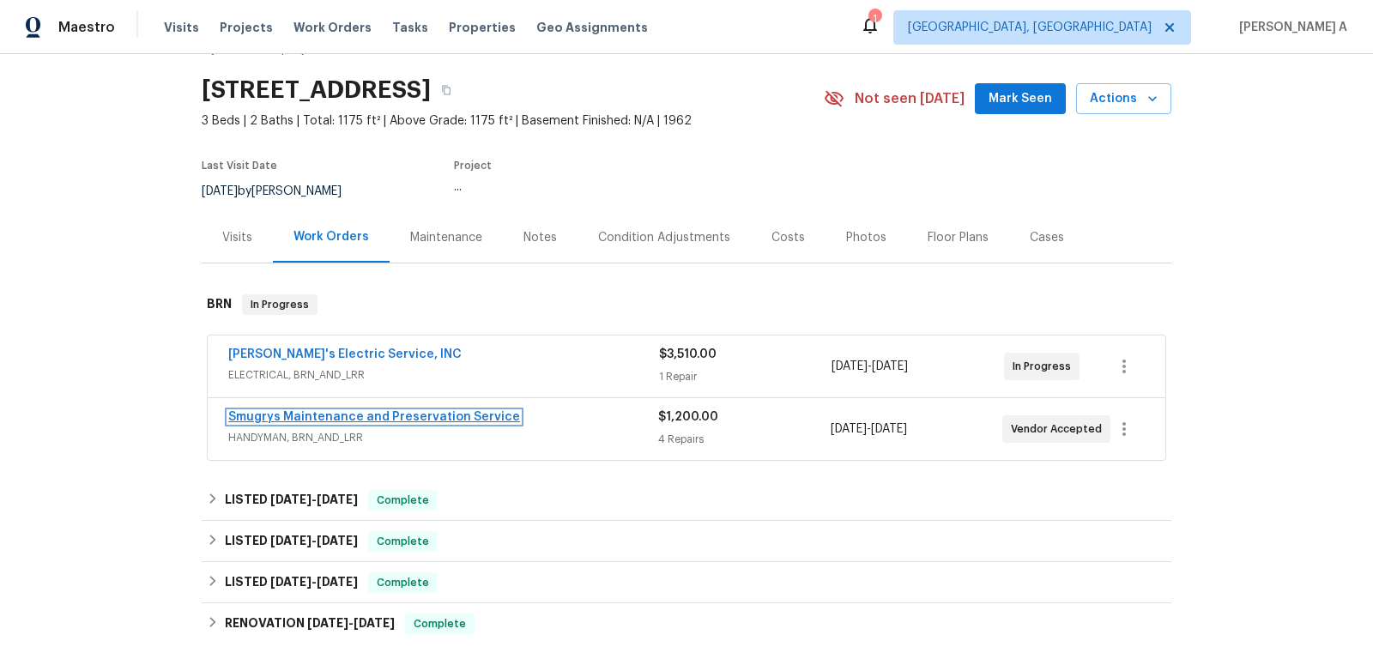
click at [311, 414] on link "Smugrys Maintenance and Preservation Service" at bounding box center [374, 417] width 292 height 12
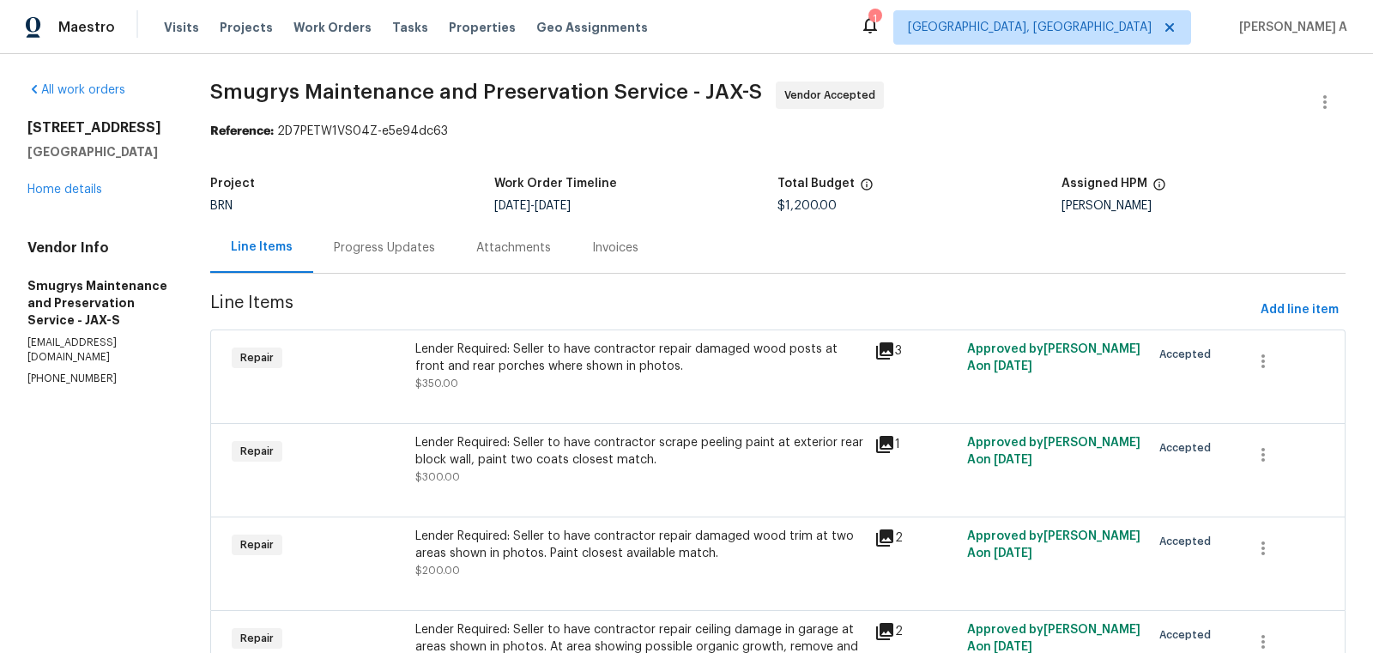
click at [420, 240] on div "Progress Updates" at bounding box center [384, 247] width 101 height 17
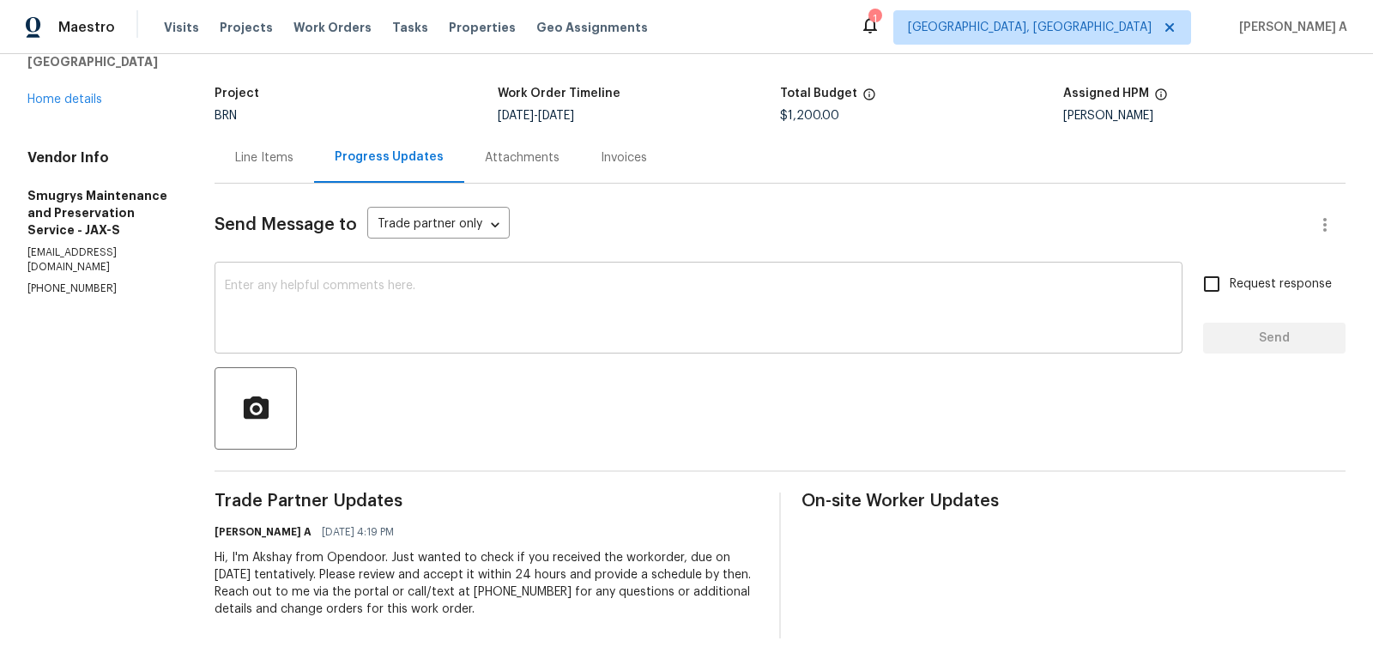
scroll to position [103, 0]
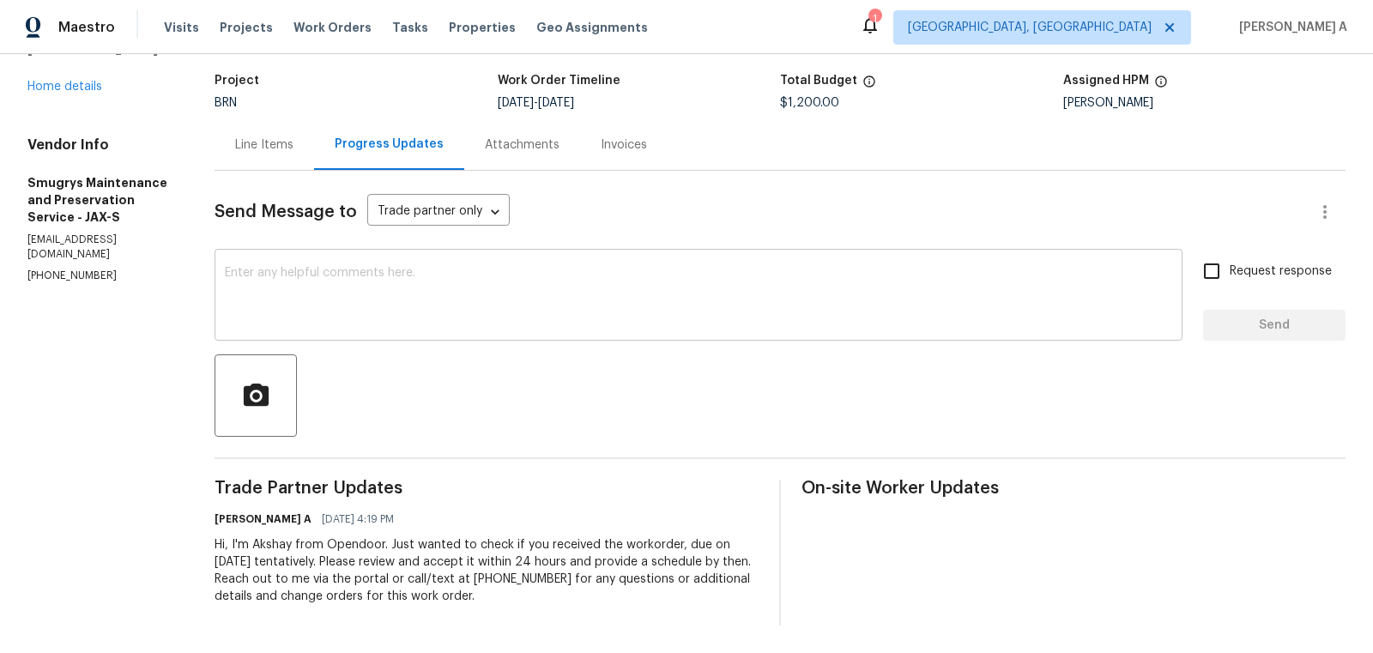
click at [381, 266] on div "x ​" at bounding box center [699, 297] width 968 height 88
paste textarea "Hello! Could you please provide me with the scheduled start date and completion…"
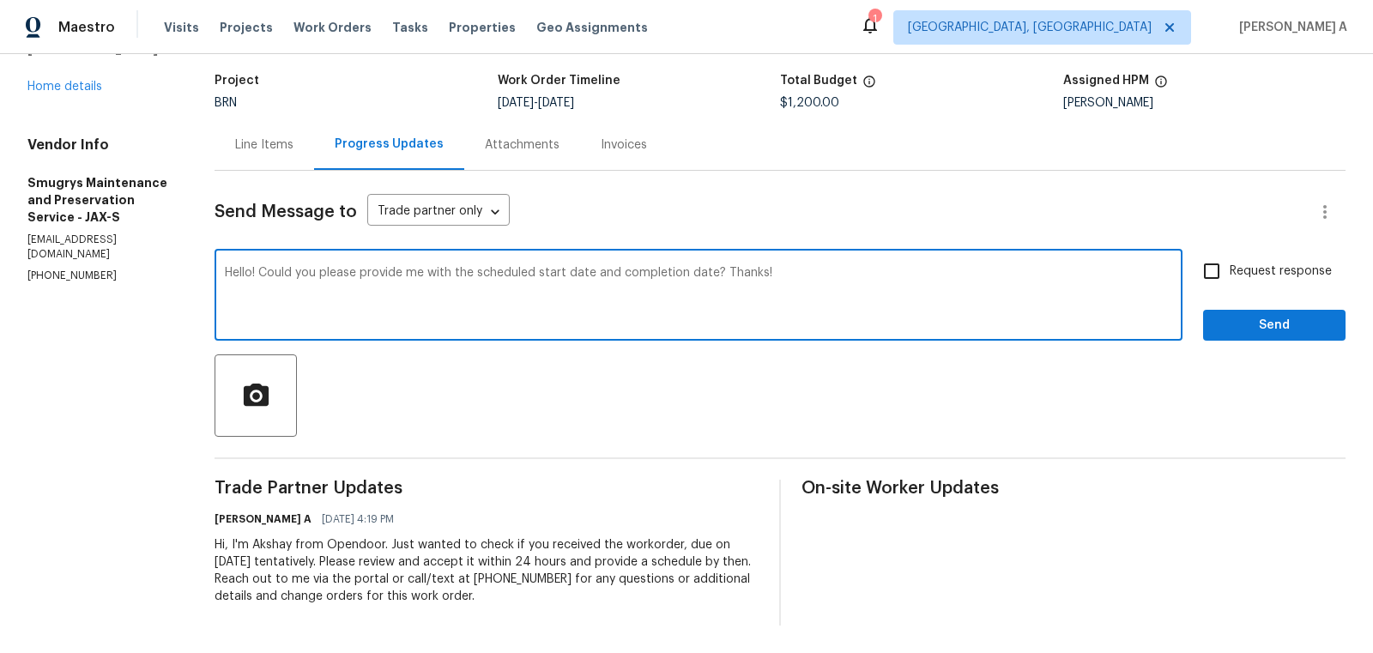
type textarea "Hello! Could you please provide me with the scheduled start date and completion…"
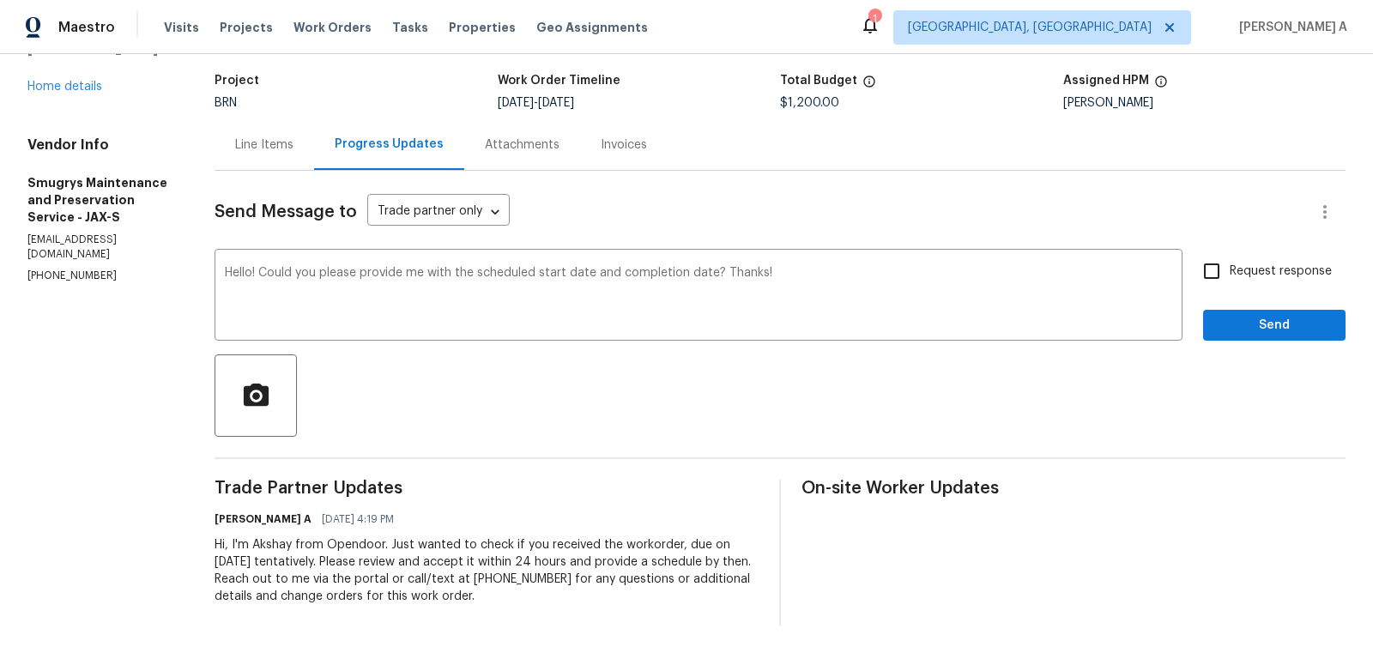
click at [1234, 282] on label "Request response" at bounding box center [1263, 271] width 138 height 36
click at [1230, 282] on input "Request response" at bounding box center [1212, 271] width 36 height 36
checkbox input "true"
click at [1237, 315] on span "Send" at bounding box center [1274, 325] width 115 height 21
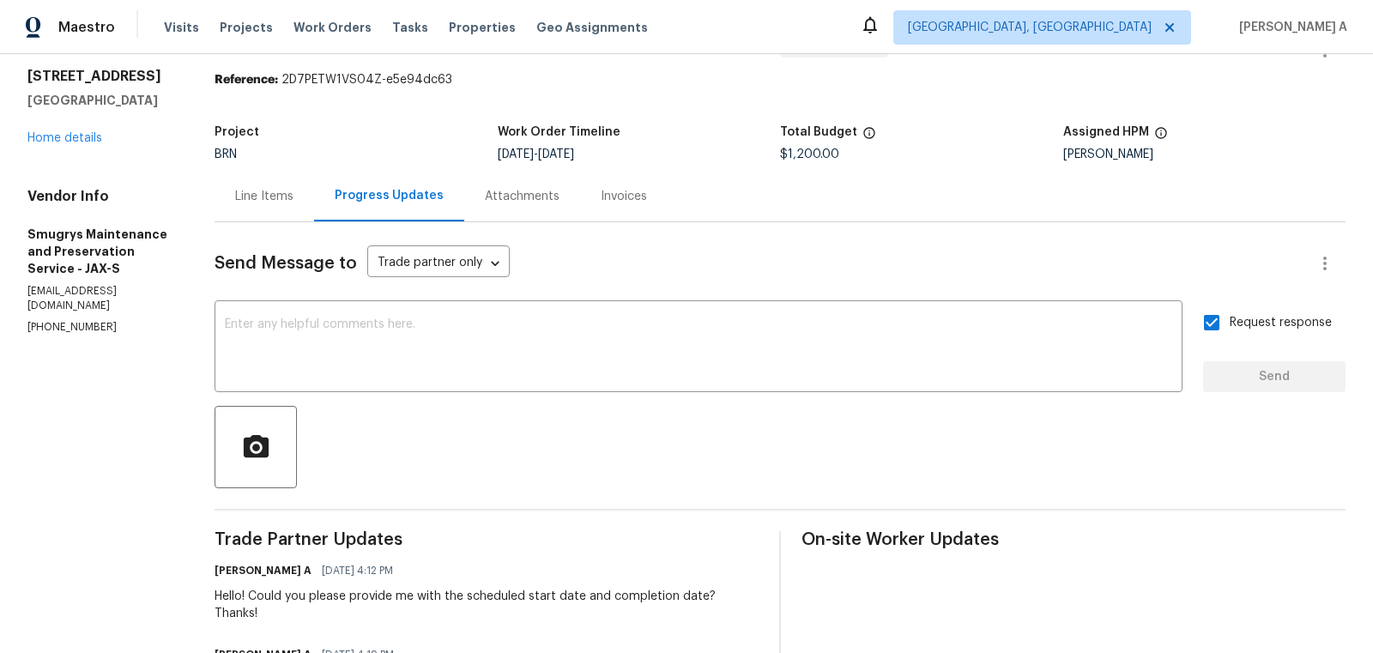
scroll to position [30, 0]
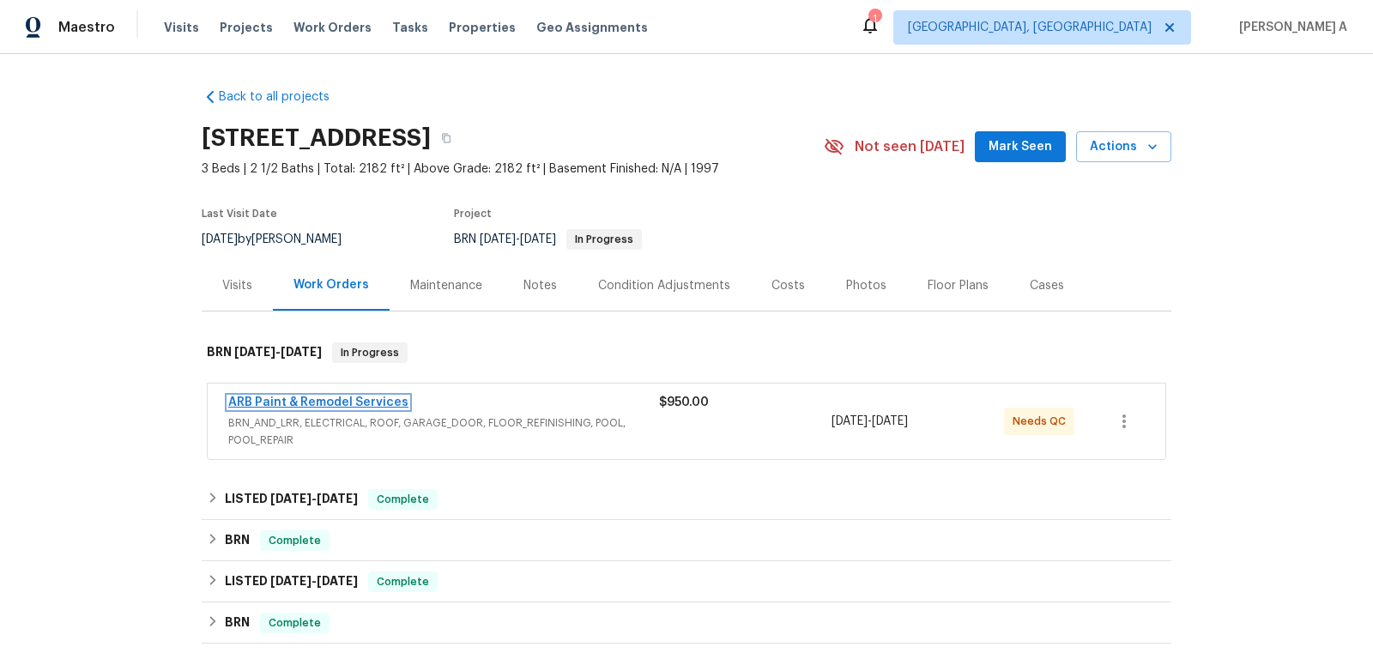
click at [348, 402] on link "ARB Paint & Remodel Services" at bounding box center [318, 402] width 180 height 12
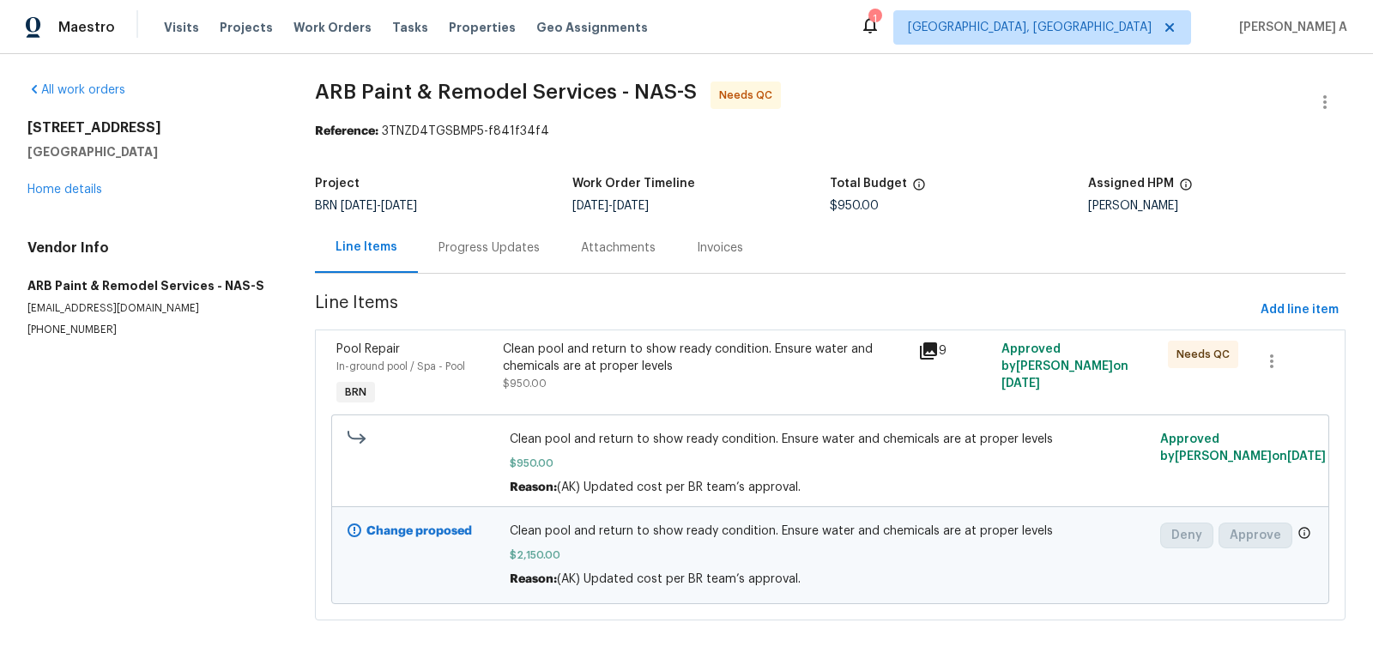
click at [514, 232] on div "Progress Updates" at bounding box center [489, 247] width 142 height 51
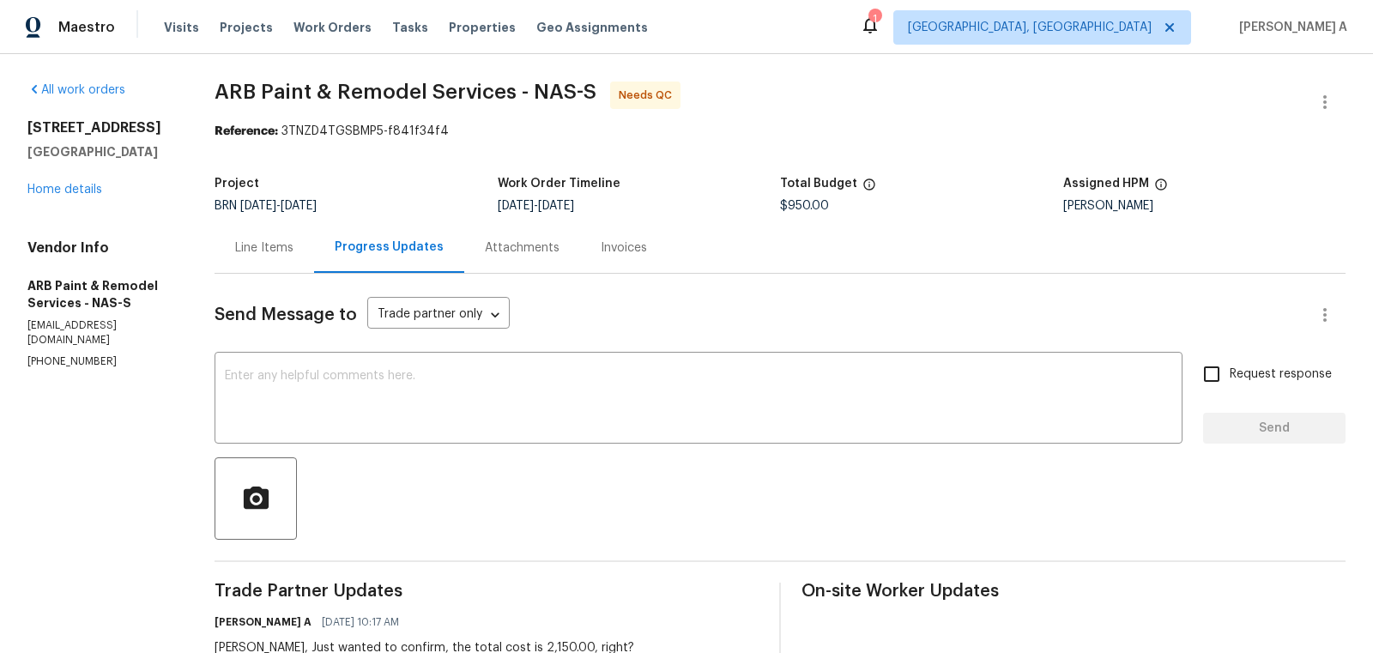
click at [262, 245] on div "Line Items" at bounding box center [264, 247] width 58 height 17
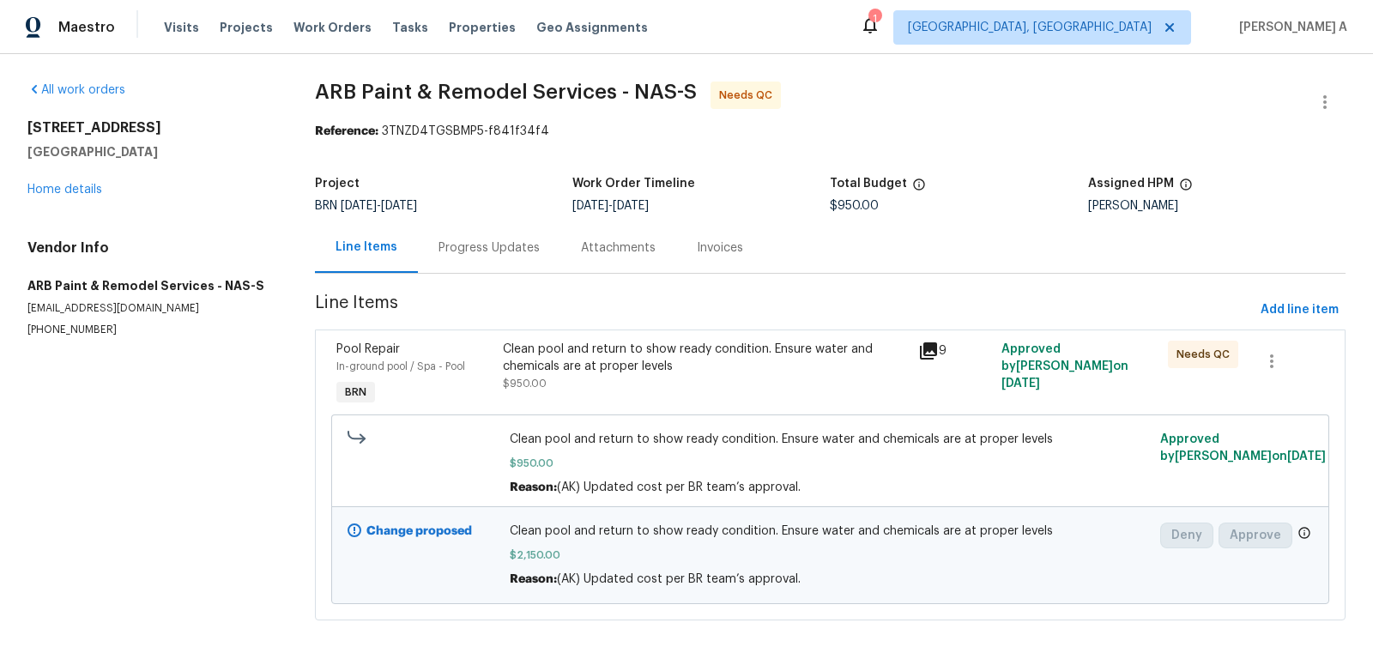
click at [481, 246] on div "Progress Updates" at bounding box center [488, 247] width 101 height 17
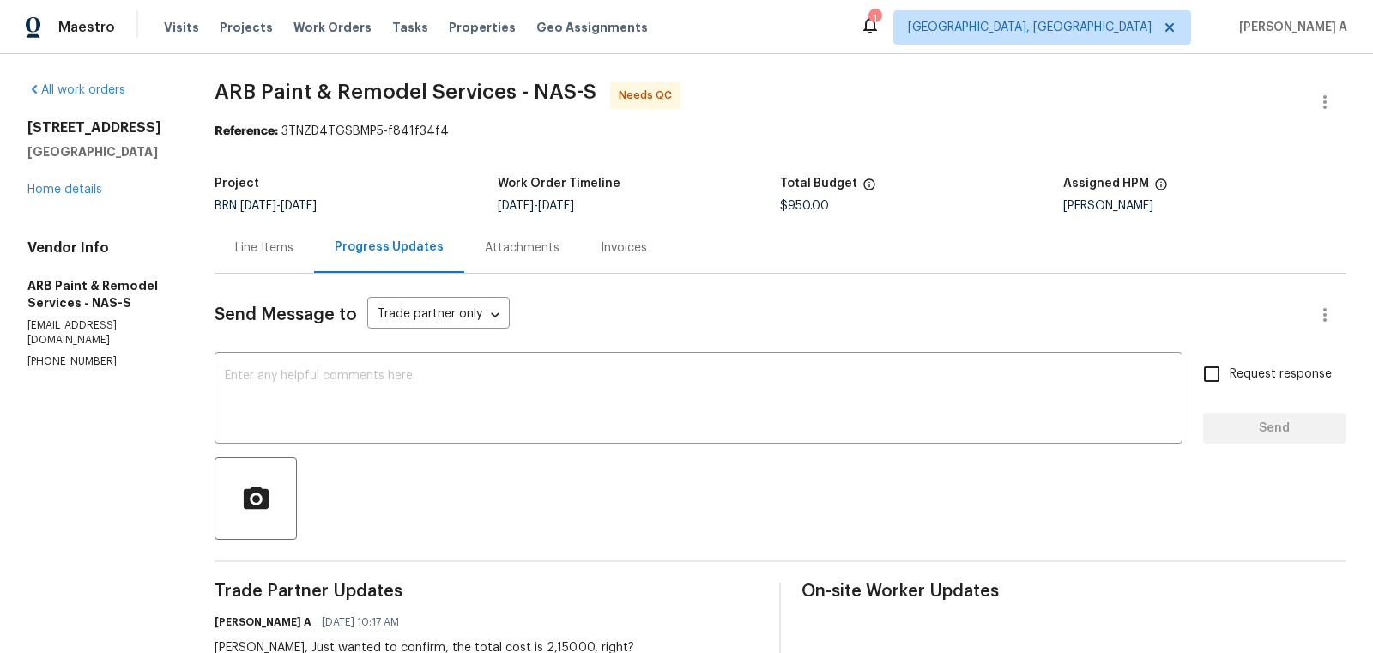
click at [239, 253] on div "Line Items" at bounding box center [264, 247] width 58 height 17
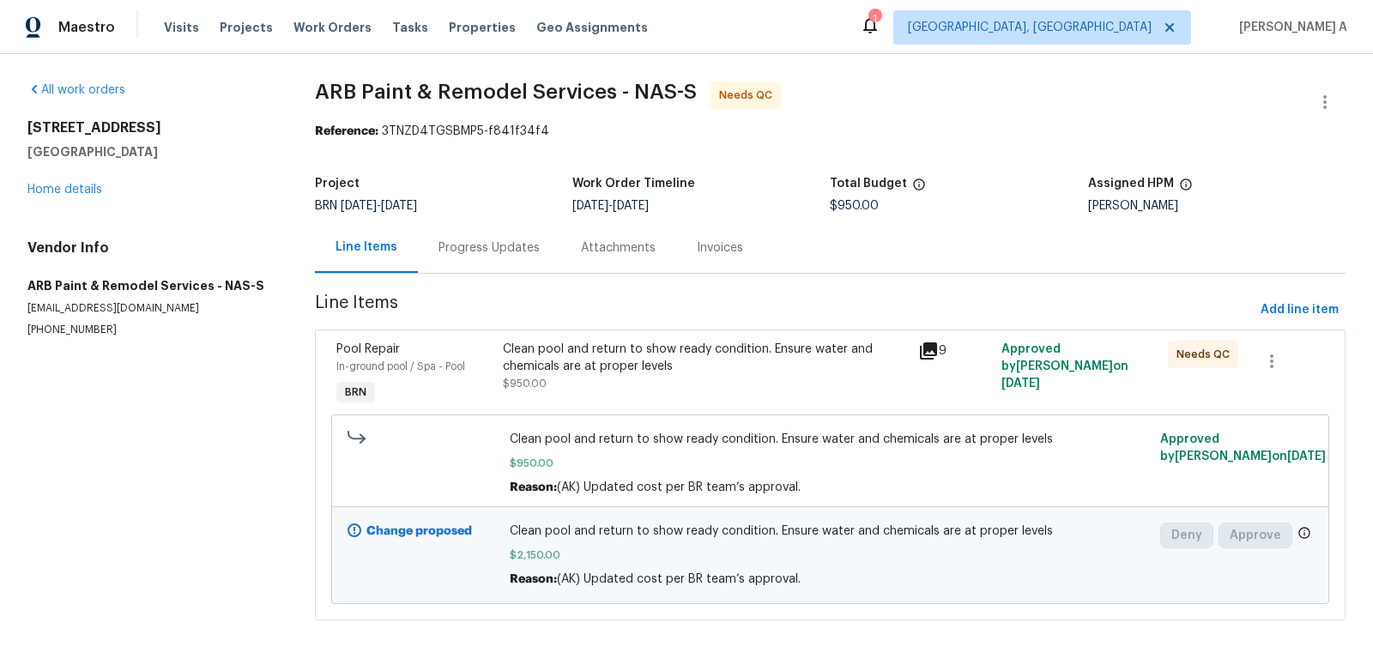
click at [510, 259] on div "Progress Updates" at bounding box center [489, 247] width 142 height 51
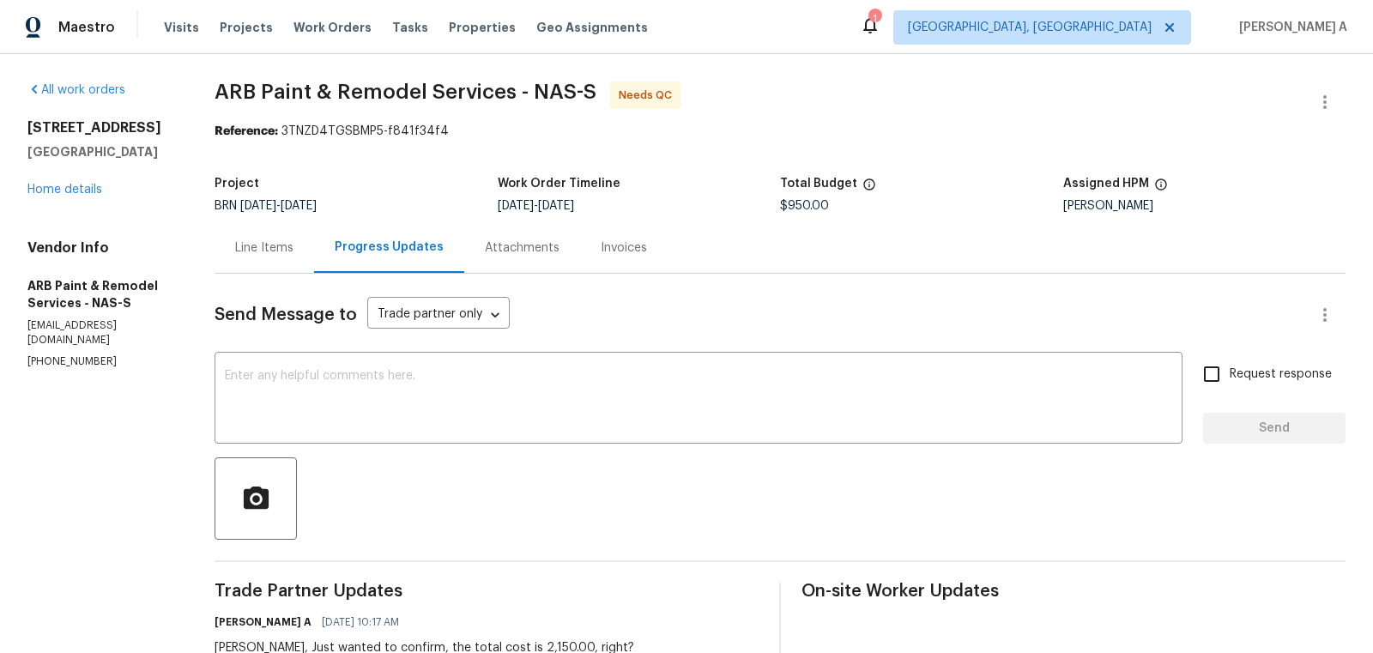
click at [263, 233] on div "Line Items" at bounding box center [265, 247] width 100 height 51
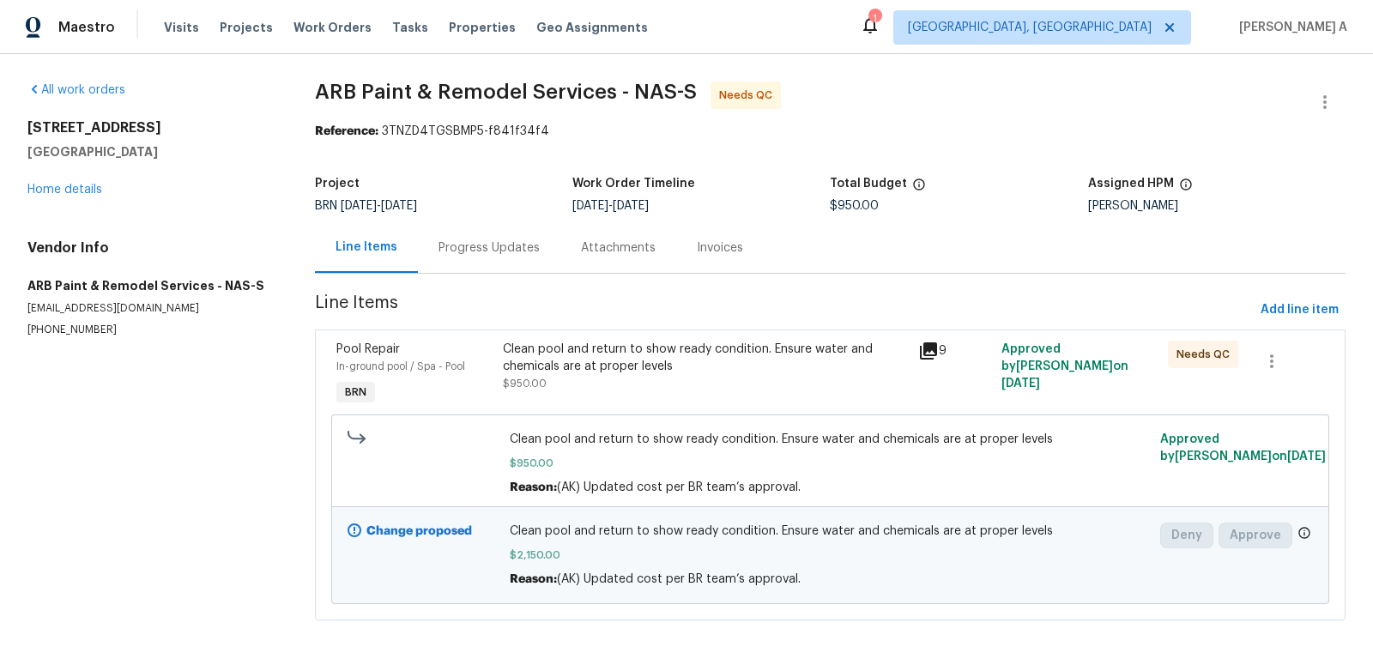
click at [651, 357] on div "Clean pool and return to show ready condition. Ensure water and chemicals are a…" at bounding box center [706, 358] width 406 height 34
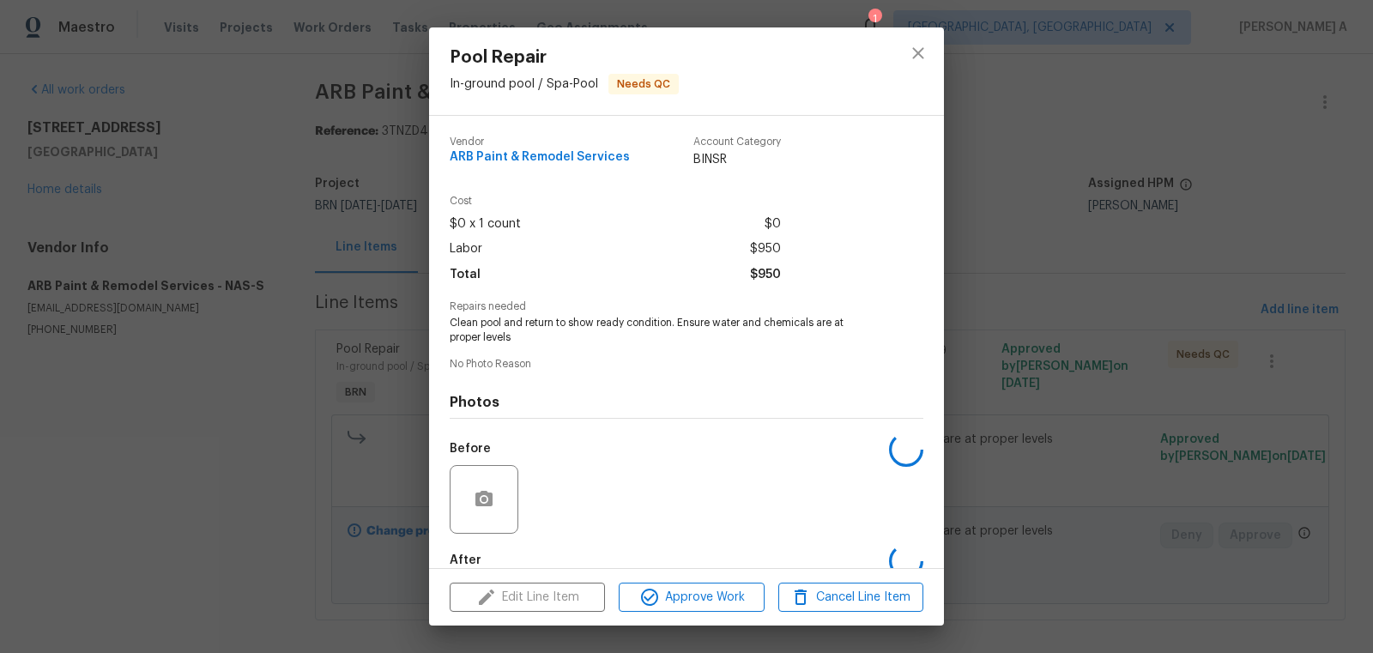
scroll to position [94, 0]
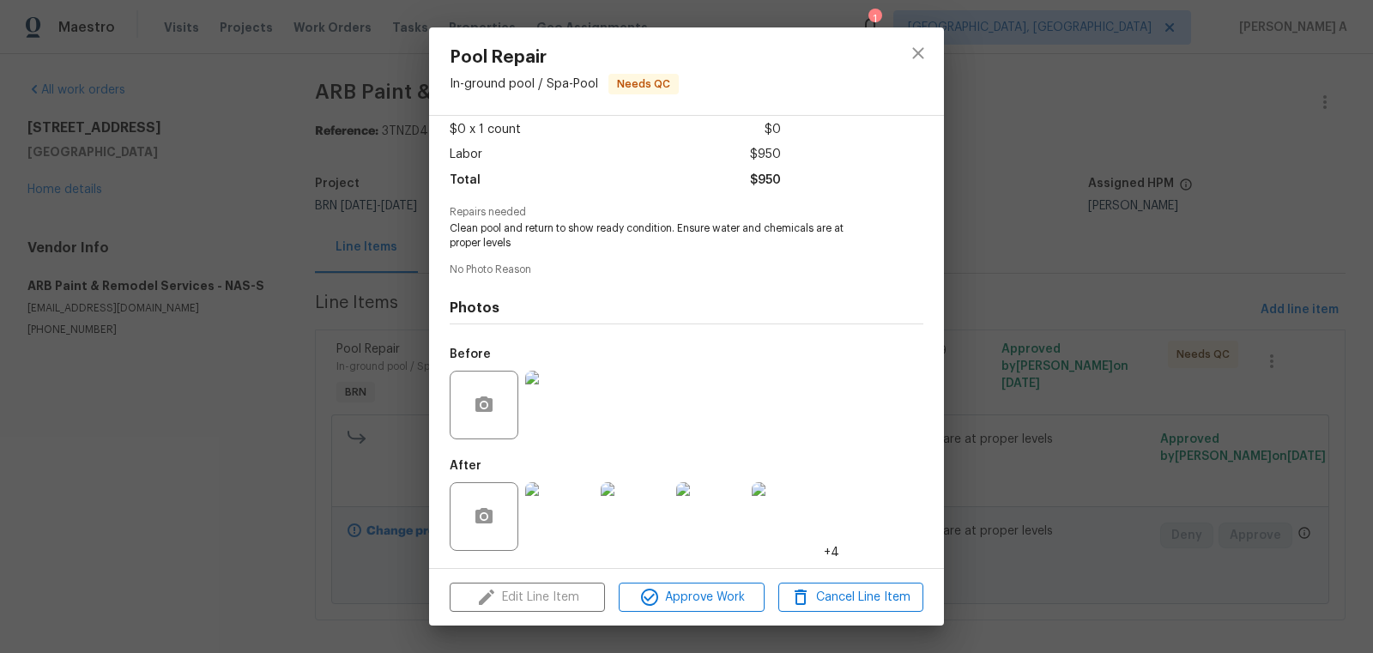
click at [532, 517] on img at bounding box center [559, 516] width 69 height 69
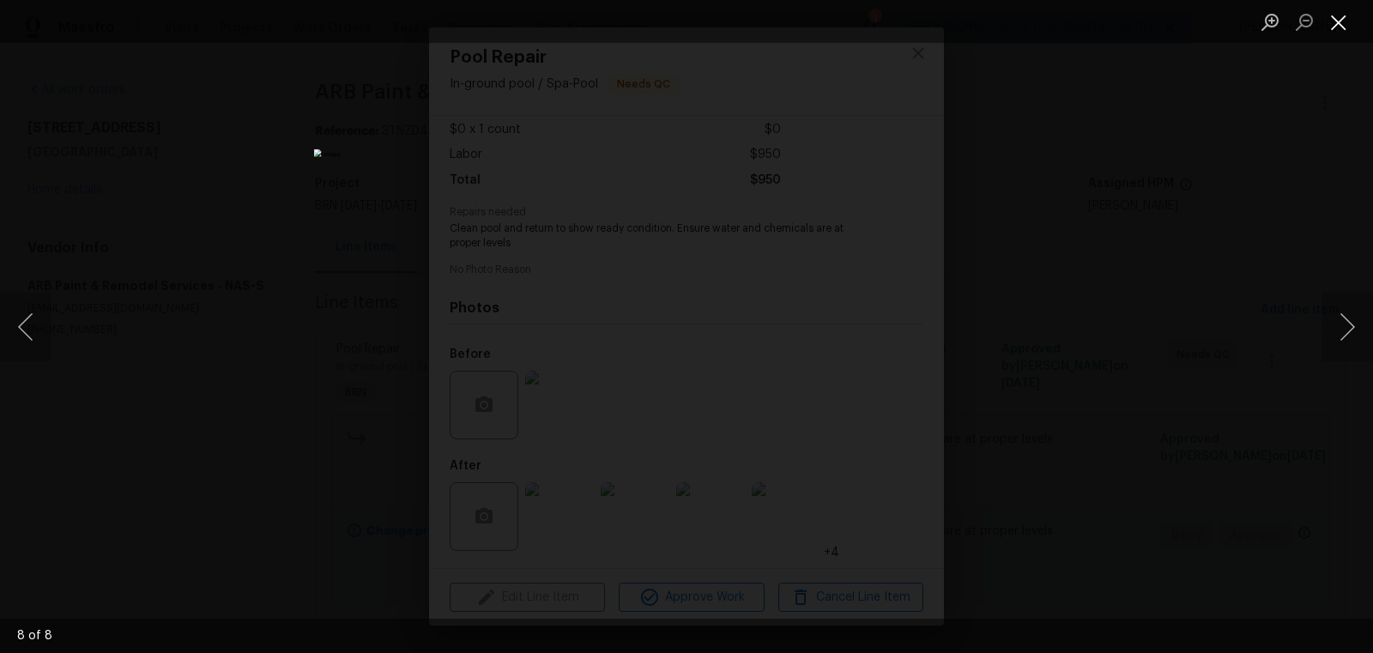
click at [1343, 27] on button "Close lightbox" at bounding box center [1338, 22] width 34 height 30
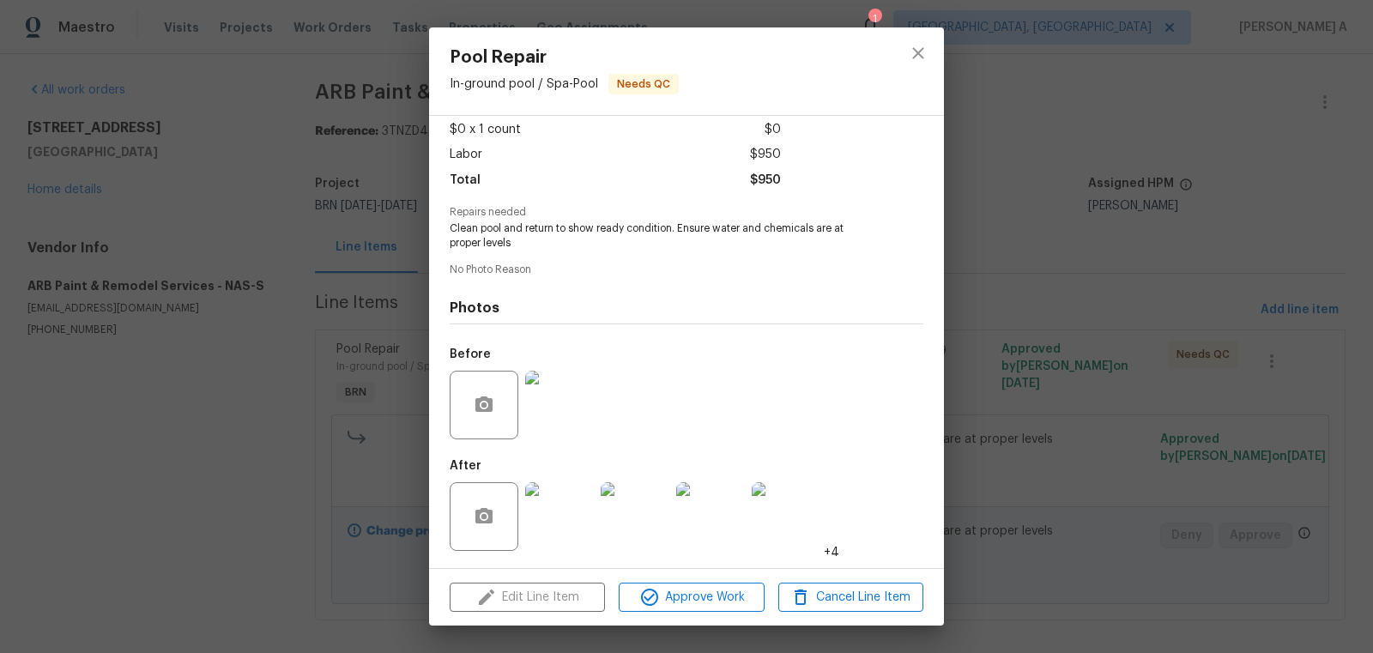
click at [537, 411] on img at bounding box center [559, 405] width 69 height 69
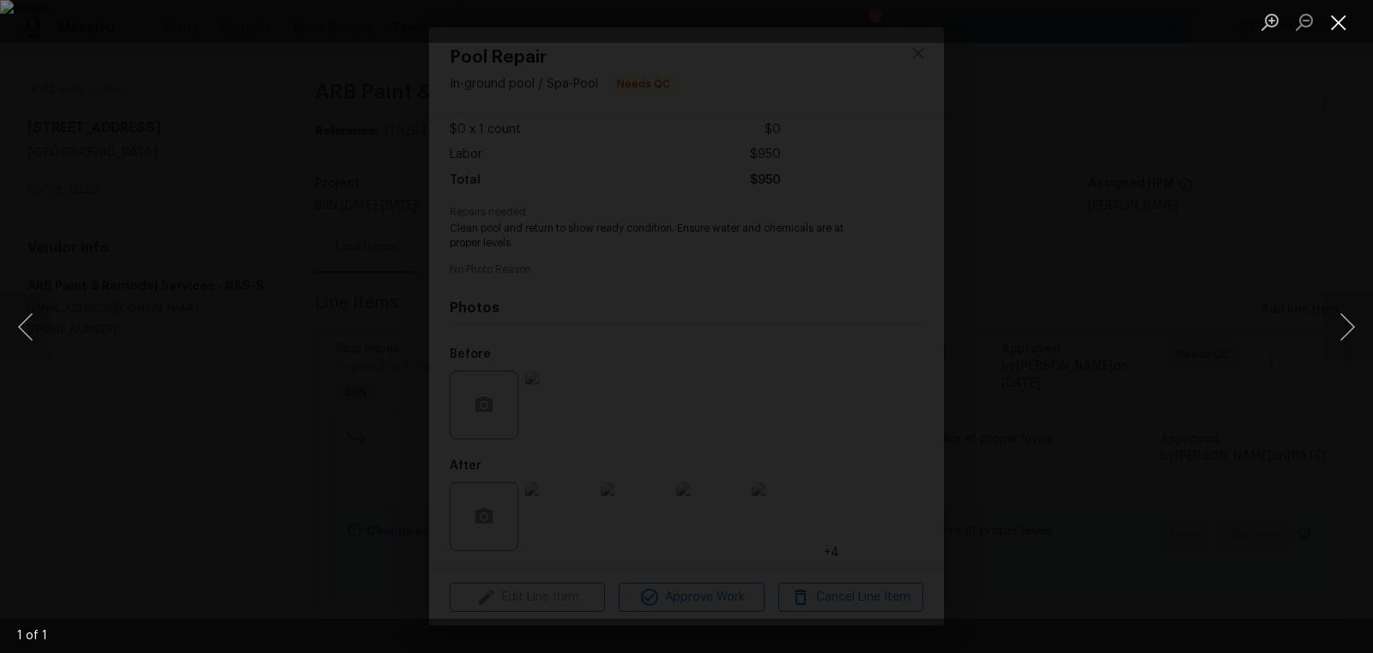
click at [1337, 23] on button "Close lightbox" at bounding box center [1338, 22] width 34 height 30
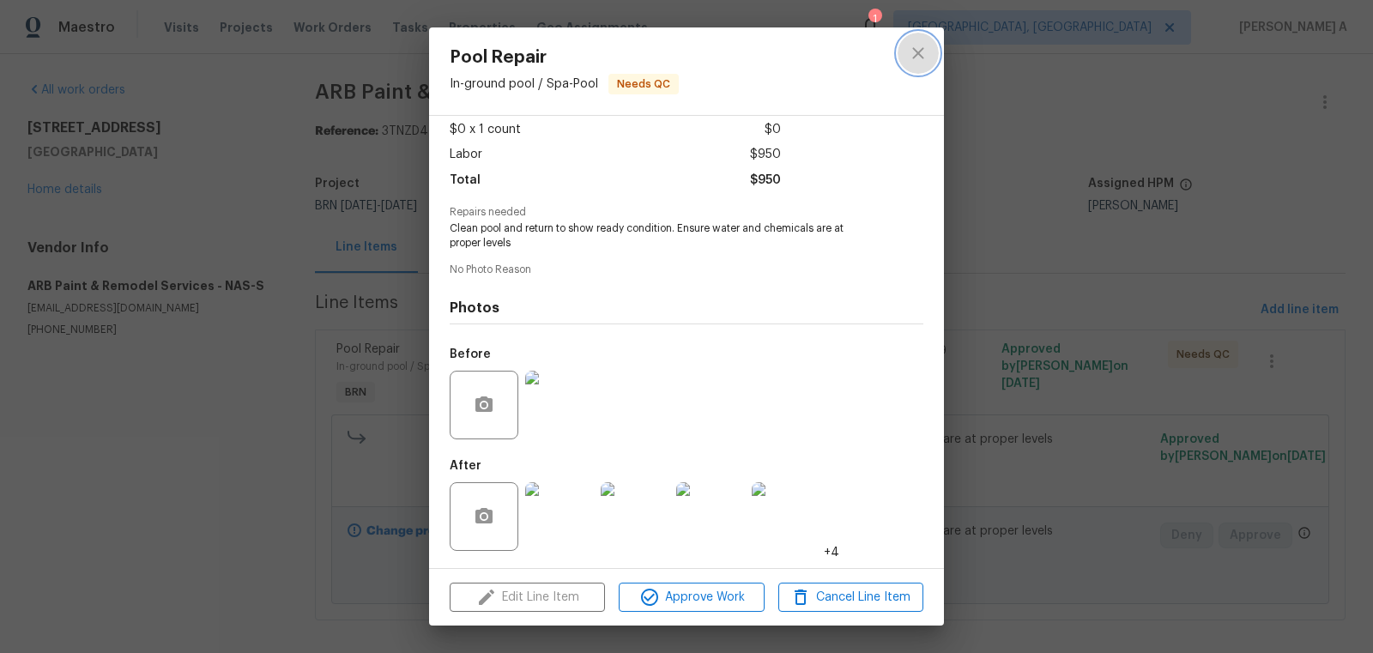
click at [936, 57] on button "close" at bounding box center [918, 53] width 41 height 41
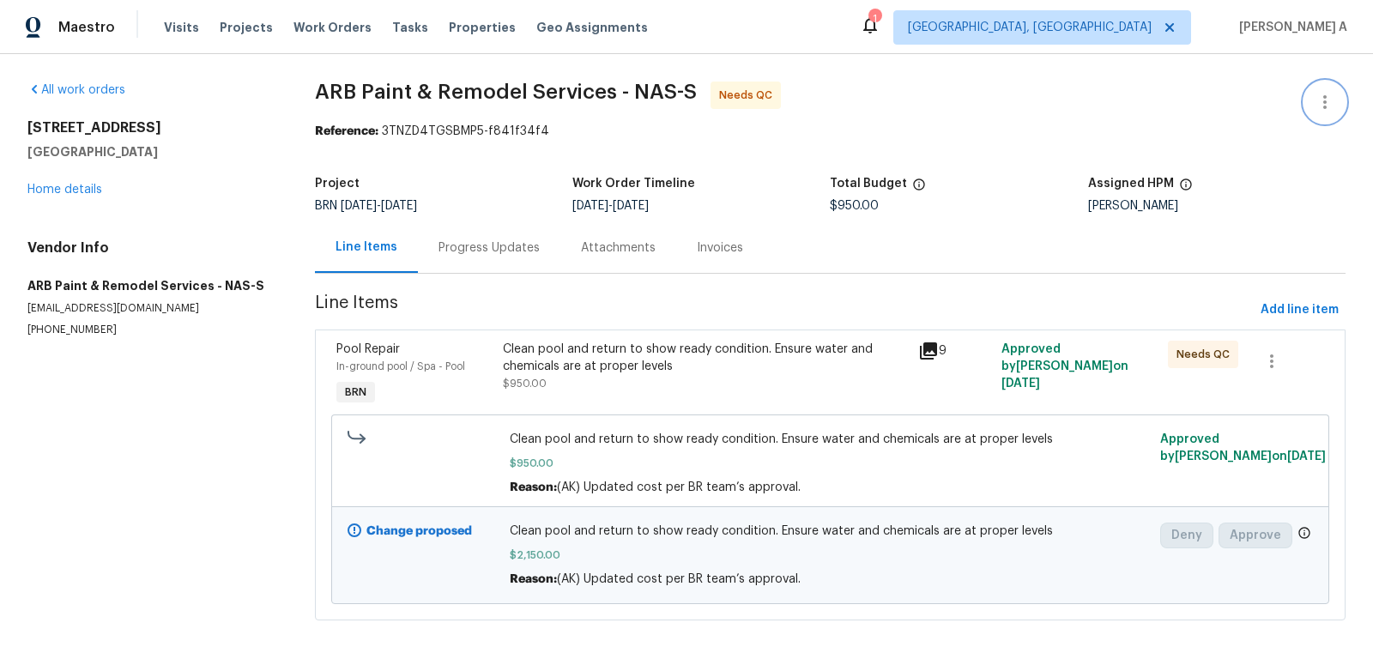
click at [1326, 108] on icon "button" at bounding box center [1325, 102] width 21 height 21
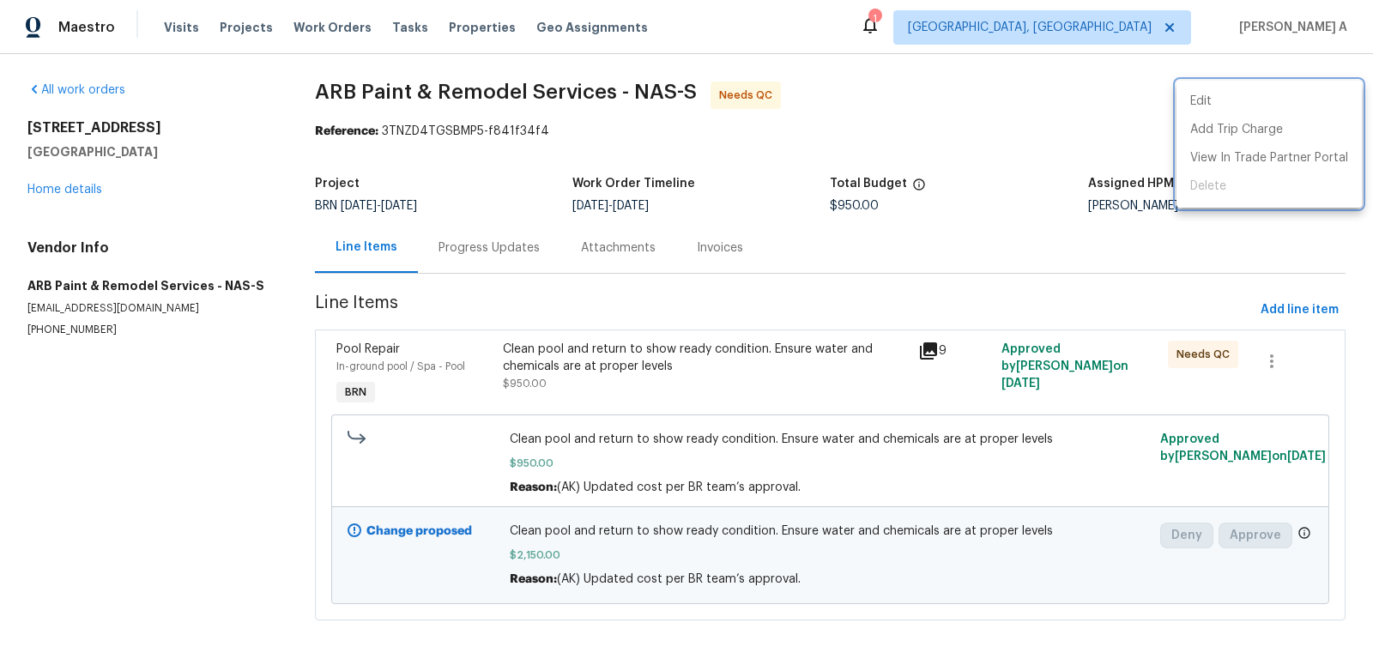
click at [919, 233] on div at bounding box center [686, 326] width 1373 height 653
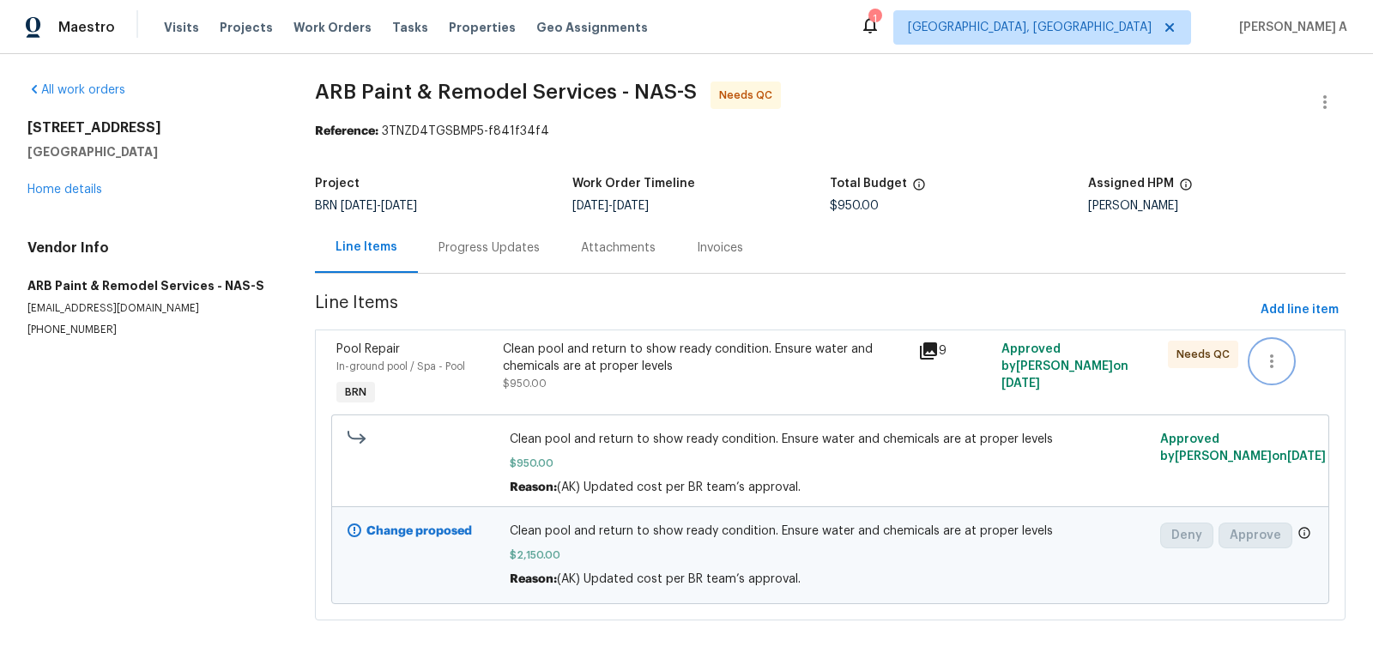
click at [1263, 362] on icon "button" at bounding box center [1271, 361] width 21 height 21
click at [1263, 362] on li "Cancel" at bounding box center [1284, 361] width 66 height 28
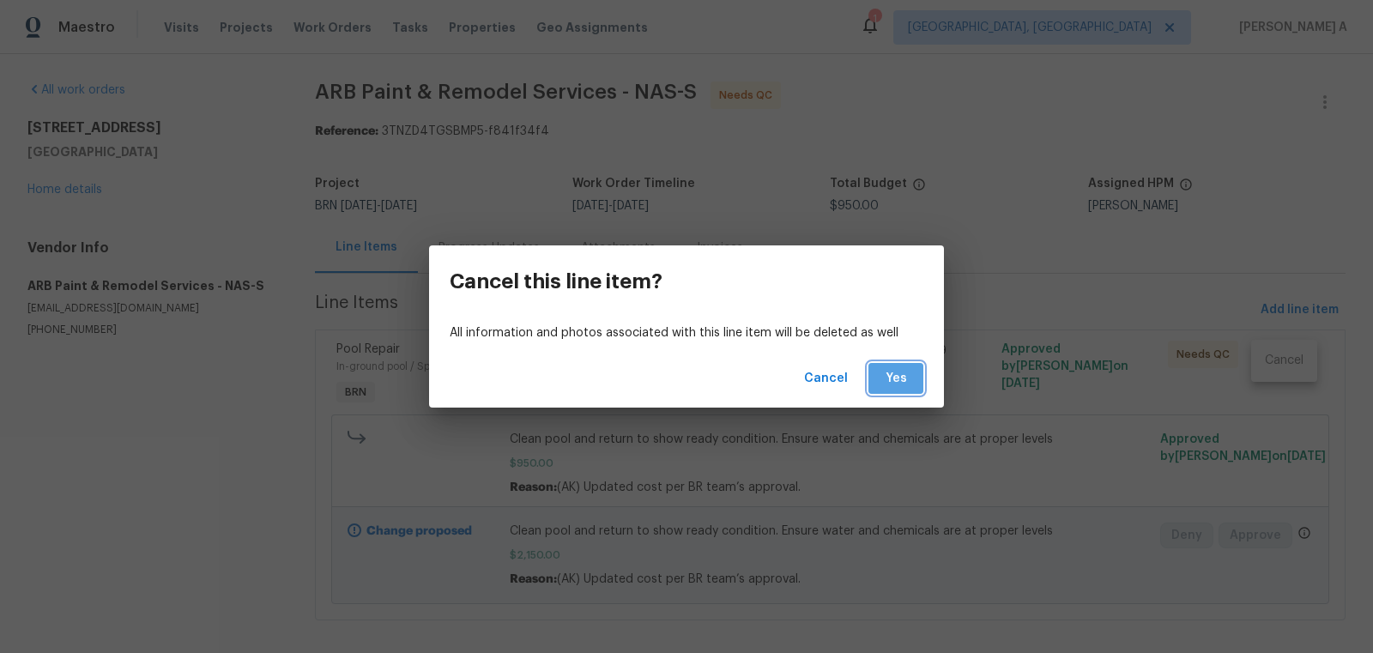
click at [886, 371] on span "Yes" at bounding box center [895, 378] width 27 height 21
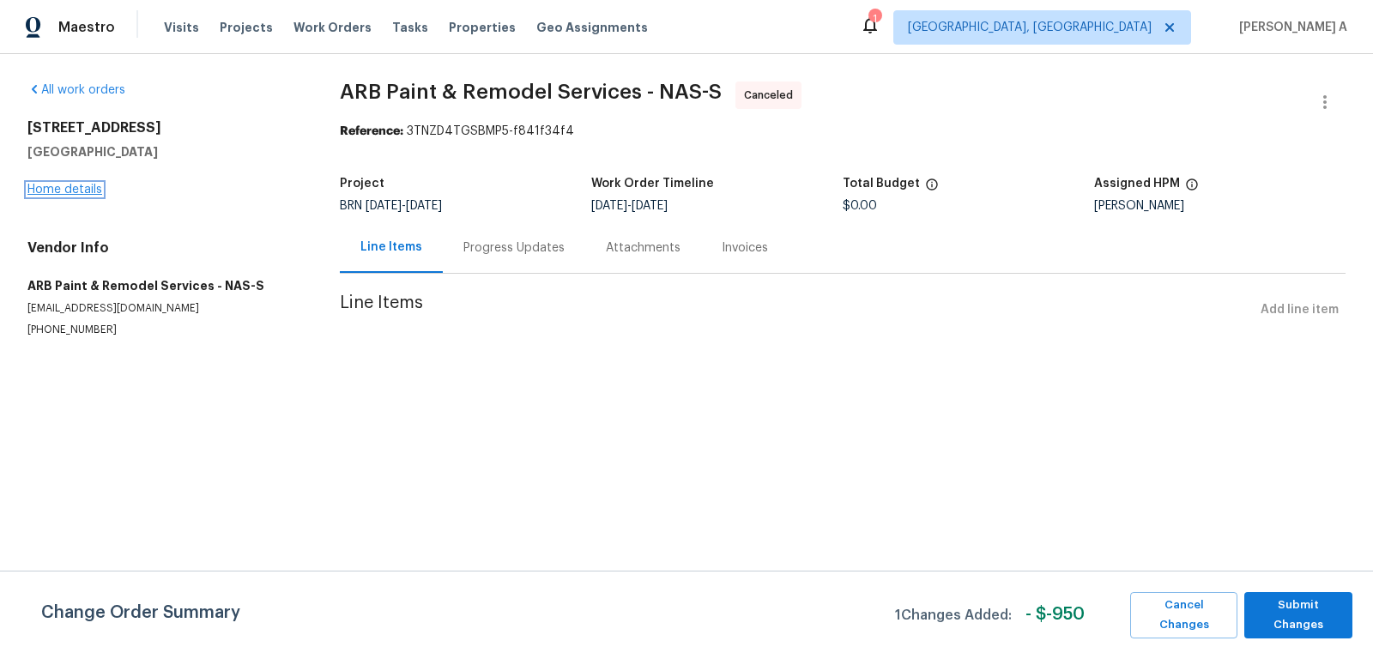
click at [76, 190] on link "Home details" at bounding box center [64, 190] width 75 height 12
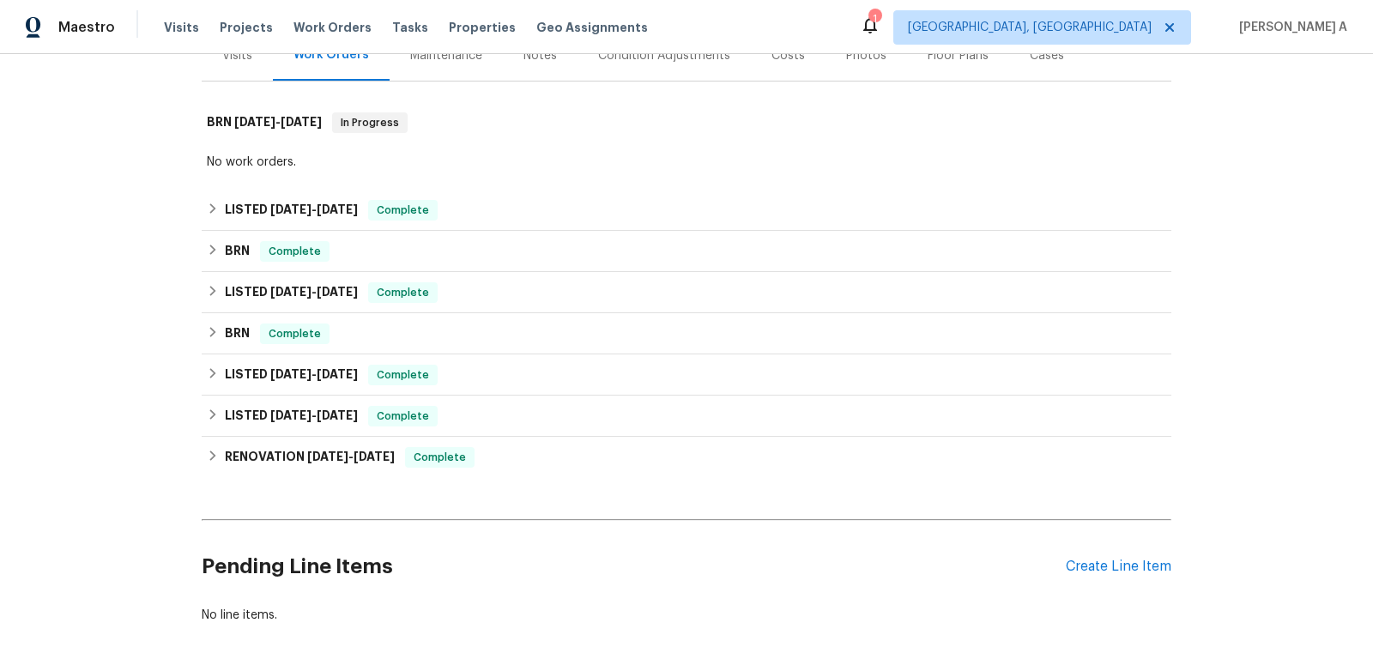
scroll to position [316, 0]
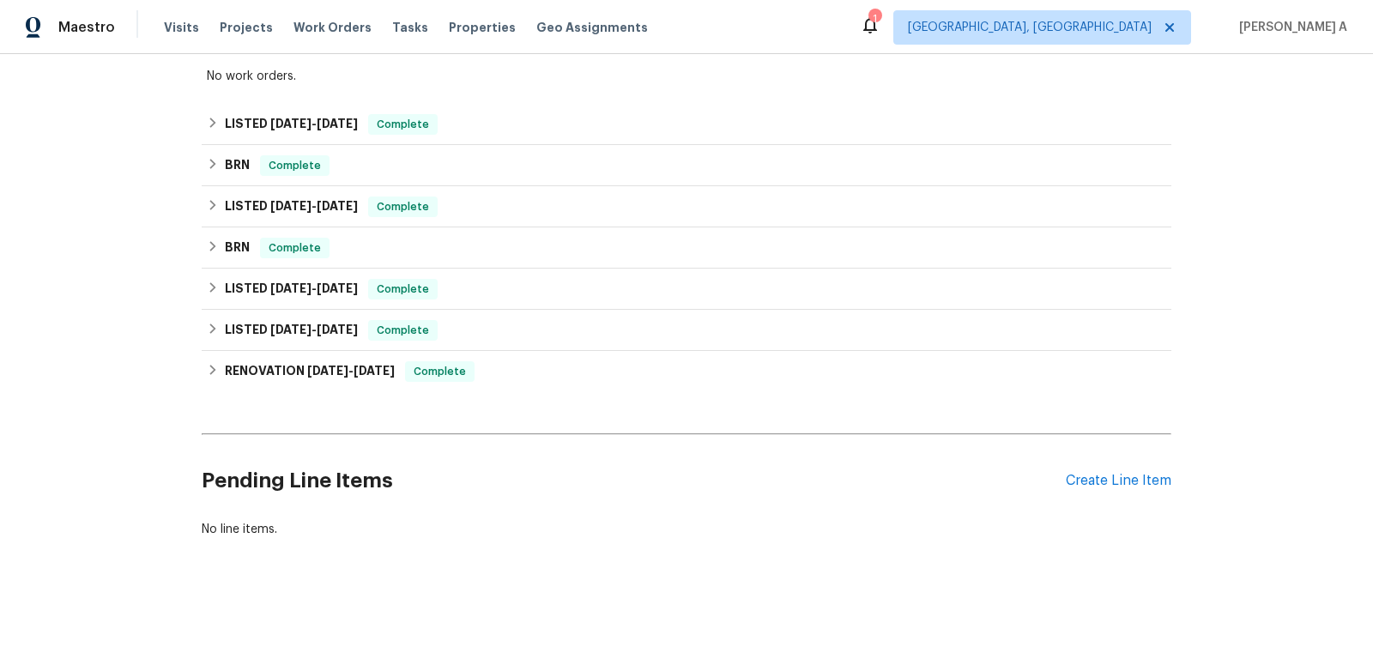
click at [1106, 466] on div "Pending Line Items Create Line Item" at bounding box center [687, 481] width 970 height 80
click at [1108, 484] on div "Create Line Item" at bounding box center [1119, 481] width 106 height 16
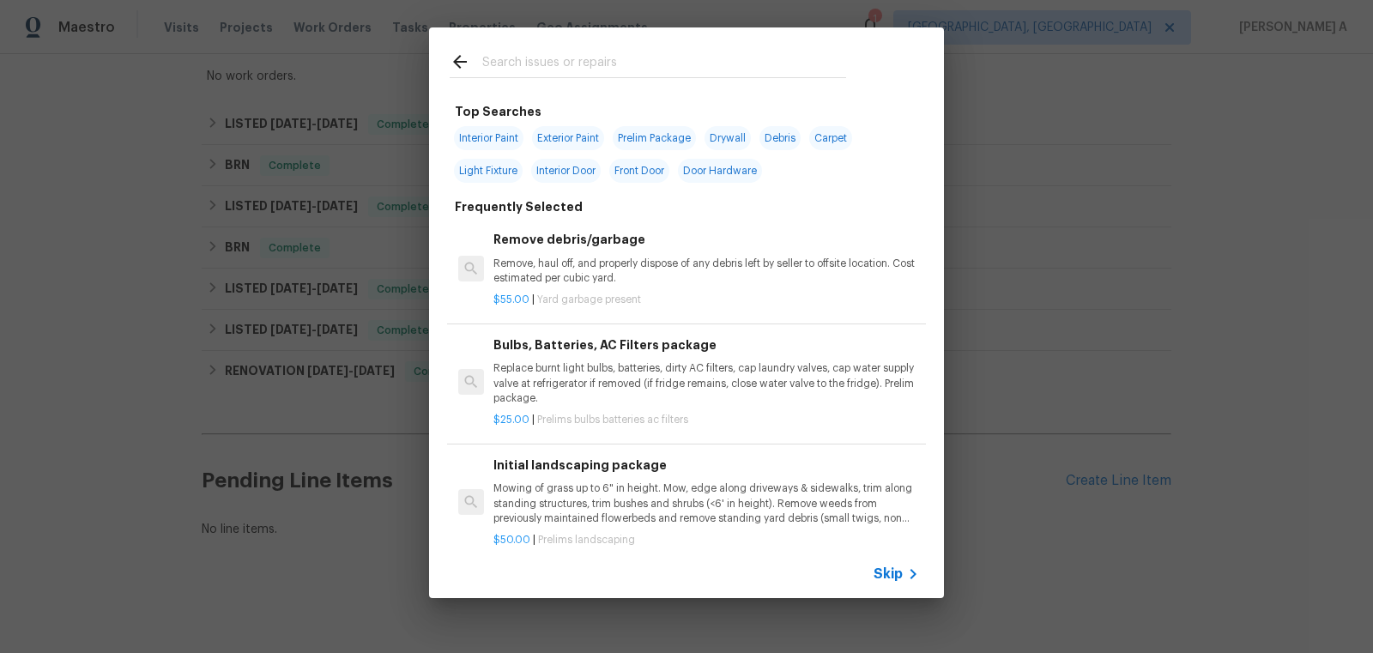
click at [890, 568] on span "Skip" at bounding box center [888, 573] width 29 height 17
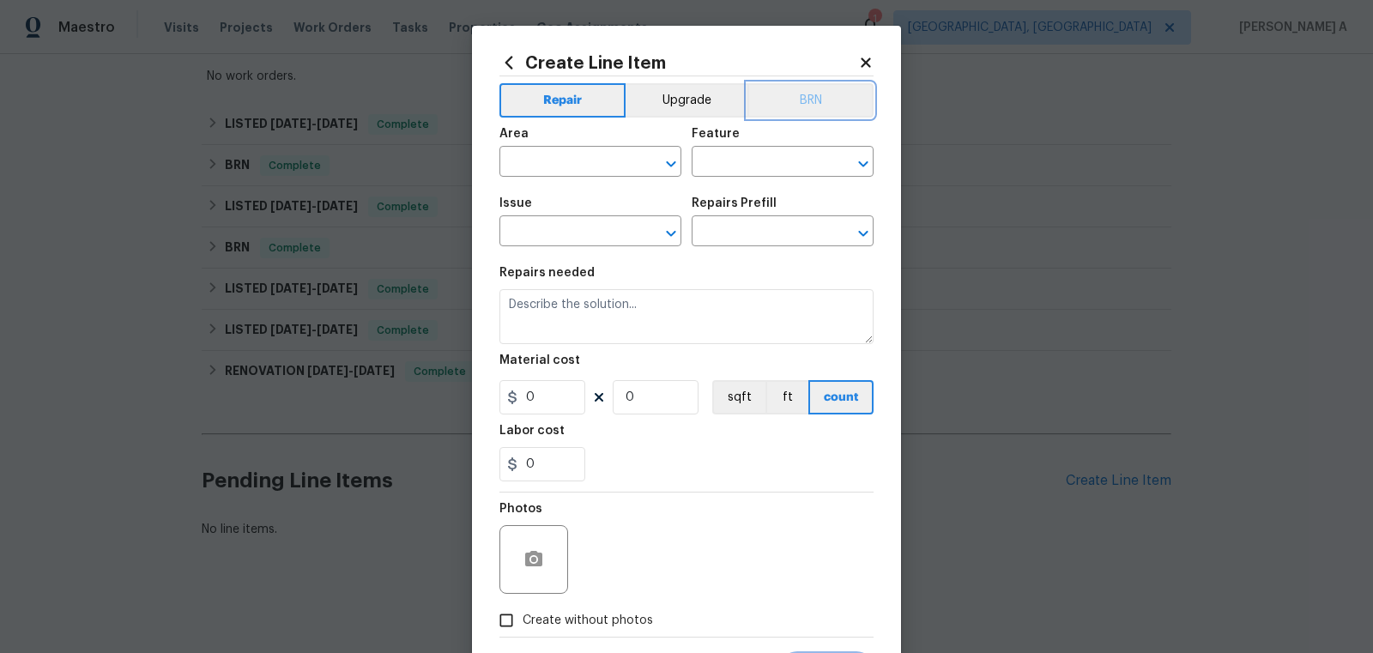
click at [817, 111] on button "BRN" at bounding box center [810, 100] width 126 height 34
click at [571, 167] on input "text" at bounding box center [566, 163] width 134 height 27
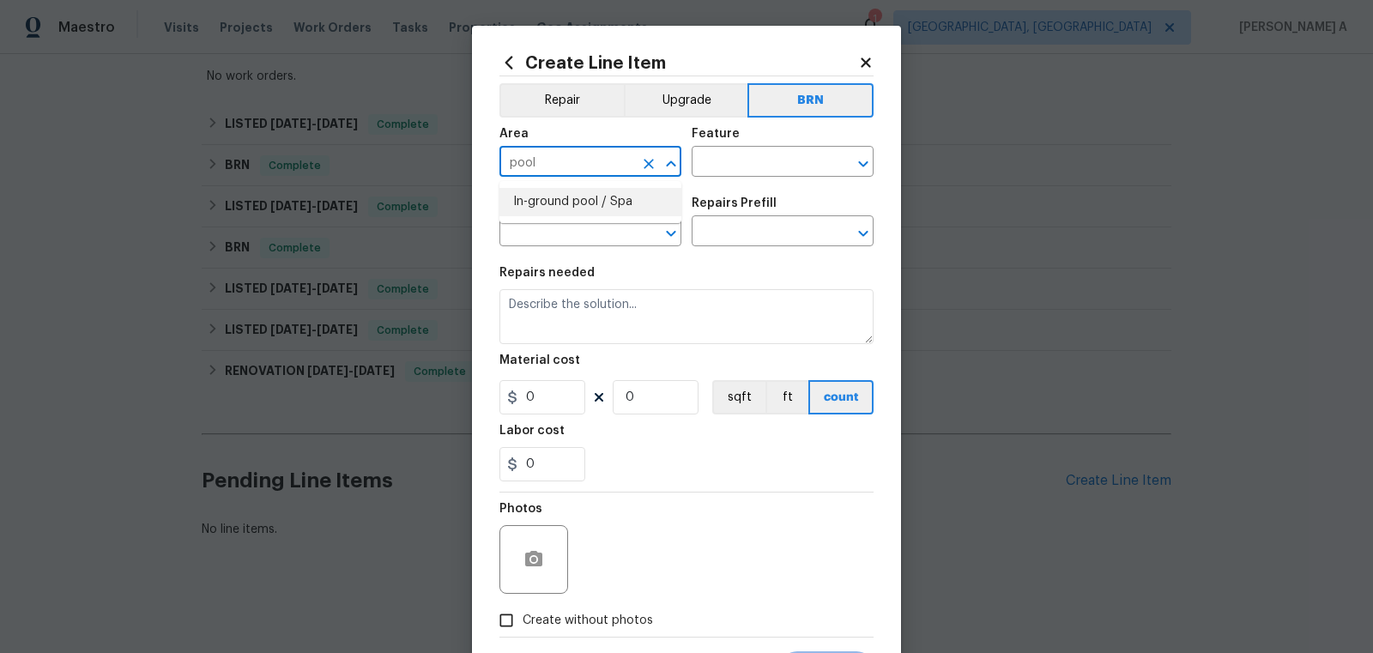
click at [571, 210] on li "In-ground pool / Spa" at bounding box center [590, 202] width 182 height 28
type input "In-ground pool / Spa"
click at [722, 166] on input "text" at bounding box center [759, 163] width 134 height 27
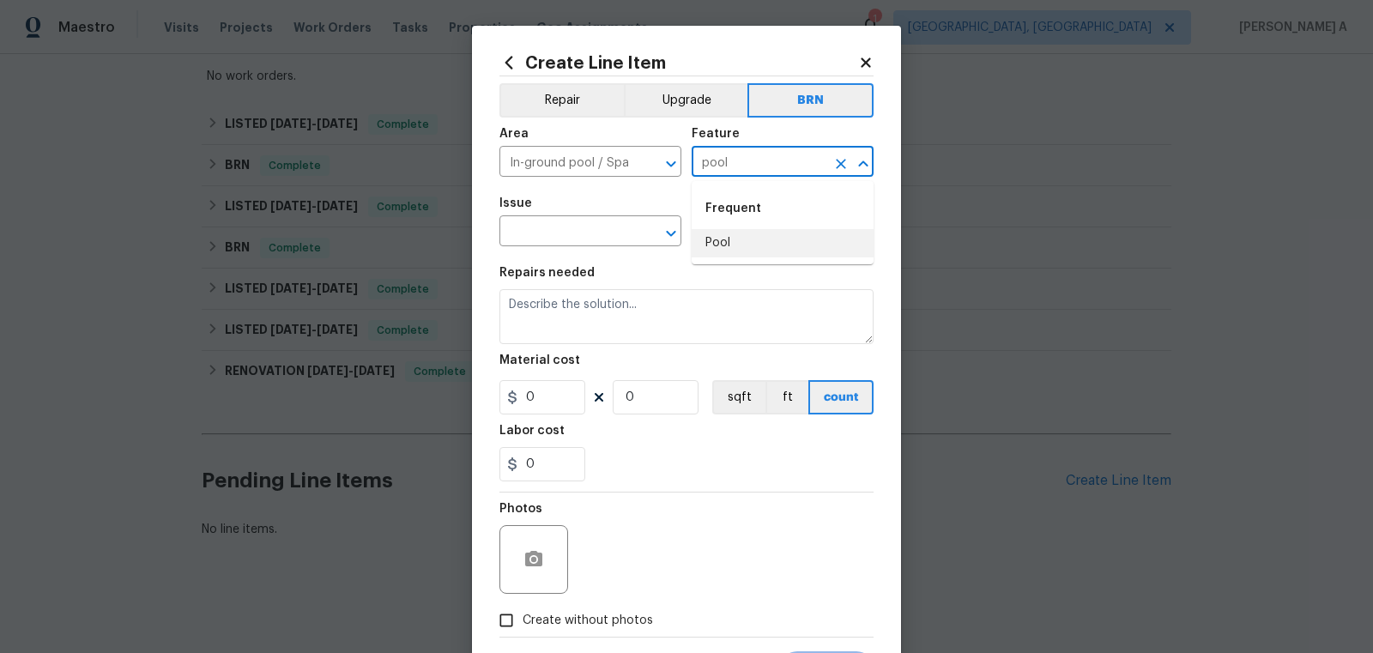
click at [735, 234] on li "Pool" at bounding box center [783, 243] width 182 height 28
type input "Pool"
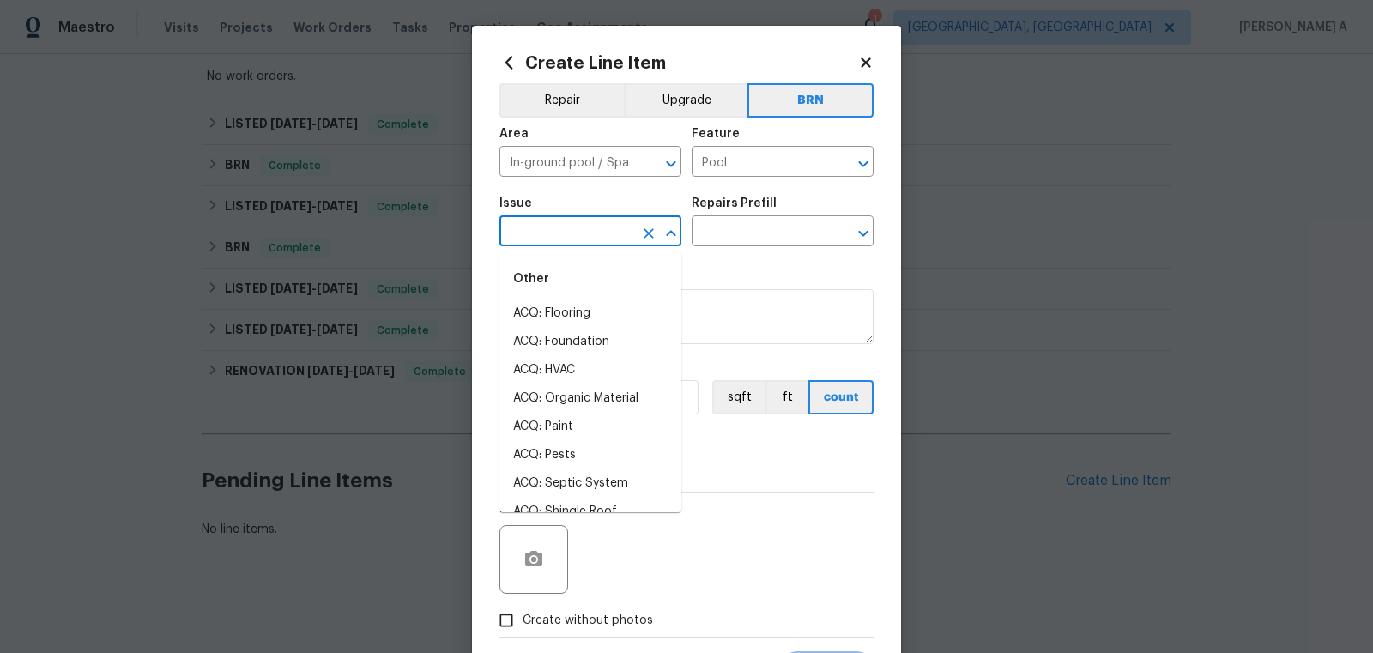
click at [556, 239] on input "text" at bounding box center [566, 233] width 134 height 27
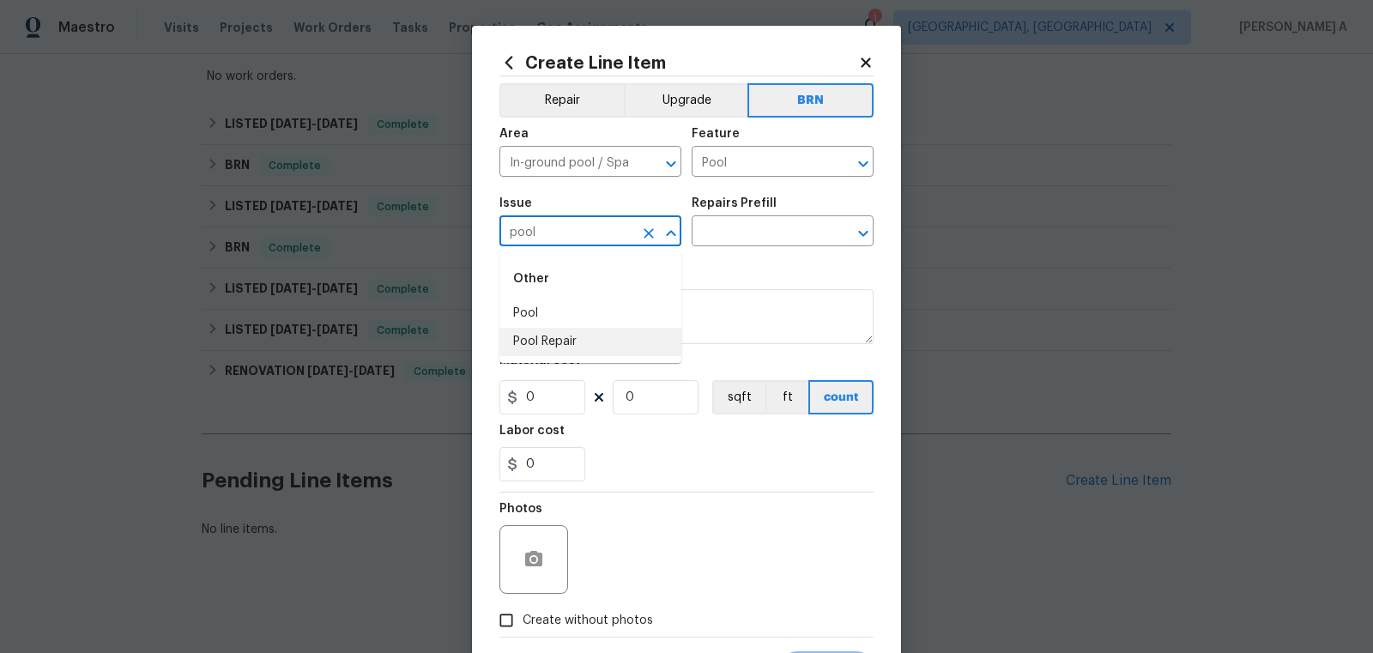
click at [575, 355] on li "Pool Repair" at bounding box center [590, 342] width 182 height 28
type input "Pool Repair"
click at [757, 229] on input "text" at bounding box center [759, 233] width 134 height 27
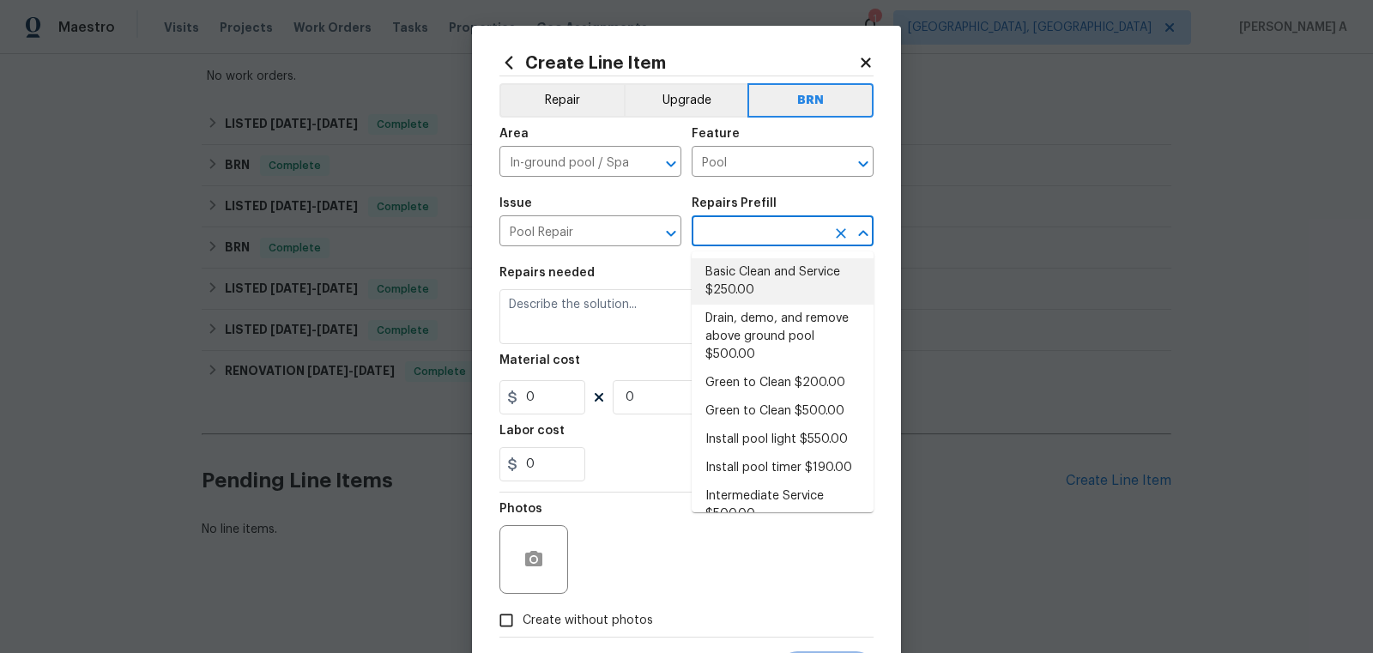
click at [758, 286] on li "Basic Clean and Service $250.00" at bounding box center [783, 281] width 182 height 46
type input "Basic Clean and Service $250.00"
type textarea "basic clean and service, balance chems, repair minor leaks at equipment, etc"
type input "250"
type input "1"
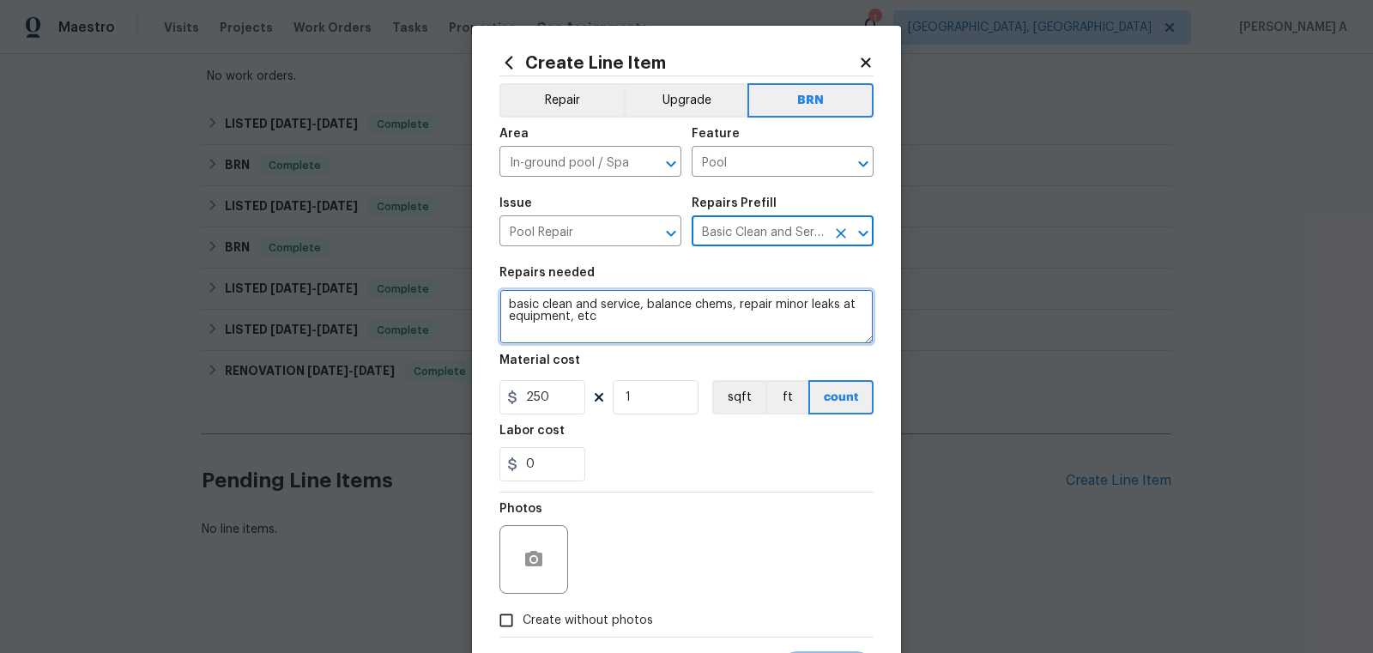
click at [700, 318] on textarea "basic clean and service, balance chems, repair minor leaks at equipment, etc" at bounding box center [686, 316] width 374 height 55
paste textarea "Clean pool and return to show ready condition. Ensure water and chemicals are a…"
type textarea "Clean pool and return to show ready condition. Ensure water and chemicals are a…"
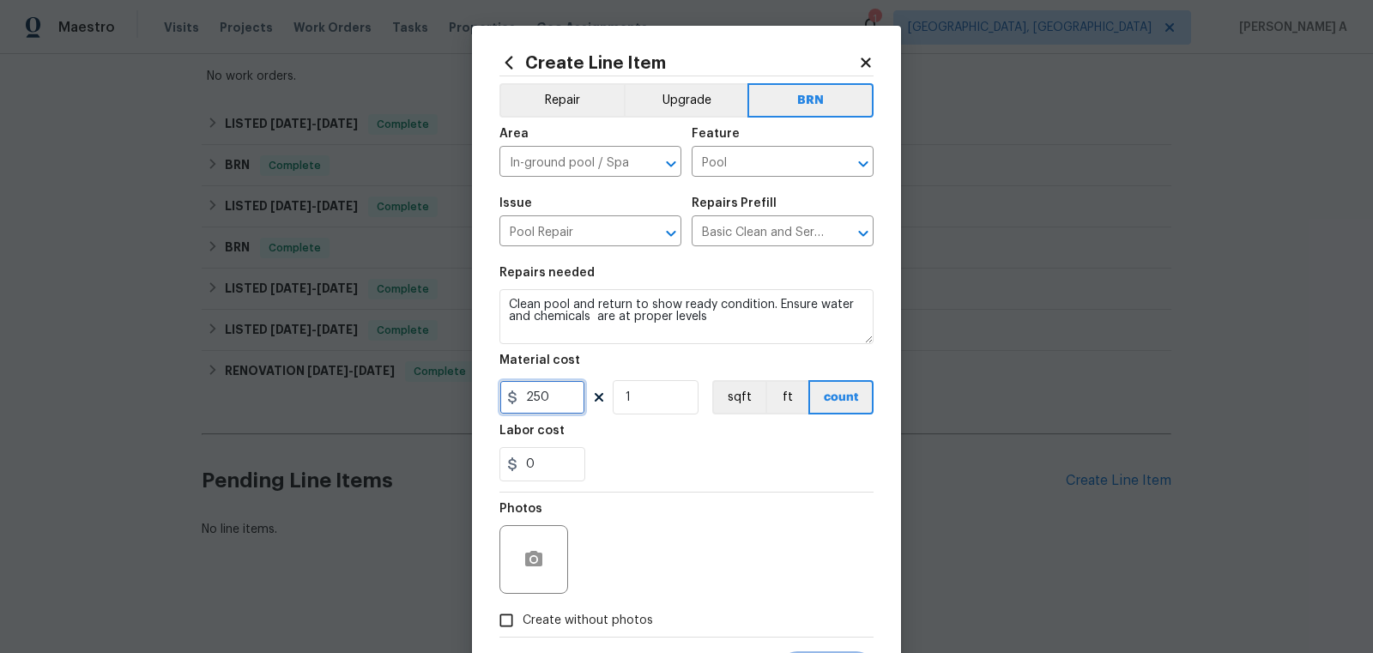
drag, startPoint x: 549, startPoint y: 401, endPoint x: 451, endPoint y: 401, distance: 97.8
click at [451, 401] on div "Create Line Item Repair Upgrade BRN Area In-ground pool / Spa ​ Feature Pool ​ …" at bounding box center [686, 326] width 1373 height 653
paste input "text"
drag, startPoint x: 556, startPoint y: 392, endPoint x: 487, endPoint y: 392, distance: 68.6
click at [487, 392] on div "Create Line Item Repair Upgrade BRN Area In-ground pool / Spa ​ Feature Pool ​ …" at bounding box center [686, 369] width 429 height 687
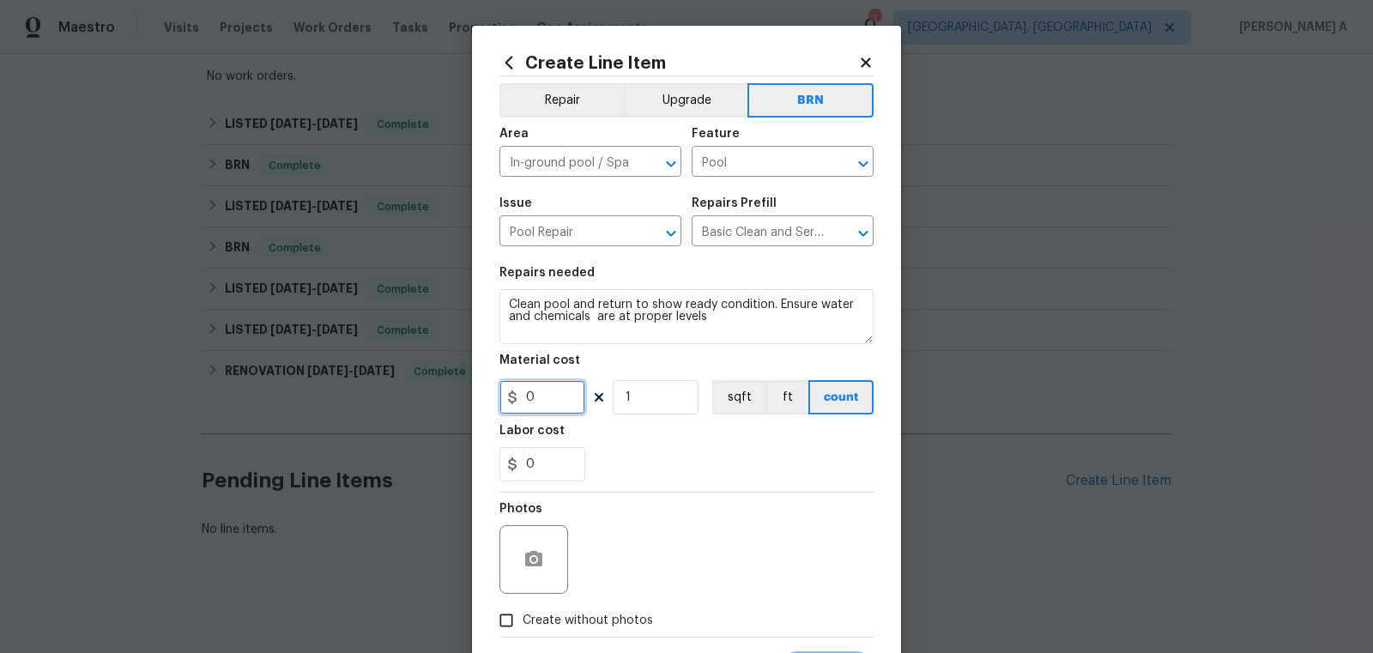
type input "0"
drag, startPoint x: 553, startPoint y: 472, endPoint x: 488, endPoint y: 472, distance: 64.4
click at [488, 472] on div "Create Line Item Repair Upgrade BRN Area In-ground pool / Spa ​ Feature Pool ​ …" at bounding box center [686, 369] width 429 height 687
paste input "2150.0"
type input "2150"
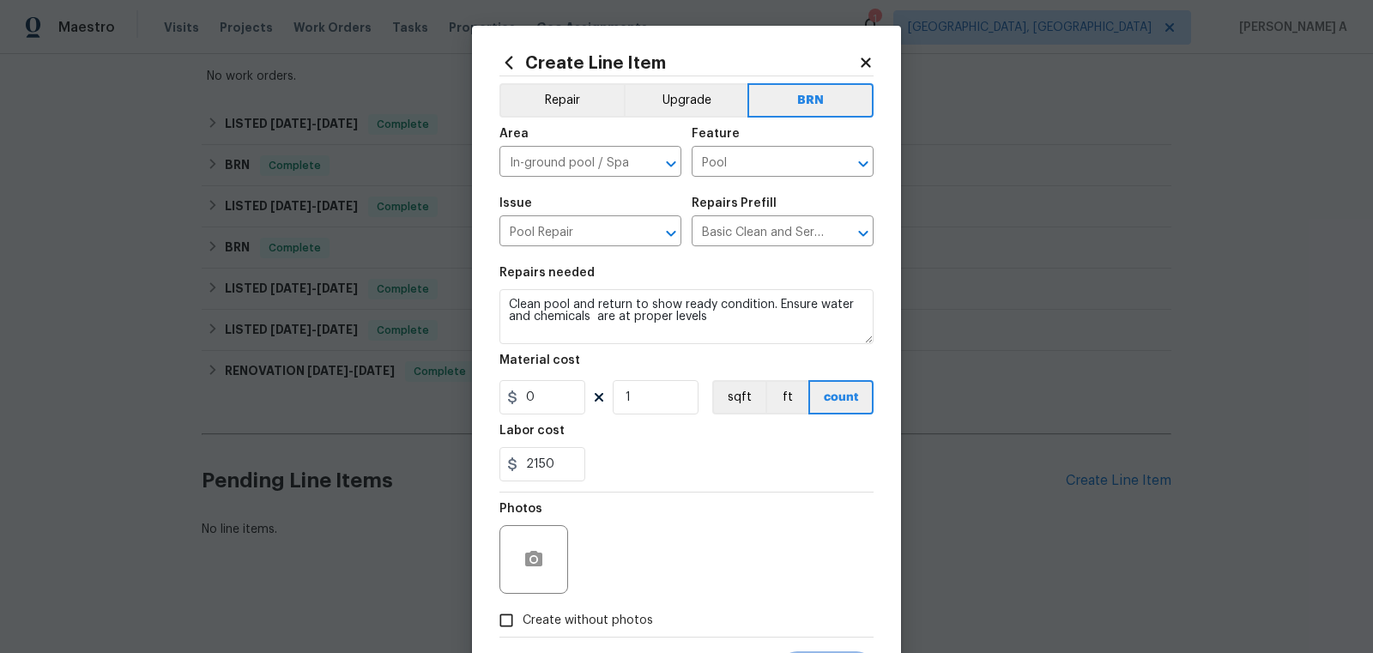
click at [649, 479] on div "2150" at bounding box center [686, 464] width 374 height 34
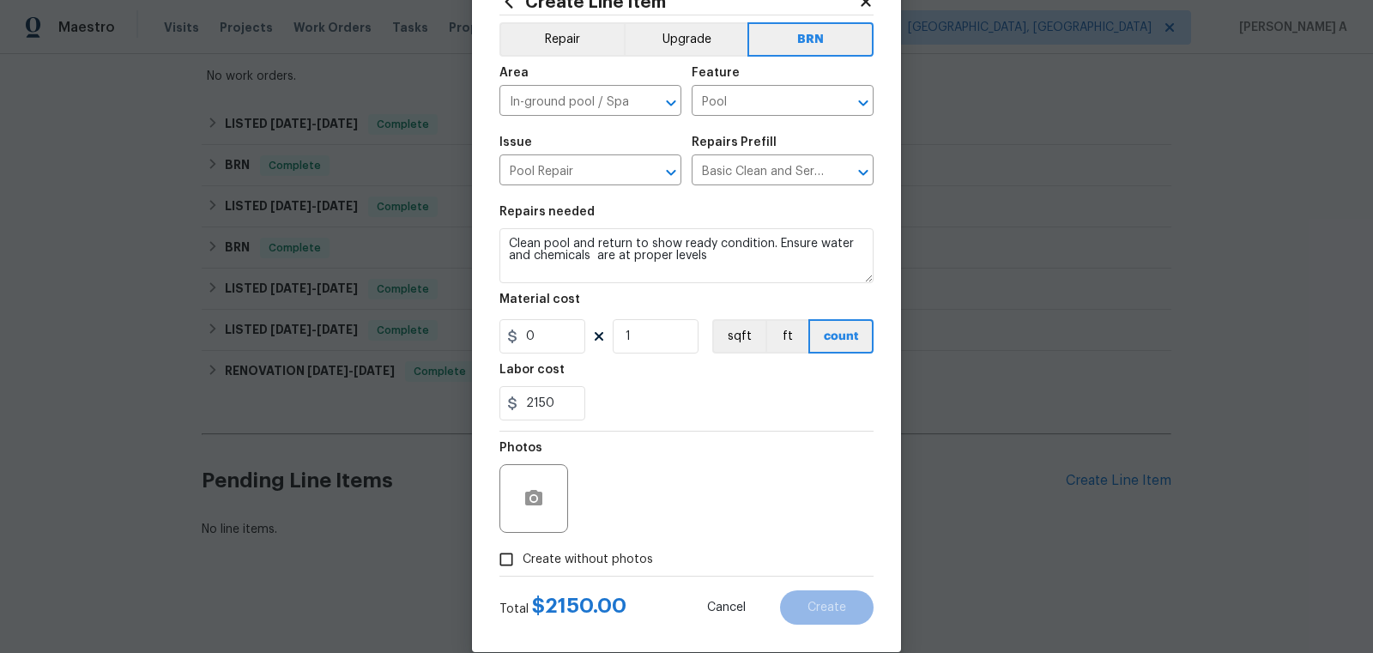
scroll to position [86, 0]
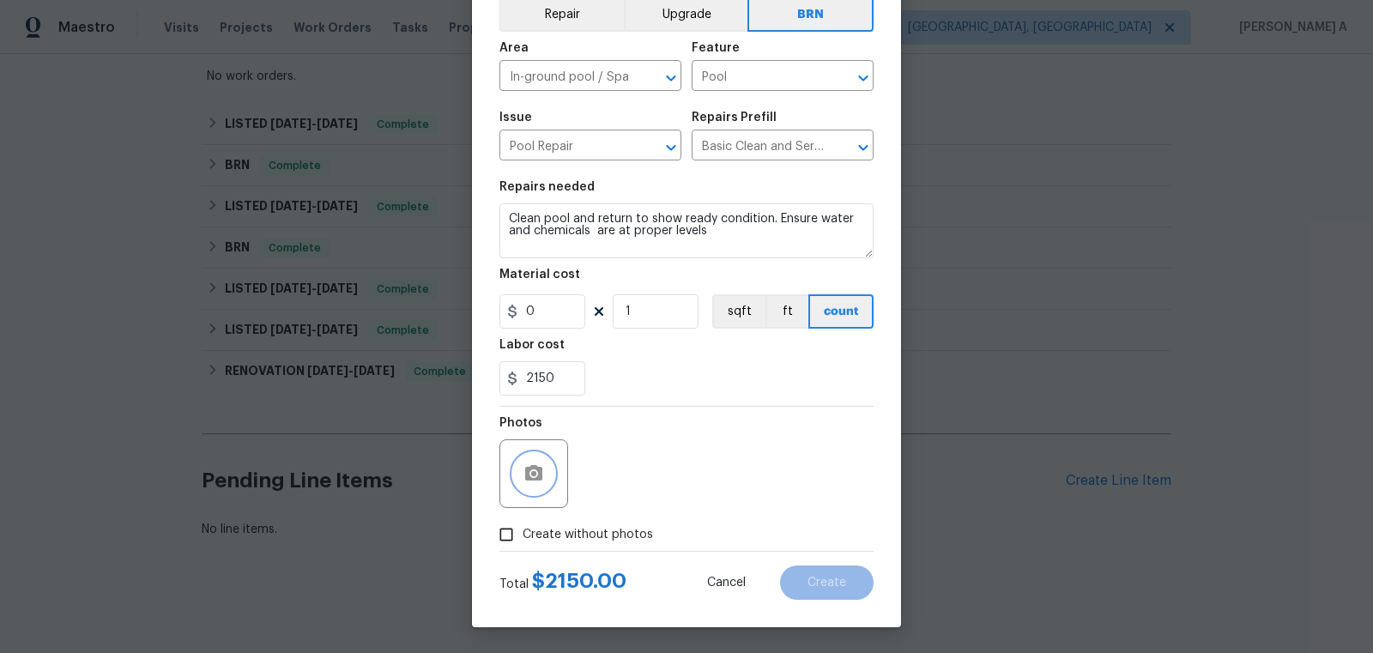
click at [540, 464] on icon "button" at bounding box center [533, 473] width 21 height 21
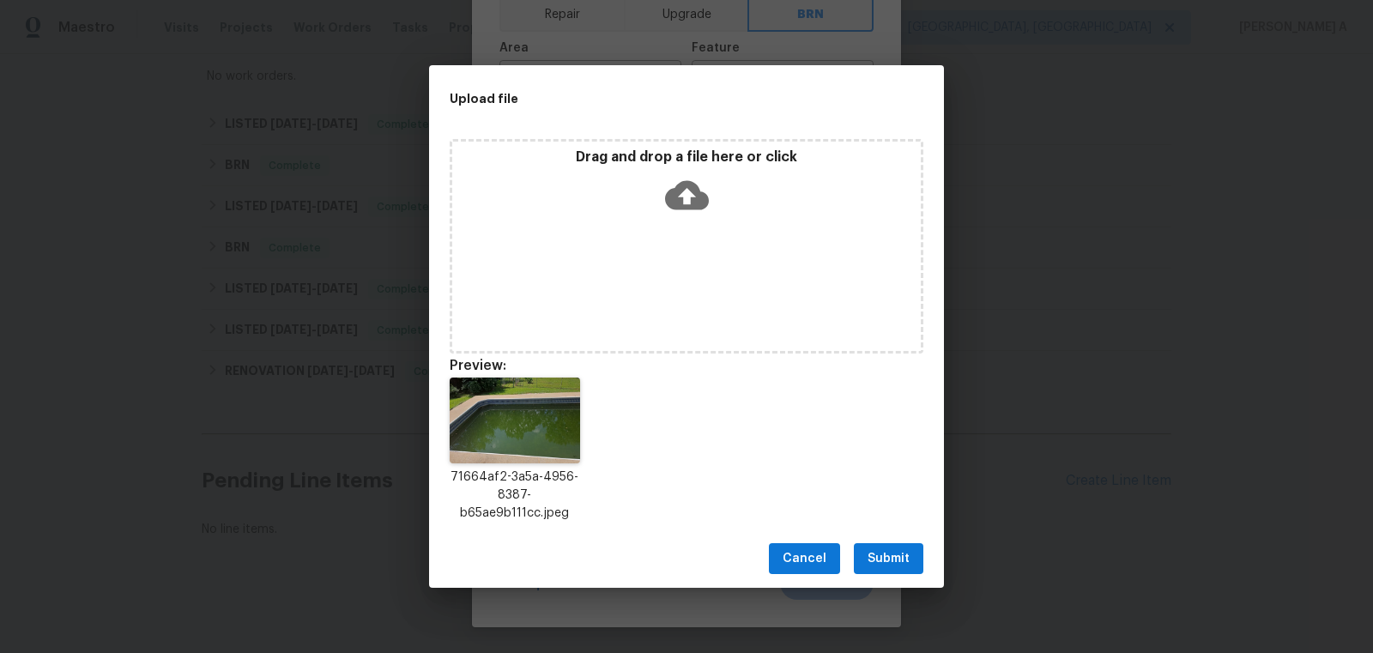
click at [892, 559] on span "Submit" at bounding box center [889, 558] width 42 height 21
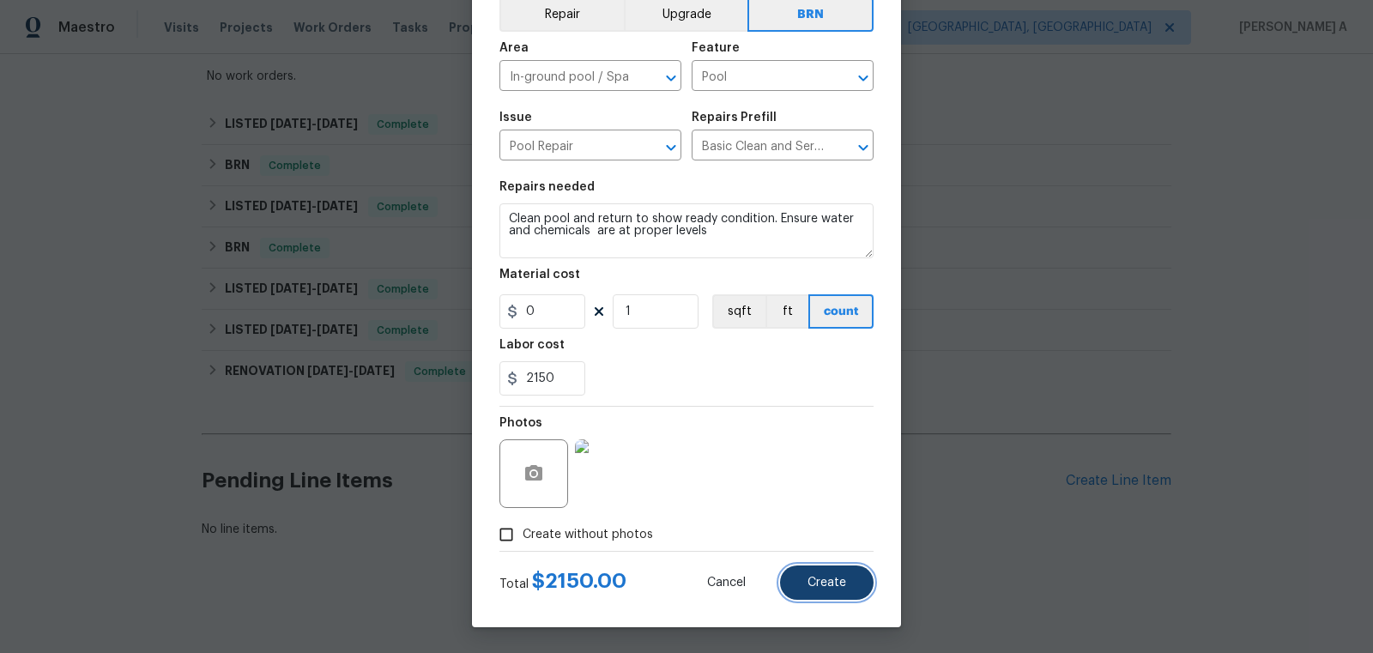
click at [849, 584] on button "Create" at bounding box center [827, 582] width 94 height 34
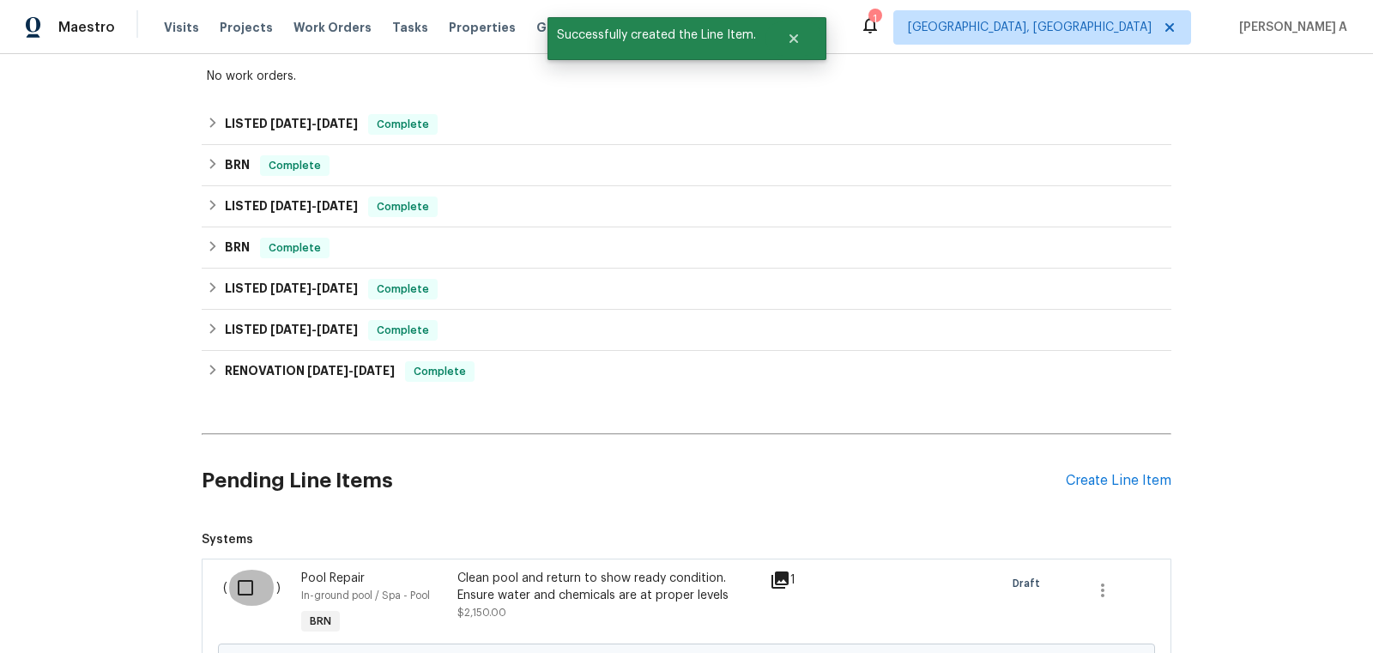
click at [241, 582] on input "checkbox" at bounding box center [251, 588] width 49 height 36
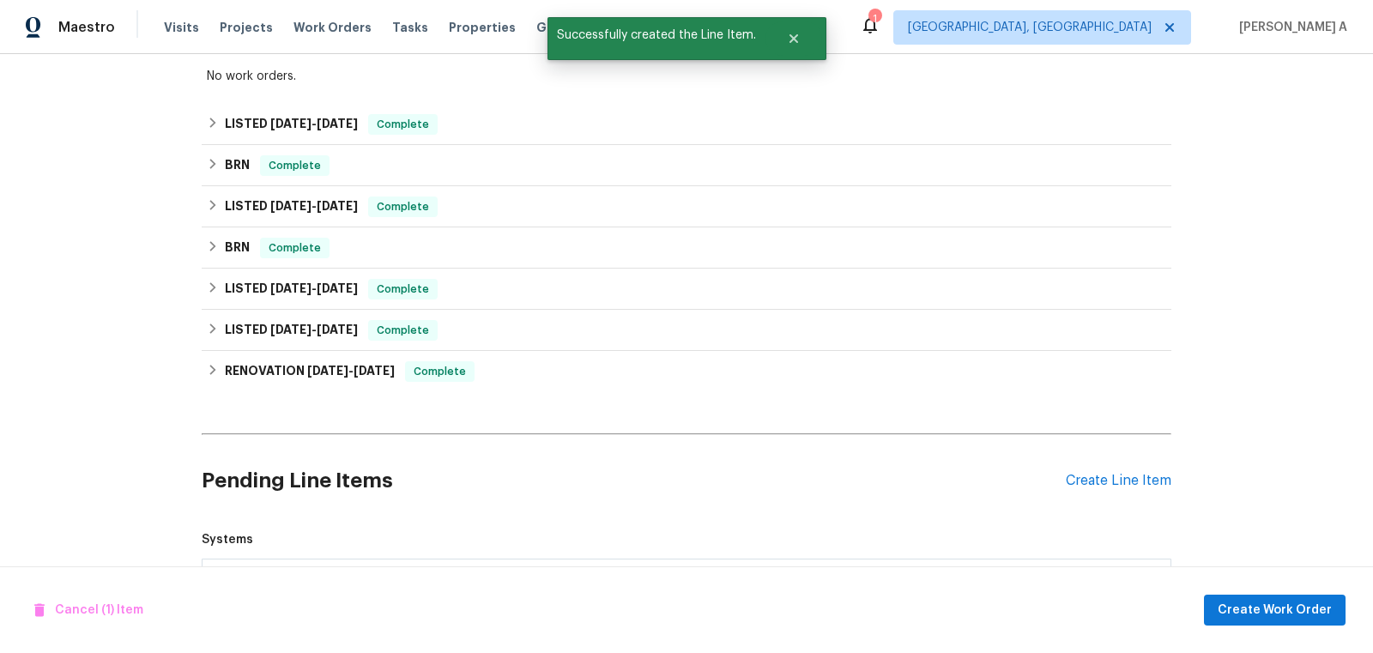
scroll to position [511, 0]
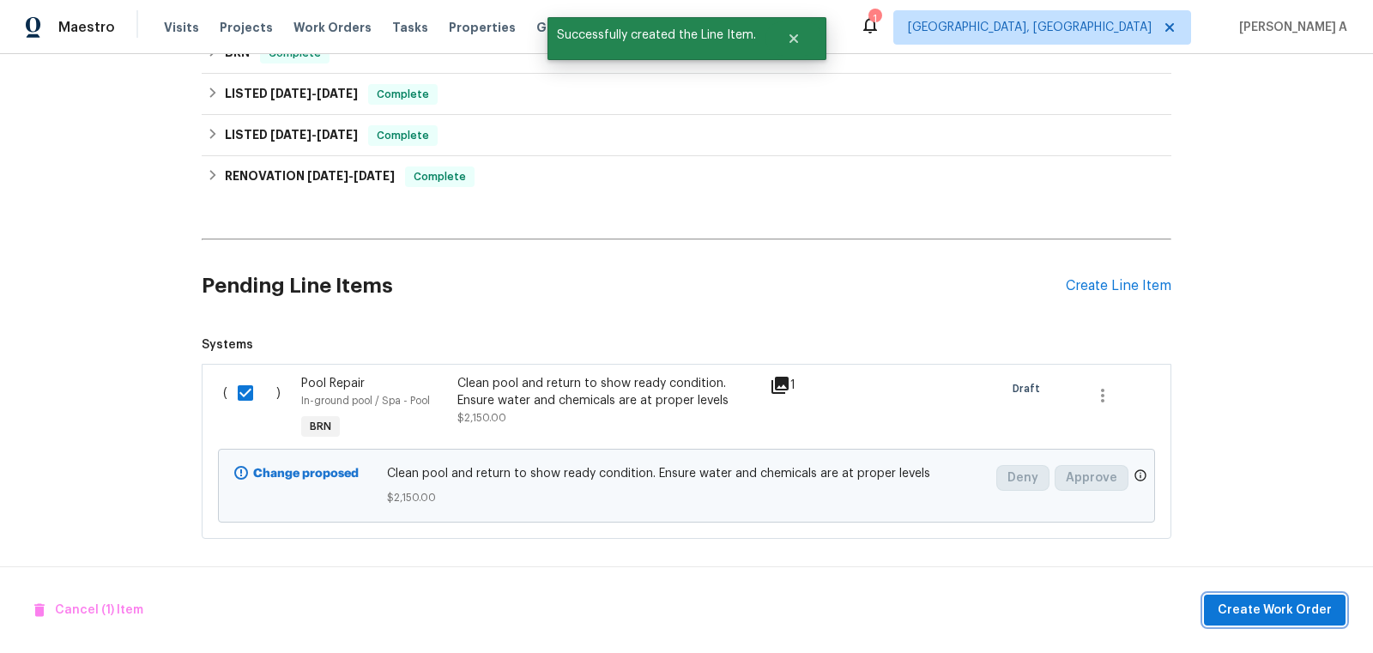
click at [1269, 608] on span "Create Work Order" at bounding box center [1275, 610] width 114 height 21
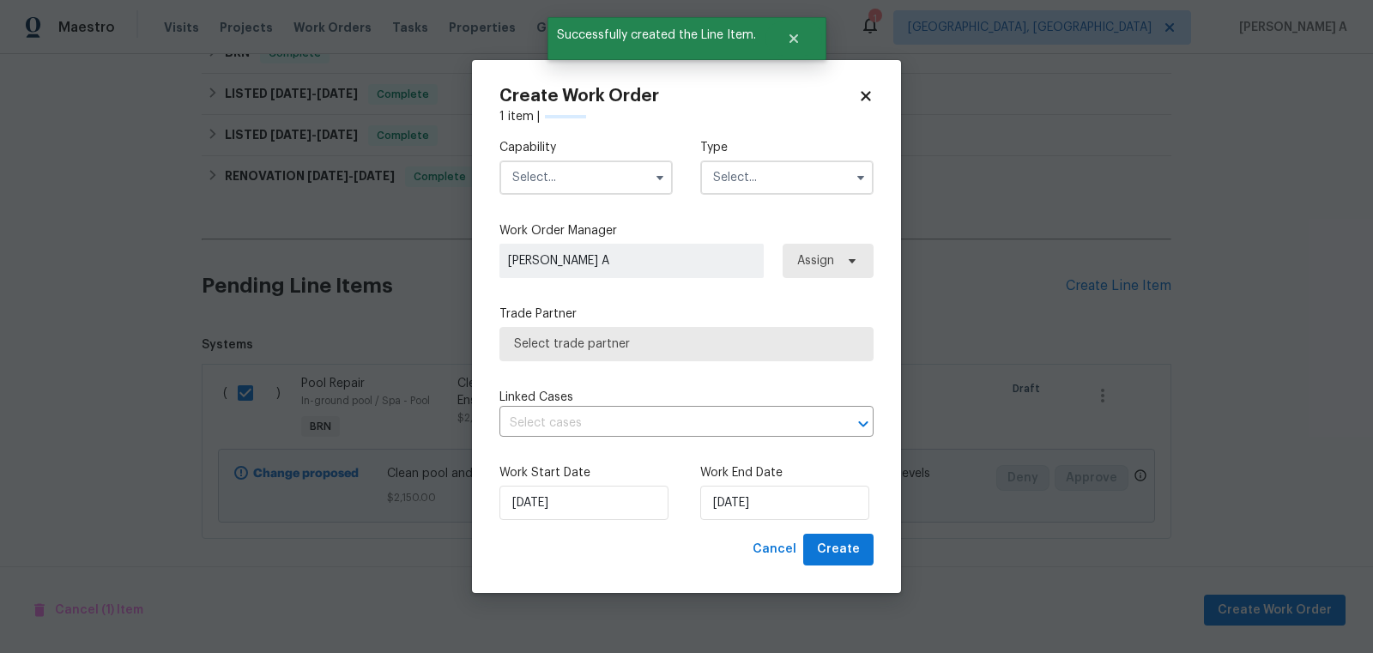
checkbox input "false"
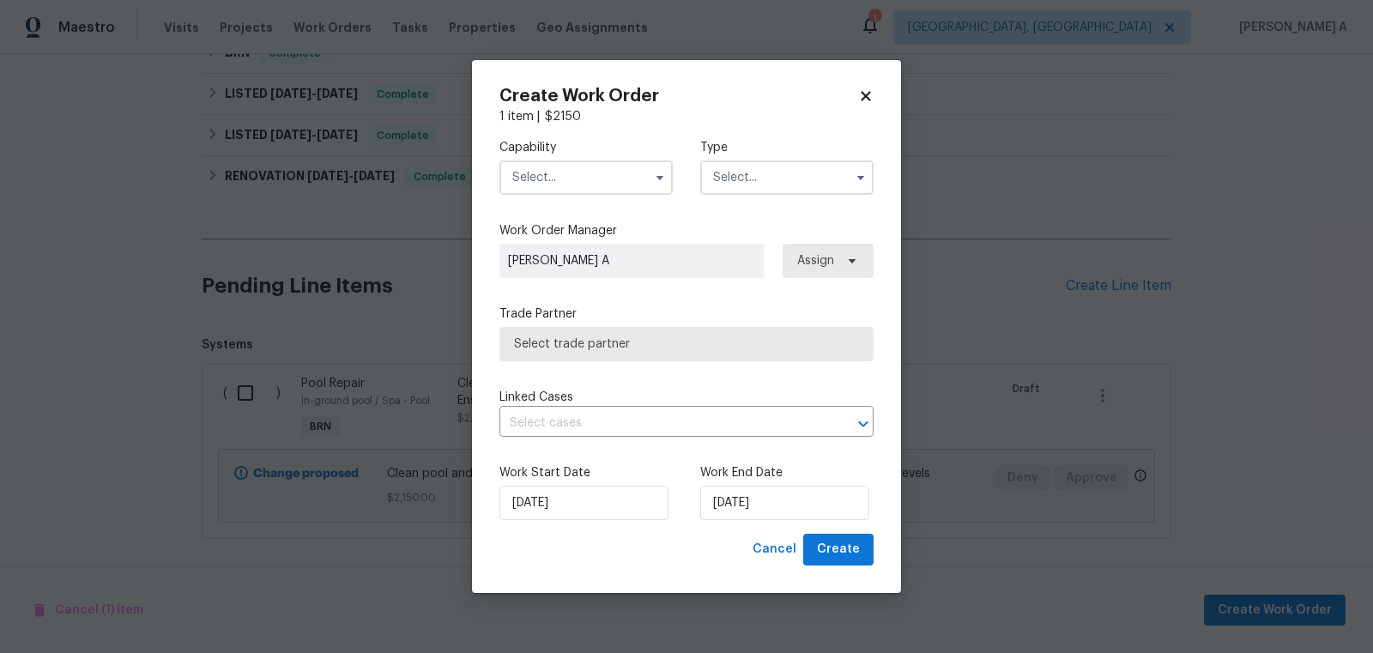
click at [576, 190] on input "text" at bounding box center [585, 177] width 173 height 34
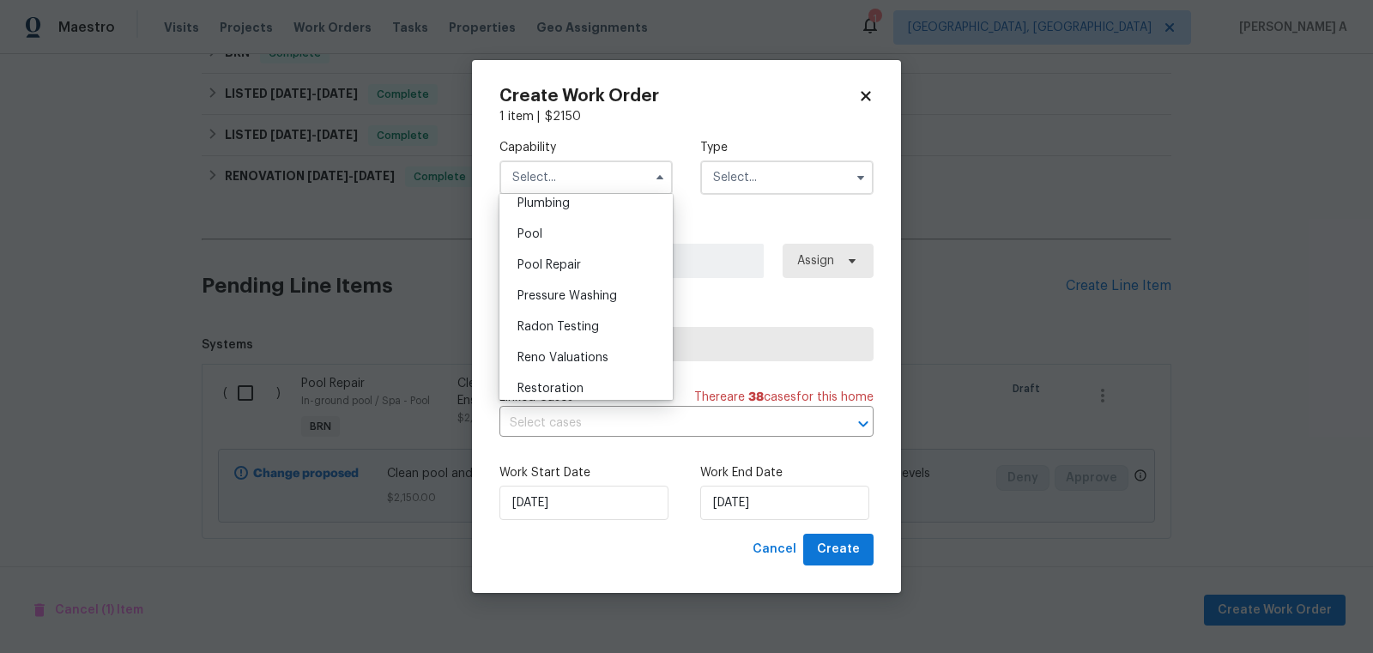
scroll to position [1531, 0]
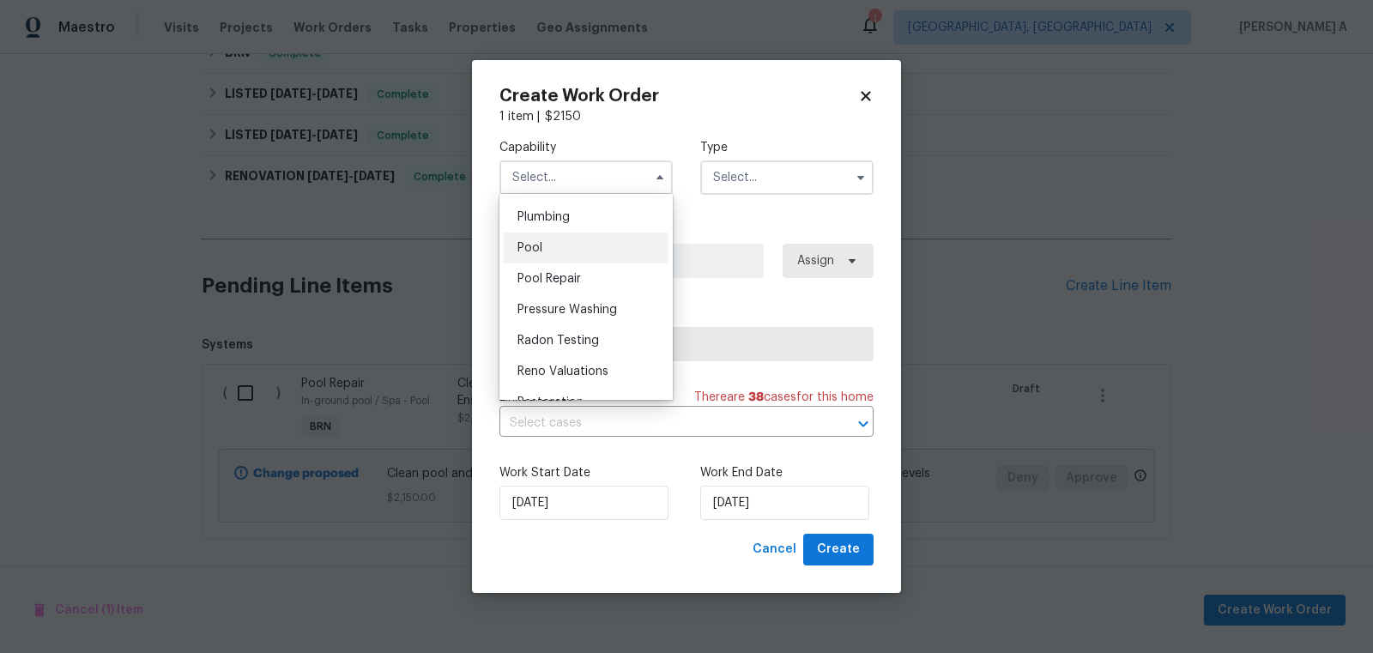
click at [577, 257] on div "Pool" at bounding box center [586, 248] width 165 height 31
type input "Pool"
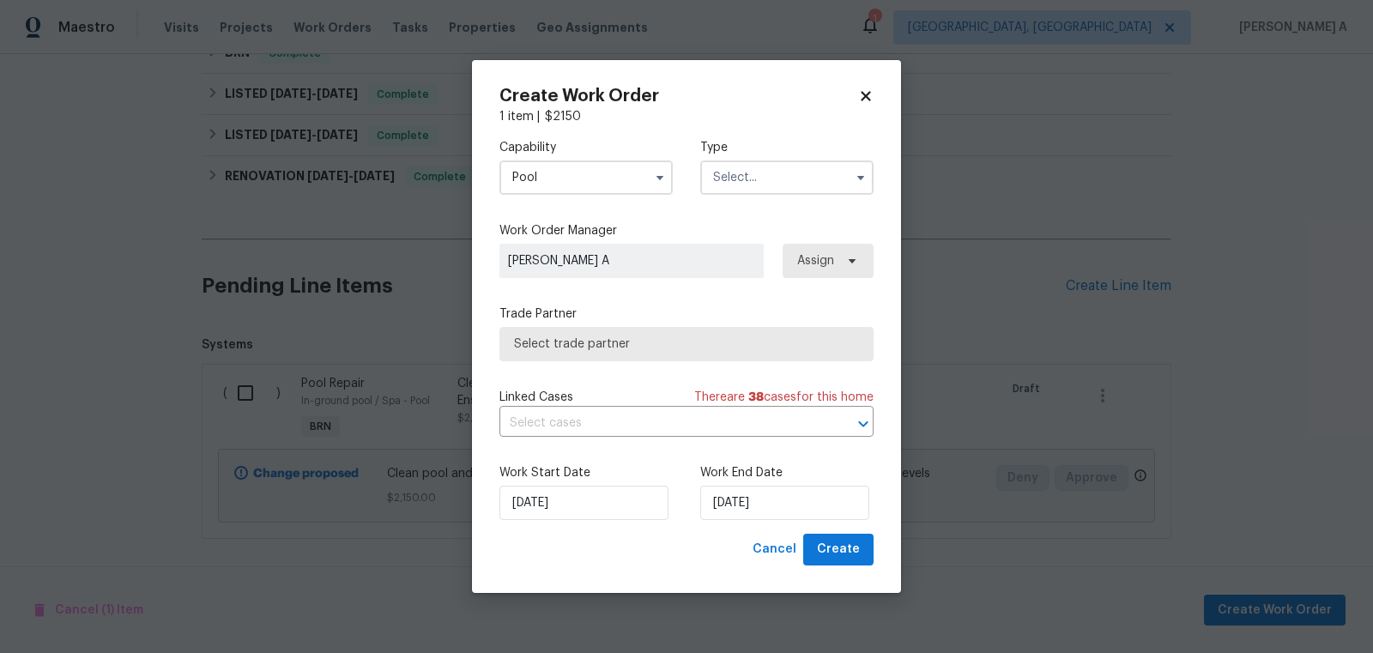
click at [733, 186] on input "text" at bounding box center [786, 177] width 173 height 34
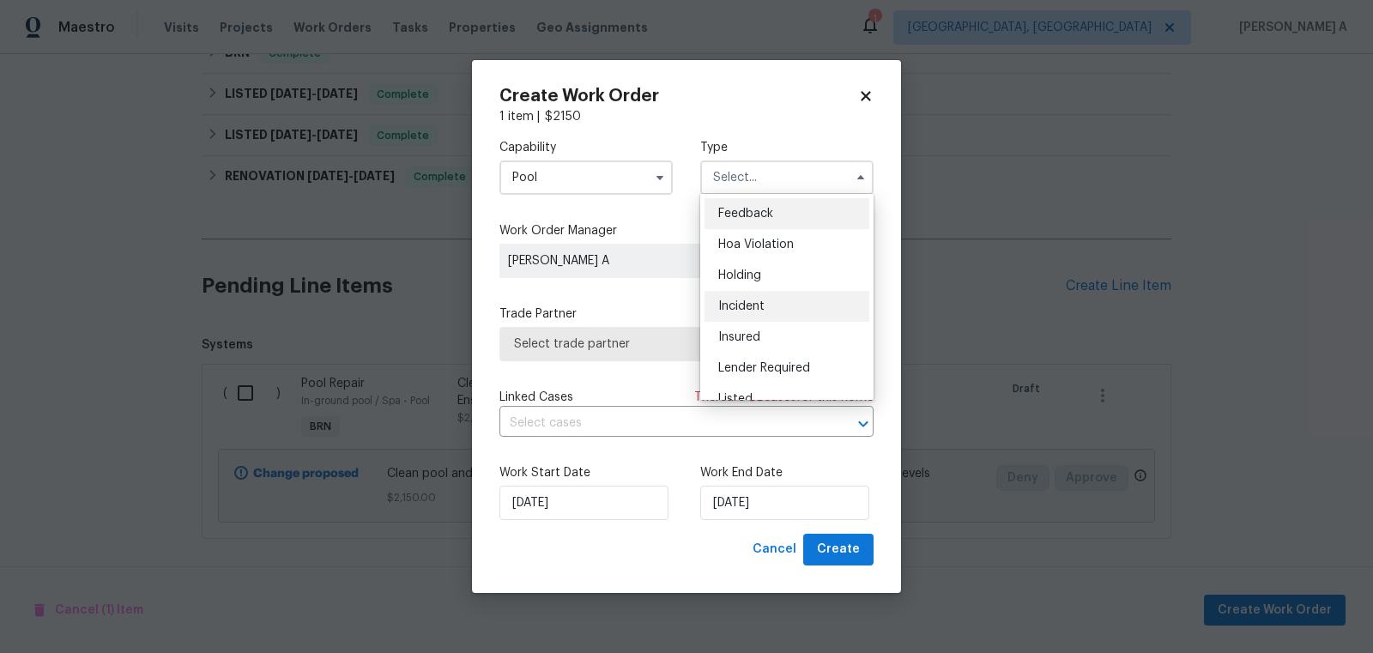
scroll to position [389, 0]
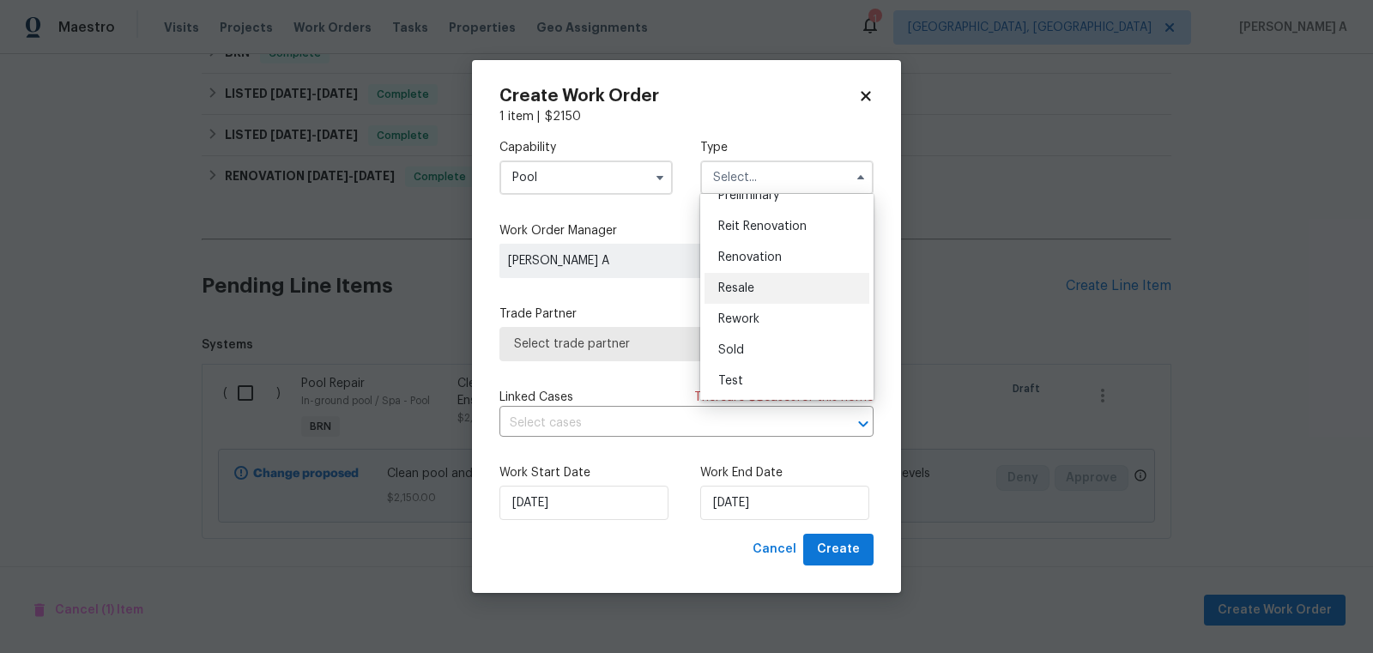
click at [764, 286] on div "Resale" at bounding box center [786, 288] width 165 height 31
type input "Resale"
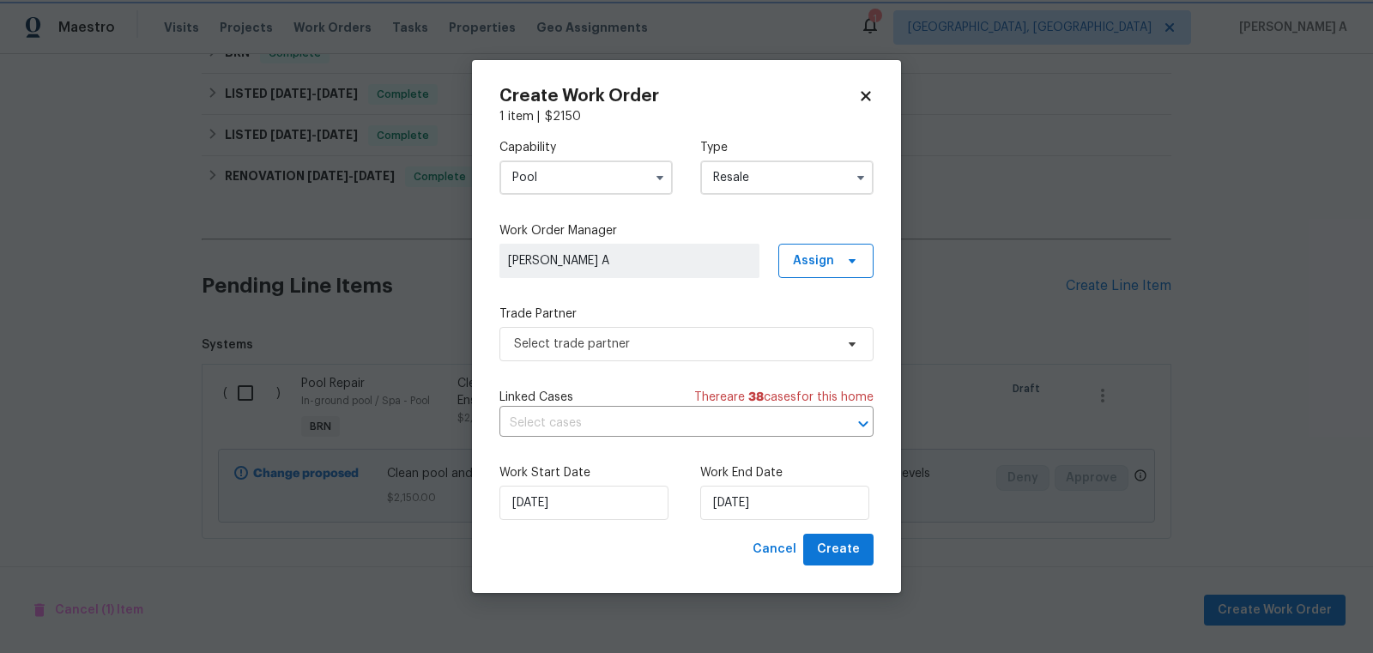
scroll to position [0, 0]
click at [616, 347] on span "Select trade partner" at bounding box center [674, 344] width 320 height 17
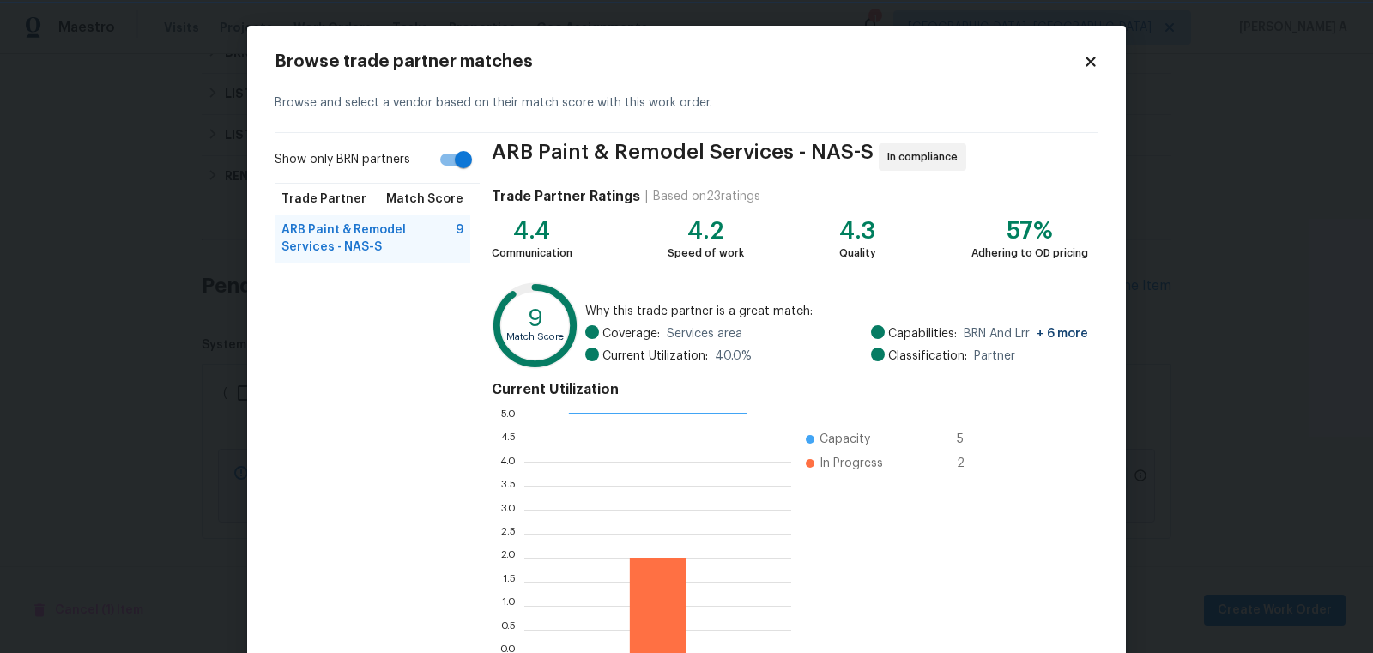
scroll to position [103, 0]
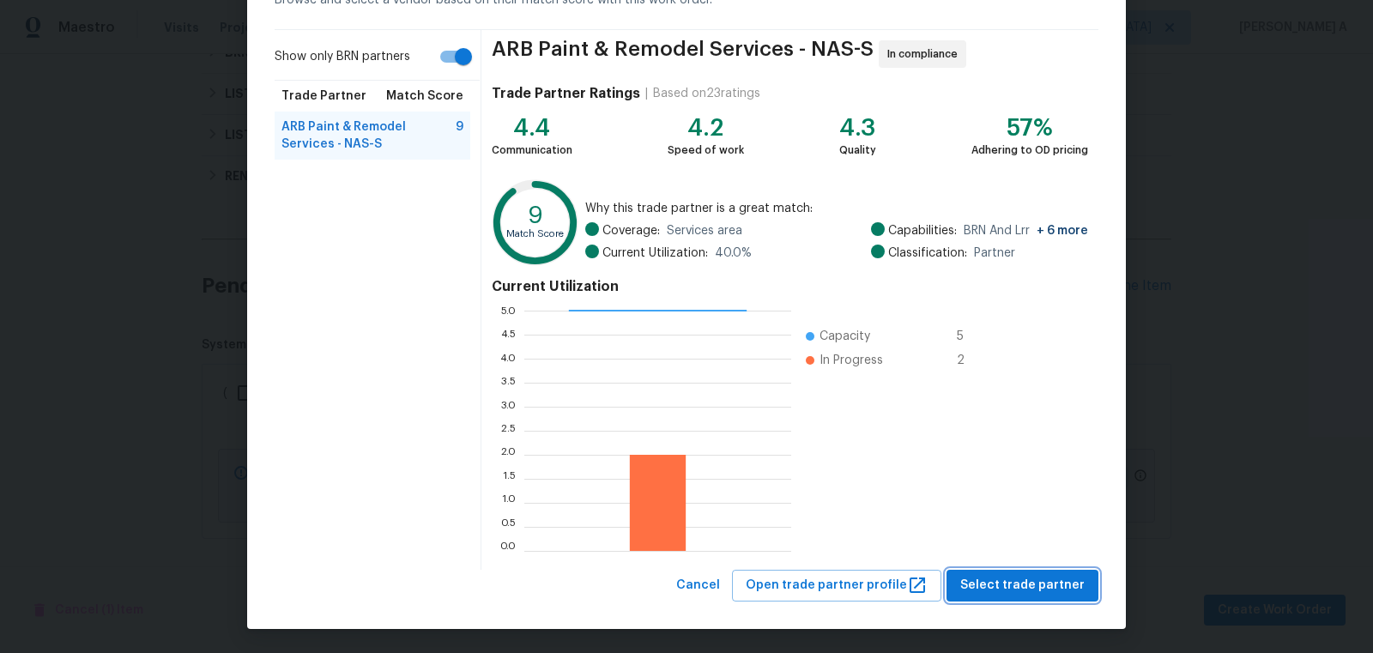
click at [1026, 593] on span "Select trade partner" at bounding box center [1022, 585] width 124 height 21
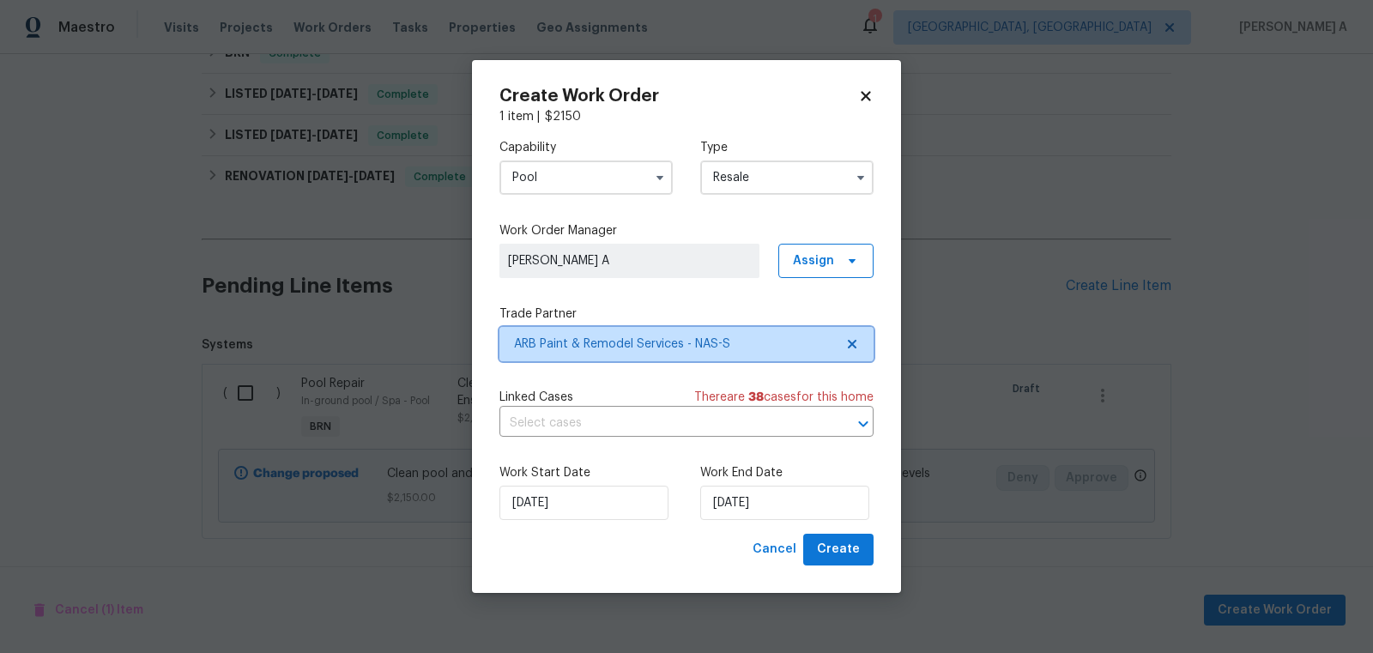
scroll to position [0, 0]
click at [858, 571] on div "Create Work Order 1 item | $ 2150 Capability Pool Type Resale Work Order Manage…" at bounding box center [686, 326] width 429 height 533
click at [851, 548] on span "Create" at bounding box center [838, 549] width 43 height 21
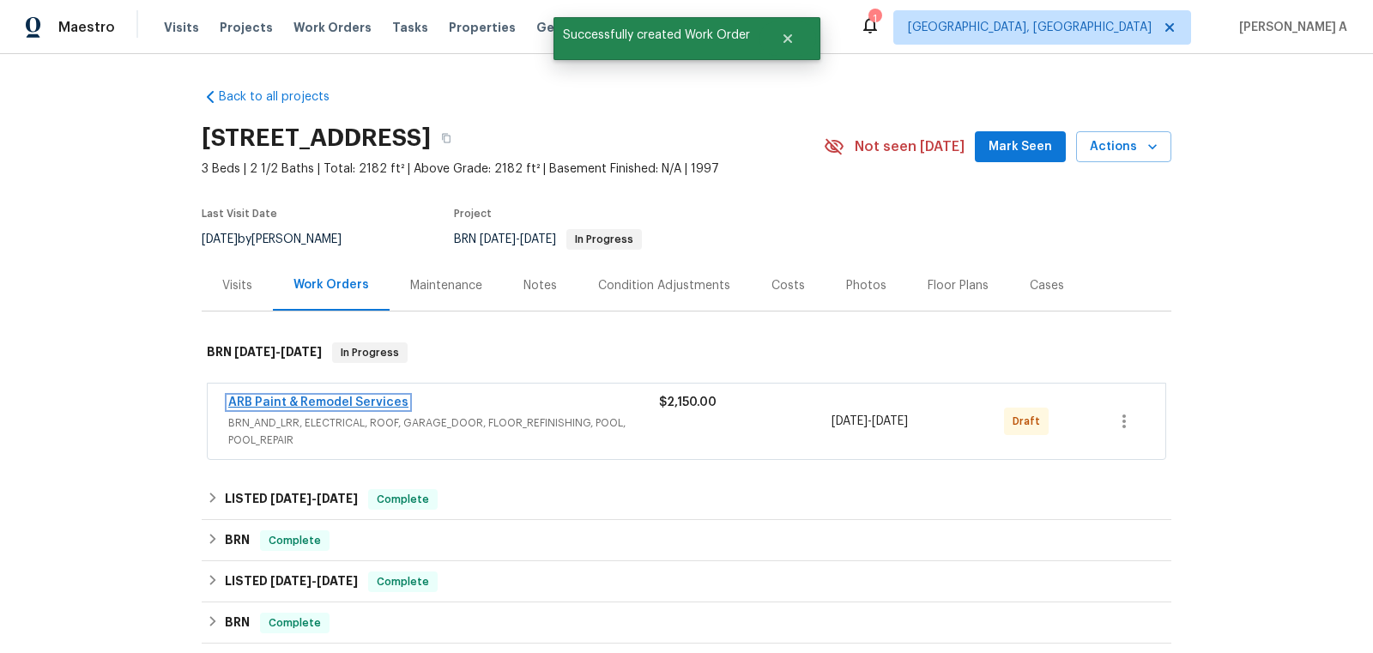
click at [330, 400] on link "ARB Paint & Remodel Services" at bounding box center [318, 402] width 180 height 12
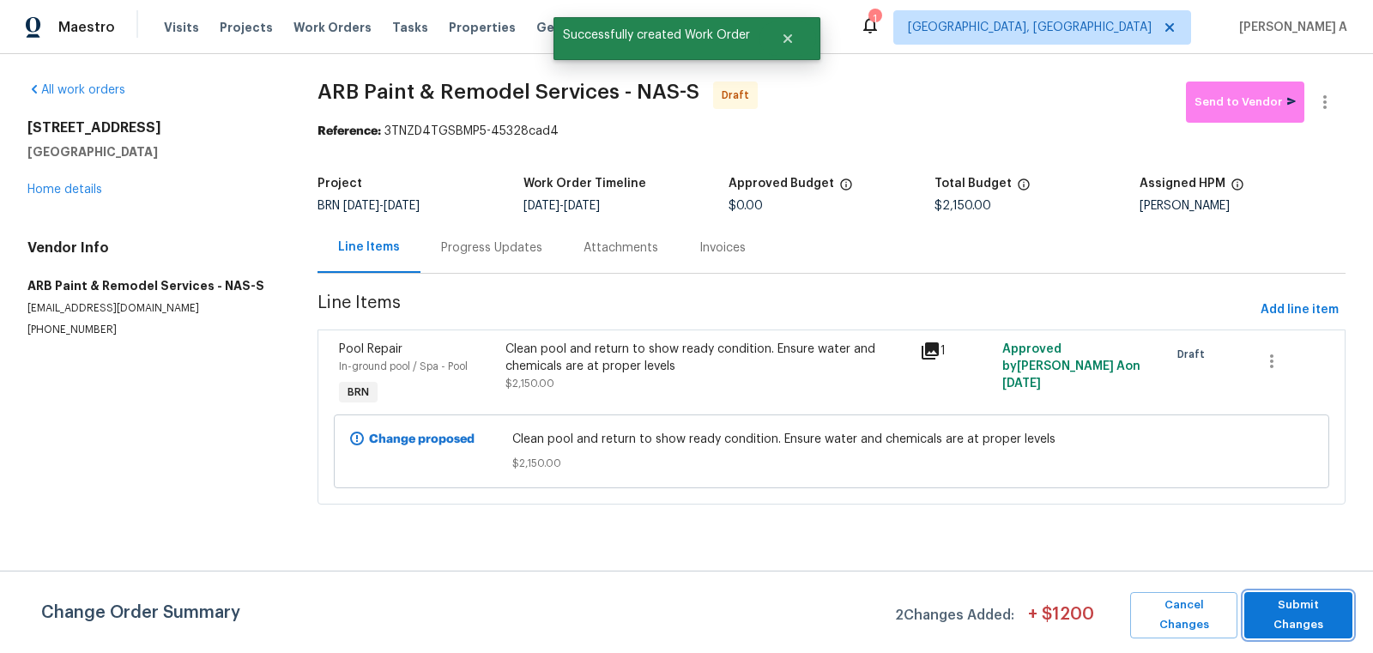
click at [1278, 604] on span "Submit Changes" at bounding box center [1298, 615] width 91 height 39
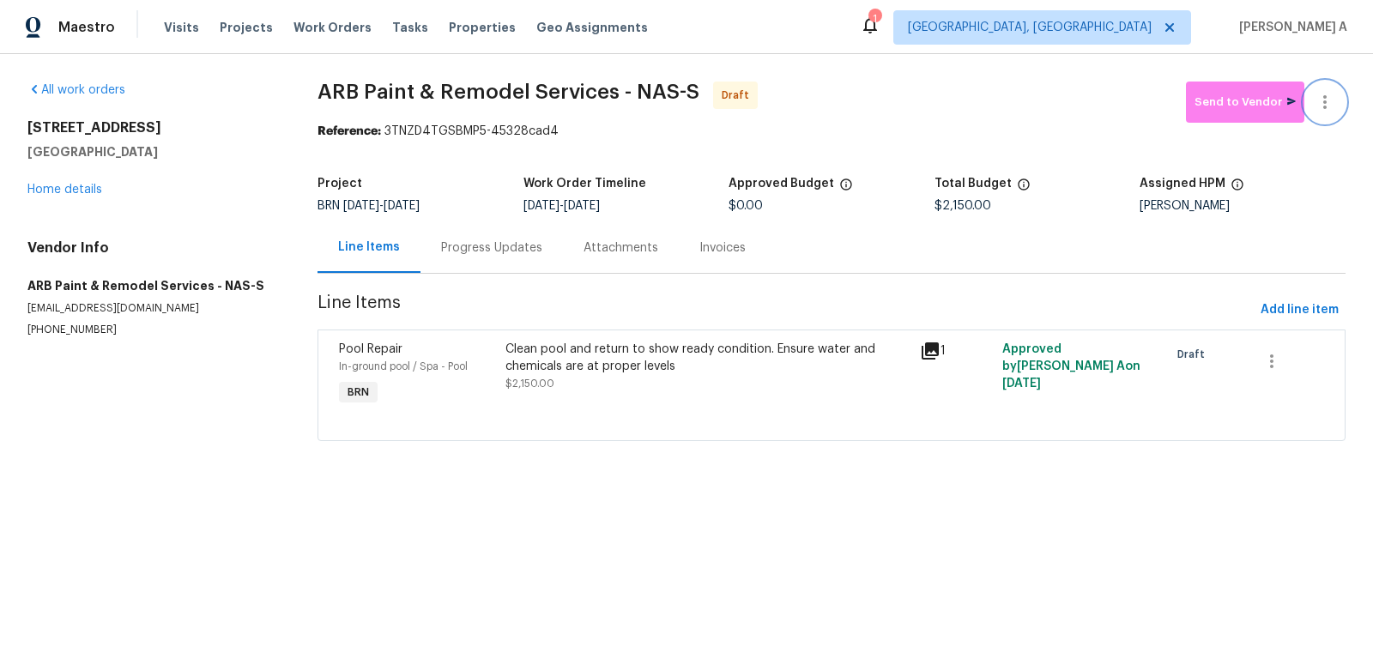
click at [1340, 99] on button "button" at bounding box center [1324, 102] width 41 height 41
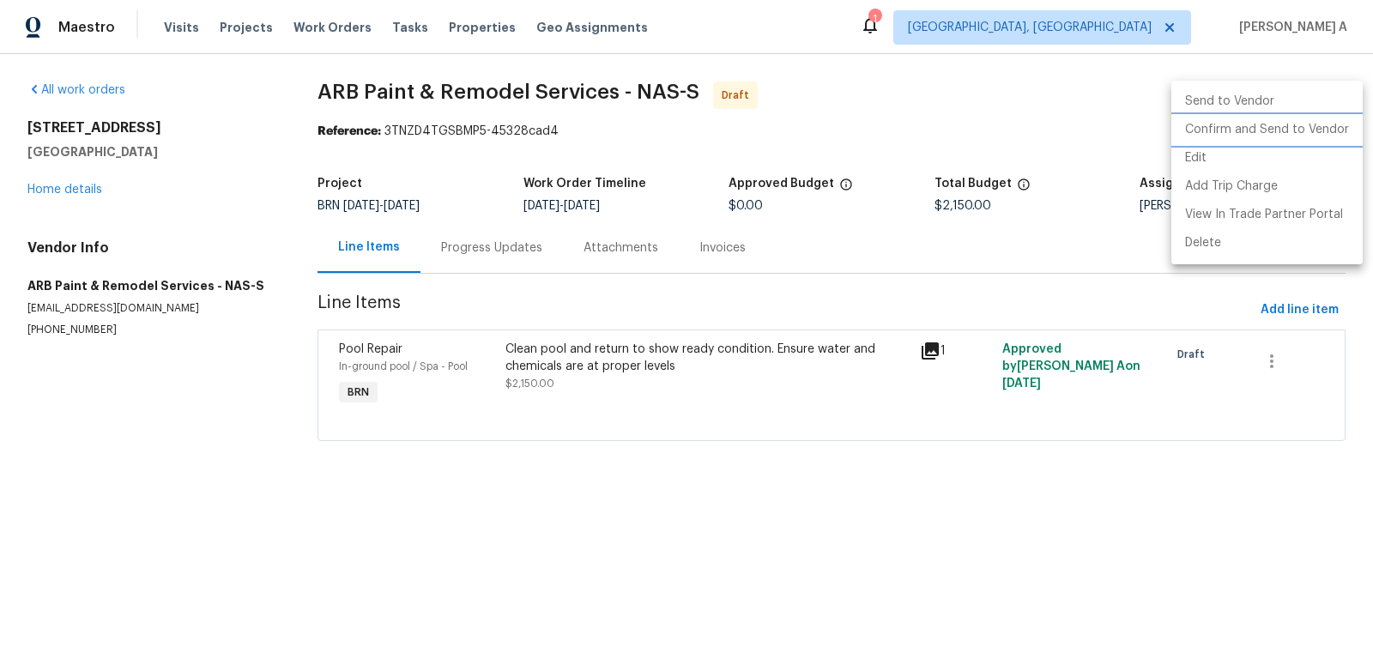
click at [1342, 124] on li "Confirm and Send to Vendor" at bounding box center [1266, 130] width 191 height 28
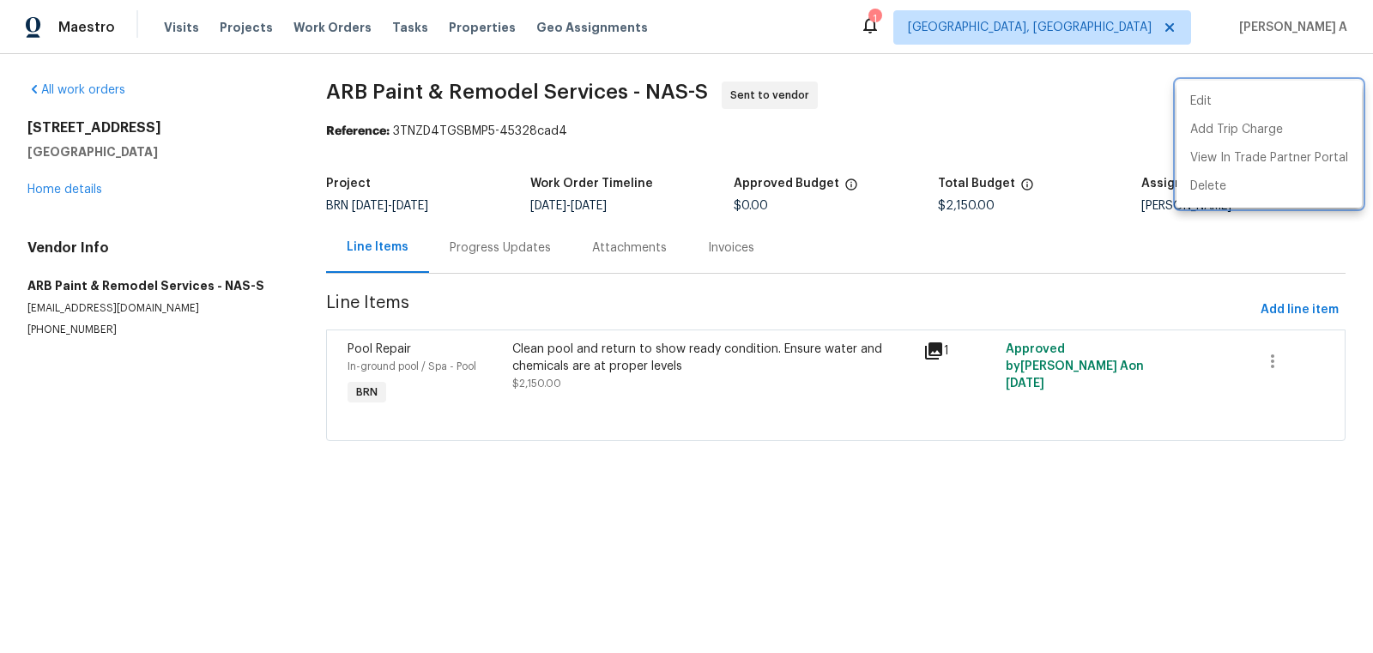
click at [589, 375] on div at bounding box center [686, 326] width 1373 height 653
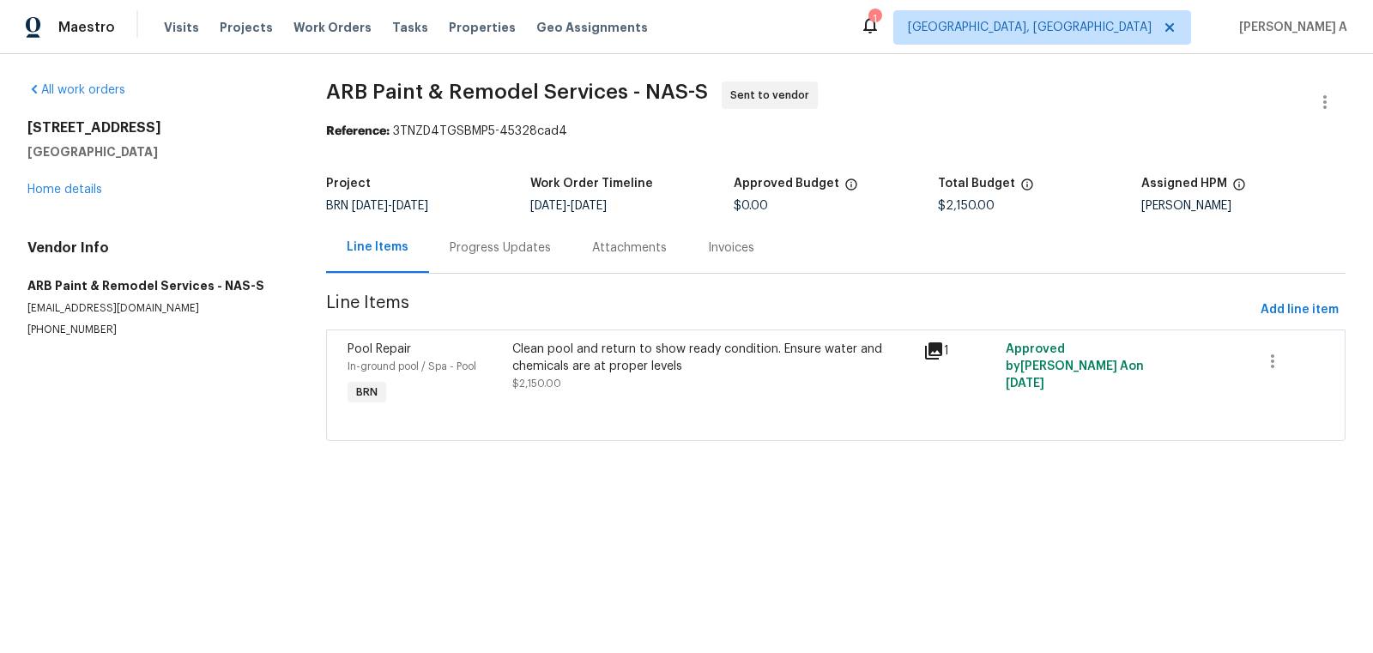
click at [589, 375] on div "Clean pool and return to show ready condition. Ensure water and chemicals are a…" at bounding box center [712, 366] width 401 height 51
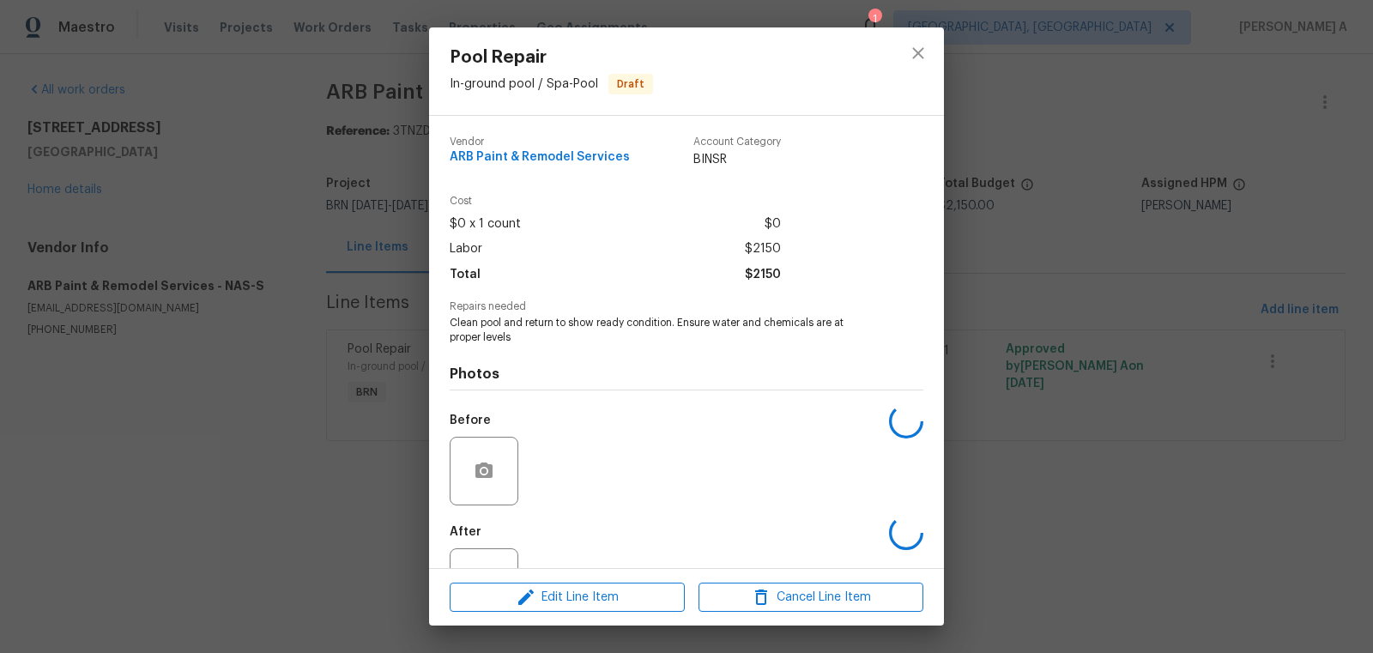
scroll to position [65, 0]
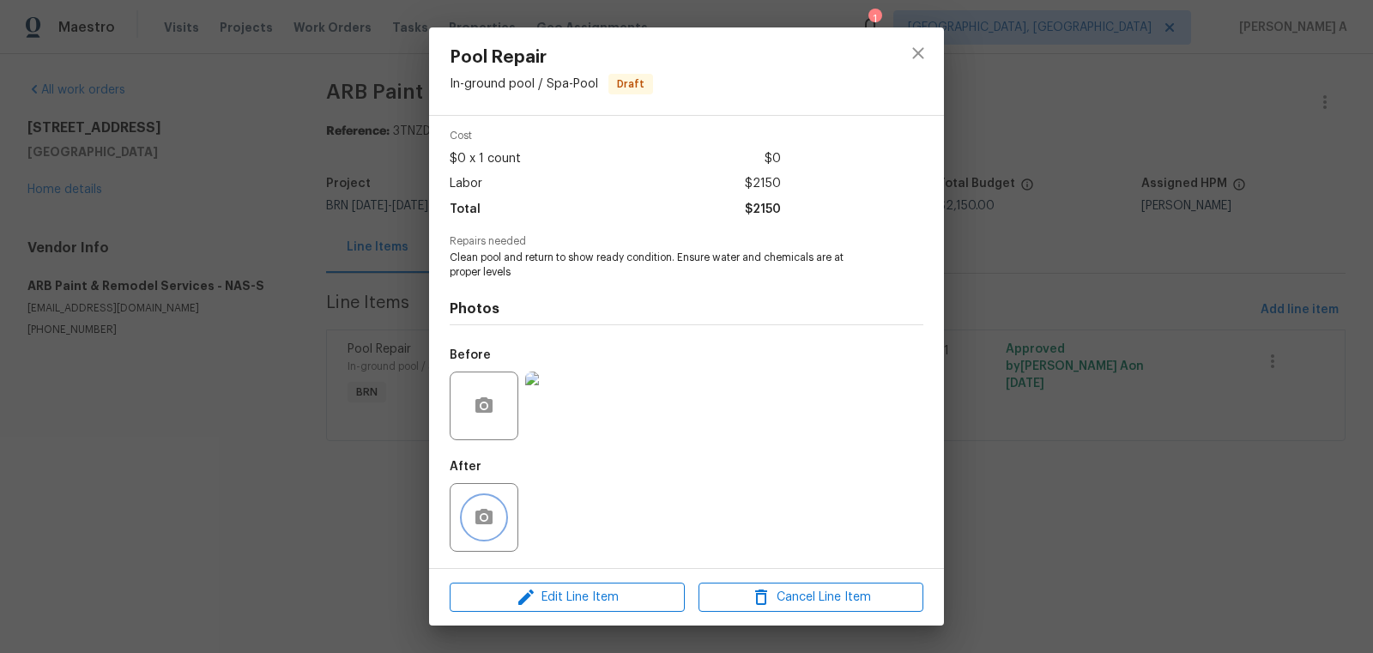
click at [490, 514] on icon "button" at bounding box center [483, 516] width 17 height 15
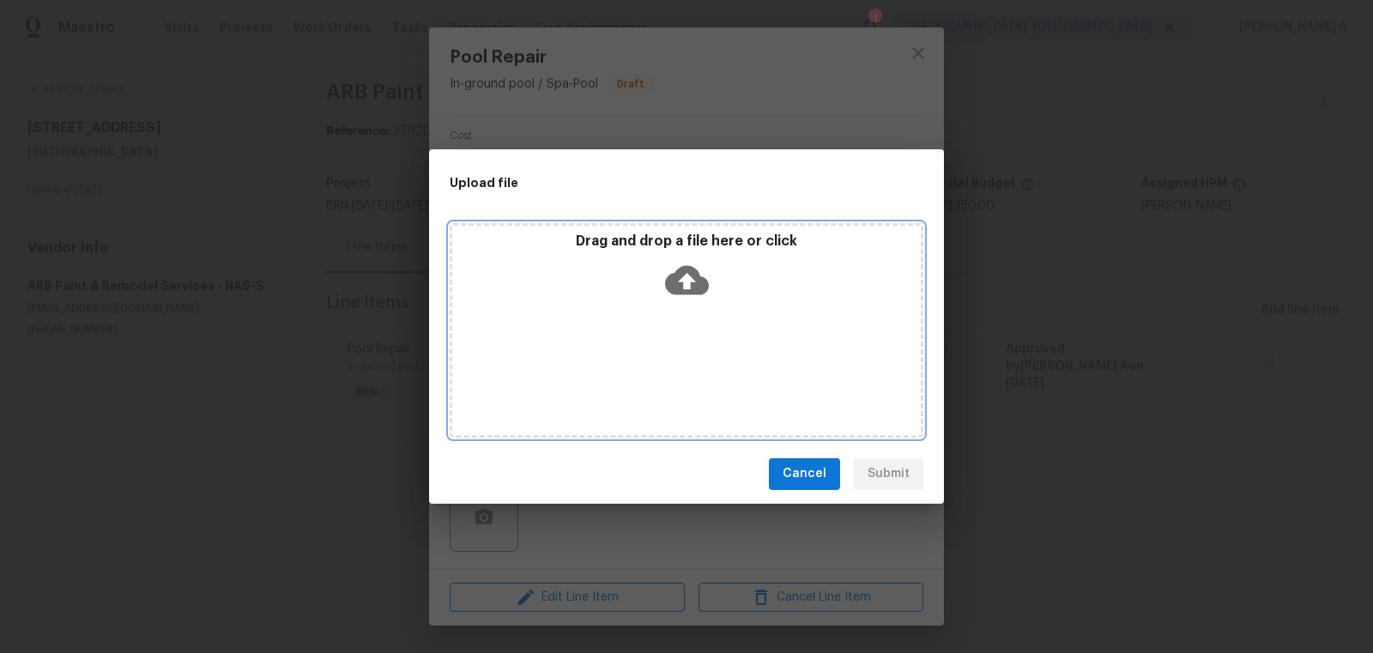
click at [677, 284] on icon at bounding box center [687, 279] width 44 height 29
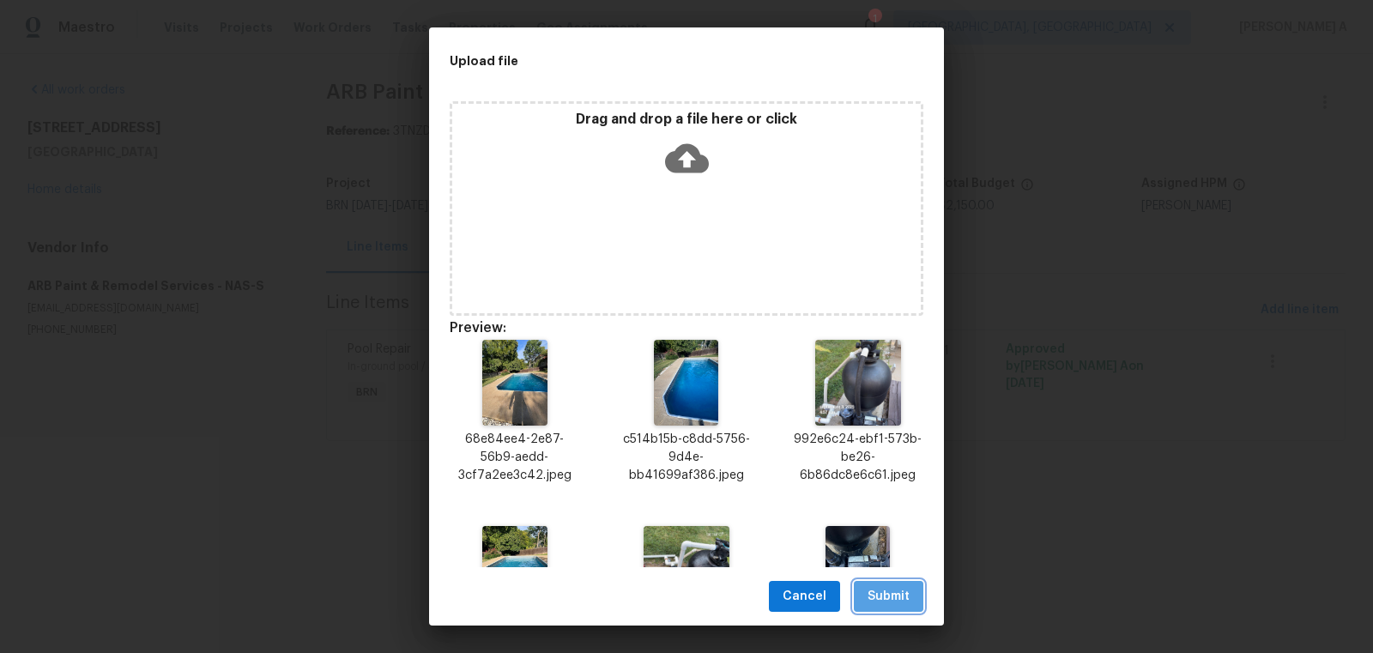
click at [900, 602] on span "Submit" at bounding box center [889, 596] width 42 height 21
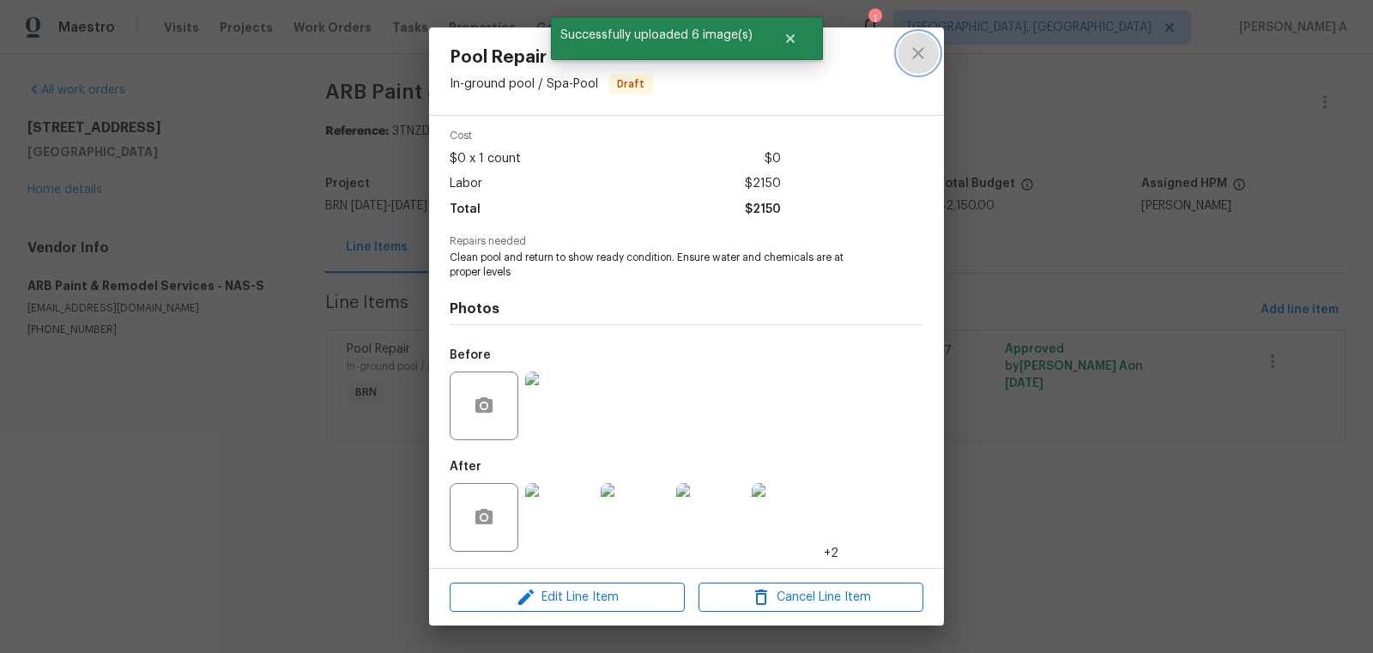
click at [914, 58] on icon "close" at bounding box center [918, 53] width 21 height 21
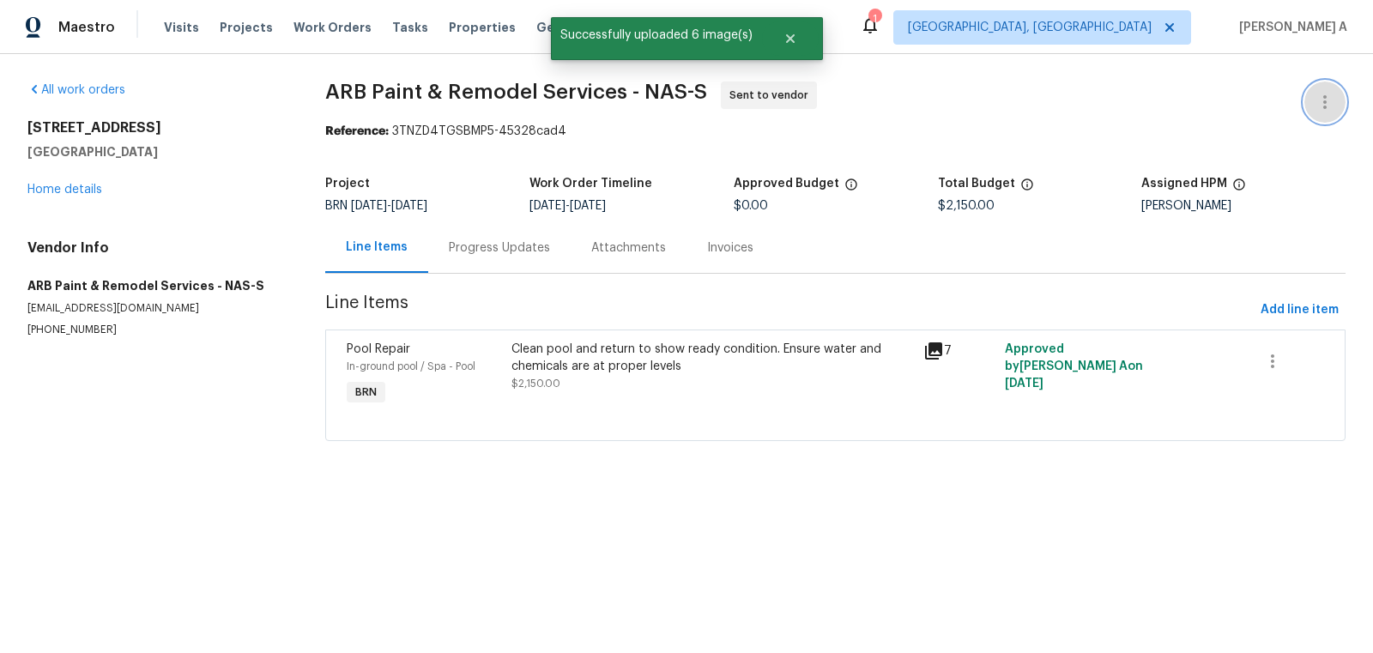
click at [1333, 111] on icon "button" at bounding box center [1325, 102] width 21 height 21
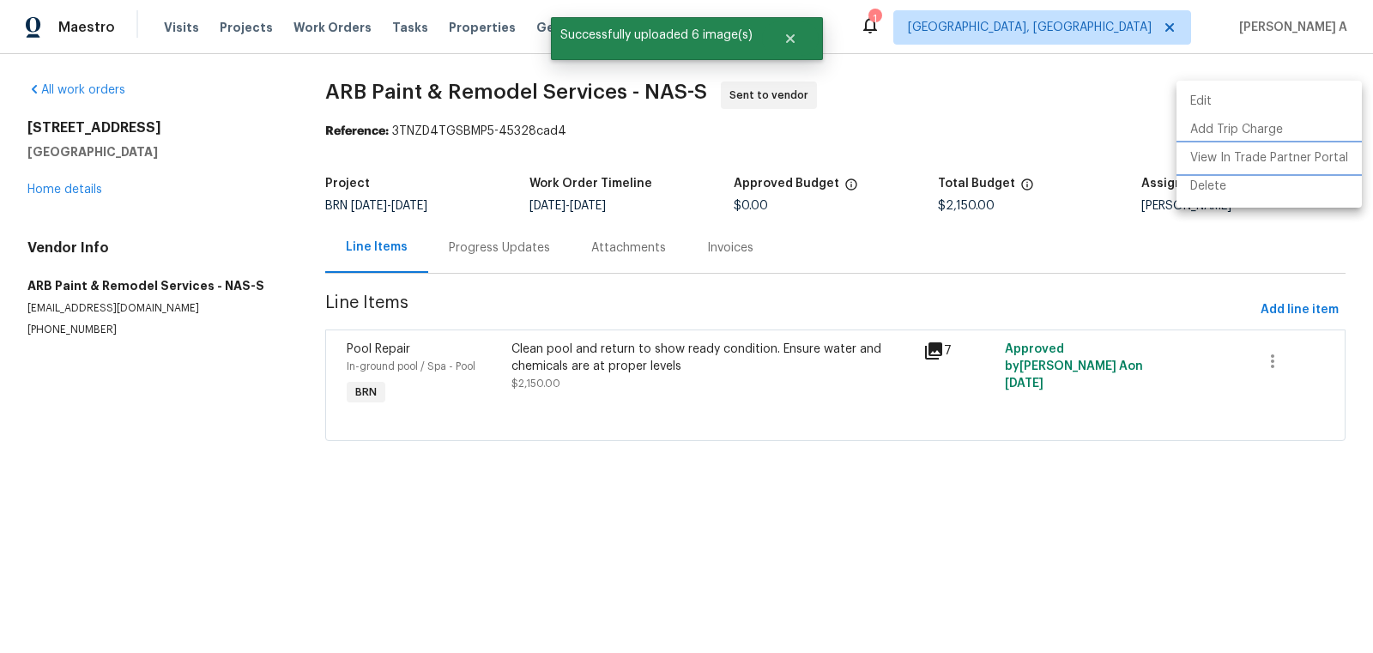
click at [1300, 164] on li "View In Trade Partner Portal" at bounding box center [1268, 158] width 185 height 28
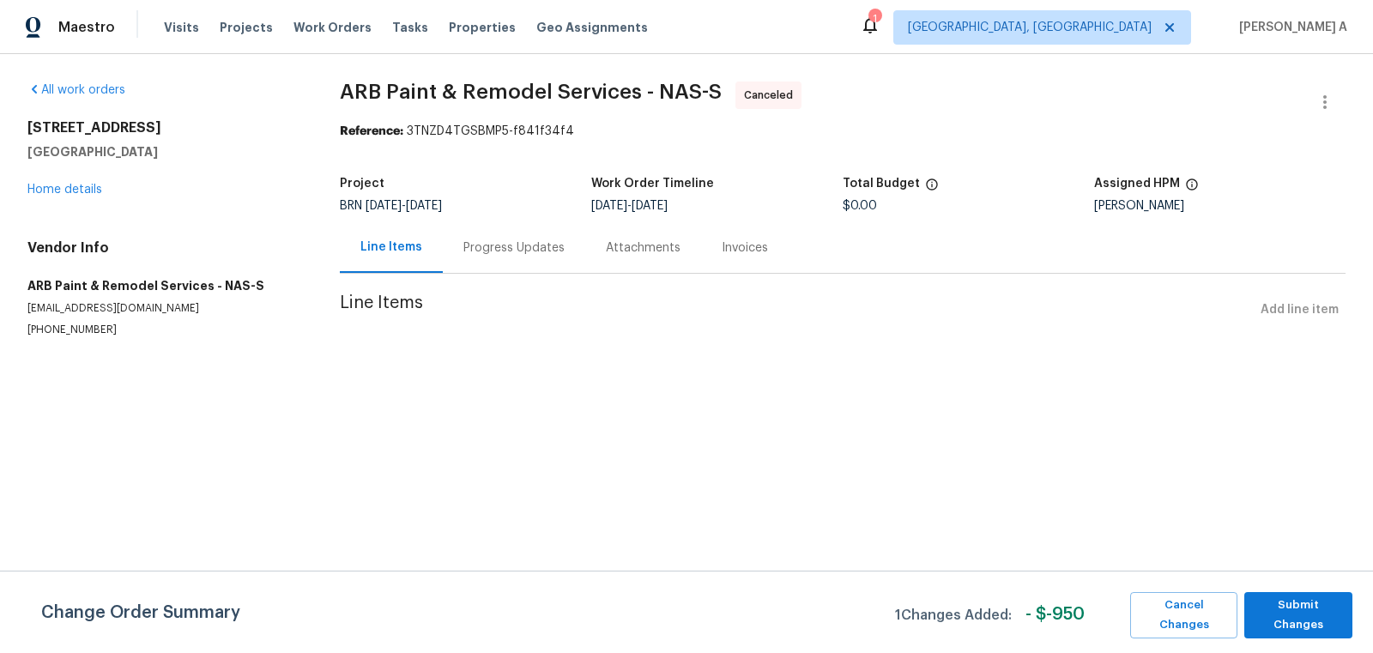
click at [482, 269] on div "Progress Updates" at bounding box center [514, 247] width 142 height 51
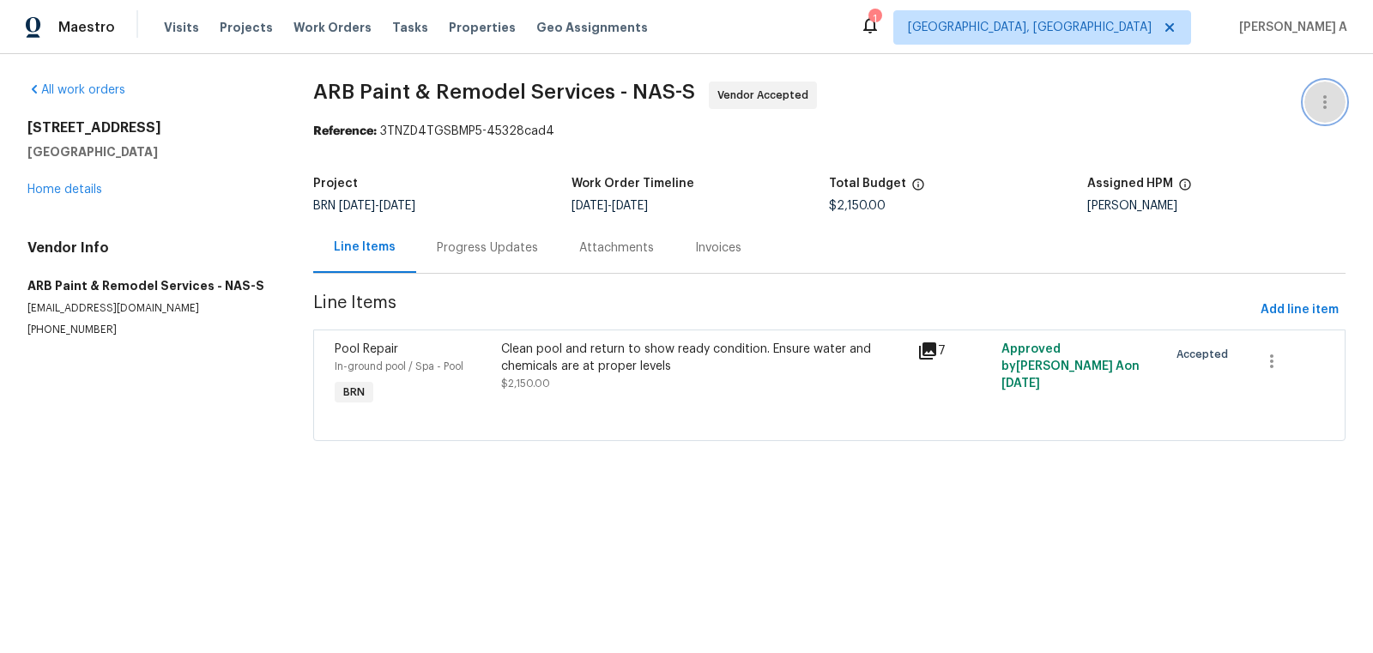
click at [1328, 102] on icon "button" at bounding box center [1325, 102] width 21 height 21
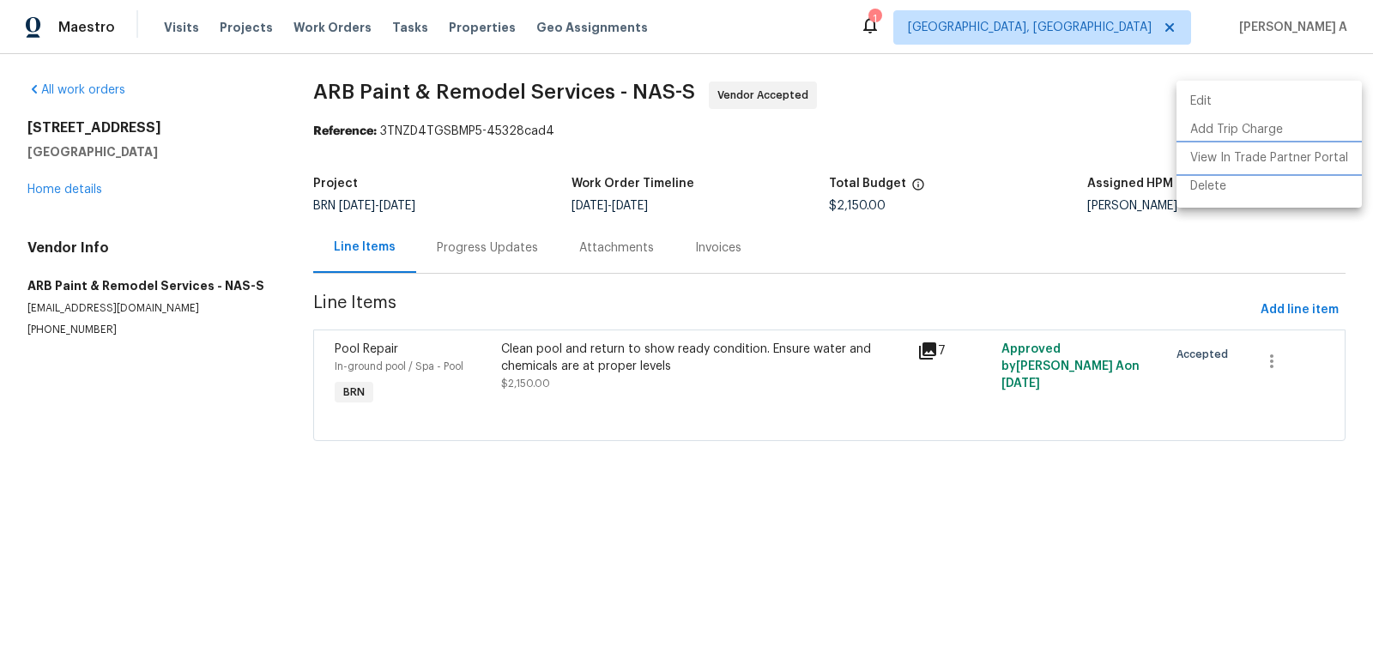
click at [1217, 160] on li "View In Trade Partner Portal" at bounding box center [1268, 158] width 185 height 28
click at [820, 117] on div at bounding box center [686, 326] width 1373 height 653
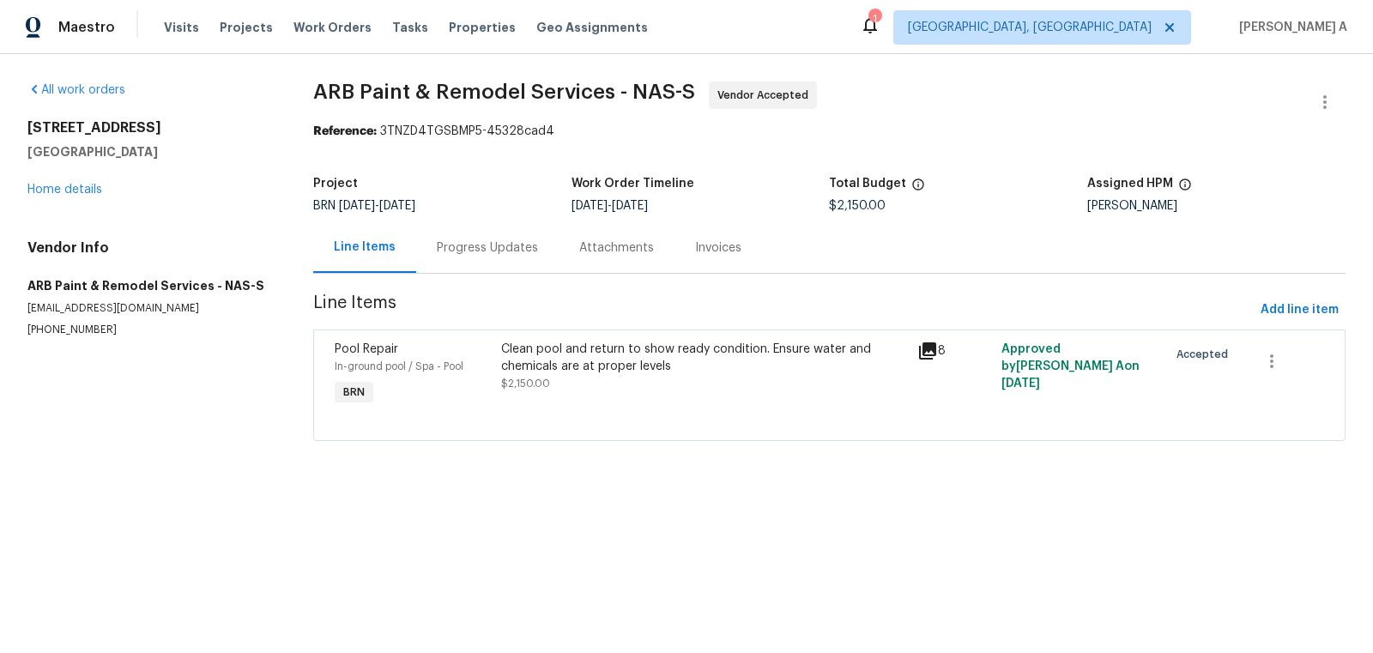
click at [482, 241] on div "Progress Updates" at bounding box center [487, 247] width 101 height 17
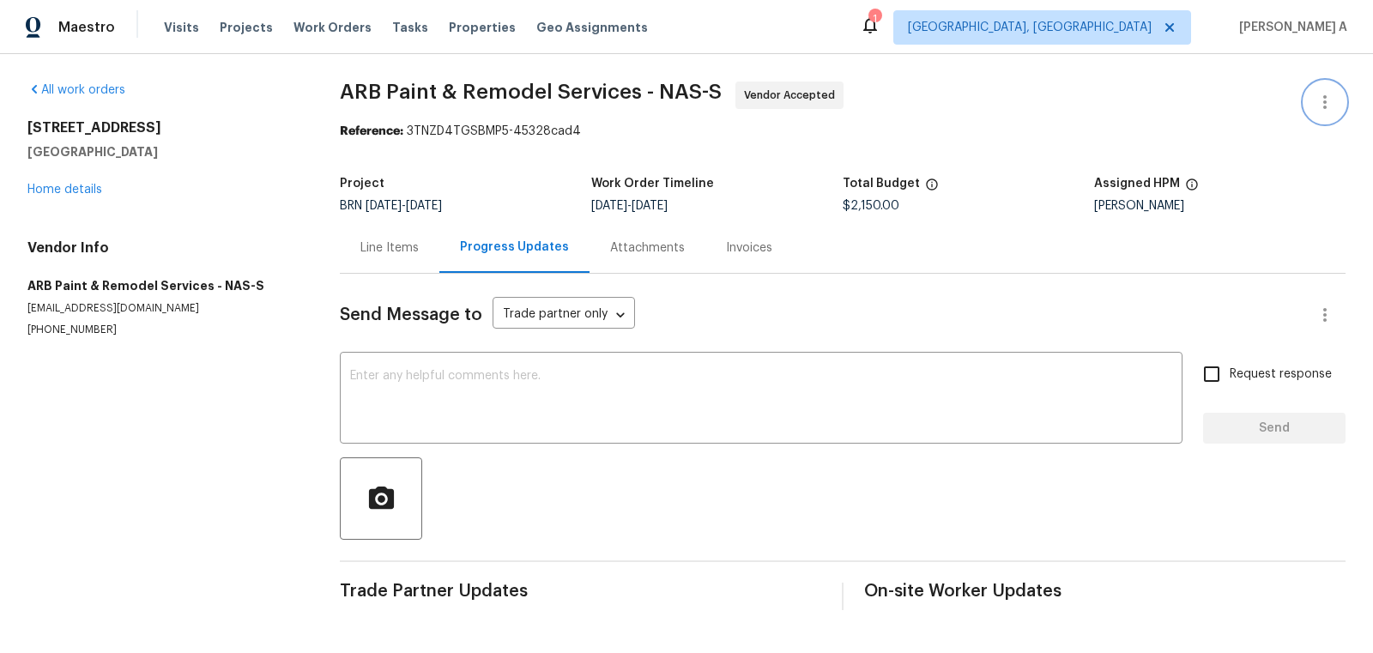
click at [1337, 90] on button "button" at bounding box center [1324, 102] width 41 height 41
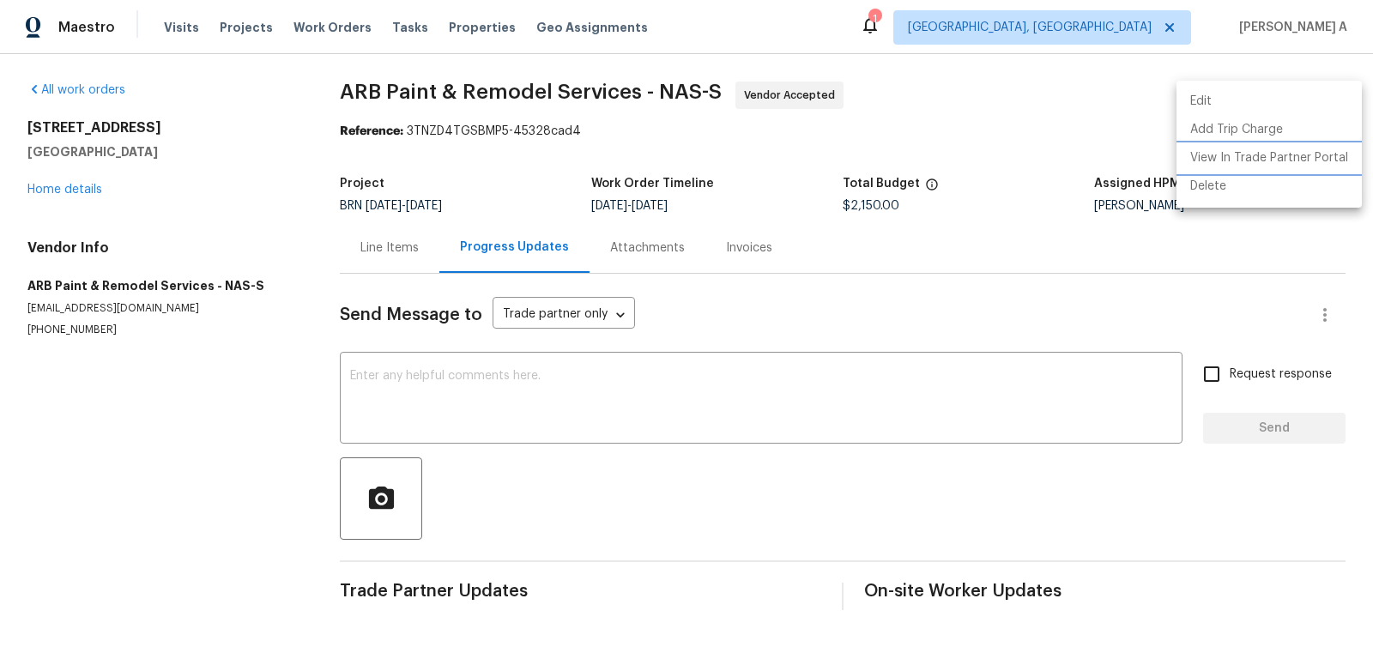
click at [1287, 154] on li "View In Trade Partner Portal" at bounding box center [1268, 158] width 185 height 28
click at [856, 36] on div at bounding box center [686, 326] width 1373 height 653
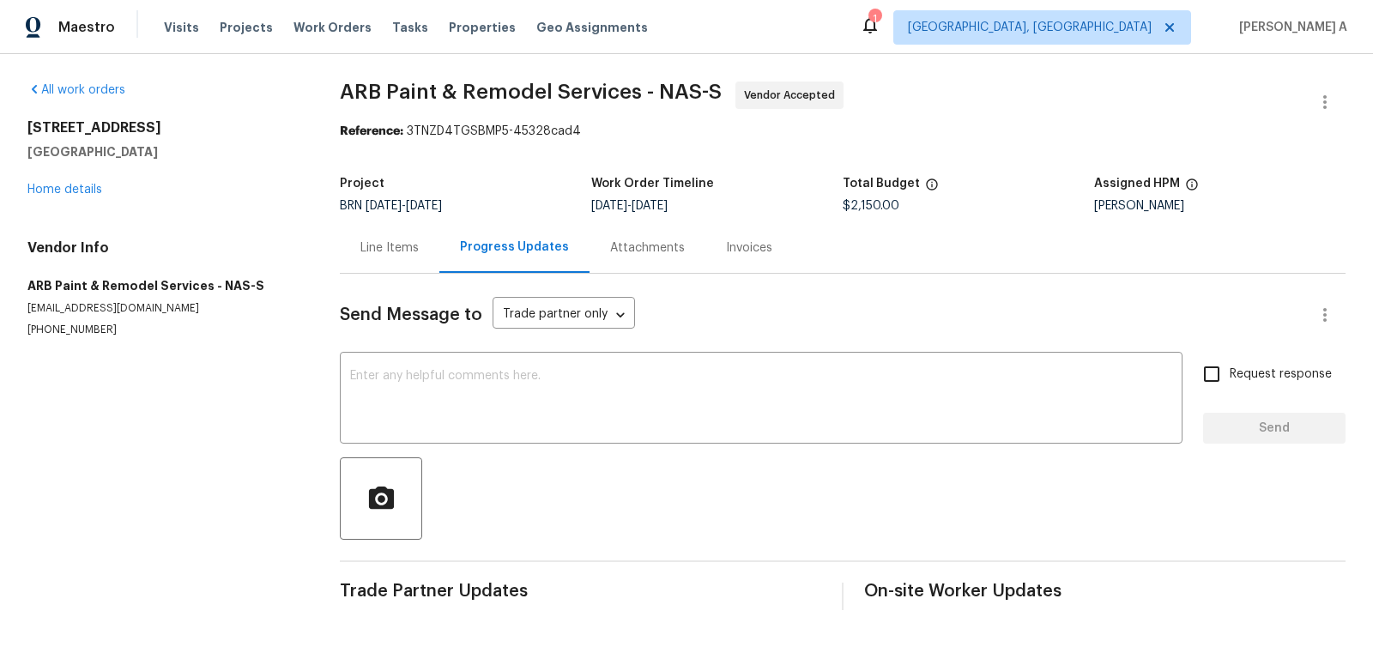
click at [1005, 136] on div "Reference: 3TNZD4TGSBMP5-45328cad4" at bounding box center [843, 131] width 1006 height 17
click at [1334, 94] on button "button" at bounding box center [1324, 102] width 41 height 41
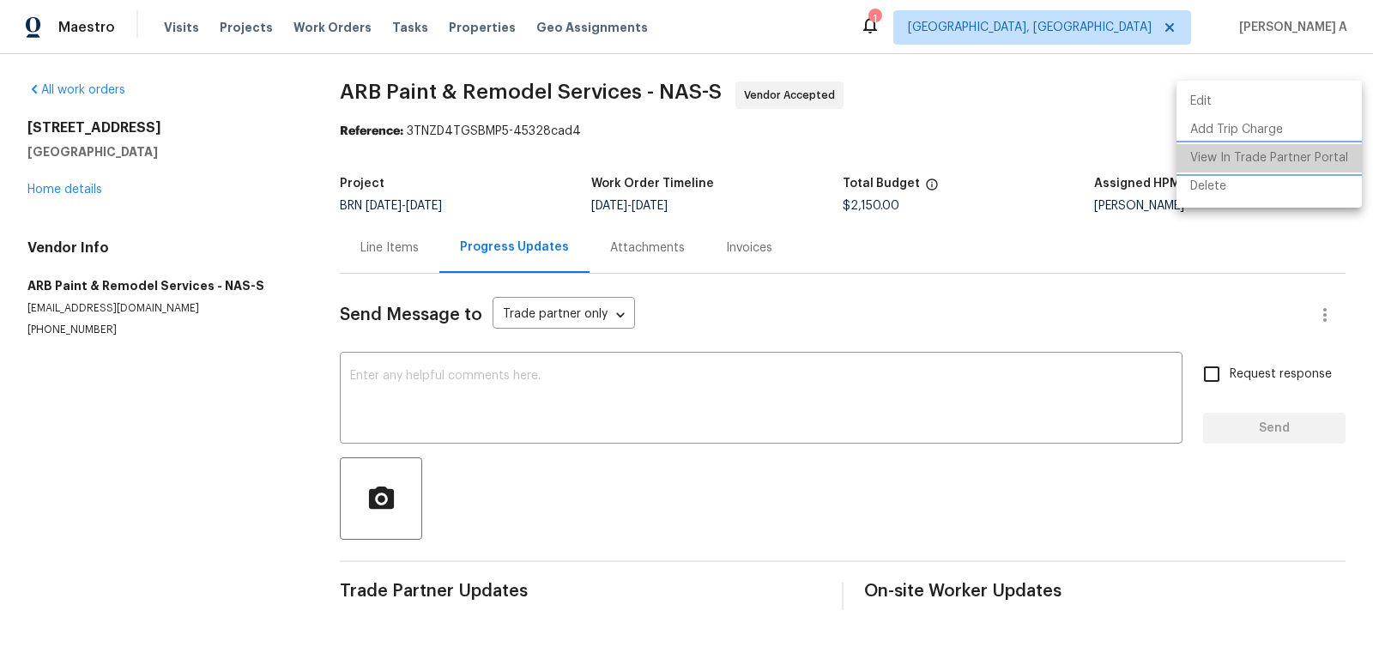
click at [1311, 157] on li "View In Trade Partner Portal" at bounding box center [1268, 158] width 185 height 28
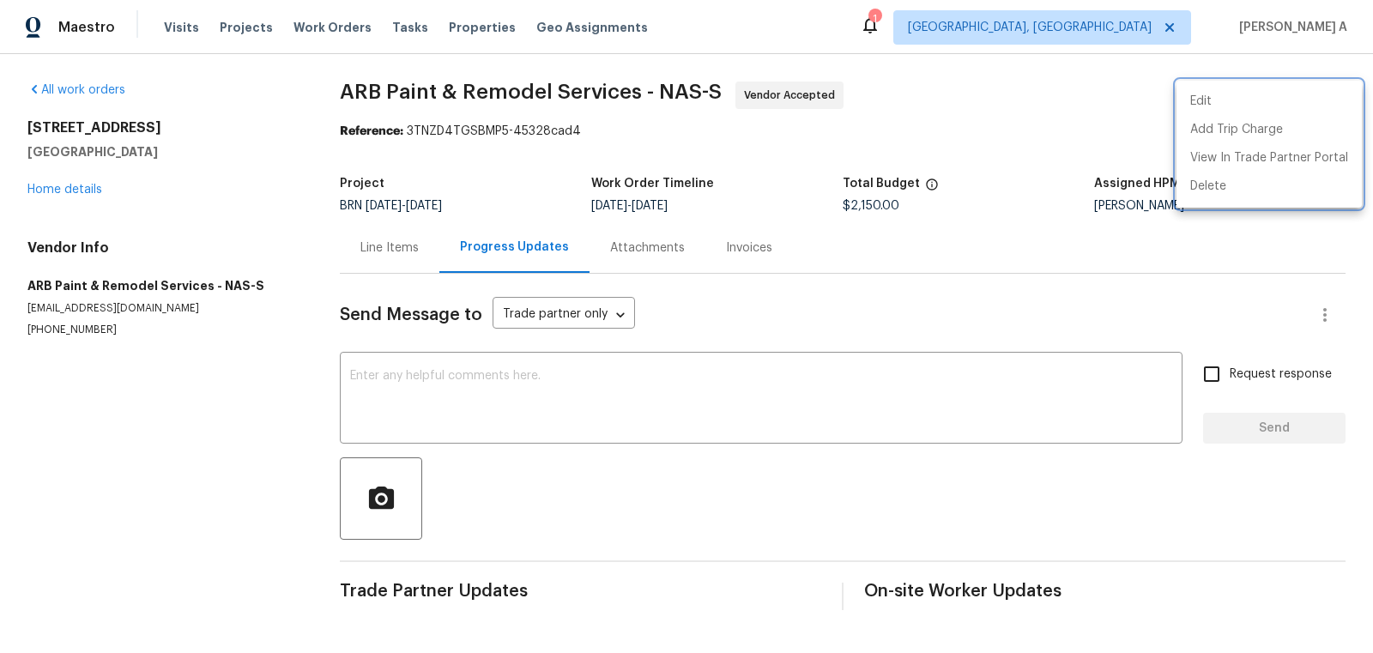
click at [129, 305] on div at bounding box center [686, 326] width 1373 height 653
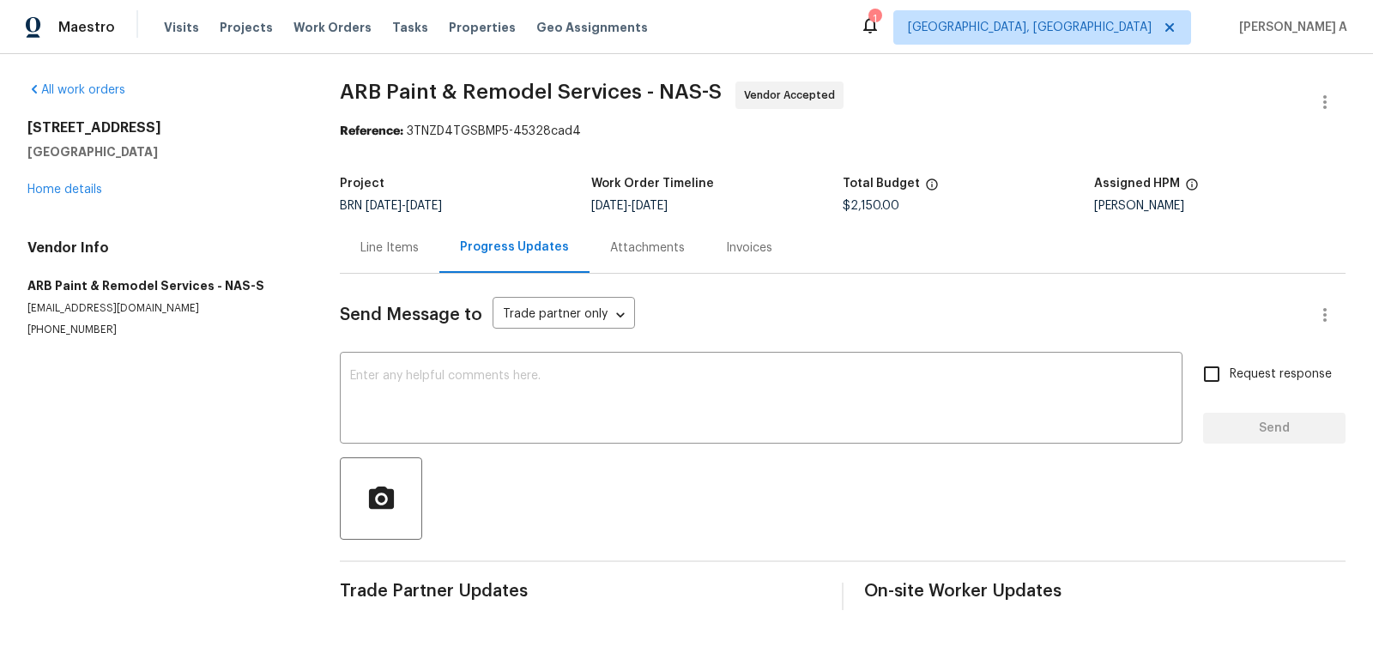
click at [128, 305] on p "[EMAIL_ADDRESS][DOMAIN_NAME]" at bounding box center [162, 308] width 271 height 15
copy p "[EMAIL_ADDRESS][DOMAIN_NAME]"
click at [402, 239] on div "Line Items" at bounding box center [389, 247] width 58 height 17
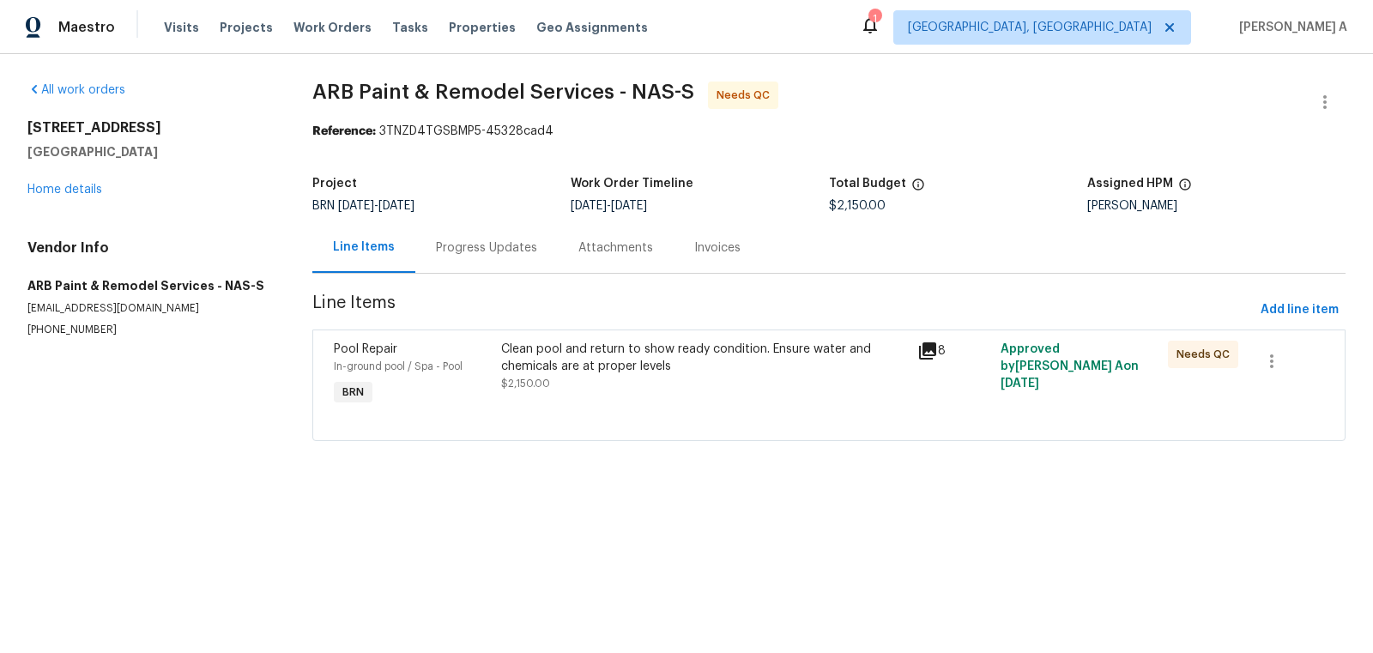
click at [650, 393] on div "Clean pool and return to show ready condition. Ensure water and chemicals are a…" at bounding box center [704, 375] width 417 height 79
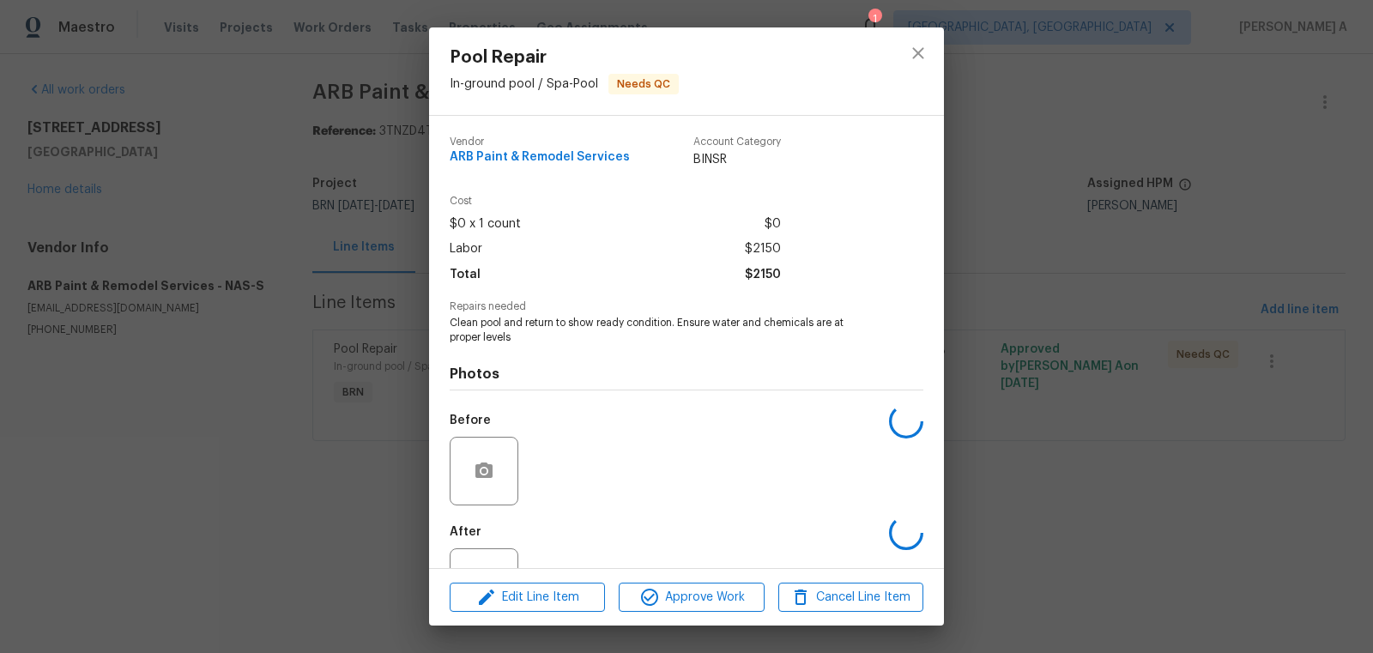
scroll to position [65, 0]
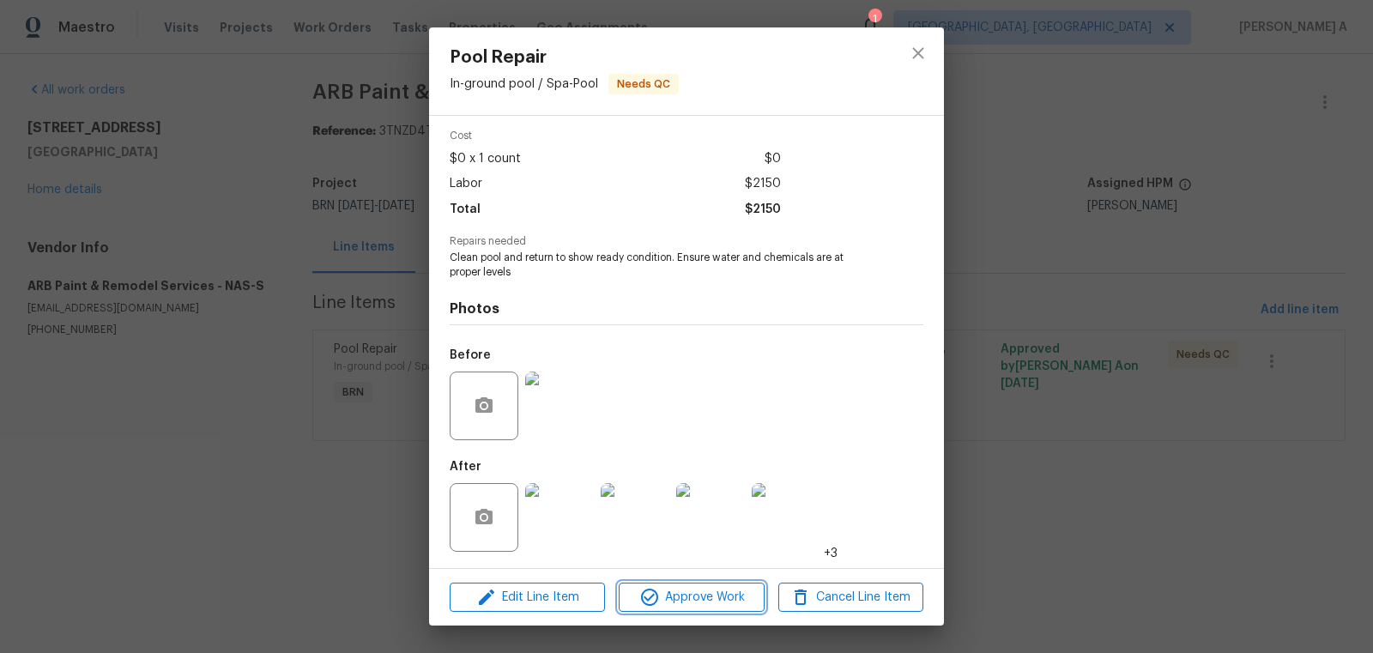
click at [723, 596] on span "Approve Work" at bounding box center [691, 597] width 135 height 21
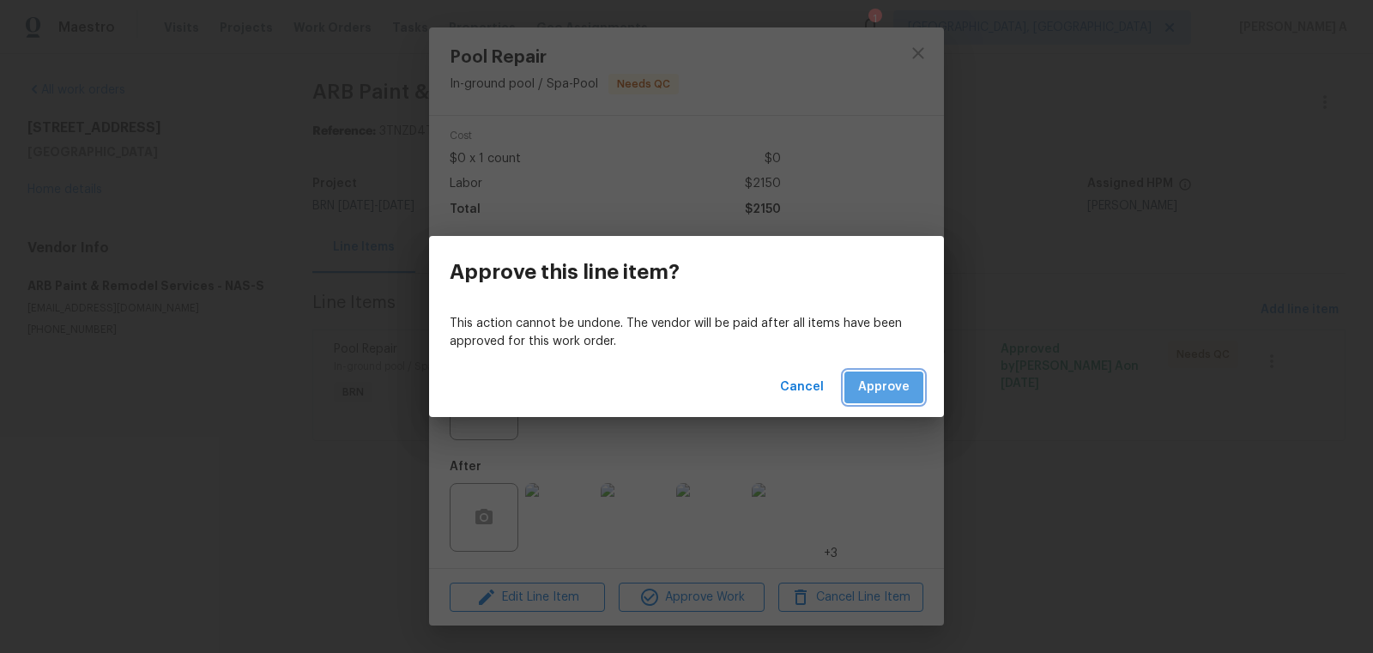
click at [891, 388] on span "Approve" at bounding box center [883, 387] width 51 height 21
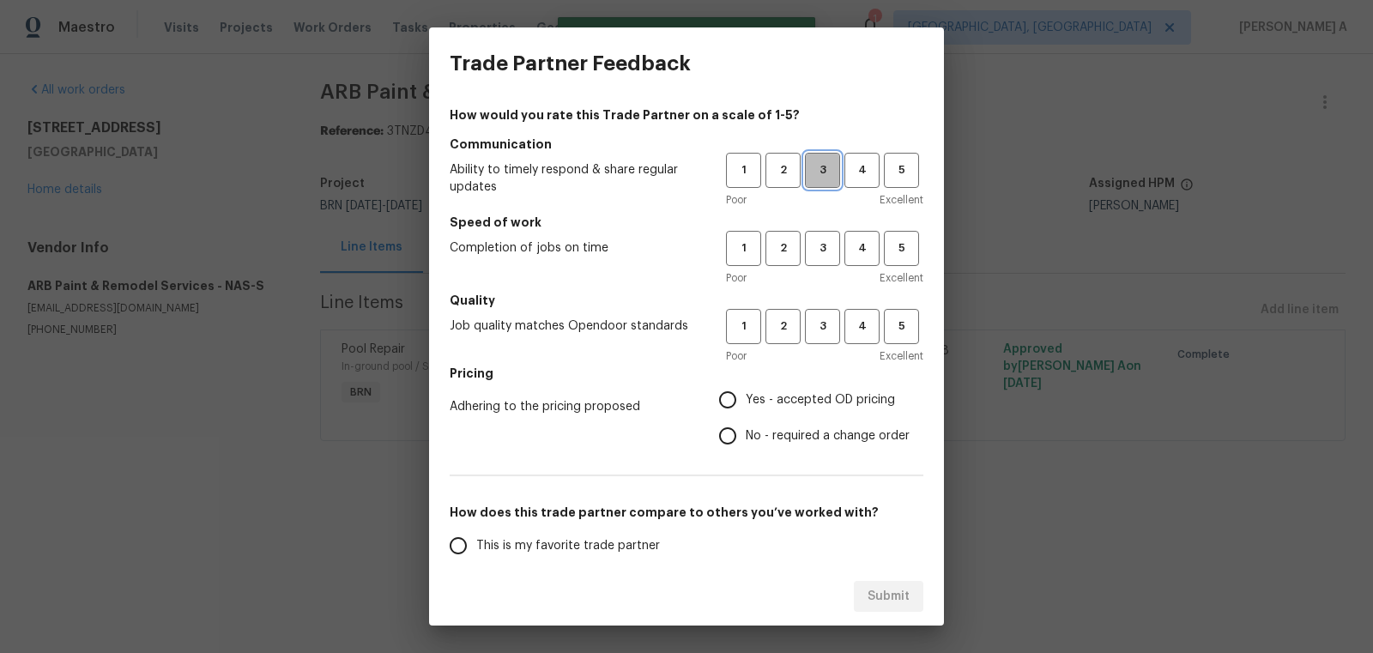
click at [825, 172] on span "3" at bounding box center [823, 170] width 32 height 20
click at [825, 244] on span "3" at bounding box center [823, 249] width 32 height 20
click at [824, 324] on span "3" at bounding box center [823, 327] width 32 height 20
click at [769, 427] on span "No - required a change order" at bounding box center [828, 436] width 164 height 18
click at [746, 426] on input "No - required a change order" at bounding box center [728, 436] width 36 height 36
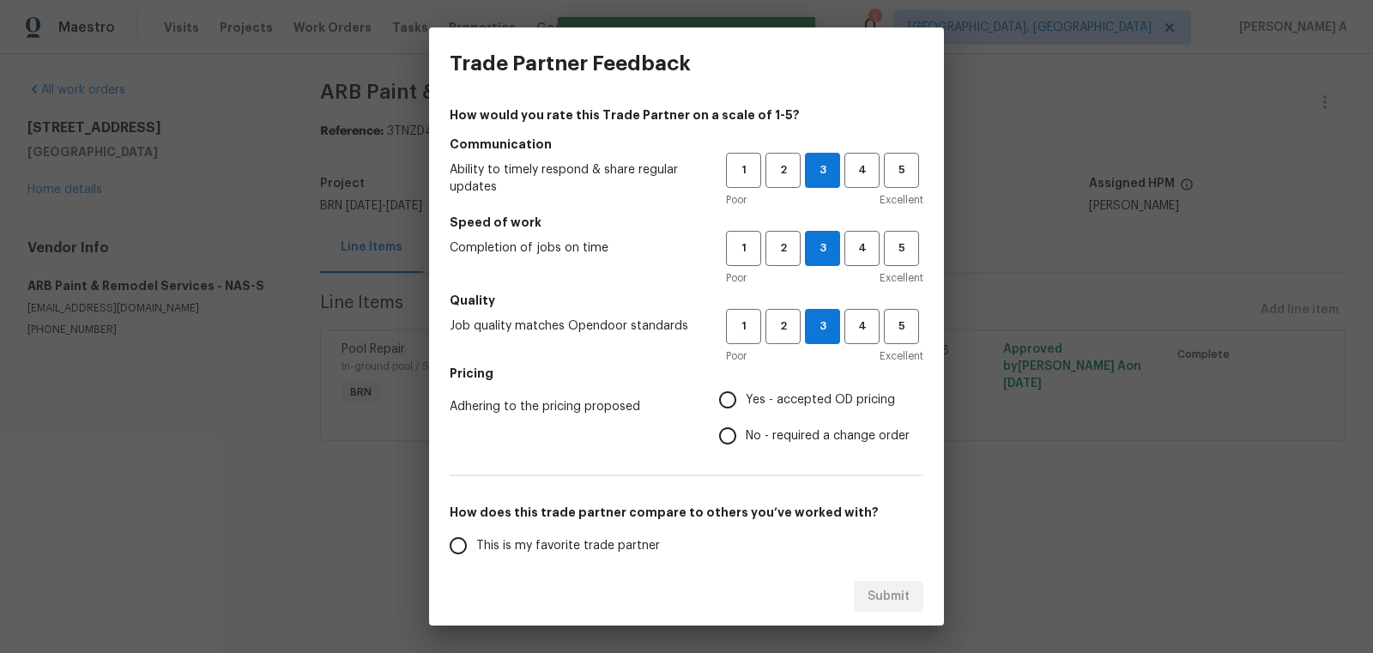
radio input "true"
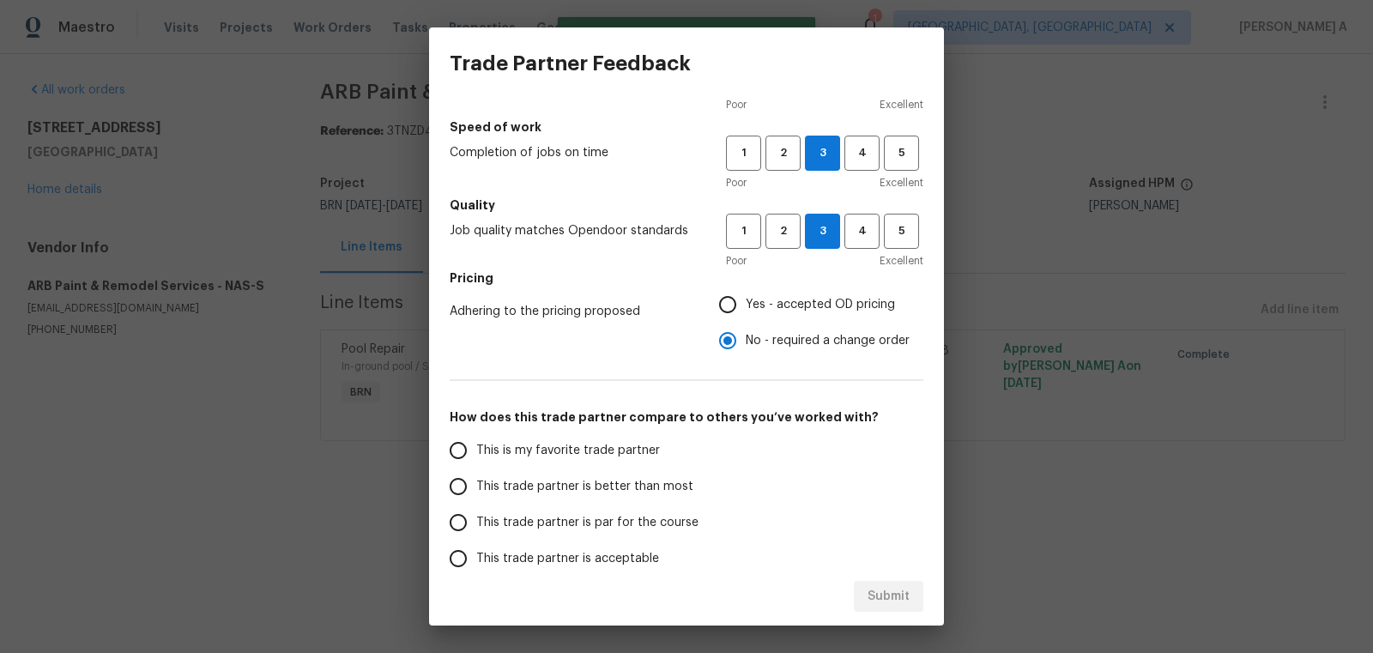
click at [577, 444] on span "This is my favorite trade partner" at bounding box center [568, 451] width 184 height 18
click at [476, 444] on input "This is my favorite trade partner" at bounding box center [458, 450] width 36 height 36
click at [904, 600] on span "Submit" at bounding box center [889, 596] width 42 height 21
radio input "true"
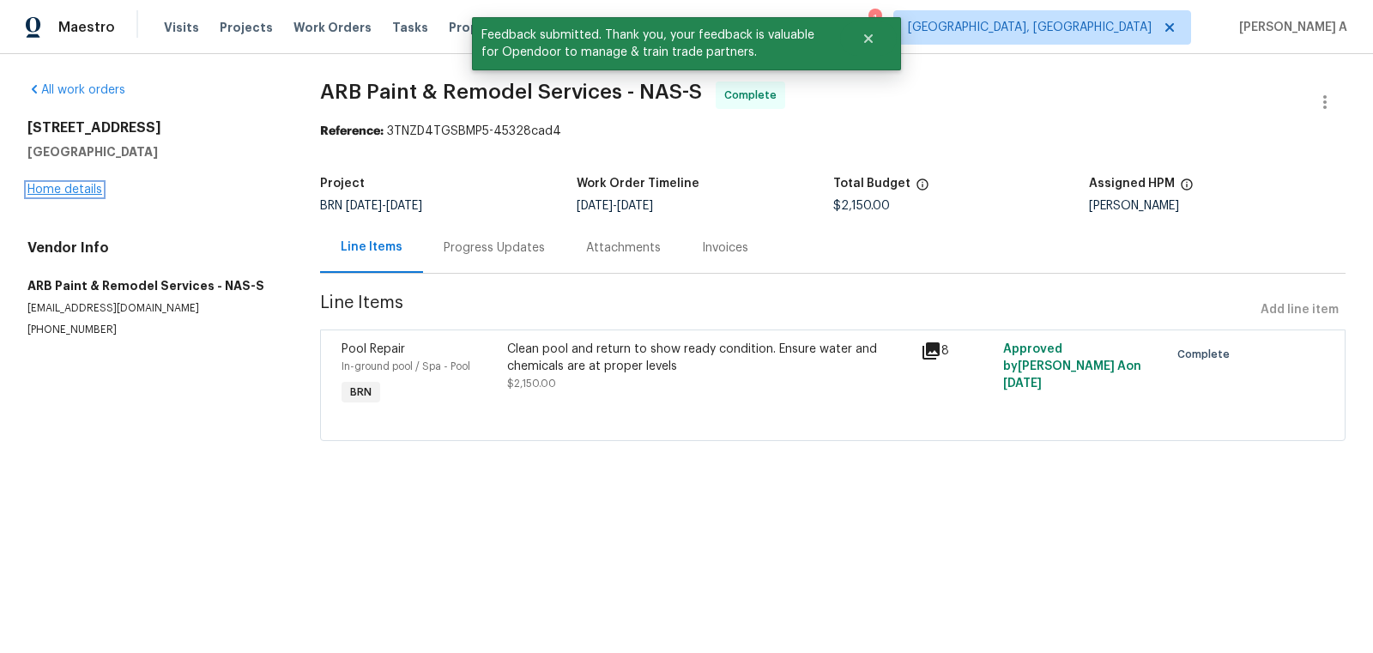
click at [66, 188] on link "Home details" at bounding box center [64, 190] width 75 height 12
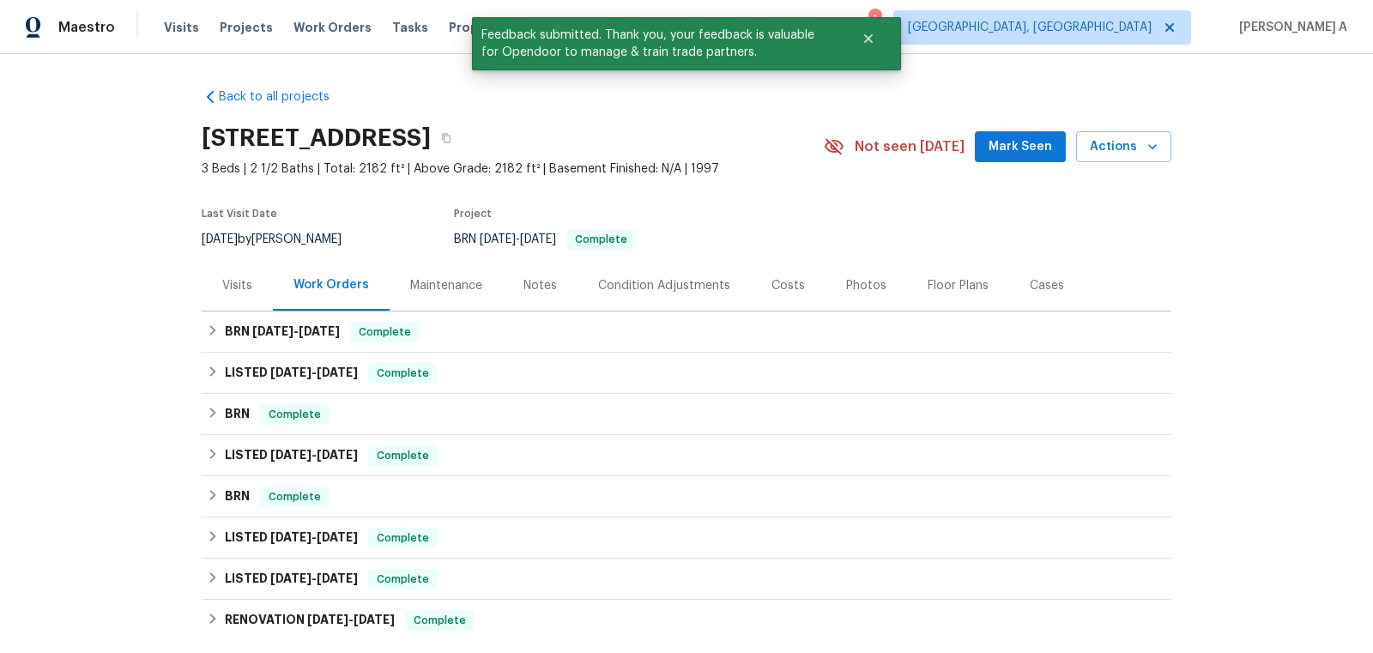
scroll to position [249, 0]
